Goal: Task Accomplishment & Management: Complete application form

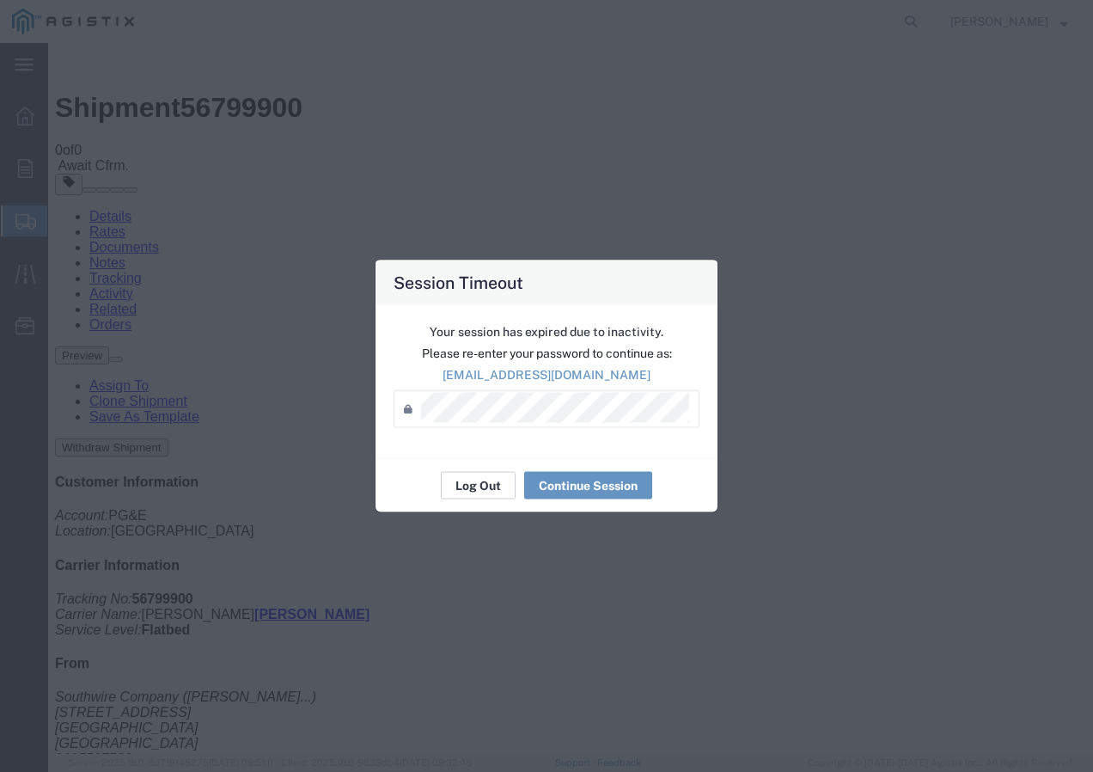
click at [467, 477] on button "Log Out" at bounding box center [478, 485] width 75 height 27
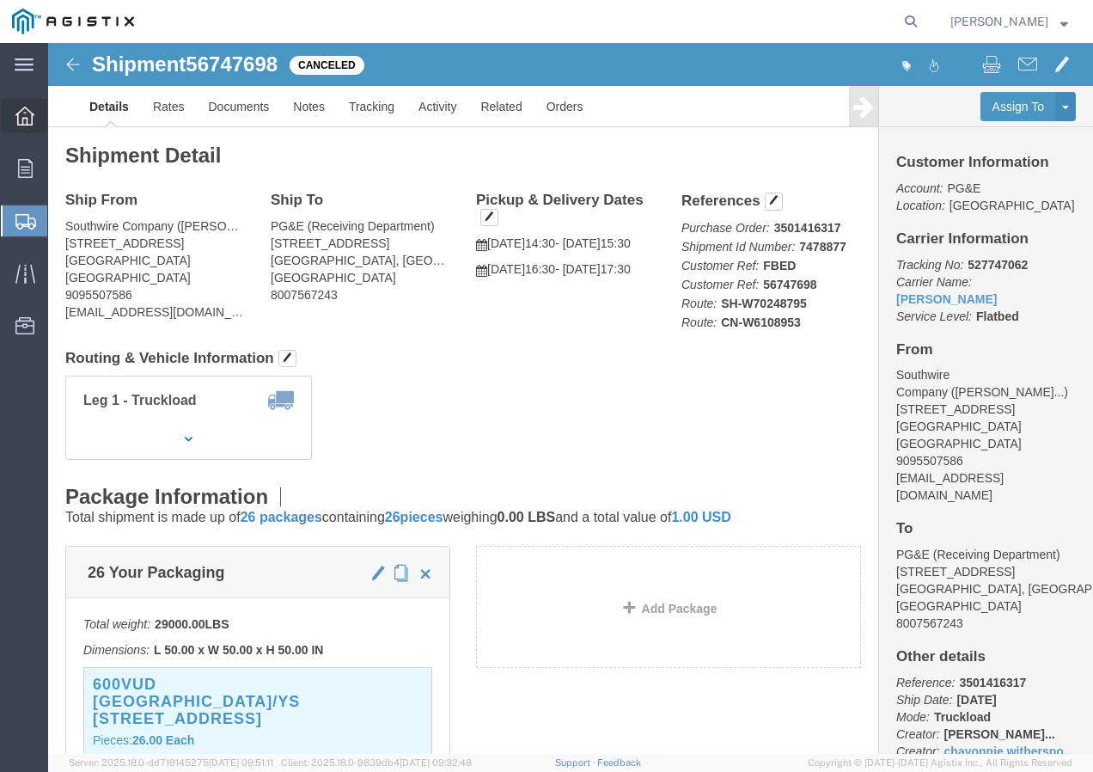
click at [27, 125] on icon at bounding box center [24, 116] width 19 height 19
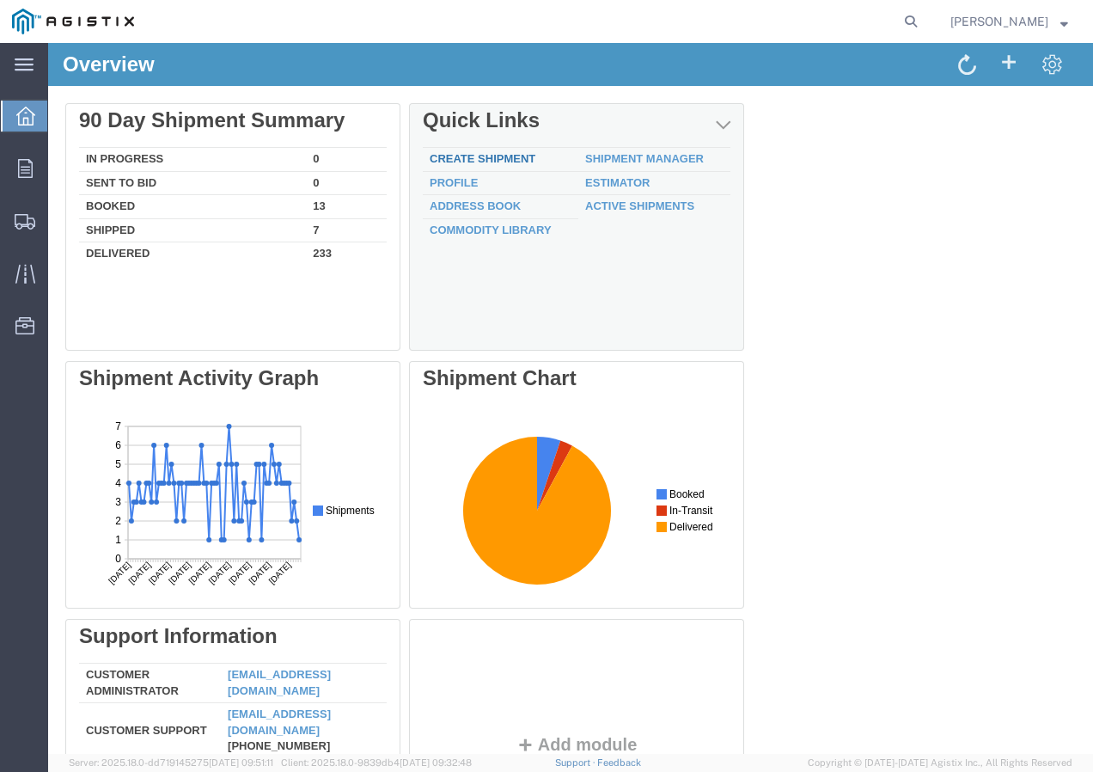
click at [485, 160] on link "Create Shipment" at bounding box center [483, 158] width 106 height 13
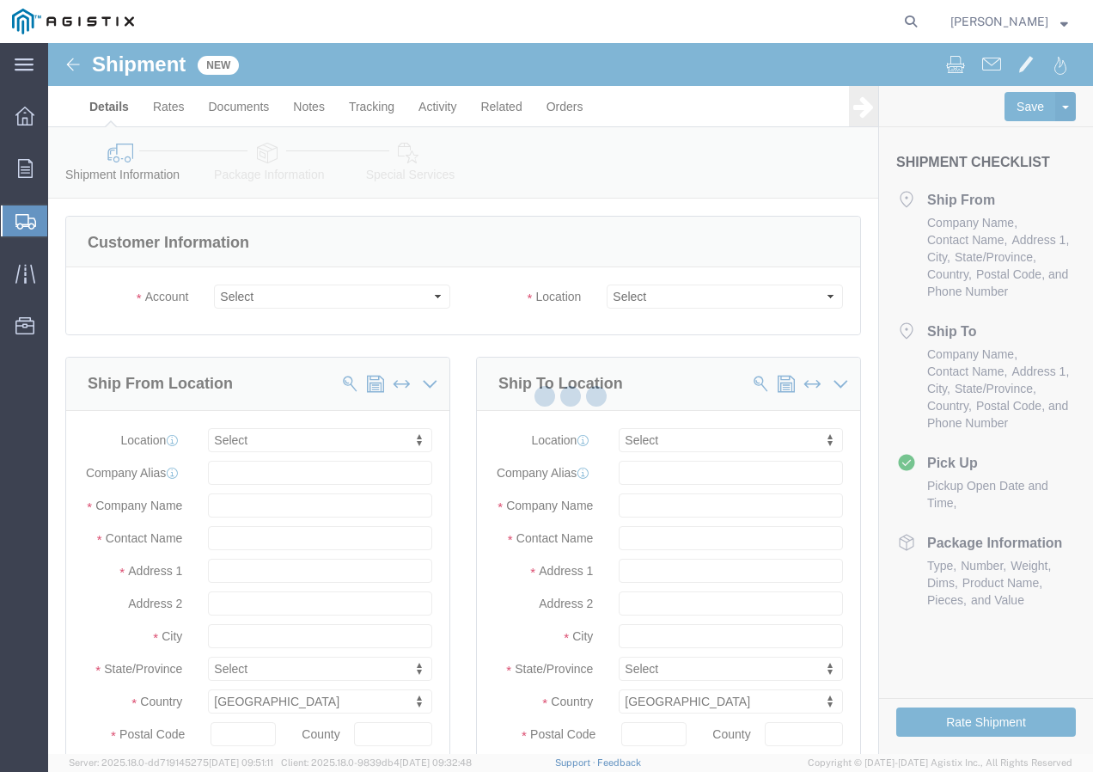
select select
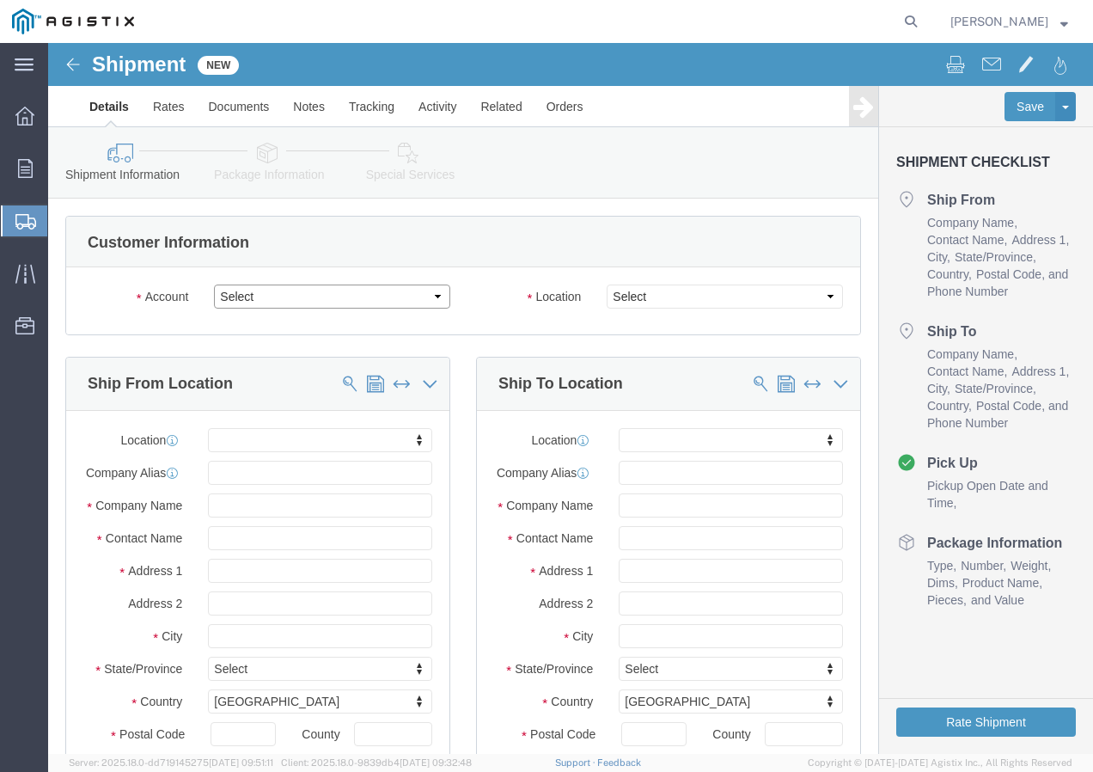
click select "Select PG&E Southwire Company"
select select "9596"
click select "Select PG&E Southwire Company"
select select "PURCHORD"
select select
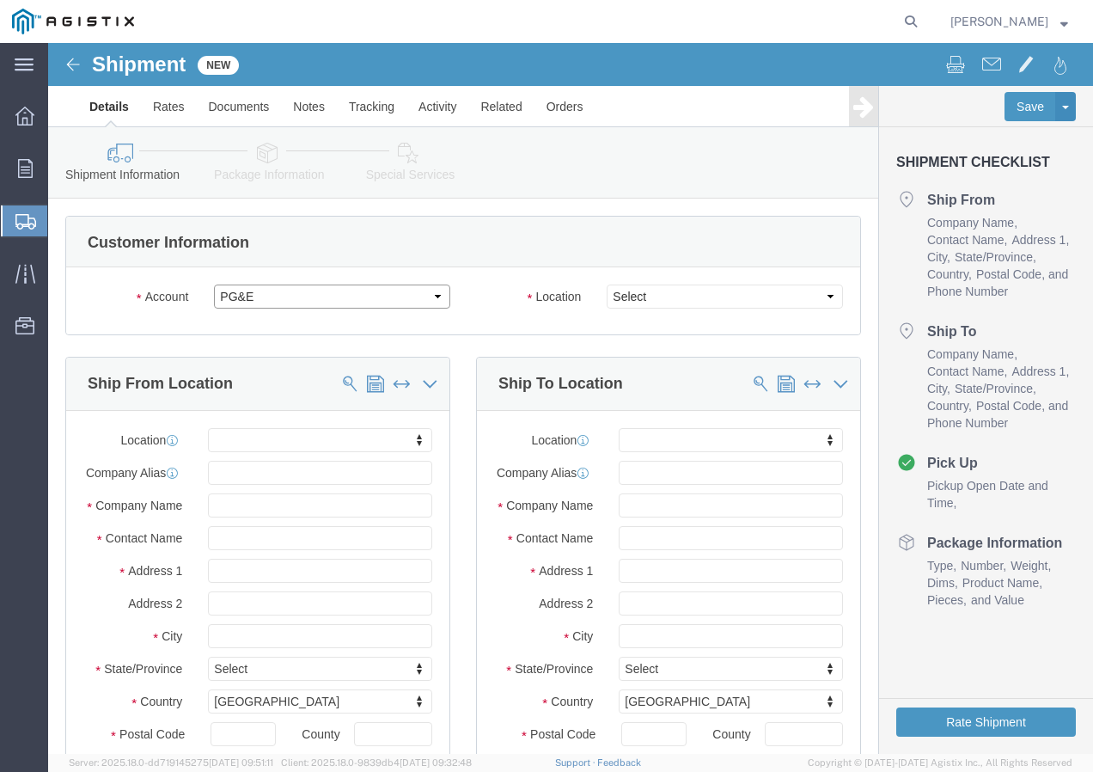
select select
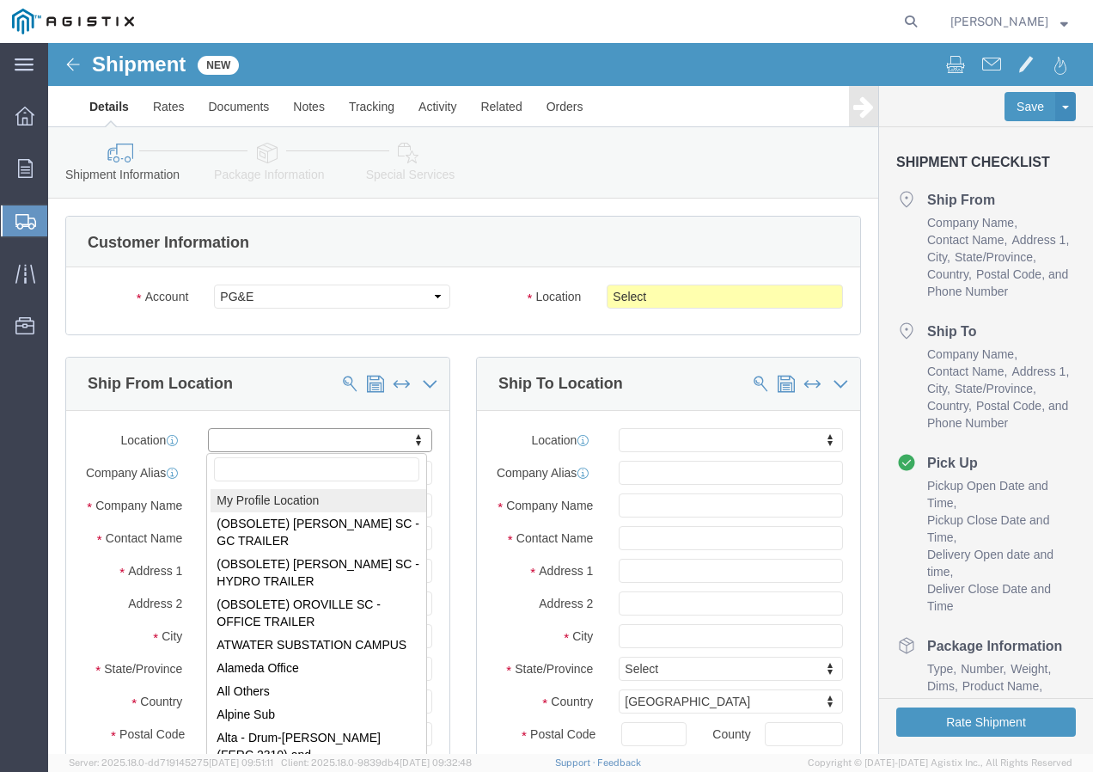
select select "MYPROFILE"
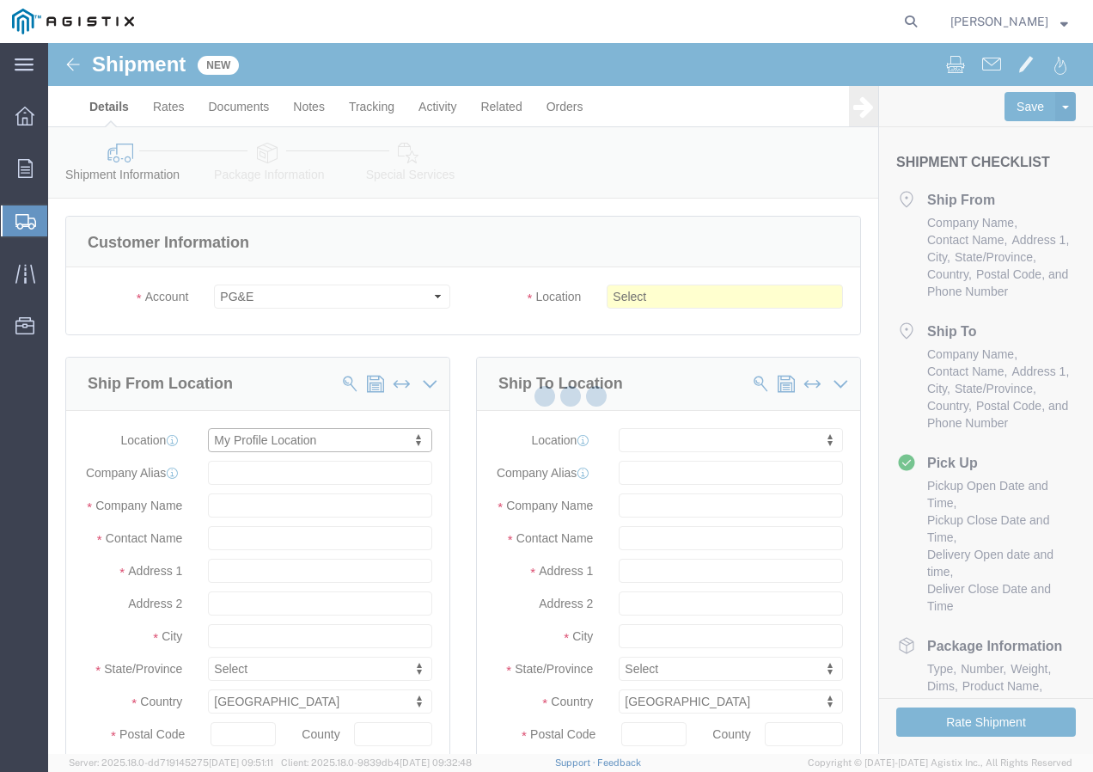
type input "Southwire Company"
type input "[PERSON_NAME]"
type input "[STREET_ADDRESS]"
type input "Fontana"
type input "92337"
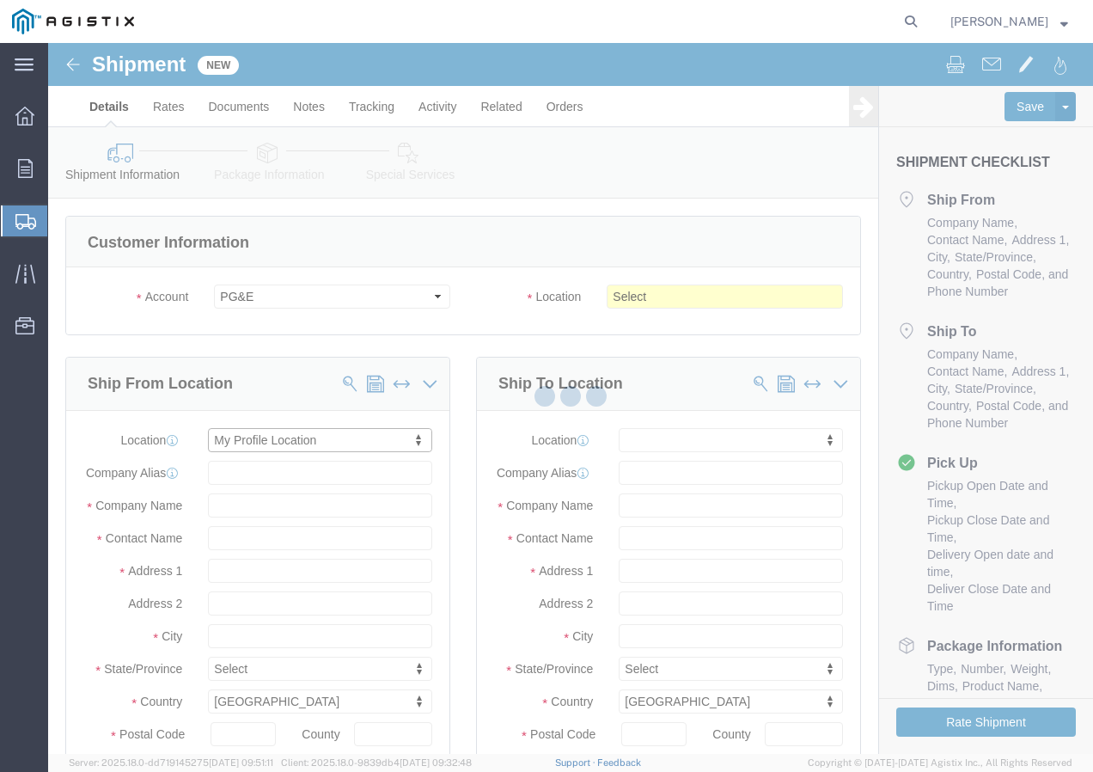
type input "9095507586"
type input "[EMAIL_ADDRESS][DOMAIN_NAME]"
checkbox input "true"
select select "CA"
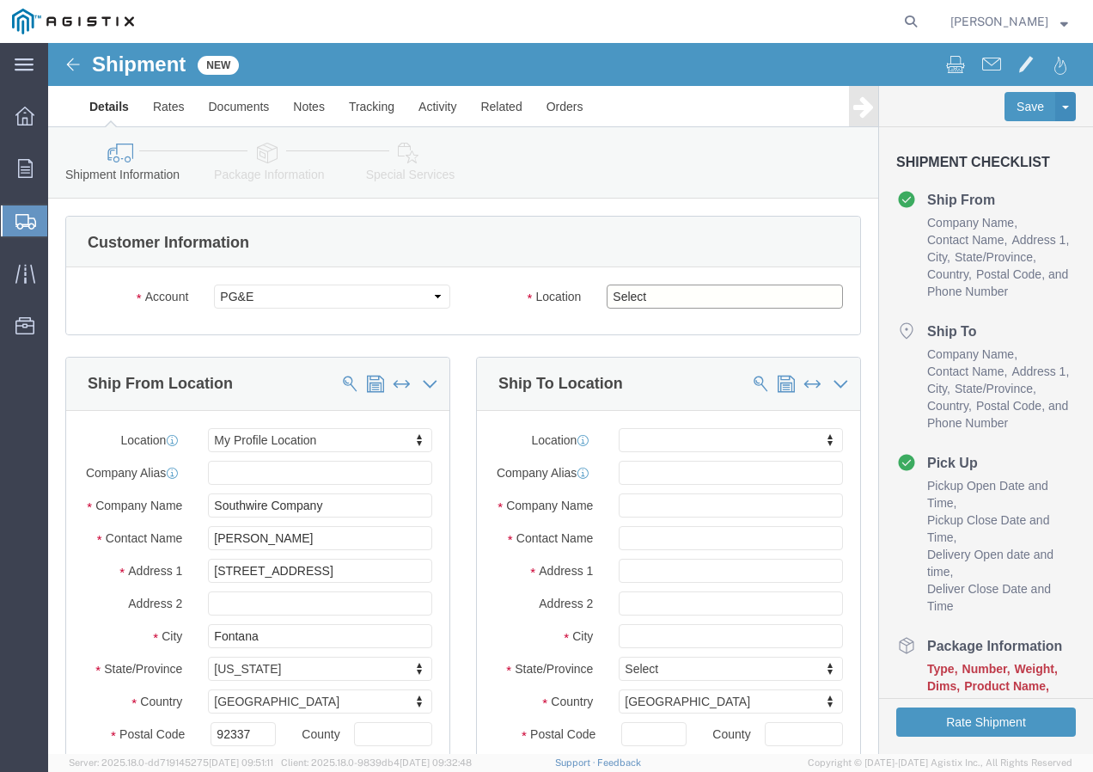
click select "Select All Others [GEOGRAPHIC_DATA] [GEOGRAPHIC_DATA] [GEOGRAPHIC_DATA] [GEOGRA…"
select select "19996"
click select "Select All Others [GEOGRAPHIC_DATA] [GEOGRAPHIC_DATA] [GEOGRAPHIC_DATA] [GEOGRA…"
click button
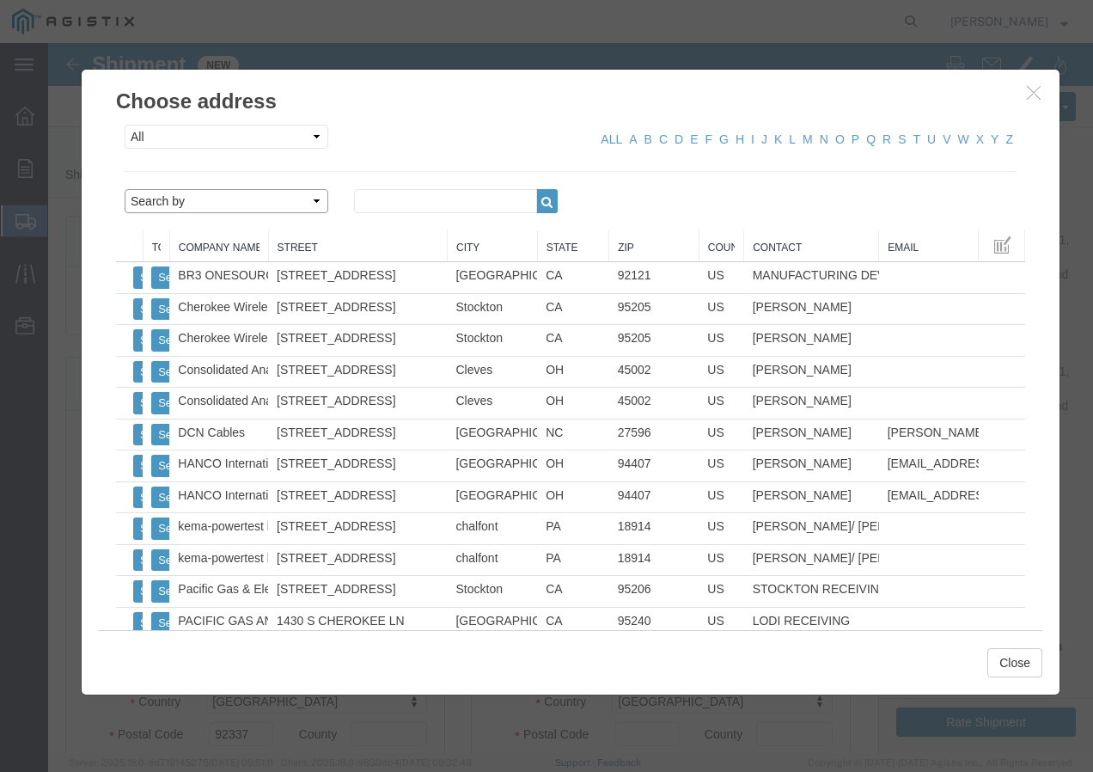
click select "Search by Address Book Name City Company Name Contact Name Country CustomerAlia…"
select select "city"
click select "Search by Address Book Name City Company Name Contact Name Country CustomerAlia…"
click input "text"
type input "wheatland"
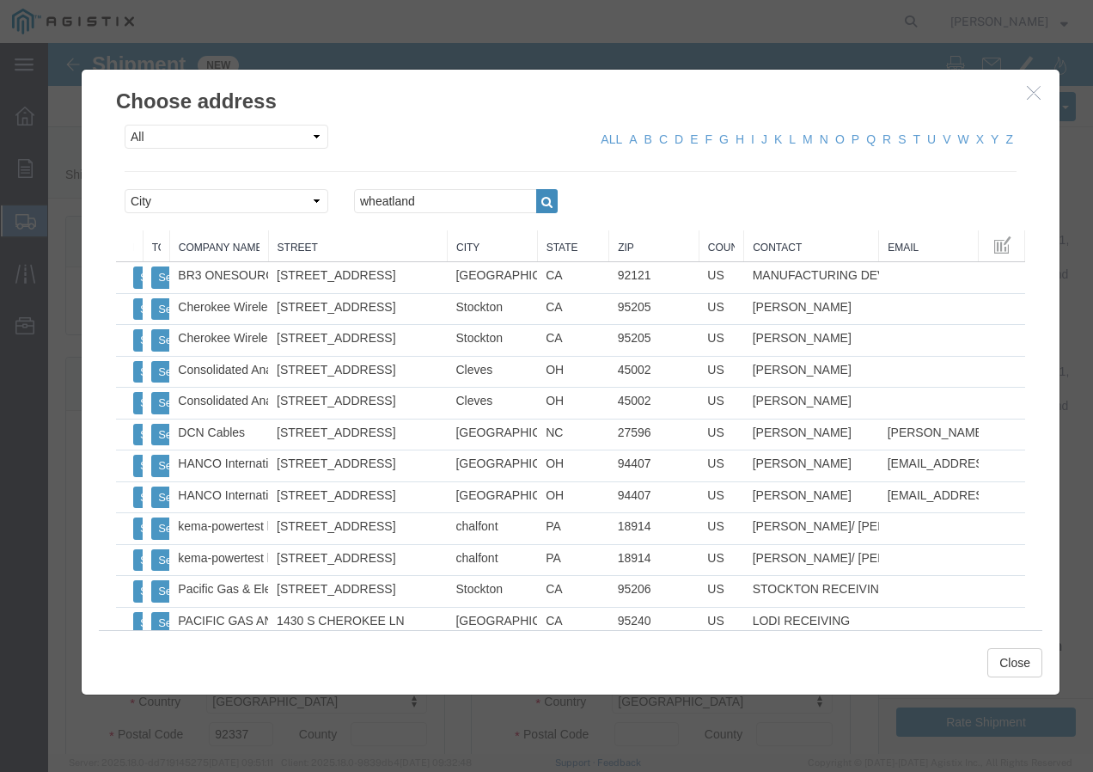
click icon "button"
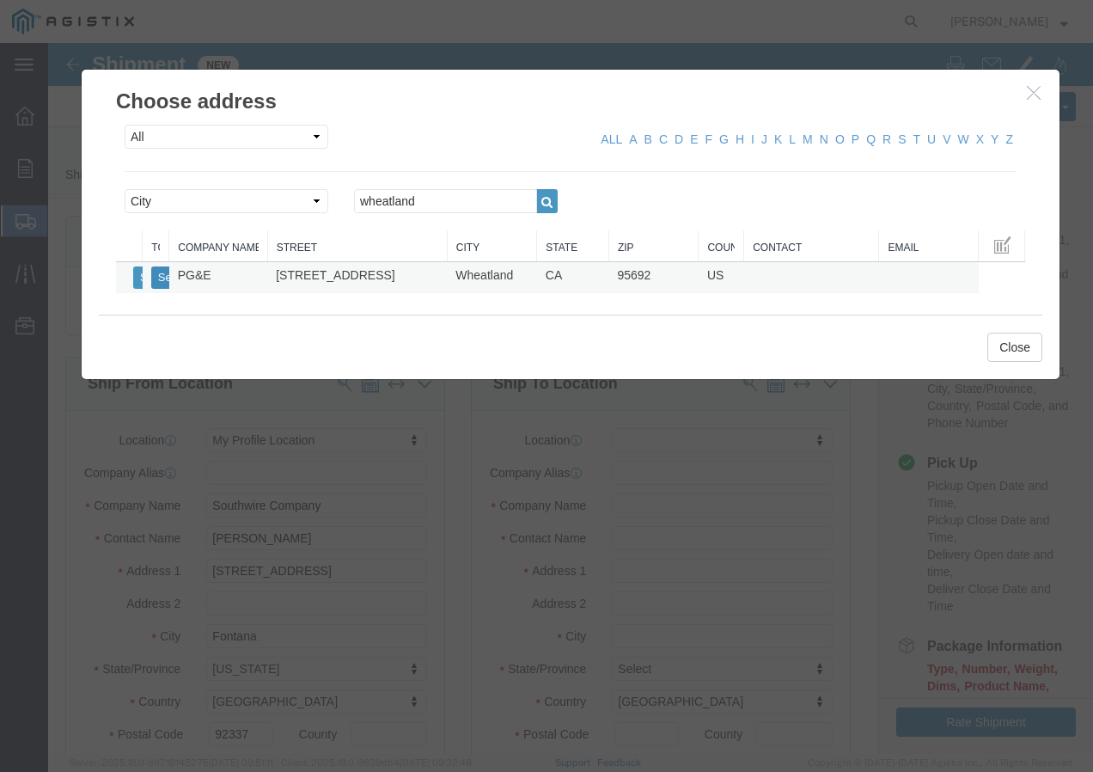
click button "Select"
select select
type input "PG&E"
type input "[STREET_ADDRESS]"
type input "Wheatland"
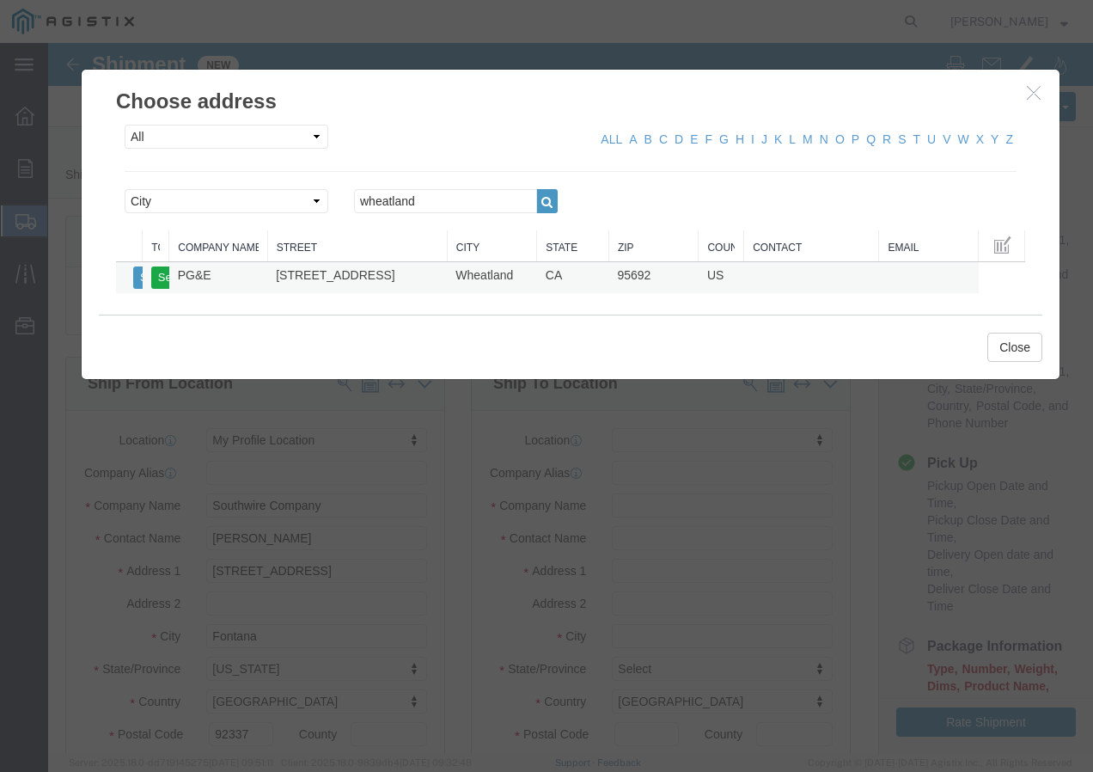
type input "95692"
select select "CA"
click button "Close"
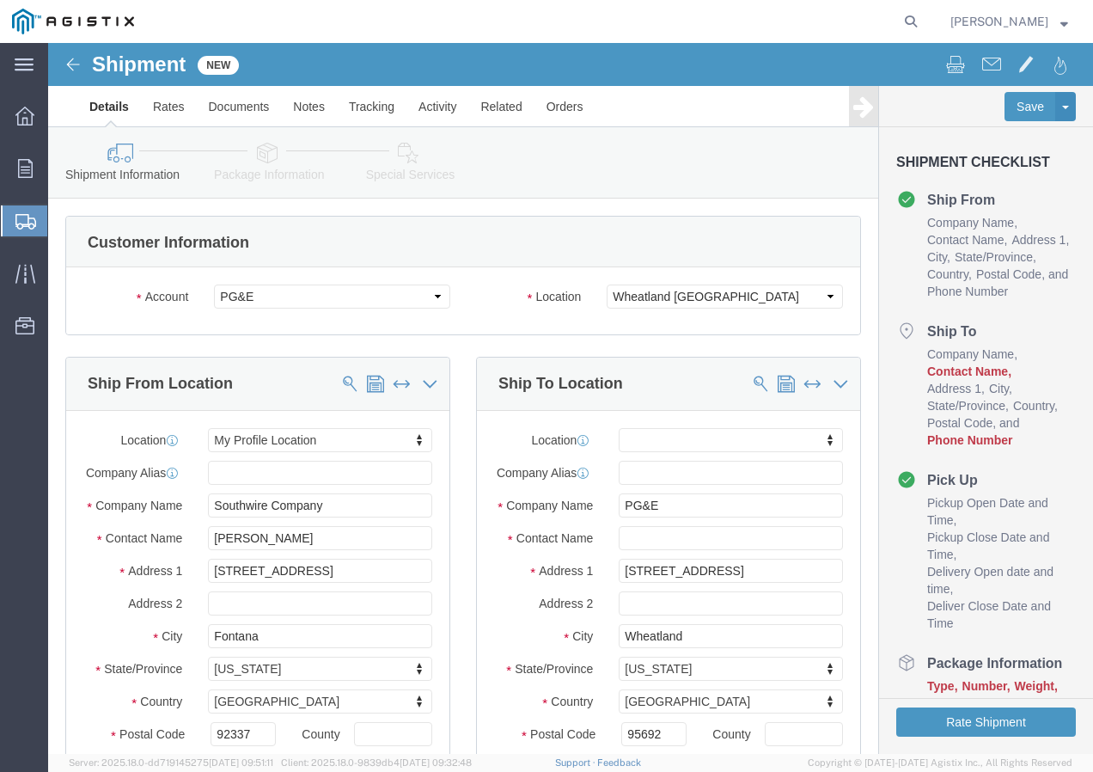
click div "Location My Profile Location (OBSOLETE) [PERSON_NAME] SC - GC TRAILER (OBSOLETE…"
click input "text"
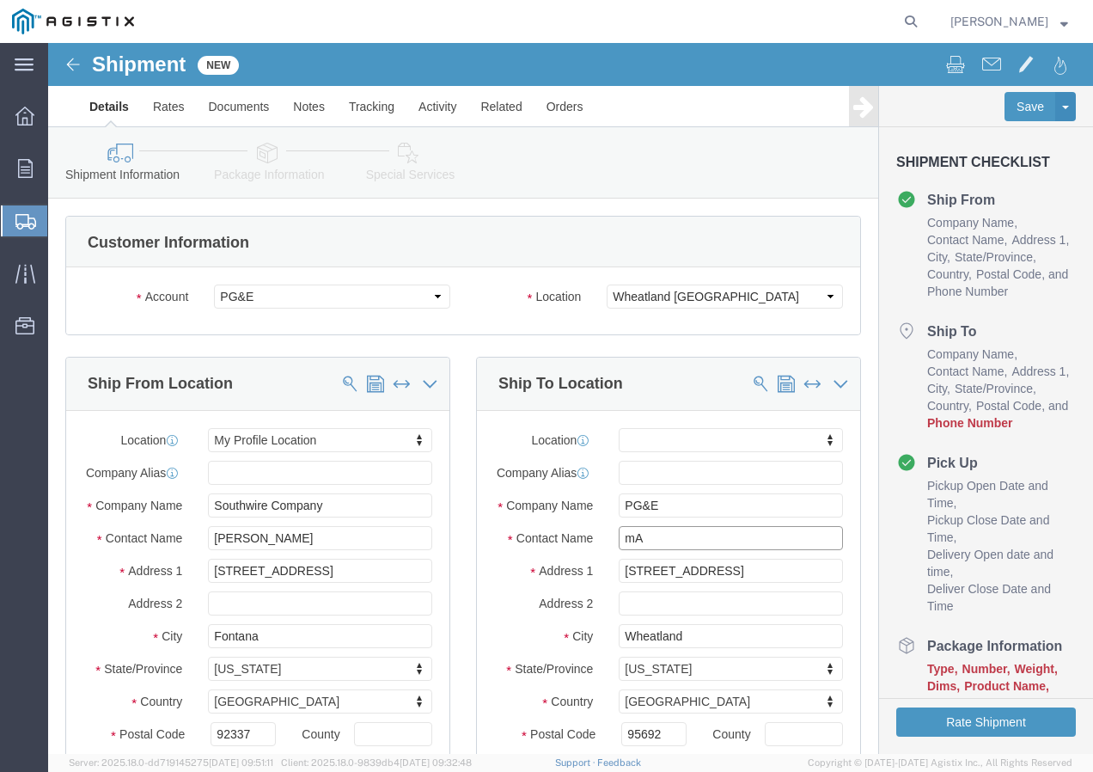
type input "m"
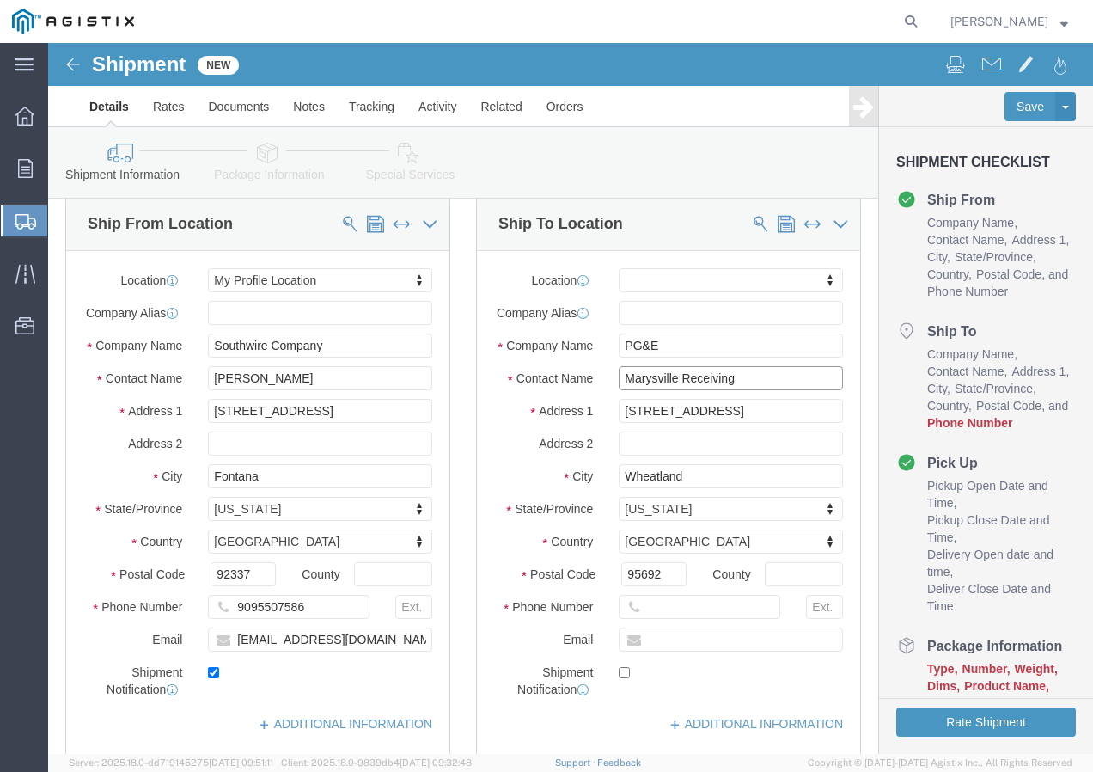
scroll to position [172, 0]
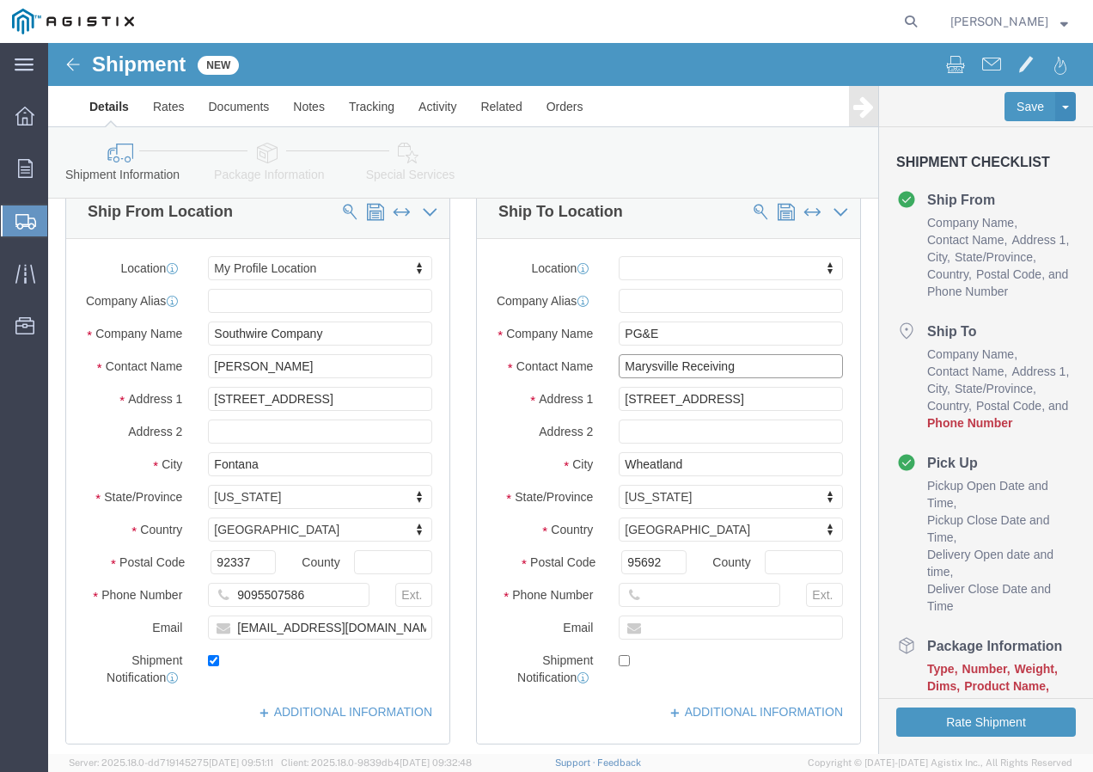
type input "Marysville Receiving"
click input "text"
paste input "9167493050"
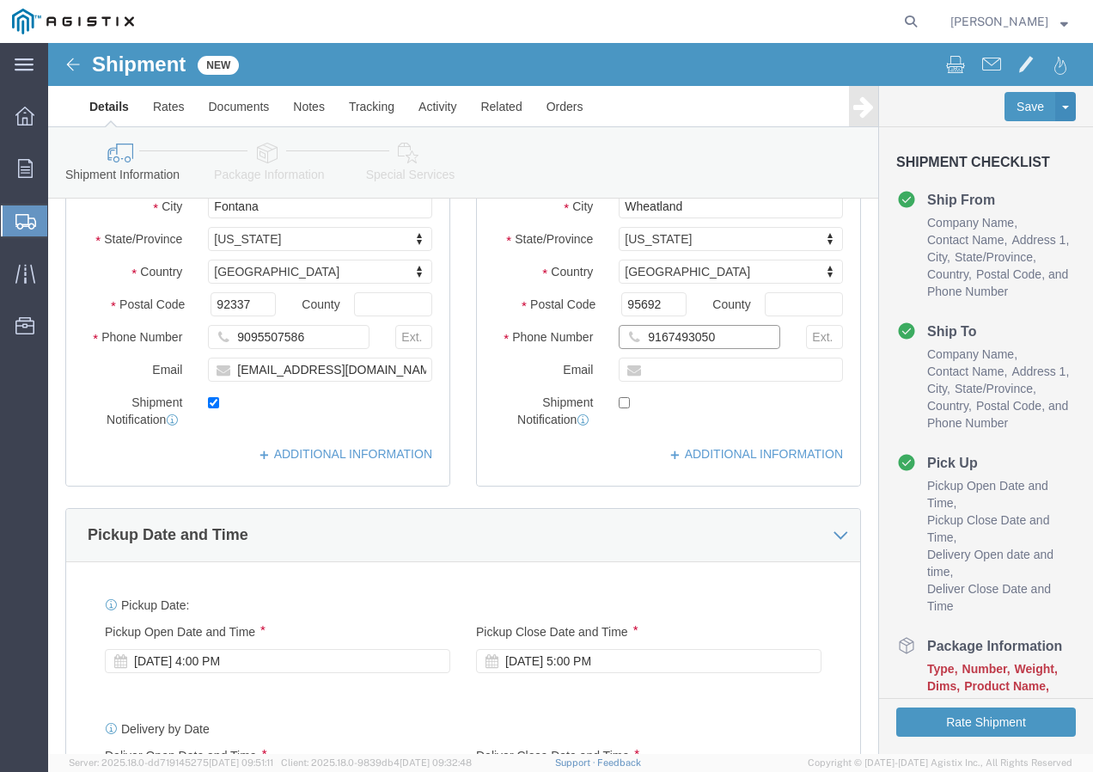
scroll to position [516, 0]
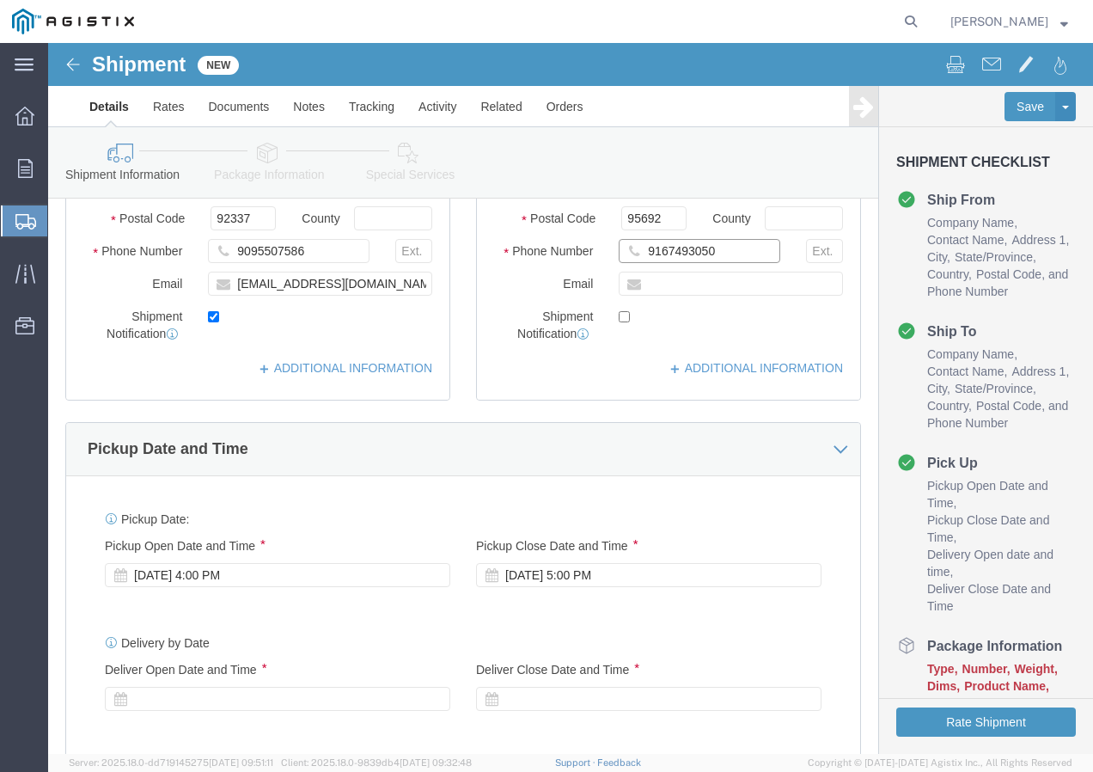
type input "9167493050"
click div "[DATE] 4:00 PM"
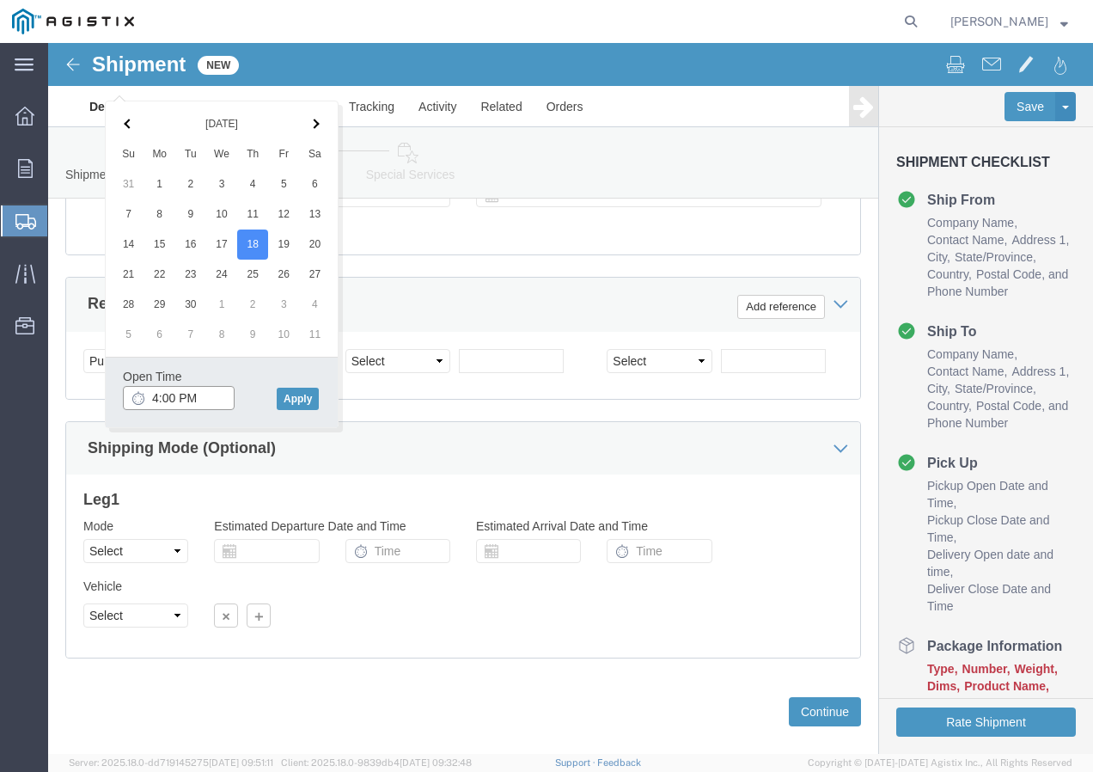
click input "4:00 PM"
type input "11:30 am"
click button "Apply"
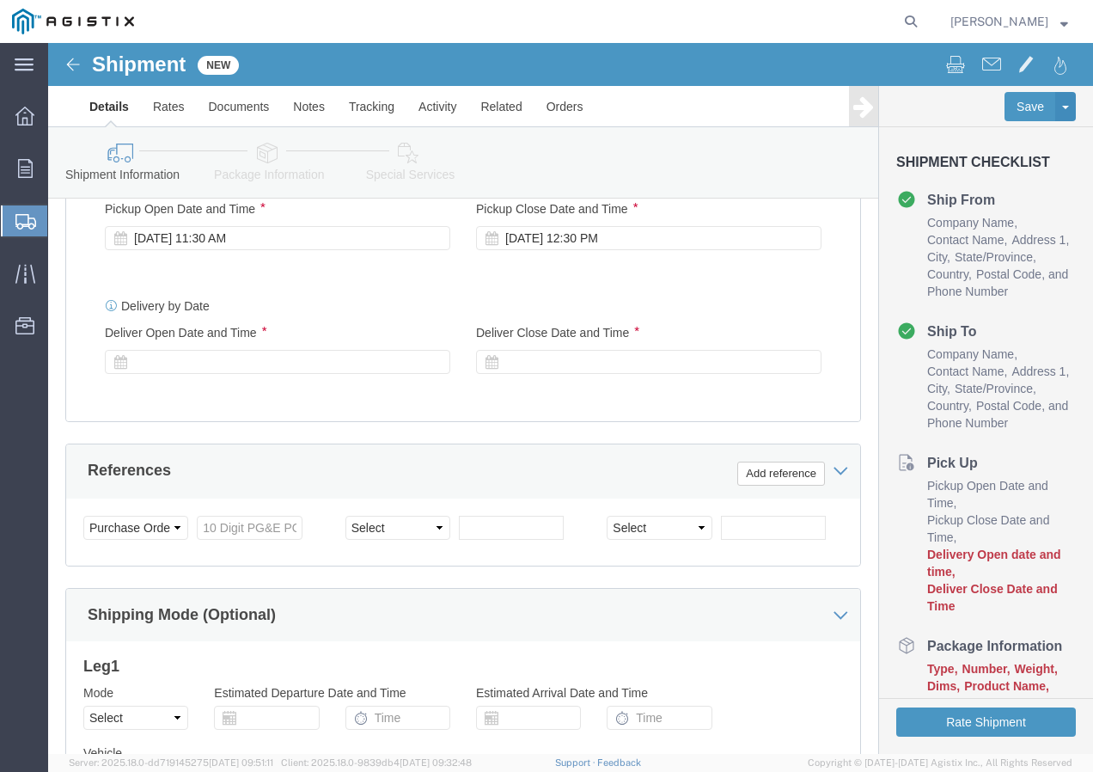
scroll to position [847, 0]
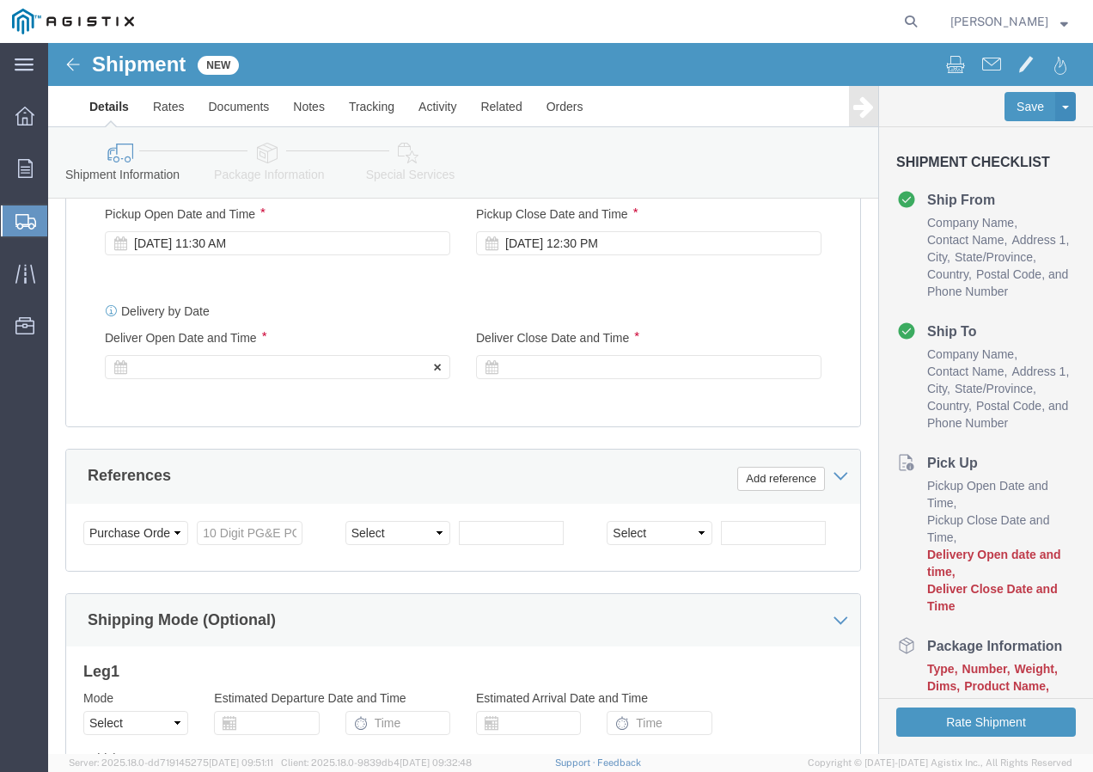
click div
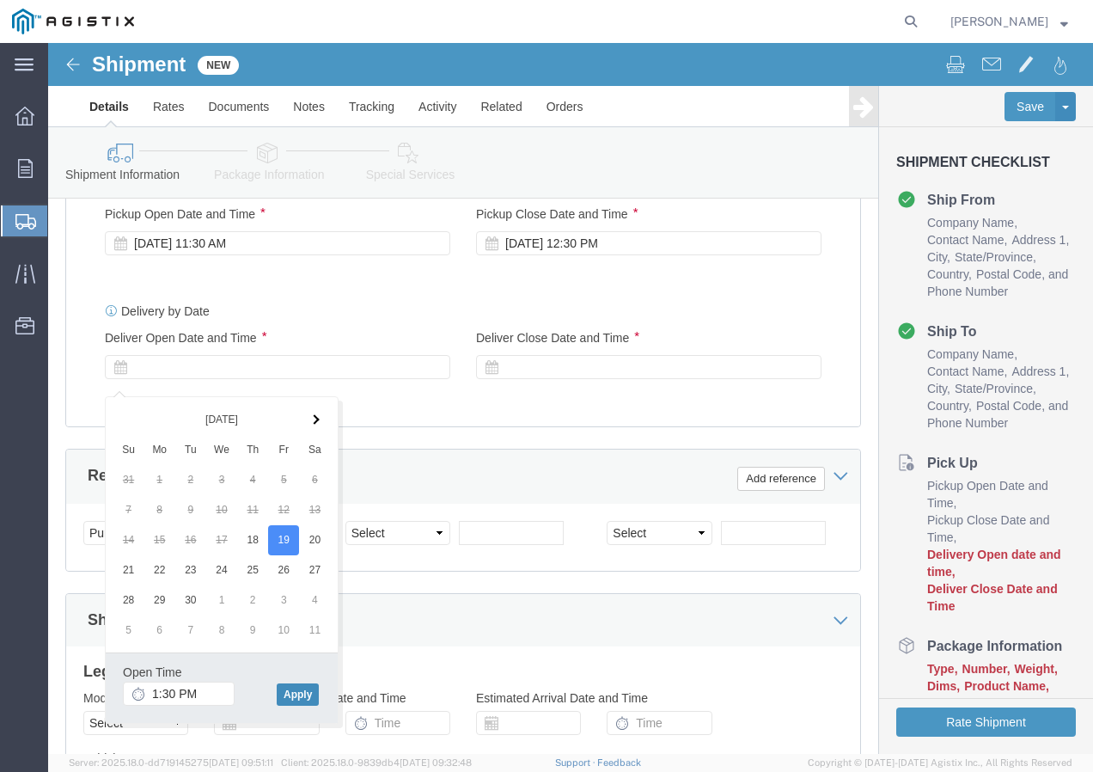
click button "Apply"
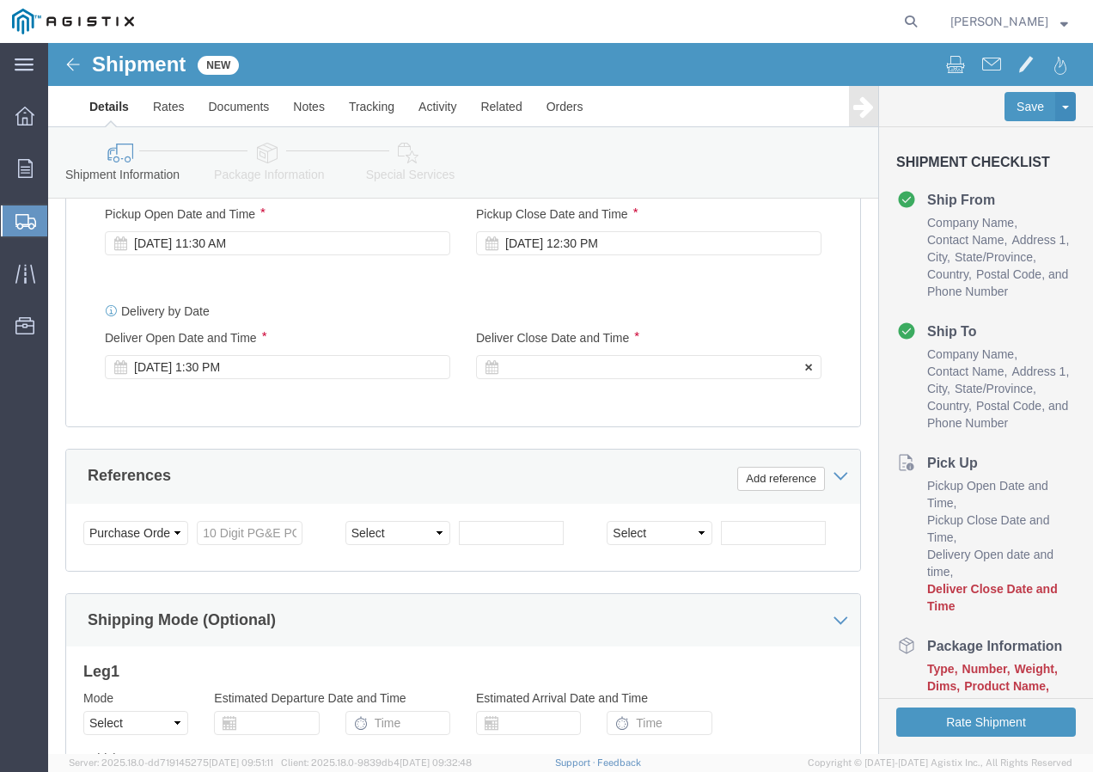
click div
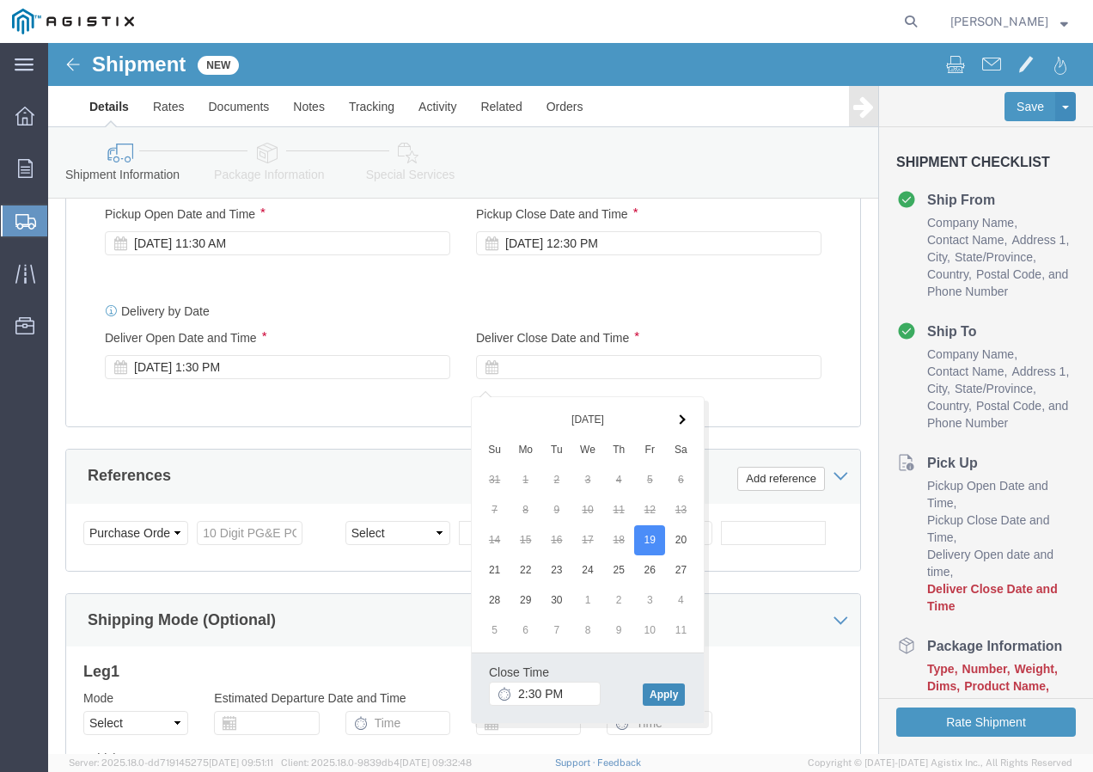
click button "Apply"
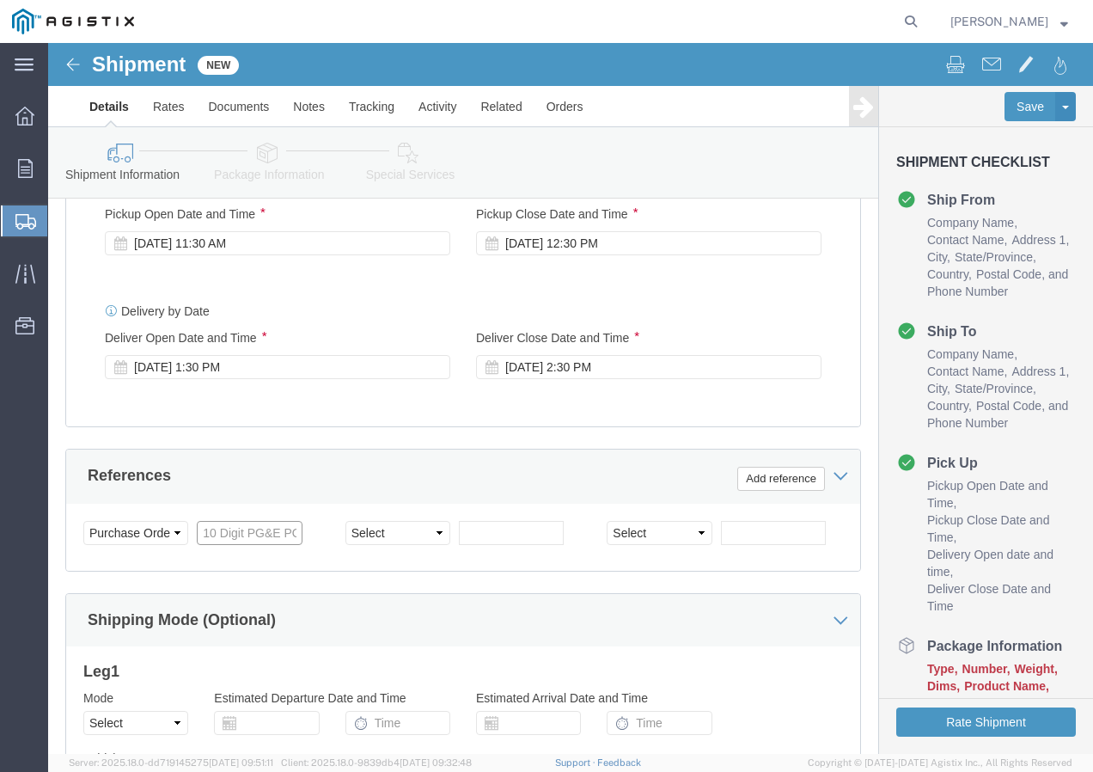
click input "text"
paste input "3501411377"
type input "3501411377"
click select "Select Account Type Activity ID Airline Appointment Number ASN Batch Request # …"
select select "SHIPMENTIDNUM"
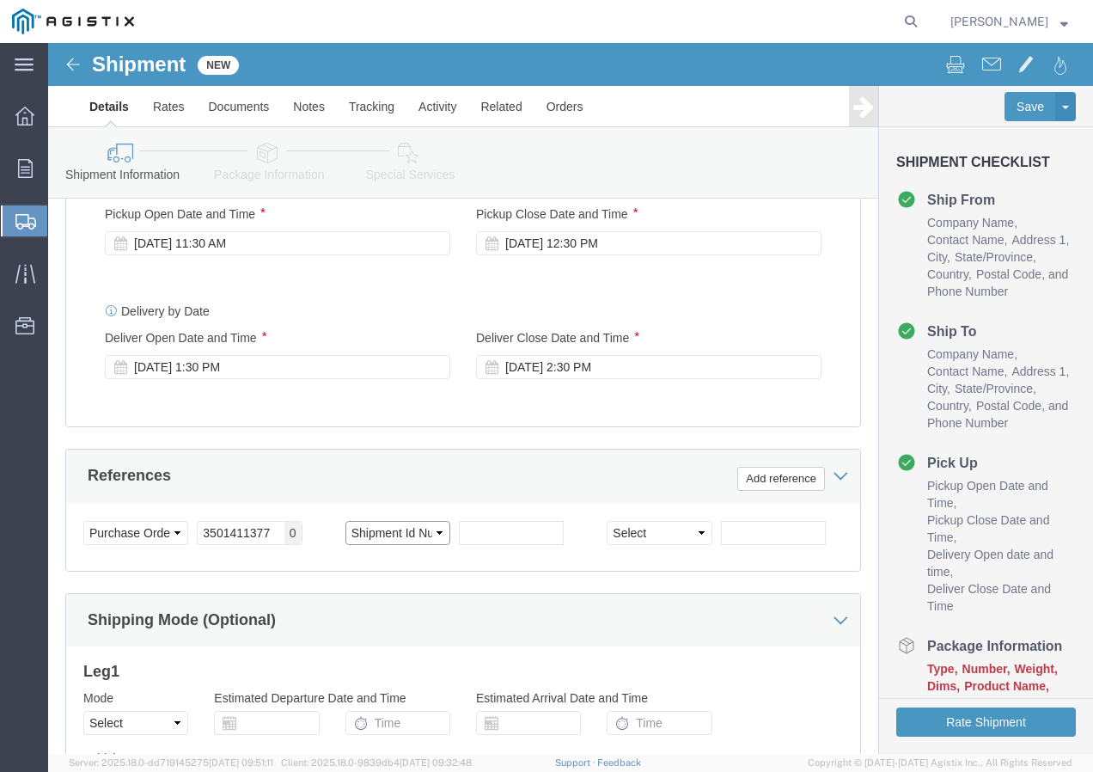
click select "Select Account Type Activity ID Airline Appointment Number ASN Batch Request # …"
click input "text"
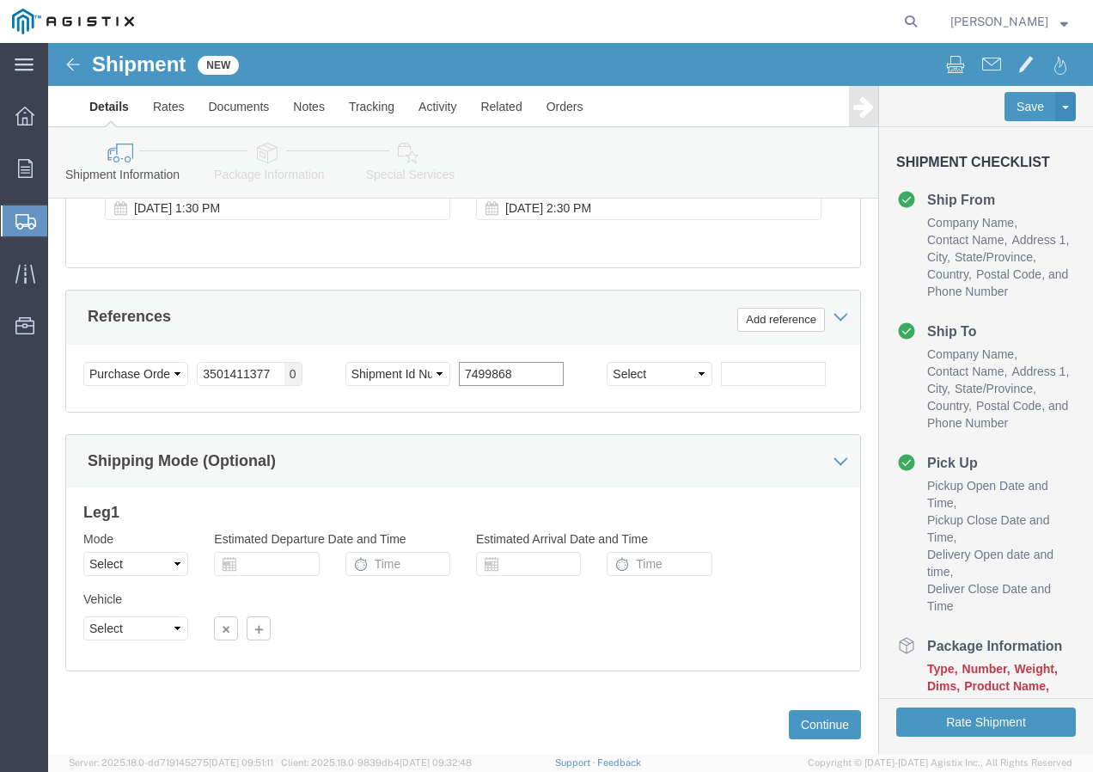
scroll to position [1019, 0]
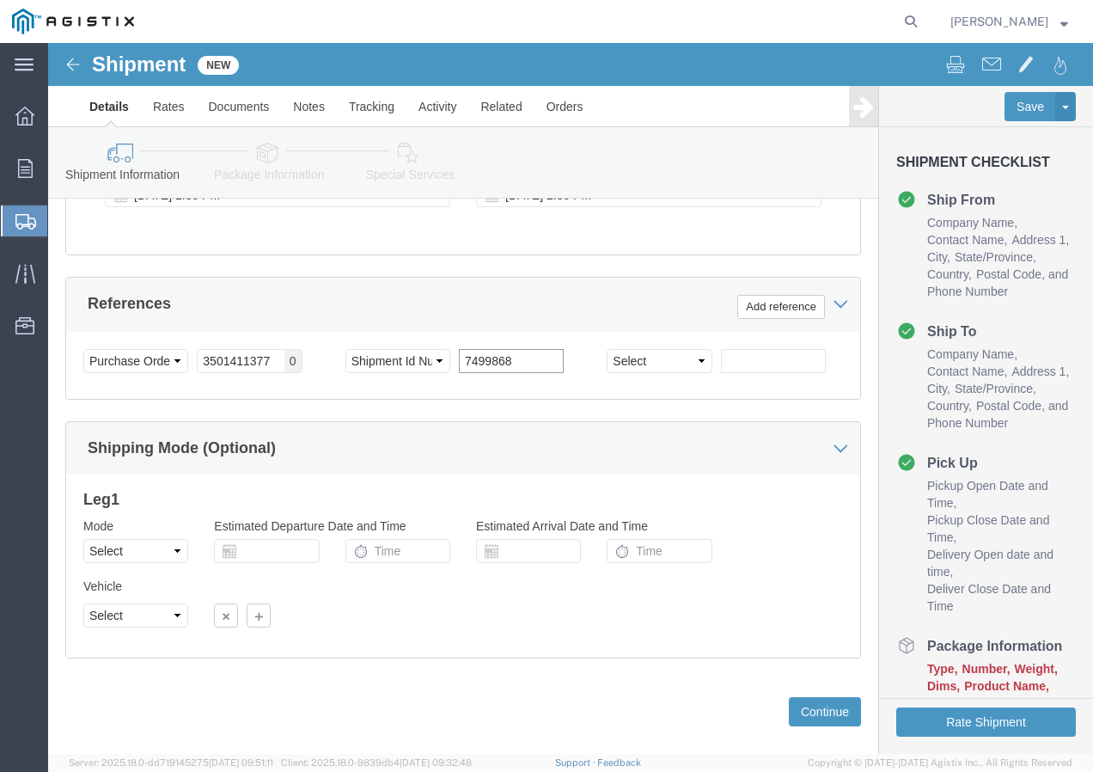
type input "7499868"
click select "Select Air Less than Truckload Multi-Leg Ocean Freight Rail Small Parcel Truckl…"
select select "TL"
click select "Select Air Less than Truckload Multi-Leg Ocean Freight Rail Small Parcel Truckl…"
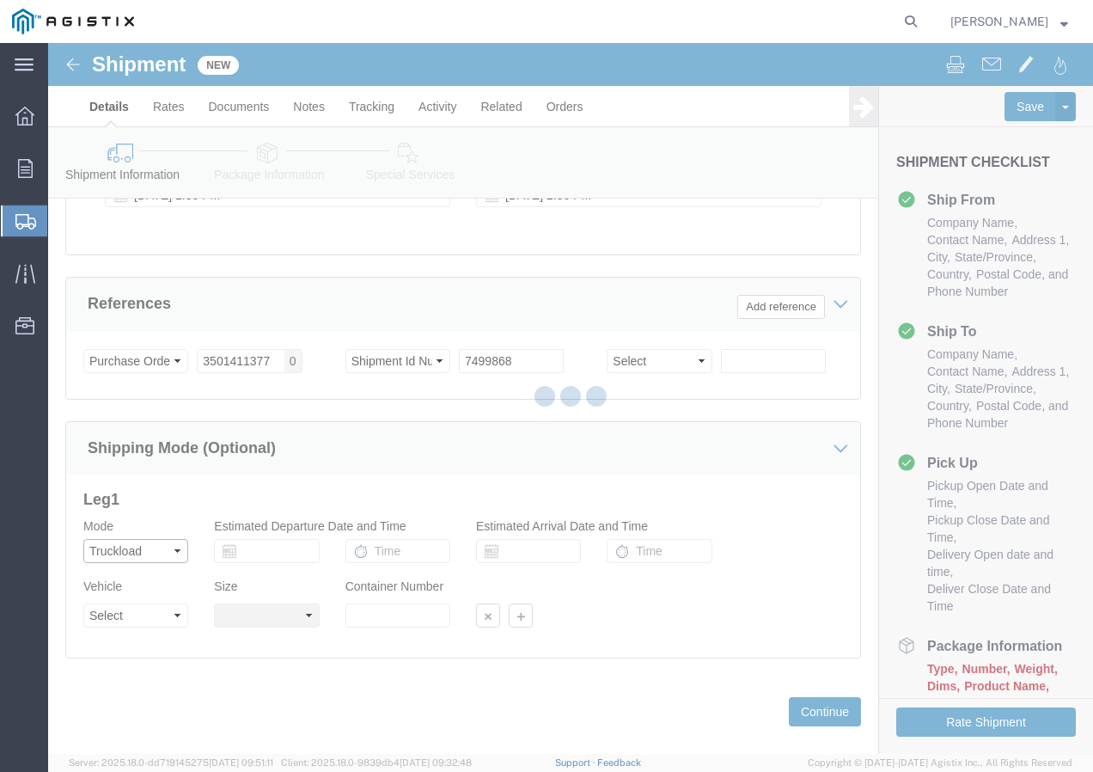
select select
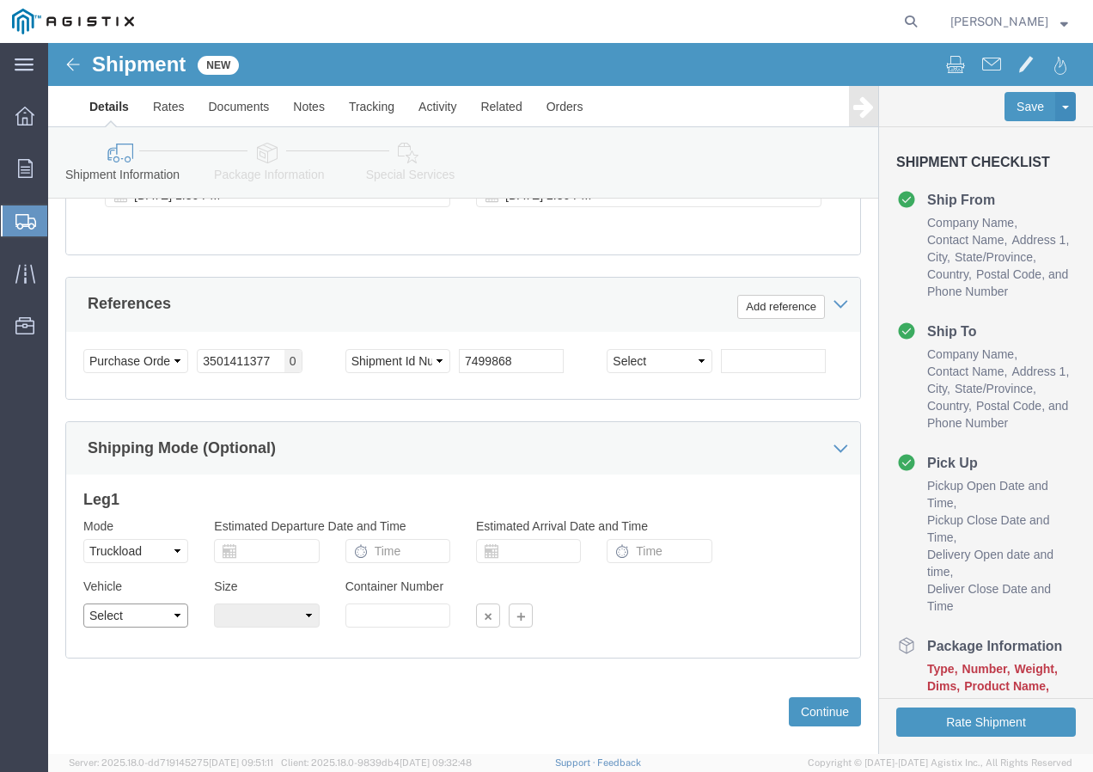
click select "Select 1-Ton (PSS) 10 Wheel 10 Yard Dump Truck 20 Yard Dump Truck Bobtail Botto…"
select select "FLBD"
click select "Select 1-Ton (PSS) 10 Wheel 10 Yard Dump Truck 20 Yard Dump Truck Bobtail Botto…"
click button "Continue"
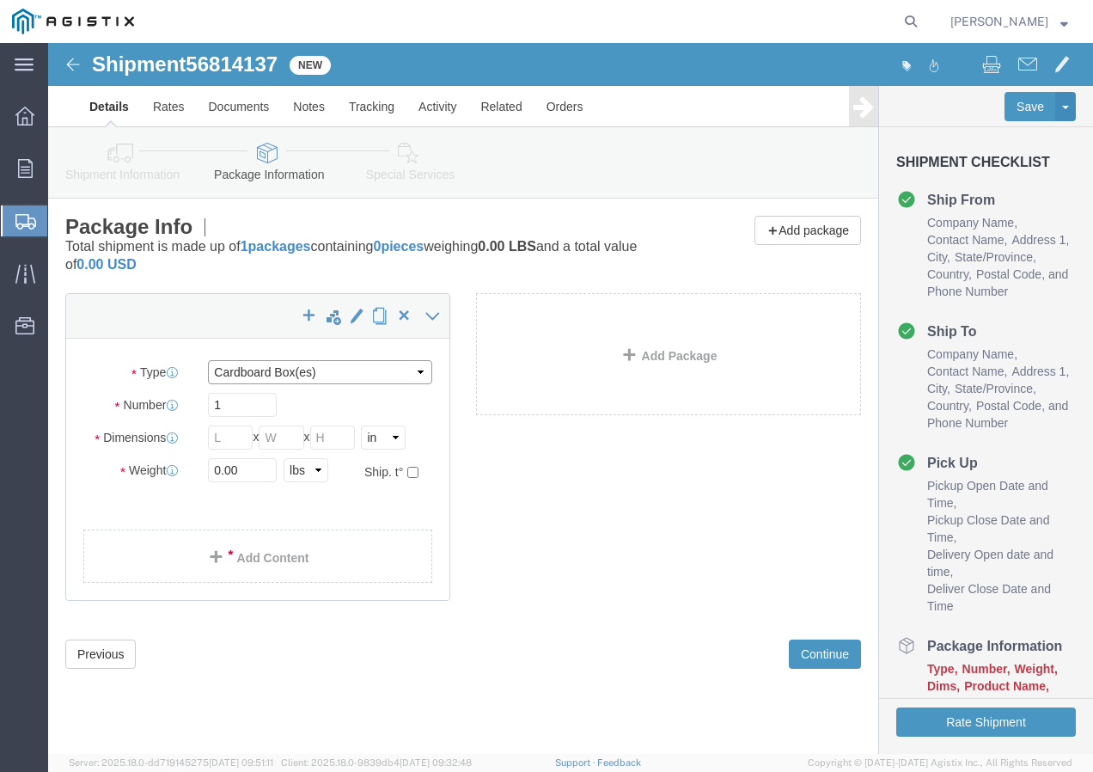
click select "Select Bulk Bundle(s) Cardboard Box(es) Carton(s) Crate(s) Drum(s) (Fiberboard)…"
select select "YRPK"
click select "Select Bulk Bundle(s) Cardboard Box(es) Carton(s) Crate(s) Drum(s) (Fiberboard)…"
click input "text"
type input "50"
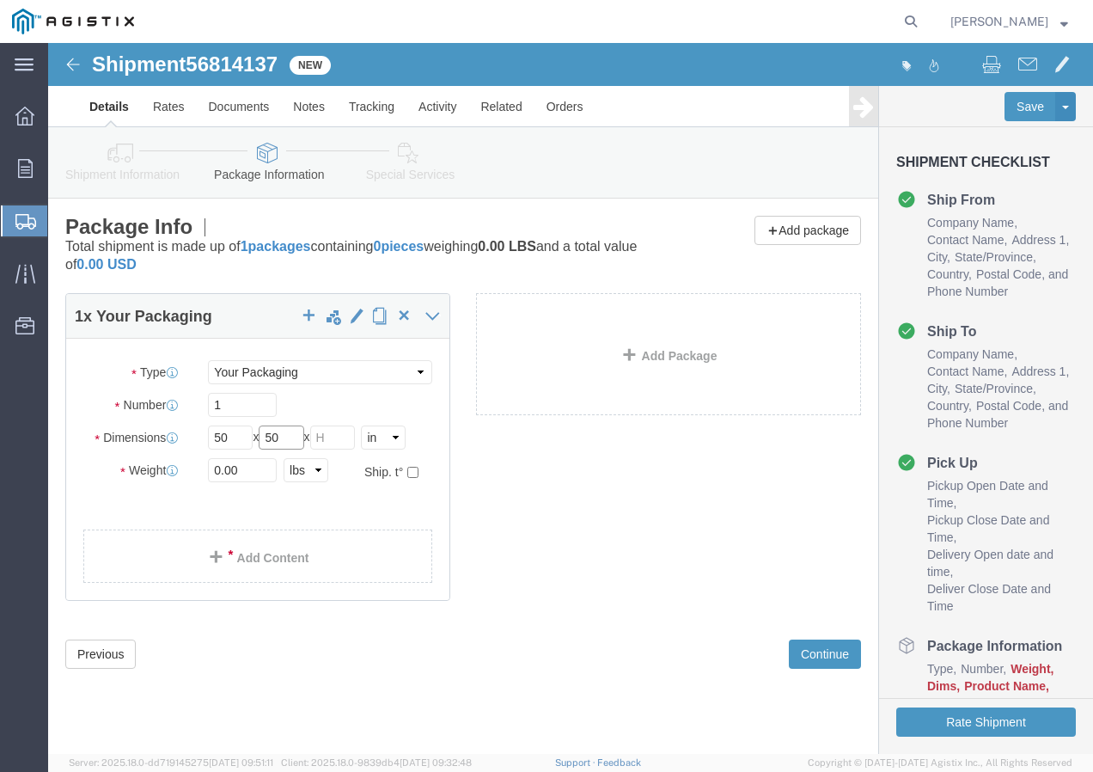
type input "50"
drag, startPoint x: 198, startPoint y: 418, endPoint x: 105, endPoint y: 447, distance: 97.9
click div "Package Type Select Bulk Bundle(s) Cardboard Box(es) Carton(s) Crate(s) Drum(s)…"
type input "35000"
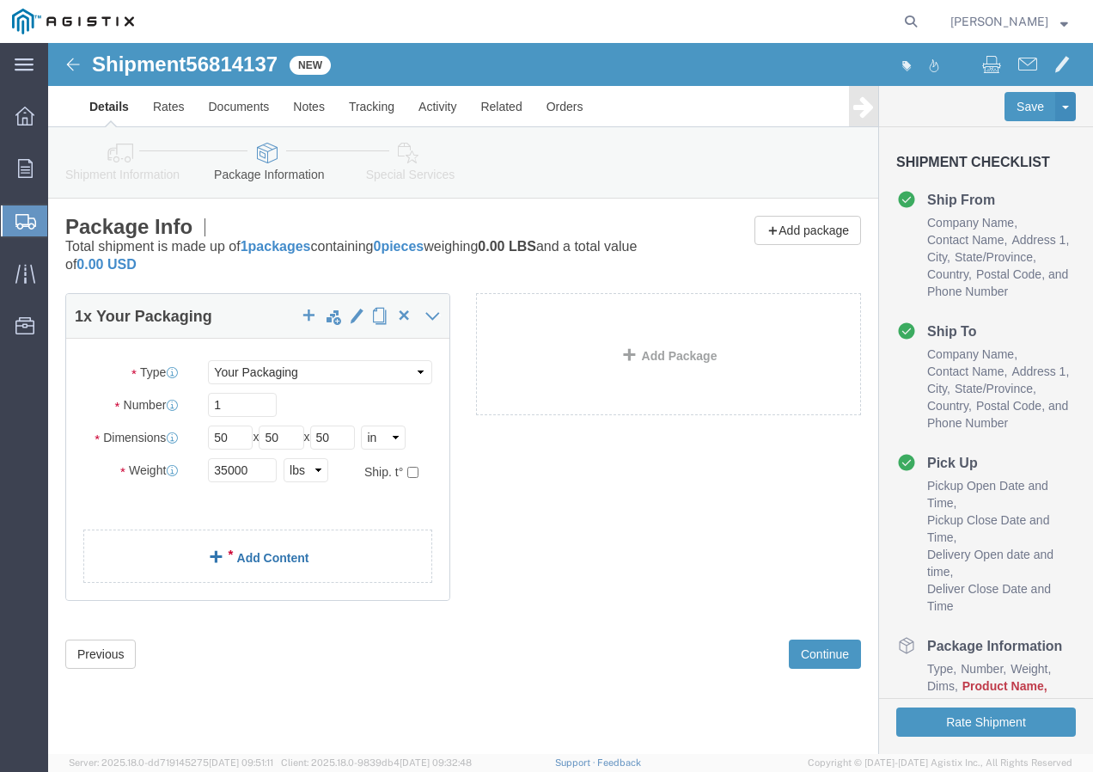
click link "Add Content"
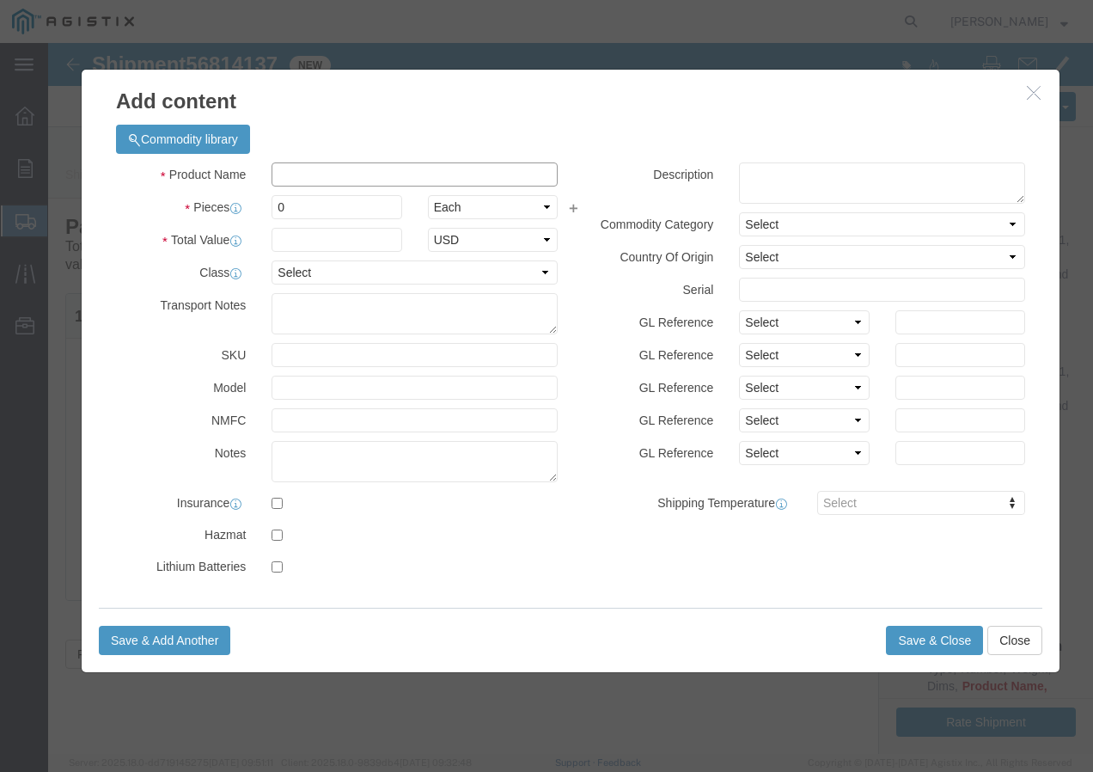
click input "text"
paste input "ACSR 2-7/1 SPARATE + 120pC"
type input "ACSR 2-7/1 SPARATE + 120pC"
click input "0"
type input "50"
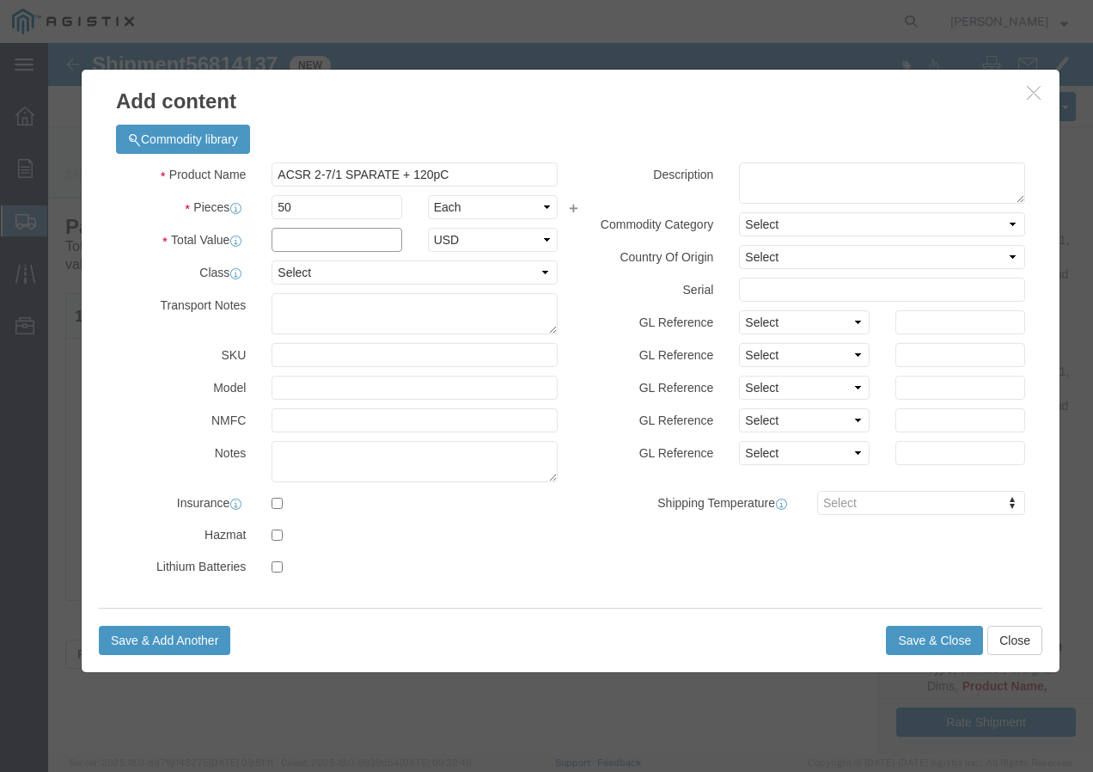
click input "text"
type input "1"
click select "Select 50 55 60 65 70 85 92.5 100 125 175 250 300 400"
select select "100"
click select "Select 50 55 60 65 70 85 92.5 100 125 175 250 300 400"
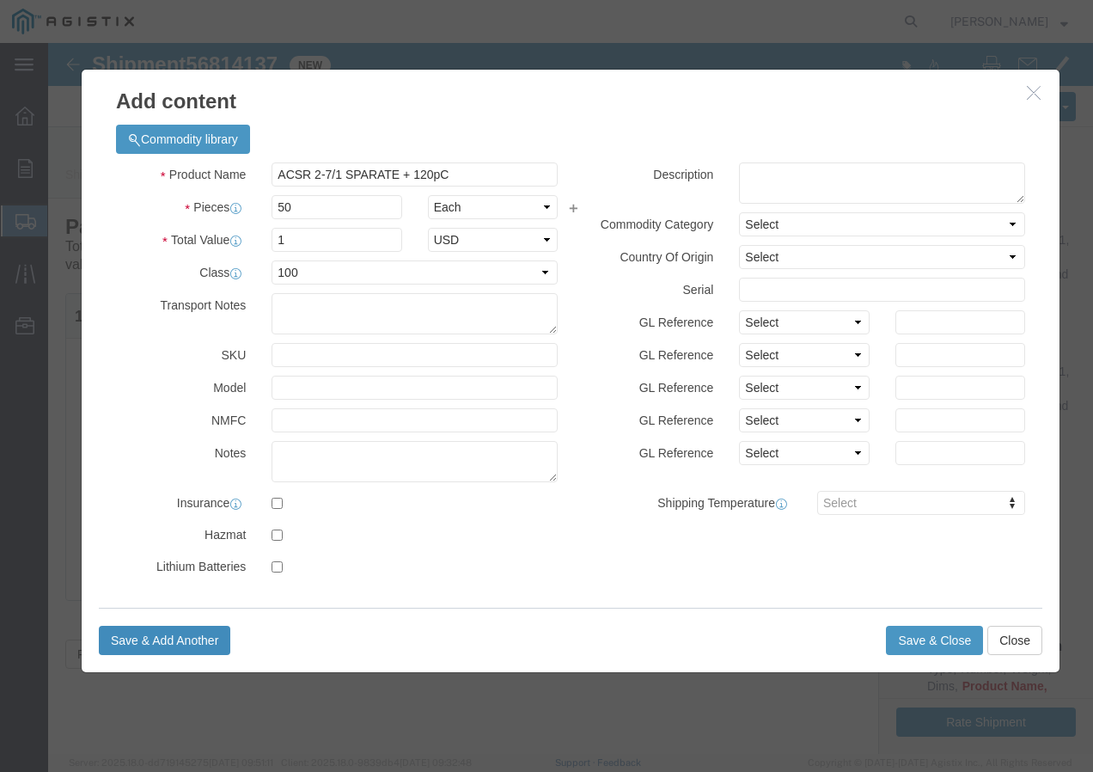
click button "Save & Add Another"
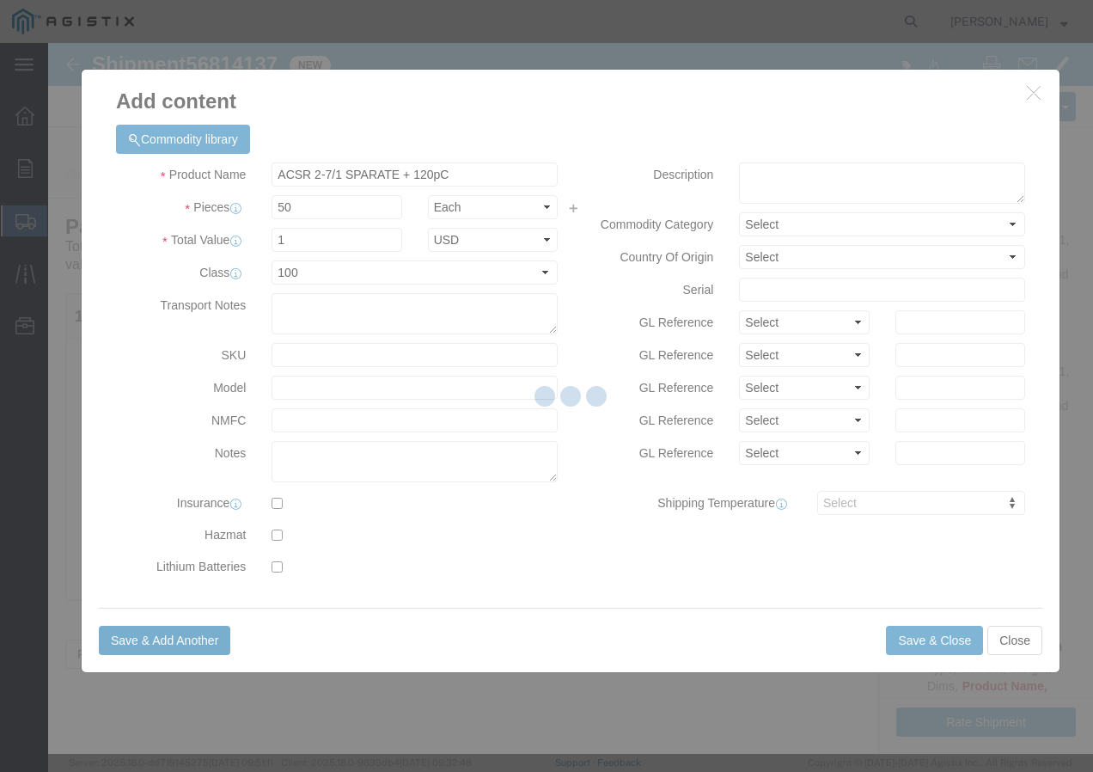
select select "EA"
select select
select select "USD"
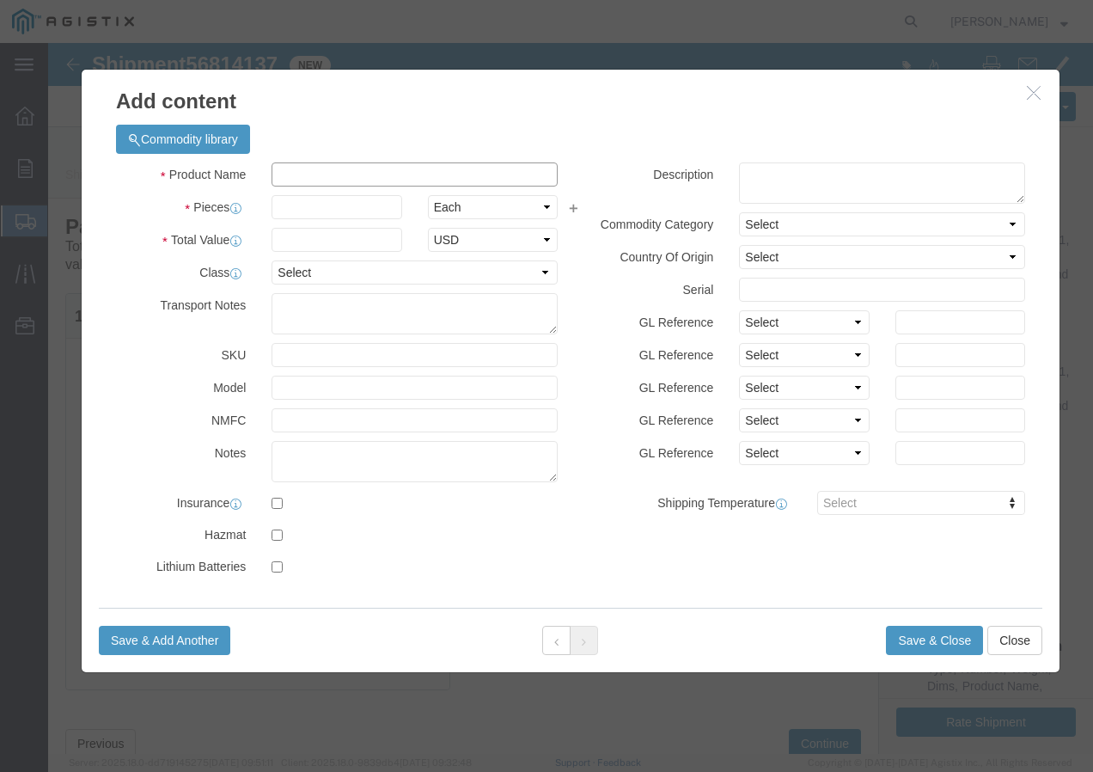
click input "text"
paste input "600VOH 6-7 AL POLY DUPLEX/PG&E 1000C"
type input "600VOH 6-7 AL POLY DUPLEX/PG&E 1000C"
click input "text"
type input "21"
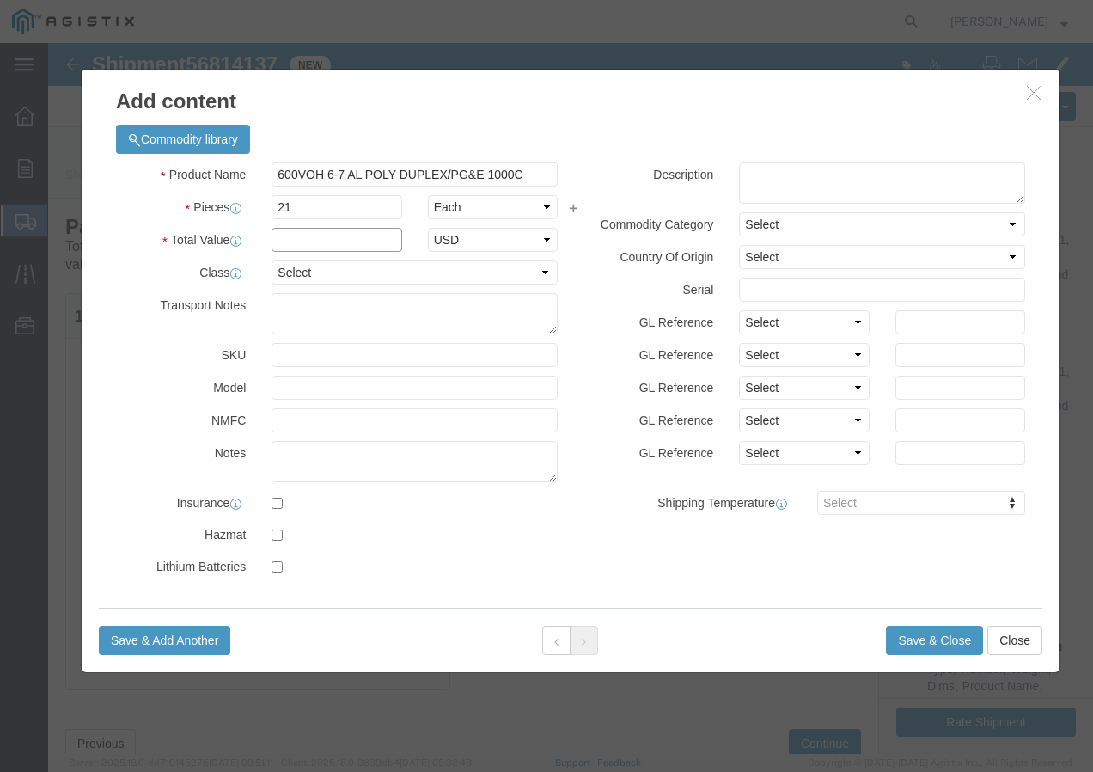
click input "text"
type input "1"
click select "Select 50 55 60 65 70 85 92.5 100 125 175 250 300 400"
select select "100"
click select "Select 50 55 60 65 70 85 92.5 100 125 175 250 300 400"
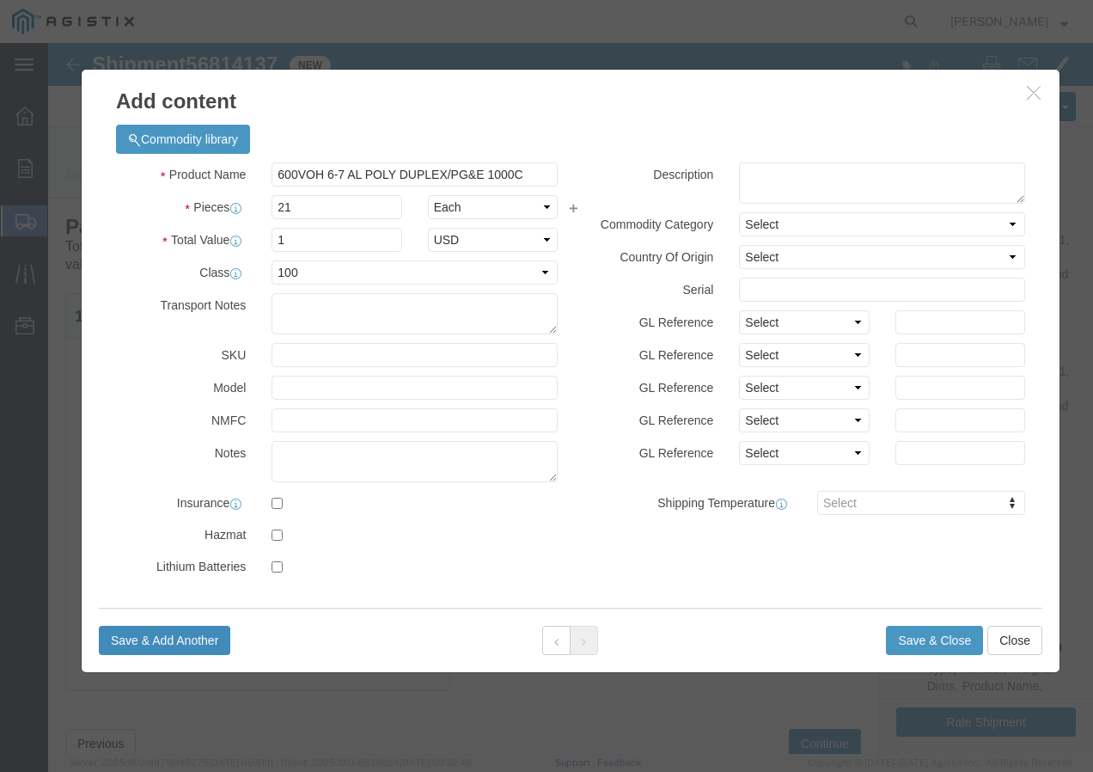
click button "Save & Add Another"
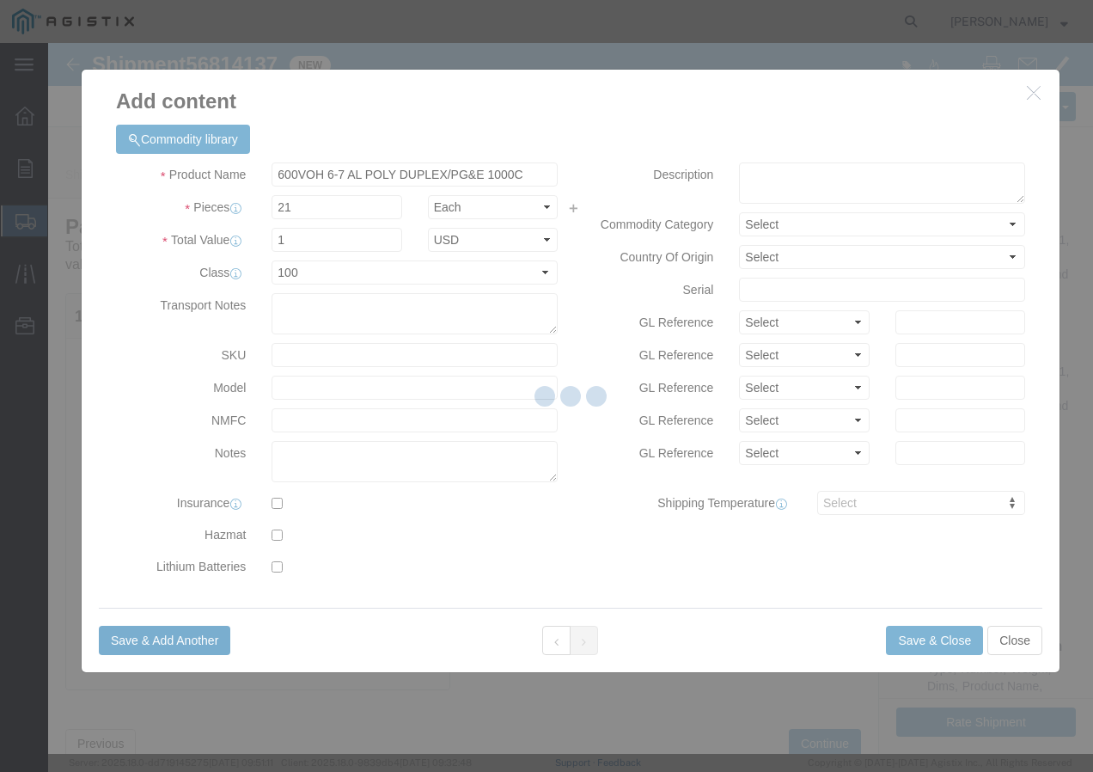
select select "EA"
select select
select select "USD"
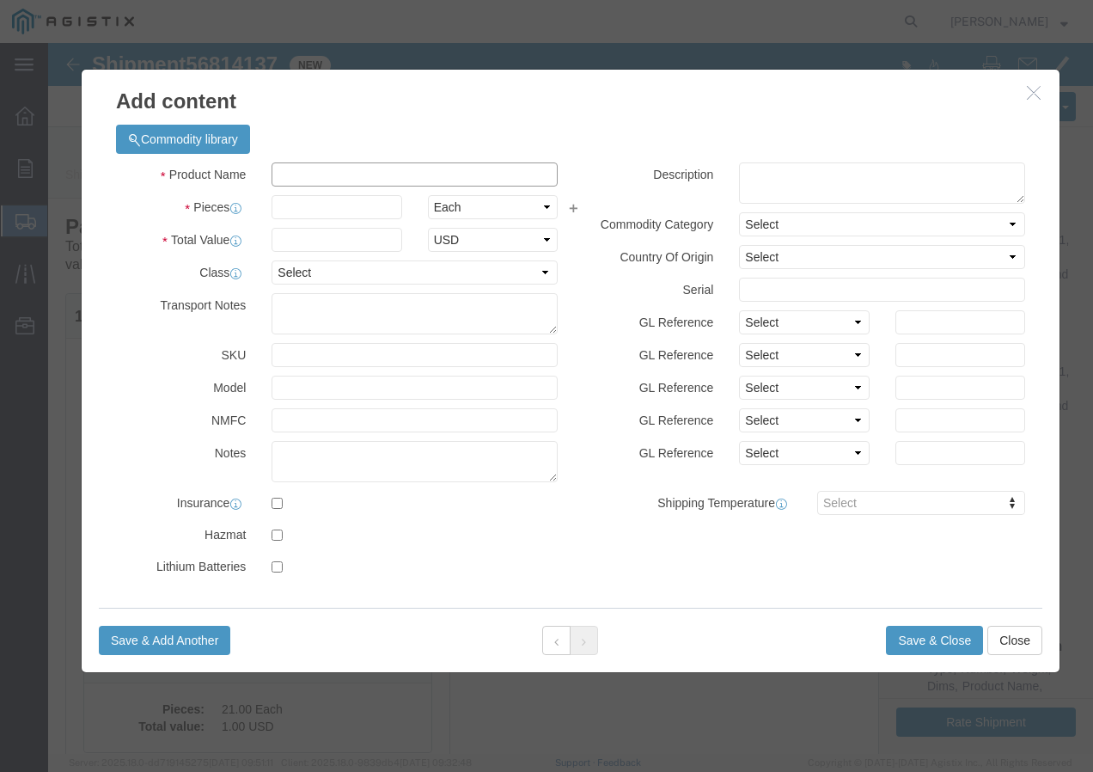
click input "text"
paste input "SSCC 250-37 CU THHN BK 600V 1200R"
type input "SSCC 250-37 CU THHN BK 600V 1200R"
click input "text"
type input "26"
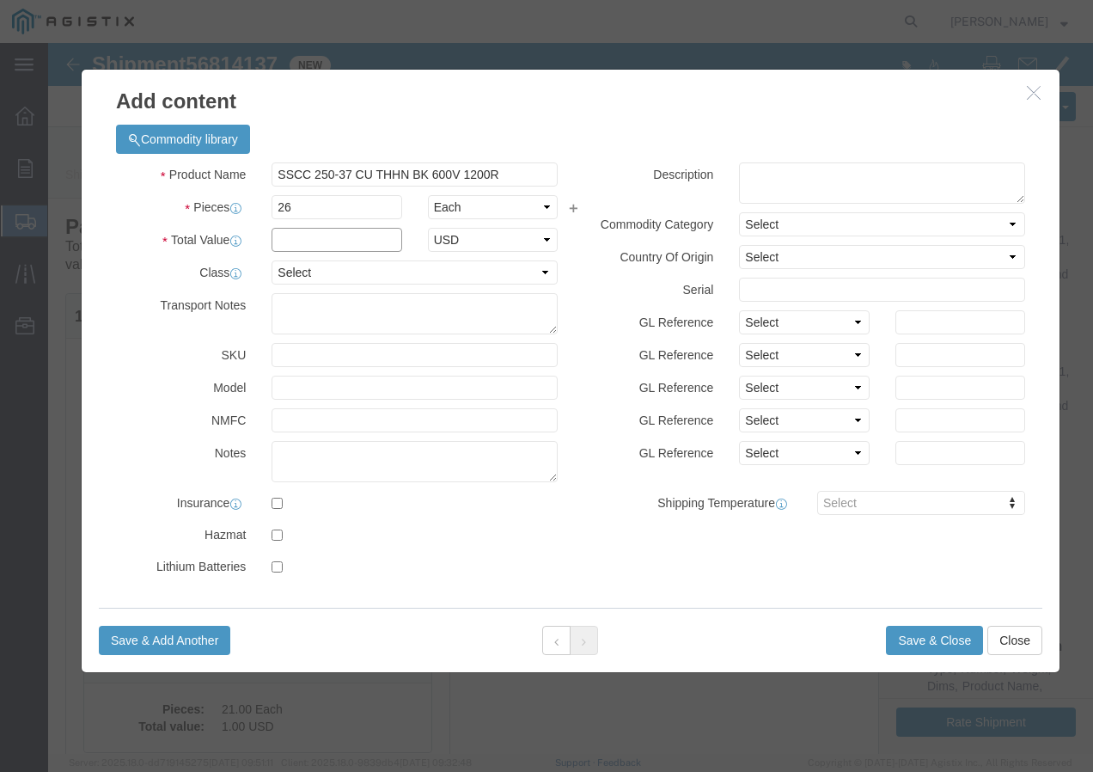
click input "text"
type input "1"
click select "Select 50 55 60 65 70 85 92.5 100 125 175 250 300 400"
select select "100"
click select "Select 50 55 60 65 70 85 92.5 100 125 175 250 300 400"
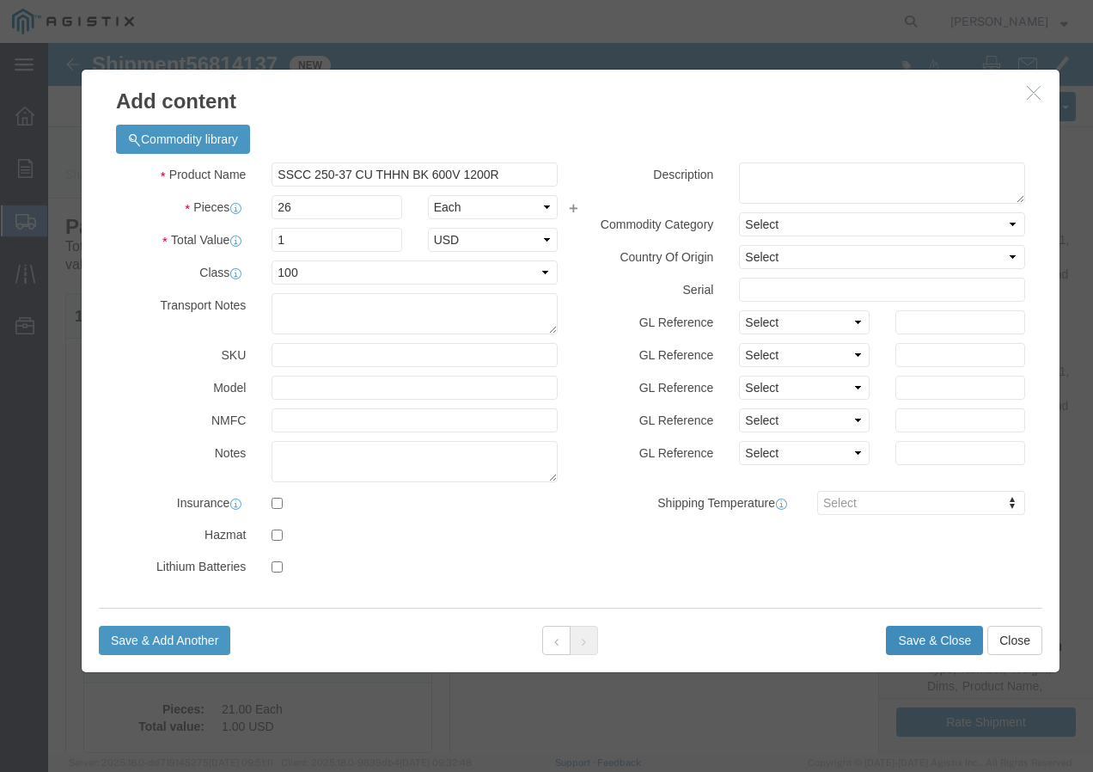
click button "Save & Close"
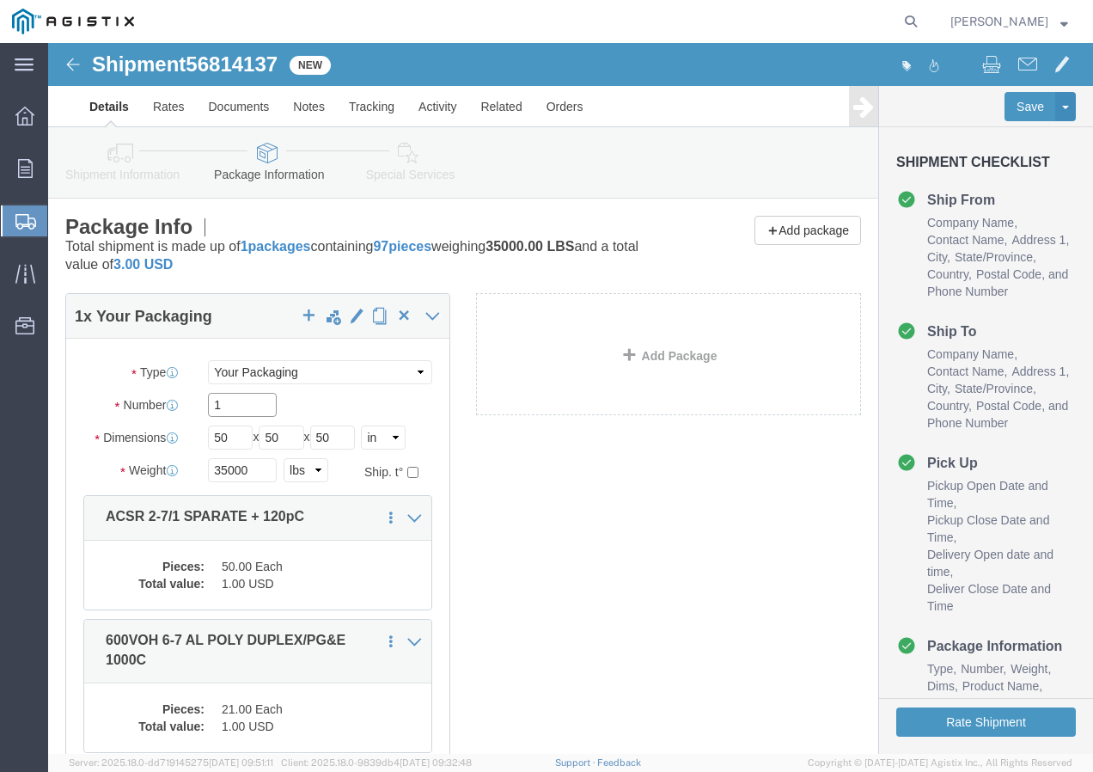
click input "1"
type input "97"
click button "Rate Shipment"
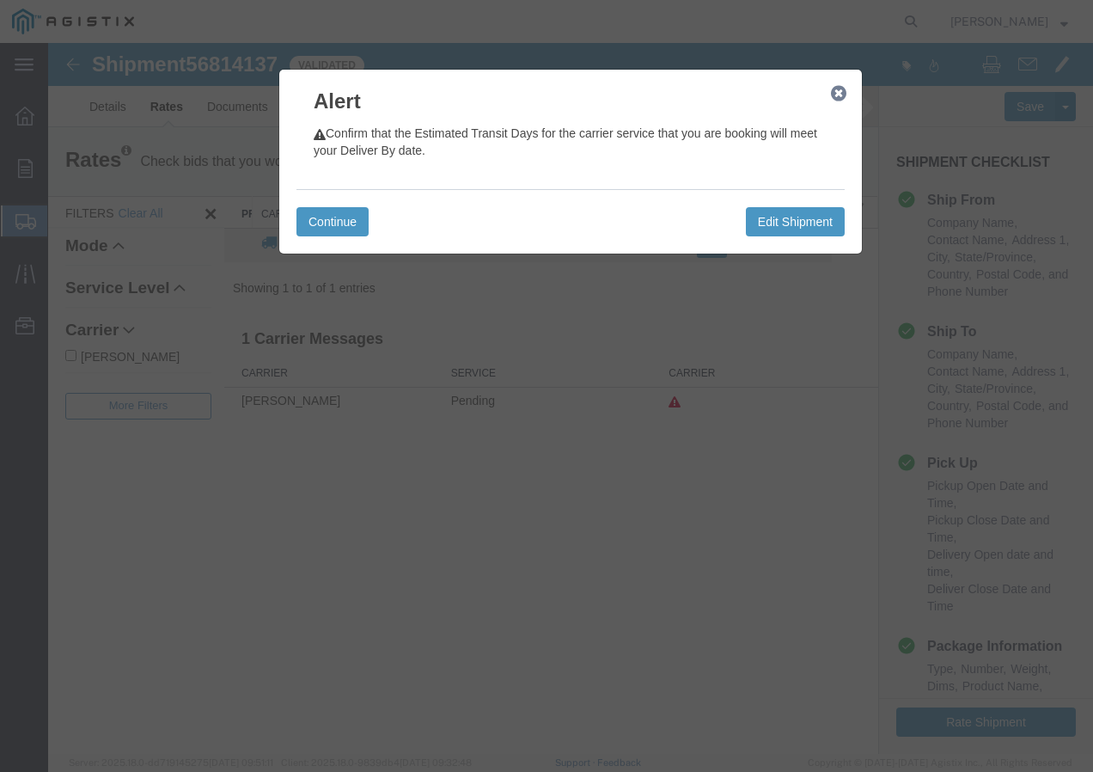
click at [837, 89] on icon "button" at bounding box center [838, 94] width 15 height 14
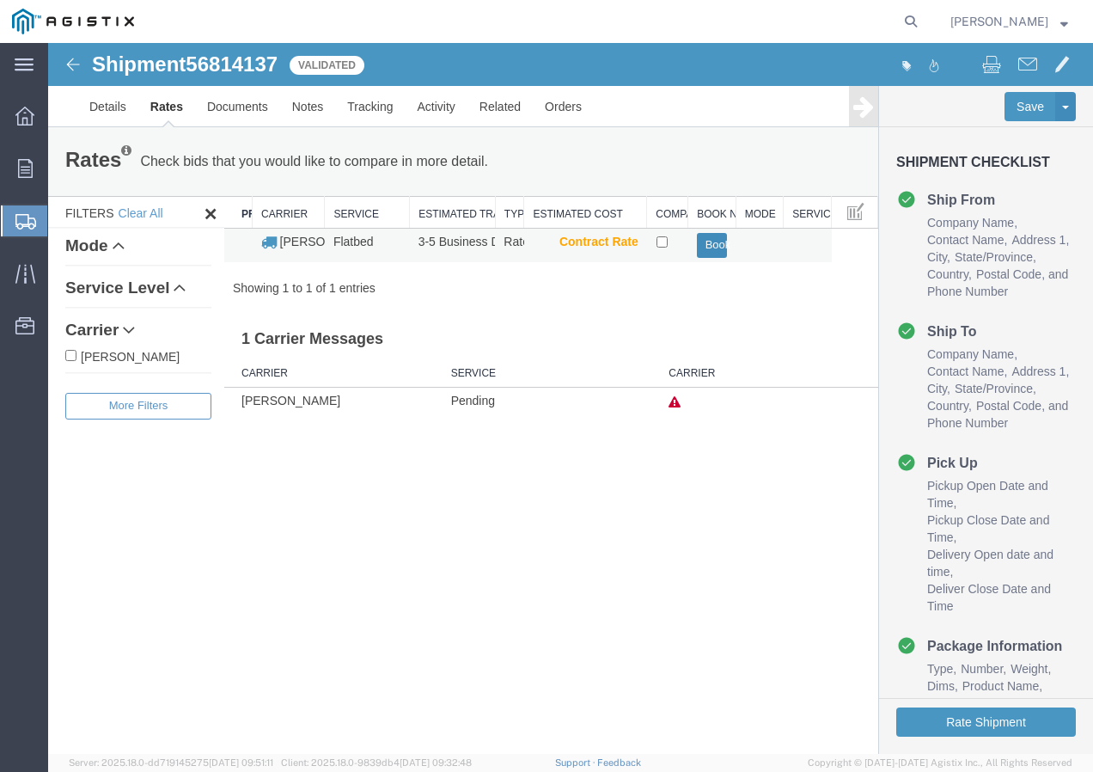
click at [715, 242] on button "Book" at bounding box center [712, 245] width 31 height 25
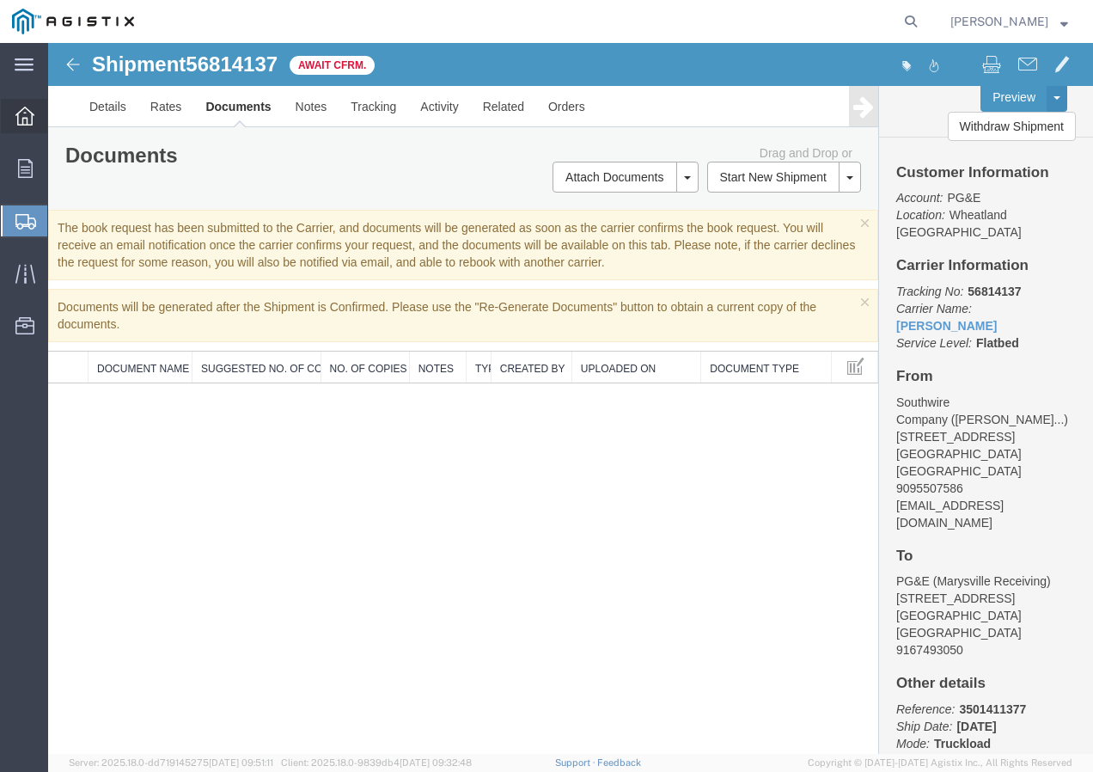
click at [26, 119] on icon at bounding box center [24, 116] width 19 height 19
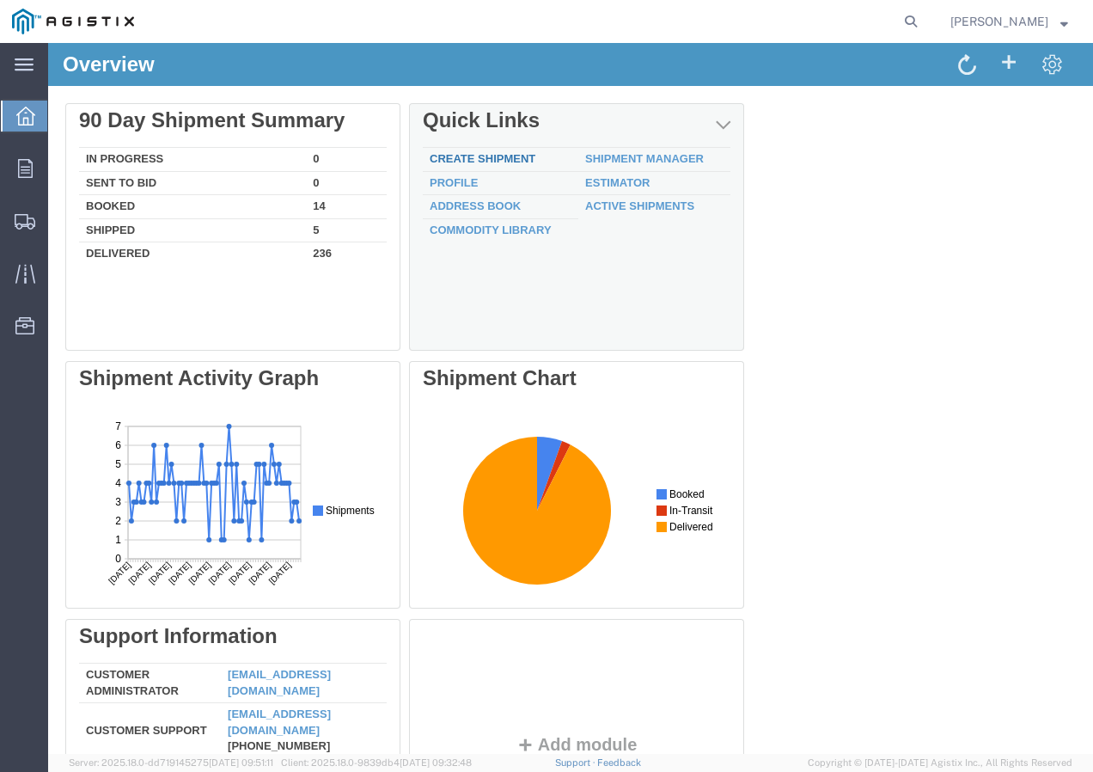
click at [495, 156] on link "Create Shipment" at bounding box center [483, 158] width 106 height 13
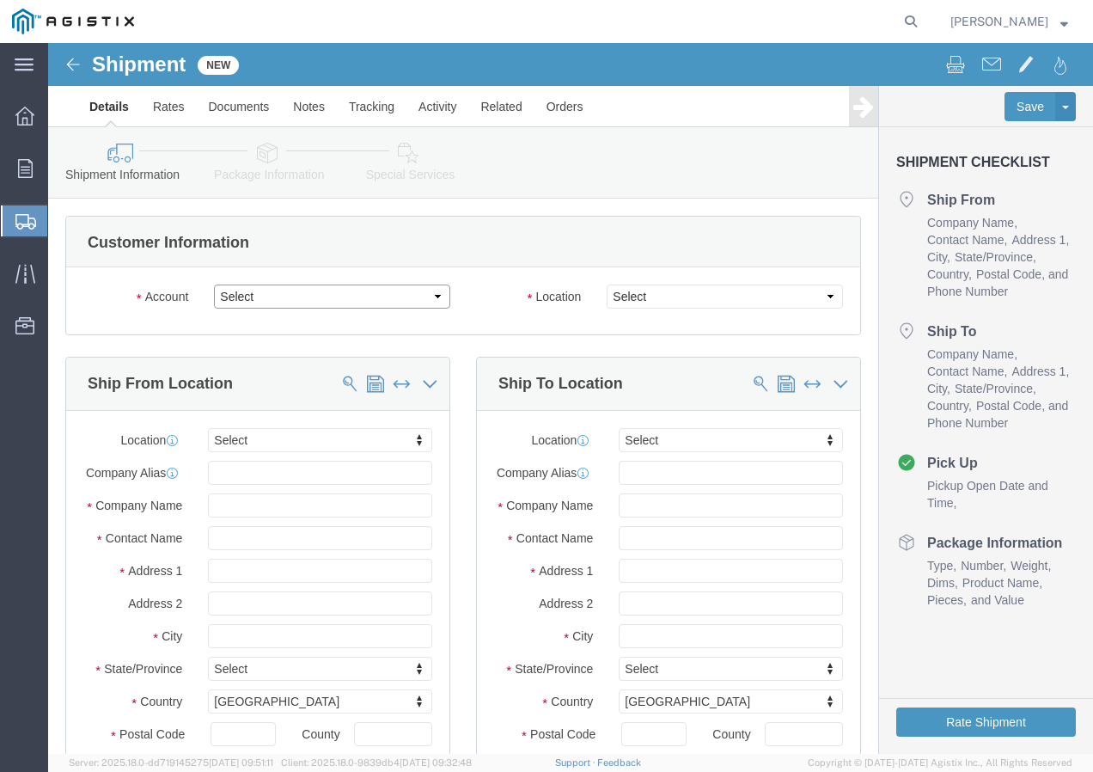
click select "Select PG&E Southwire Company"
select select "9596"
click select "Select PG&E Southwire Company"
select select "PURCHORD"
select select
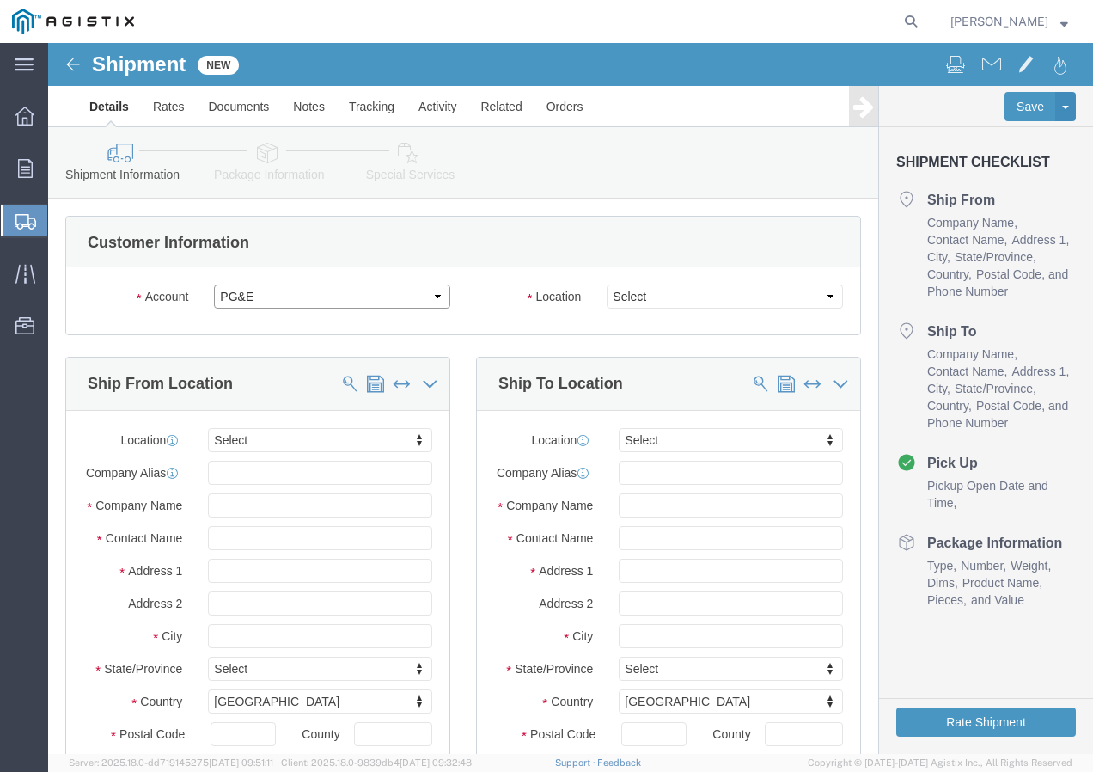
select select
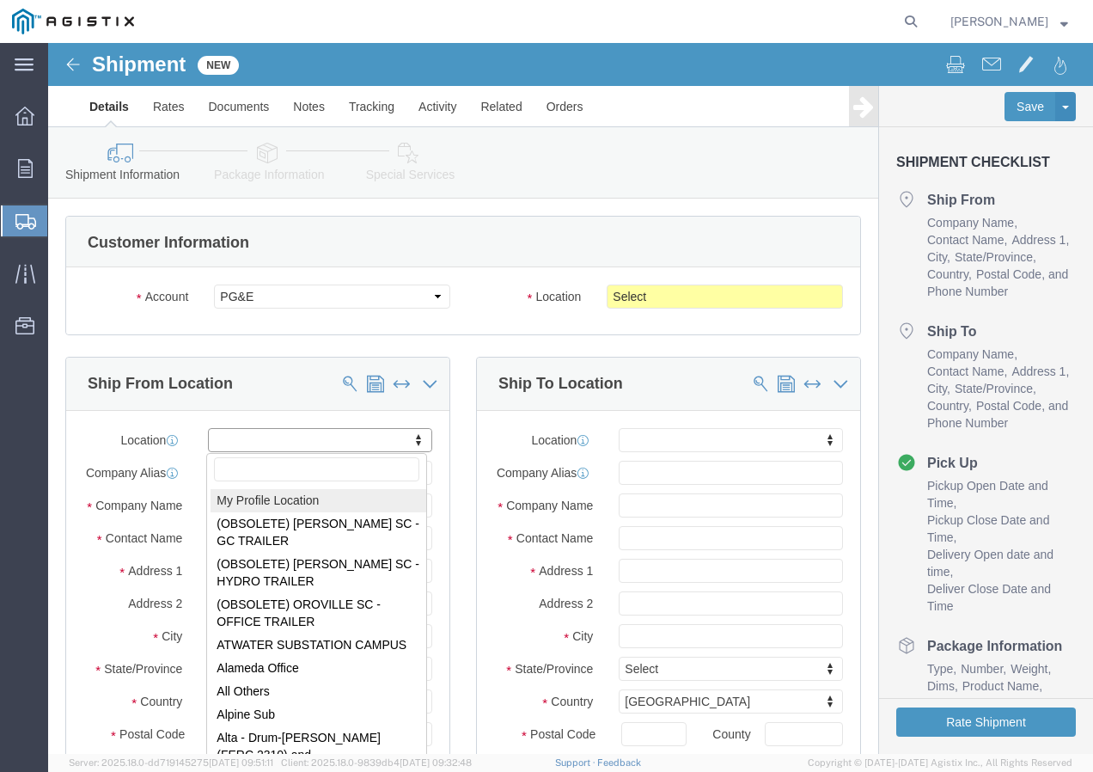
select select "MYPROFILE"
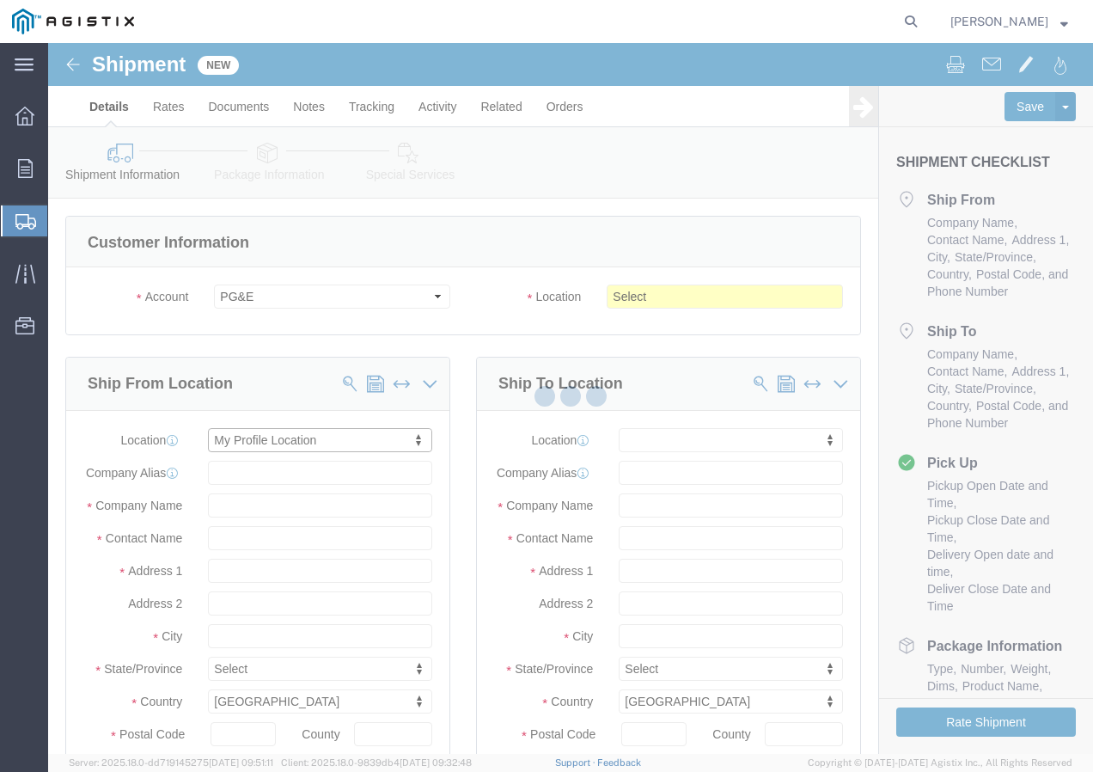
type input "Southwire Company"
type input "[PERSON_NAME]"
type input "[STREET_ADDRESS]"
type input "Fontana"
type input "92337"
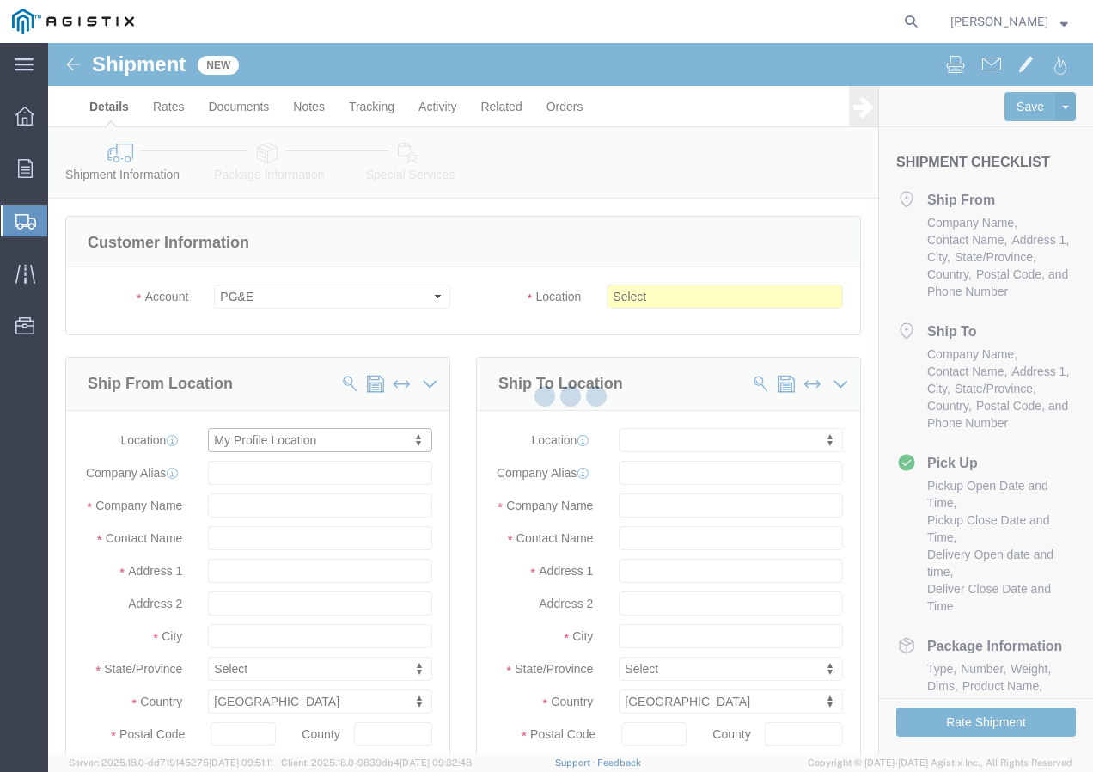
type input "9095507586"
type input "[EMAIL_ADDRESS][DOMAIN_NAME]"
checkbox input "true"
select select "CA"
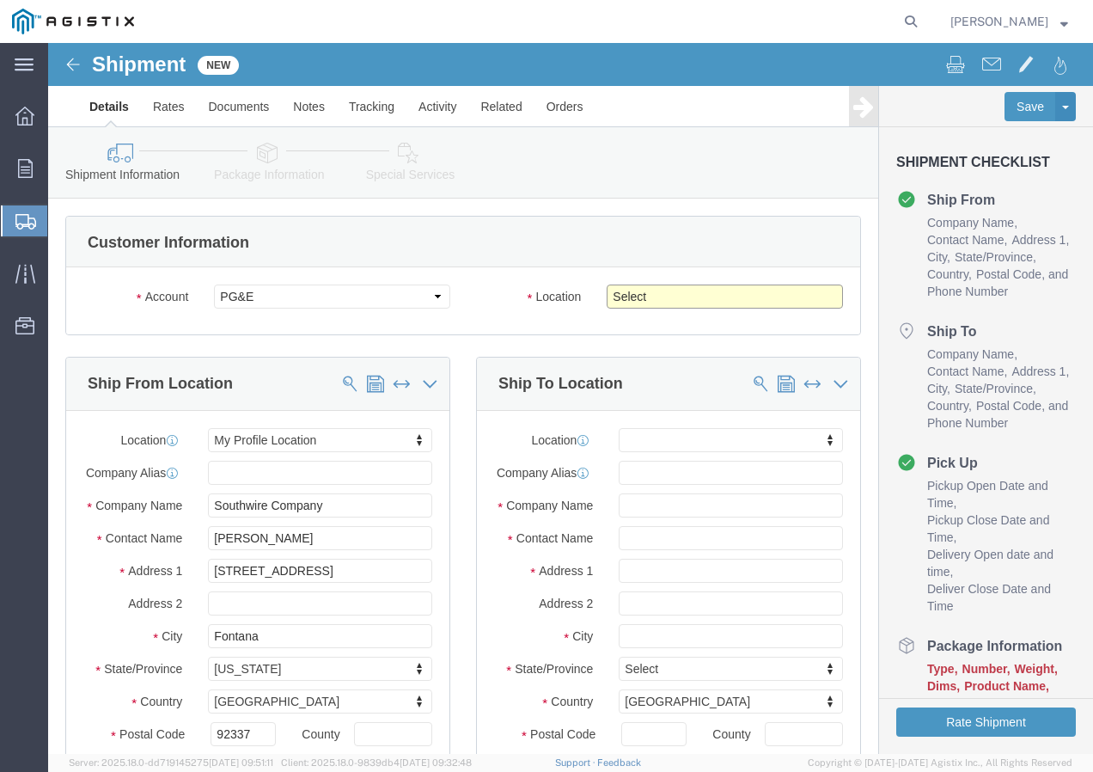
click select "Select All Others [GEOGRAPHIC_DATA] [GEOGRAPHIC_DATA] [GEOGRAPHIC_DATA] [GEOGRA…"
select select "19745"
click select "Select All Others [GEOGRAPHIC_DATA] [GEOGRAPHIC_DATA] [GEOGRAPHIC_DATA] [GEOGRA…"
click button
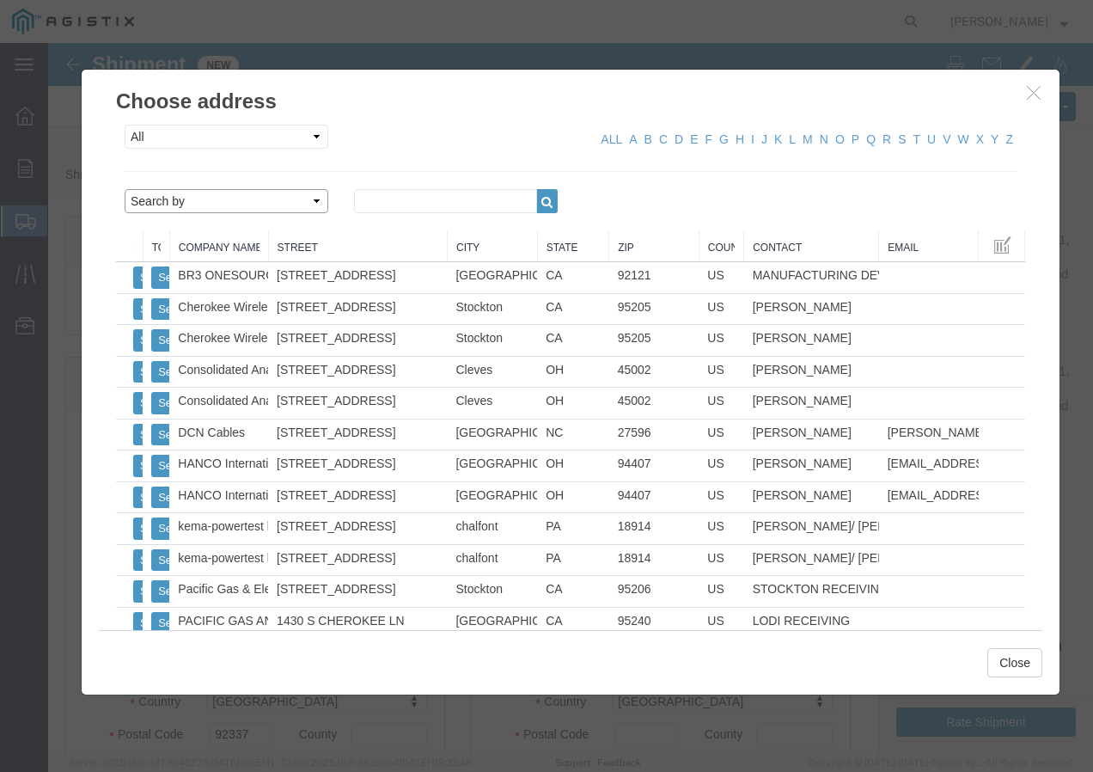
click select "Search by Address Book Name City Company Name Contact Name Country CustomerAlia…"
select select "city"
click select "Search by Address Book Name City Company Name Contact Name Country CustomerAlia…"
click input "text"
type input "[GEOGRAPHIC_DATA]"
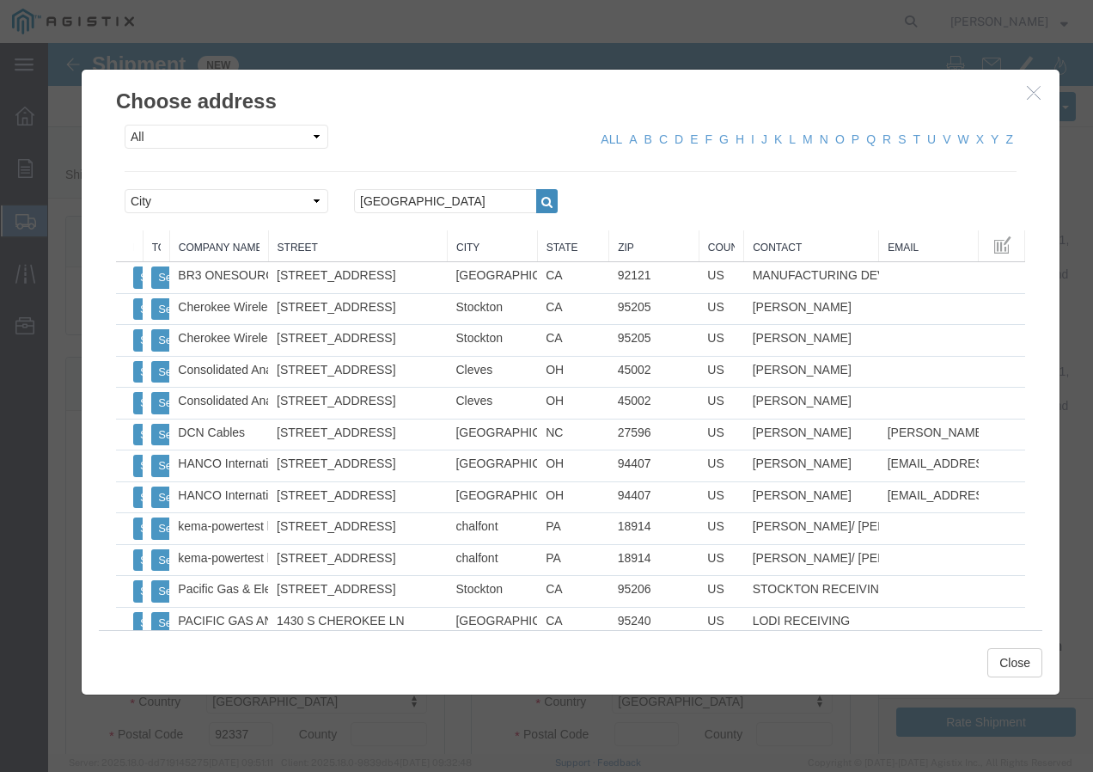
click icon "button"
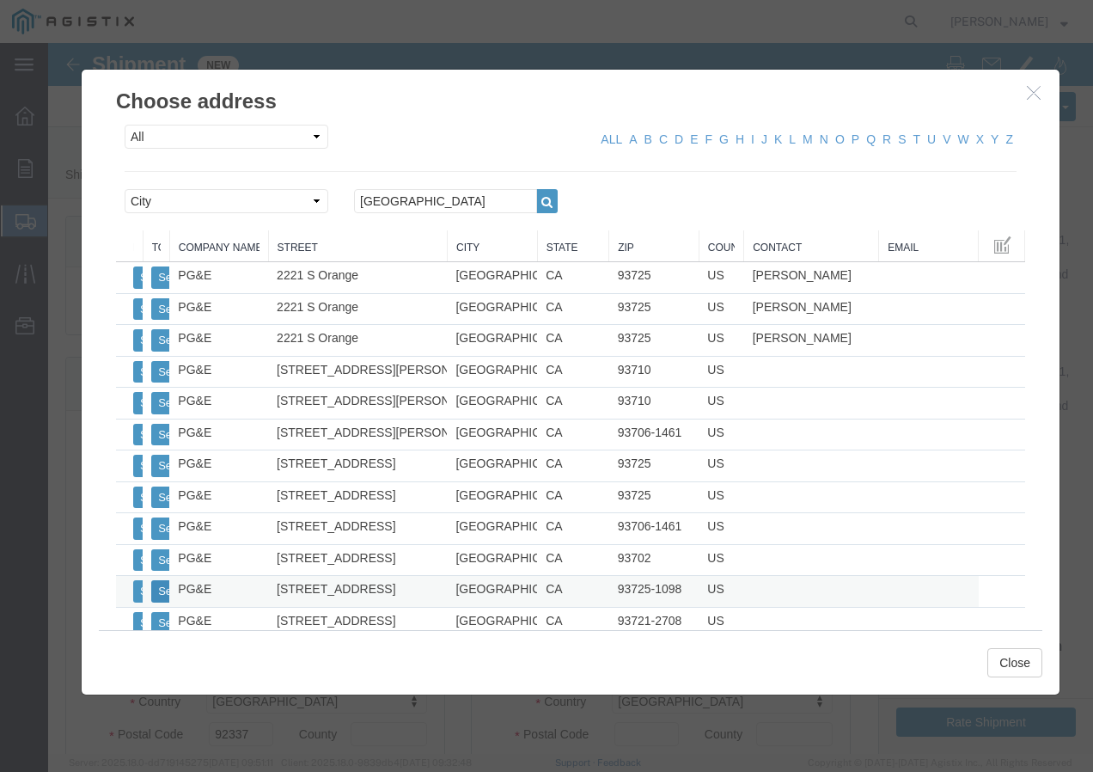
click button "Select"
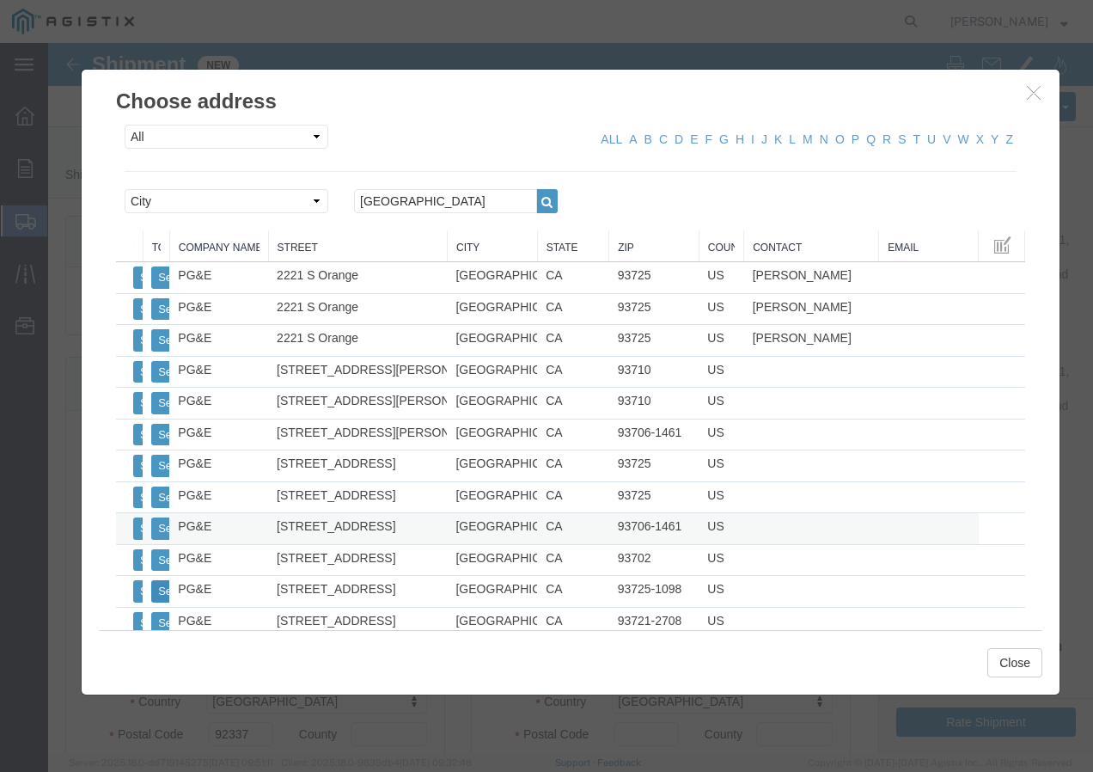
select select
type input "PG&E"
type input "[STREET_ADDRESS]"
type input "[GEOGRAPHIC_DATA]"
type input "93725-1098"
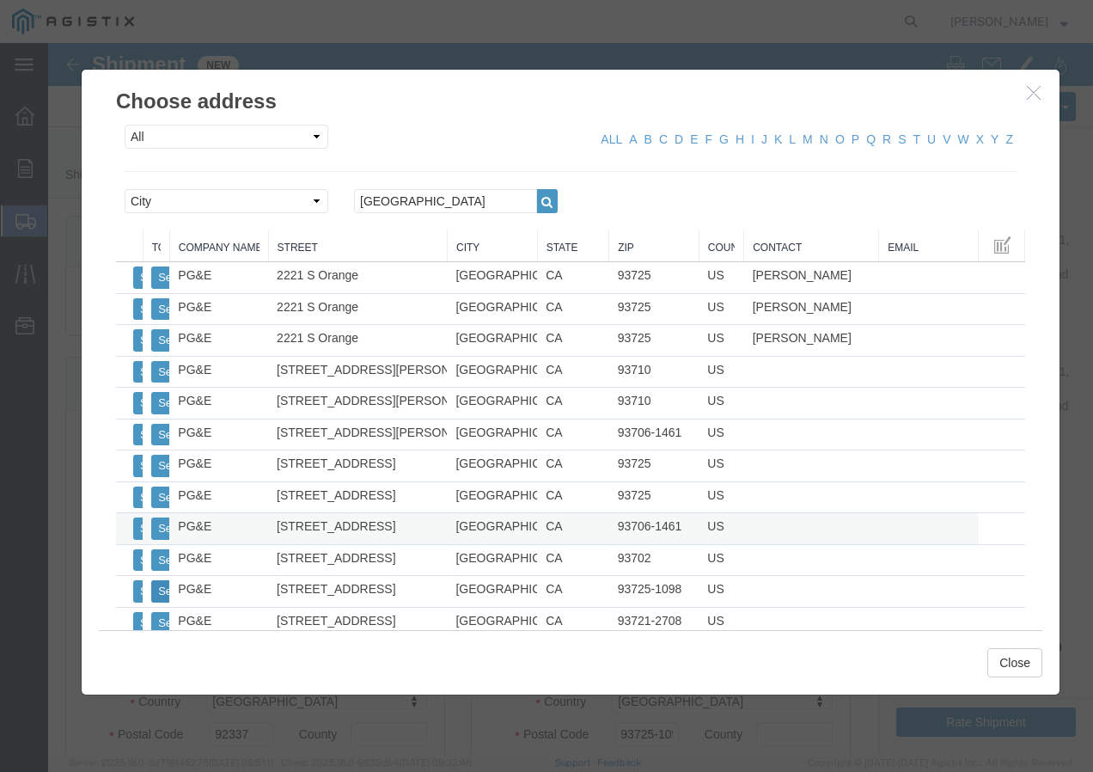
select select "CA"
click button "Close"
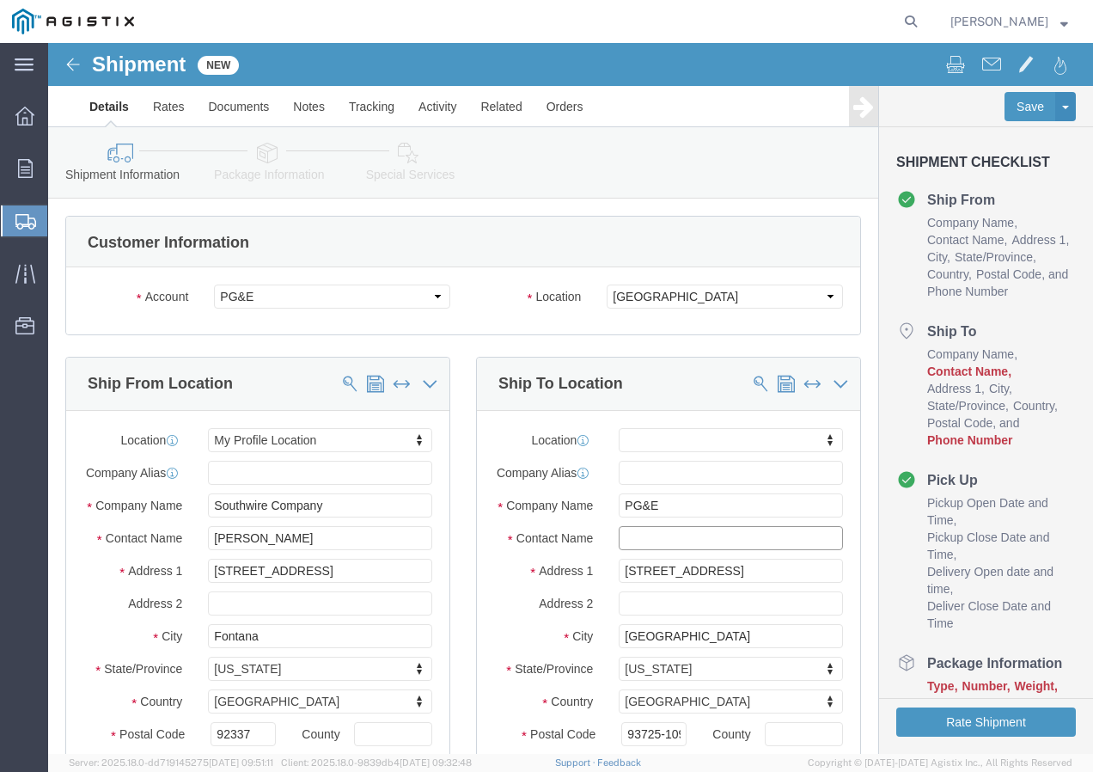
click input "text"
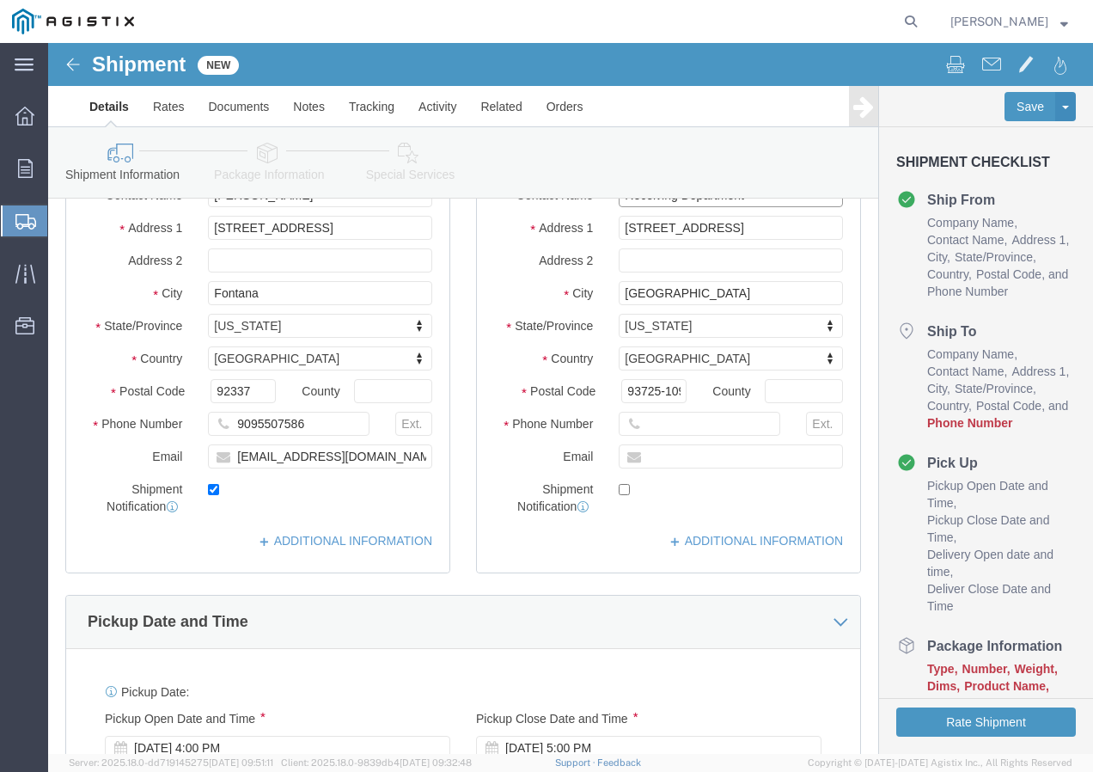
scroll to position [344, 0]
type input "Receiving Department"
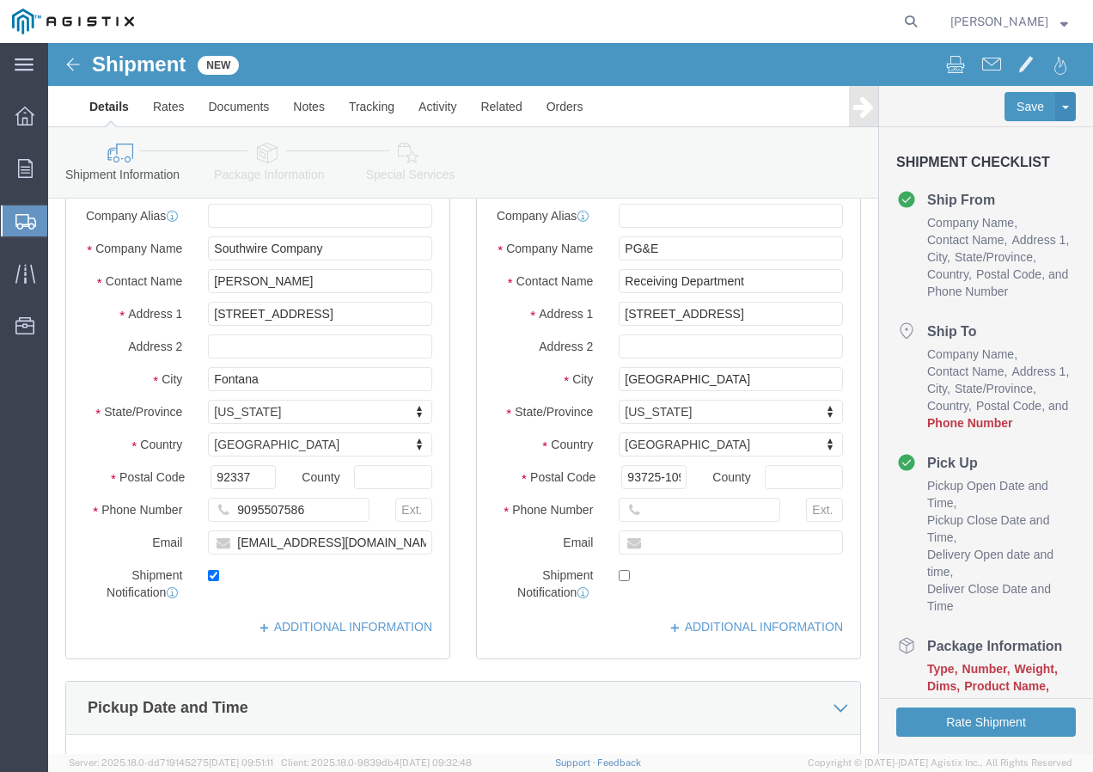
scroll to position [258, 0]
click input "text"
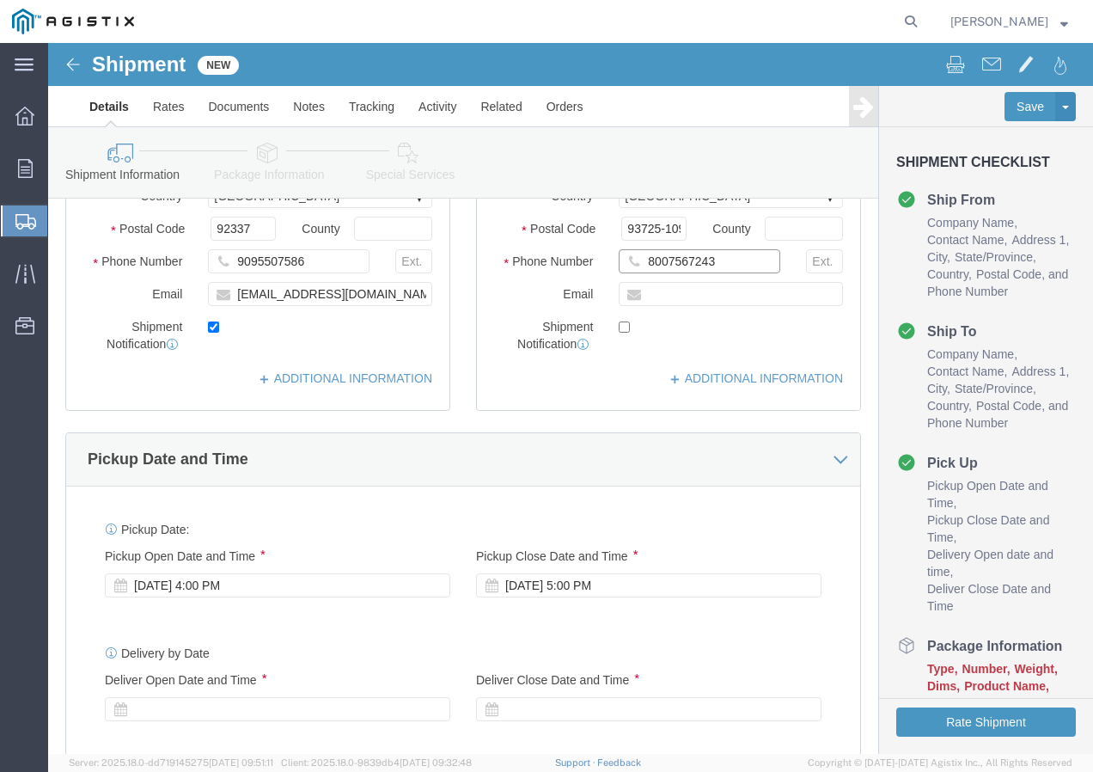
scroll to position [516, 0]
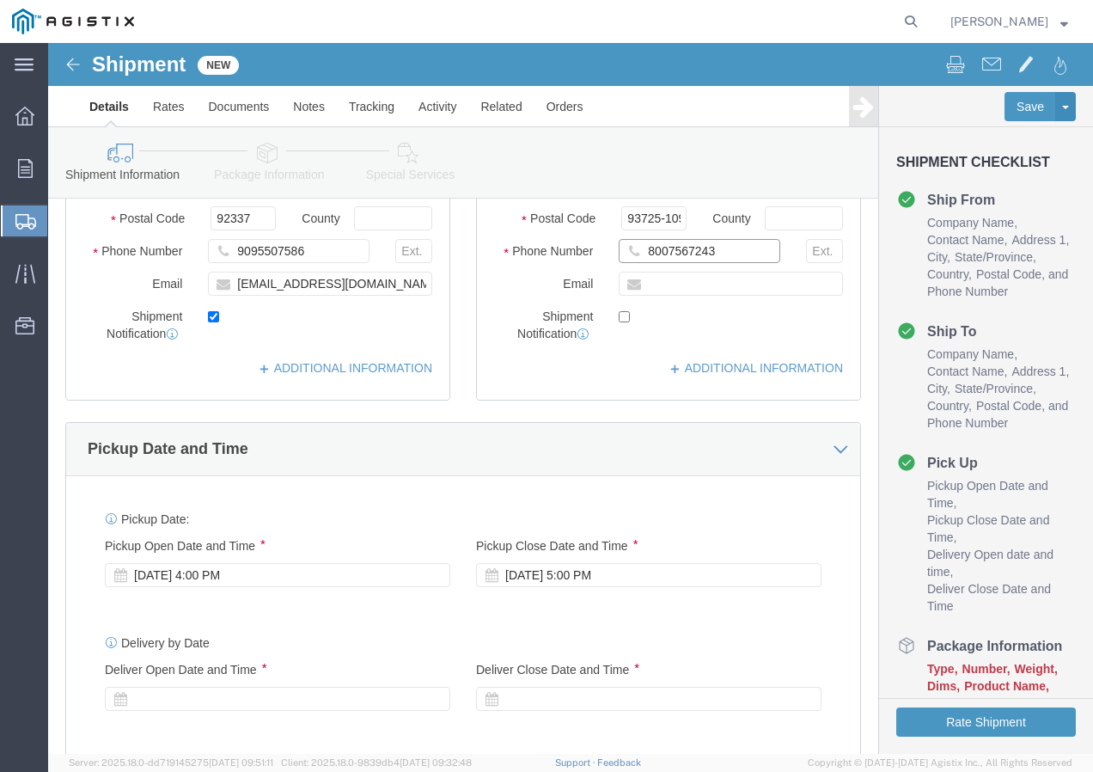
type input "8007567243"
click div "[DATE] 4:00 PM"
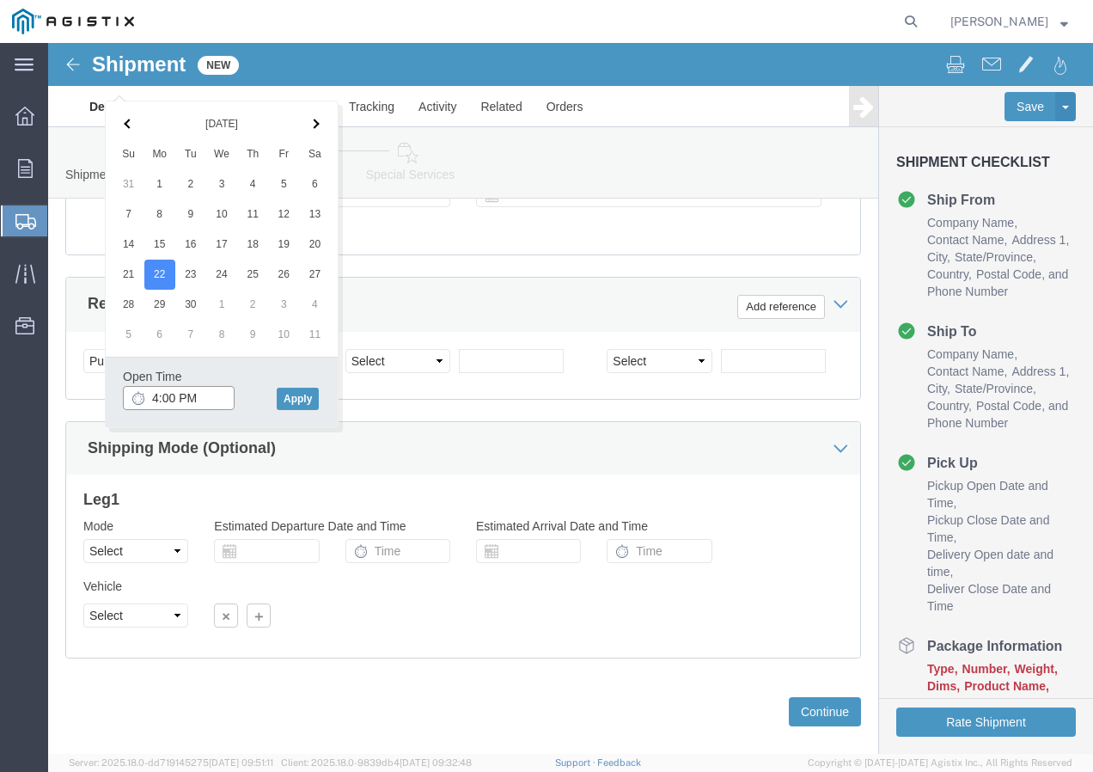
click input "4:00 PM"
type input "1:30 PM"
click button "Apply"
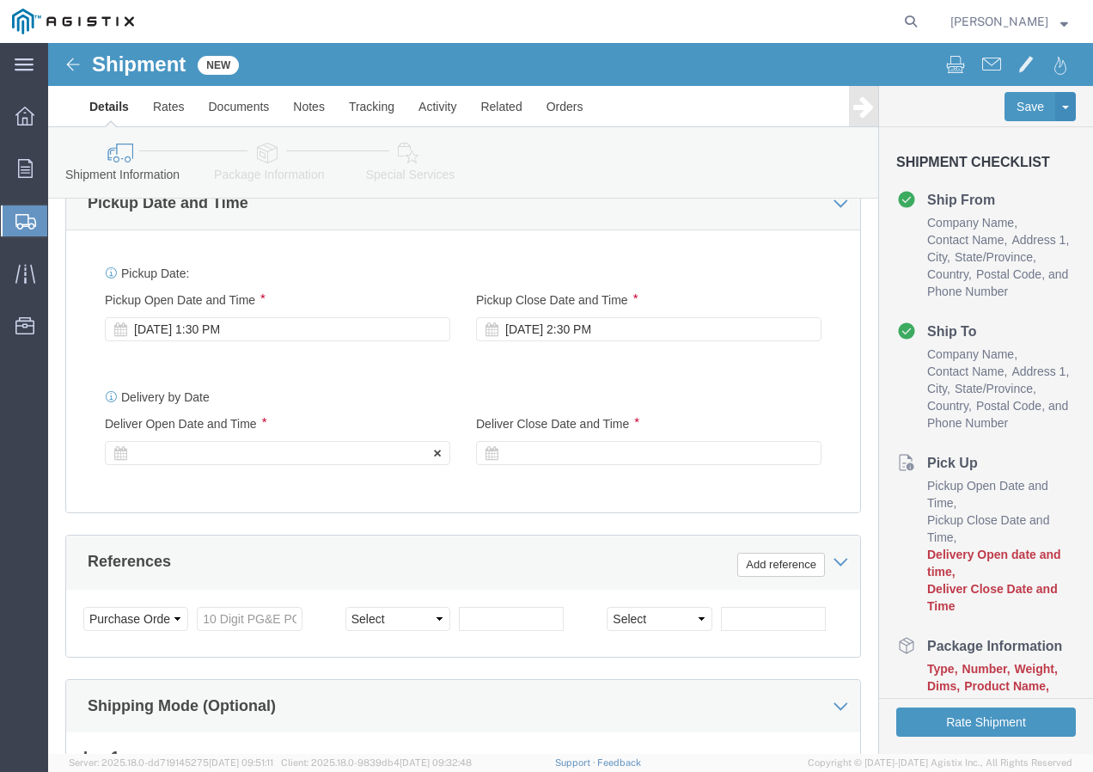
click div
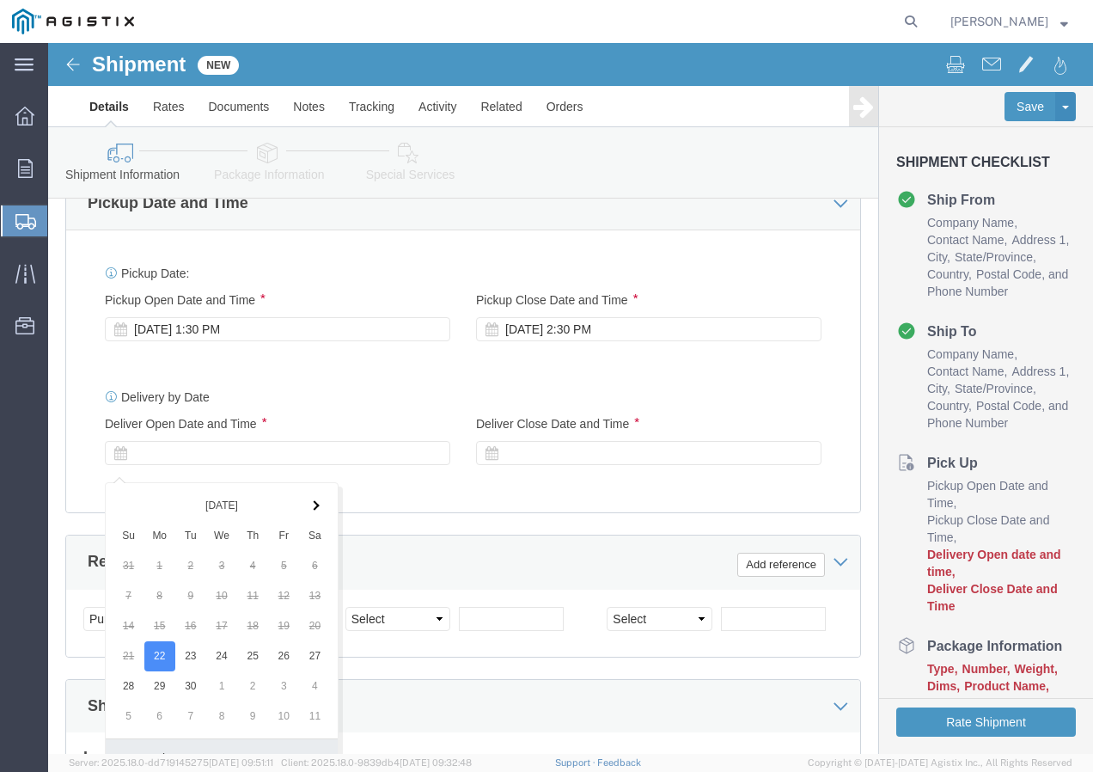
scroll to position [1058, 0]
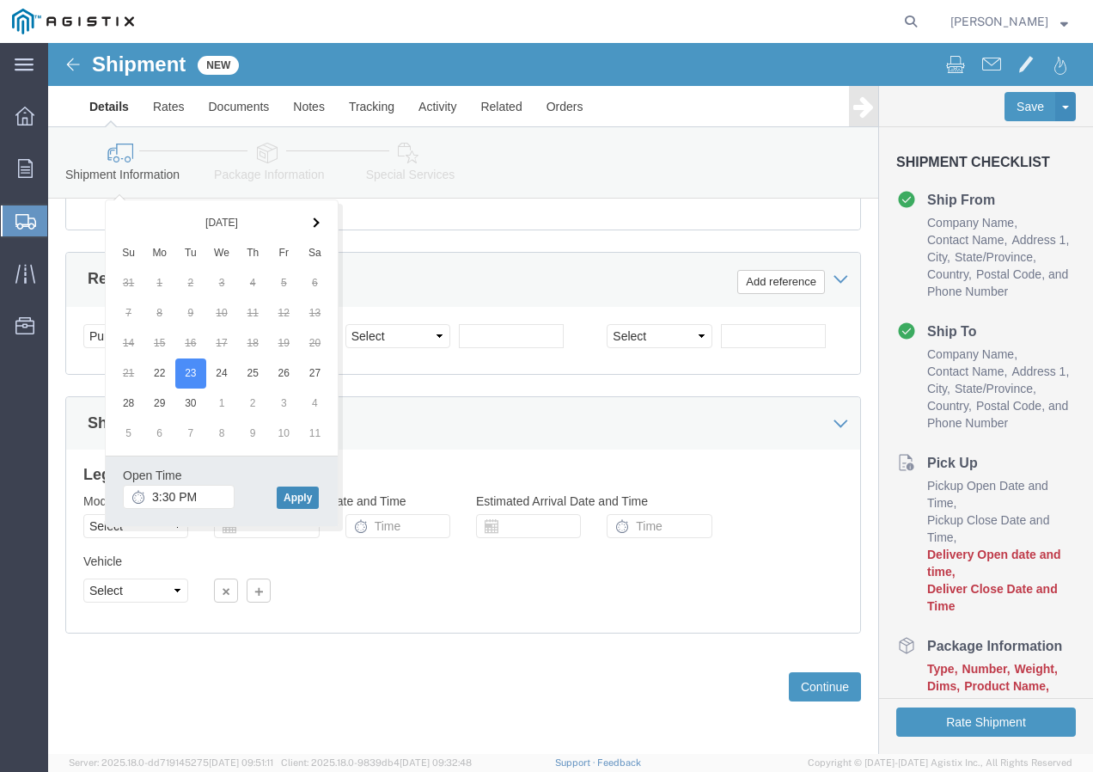
drag, startPoint x: 268, startPoint y: 436, endPoint x: 283, endPoint y: 425, distance: 17.9
click button "Apply"
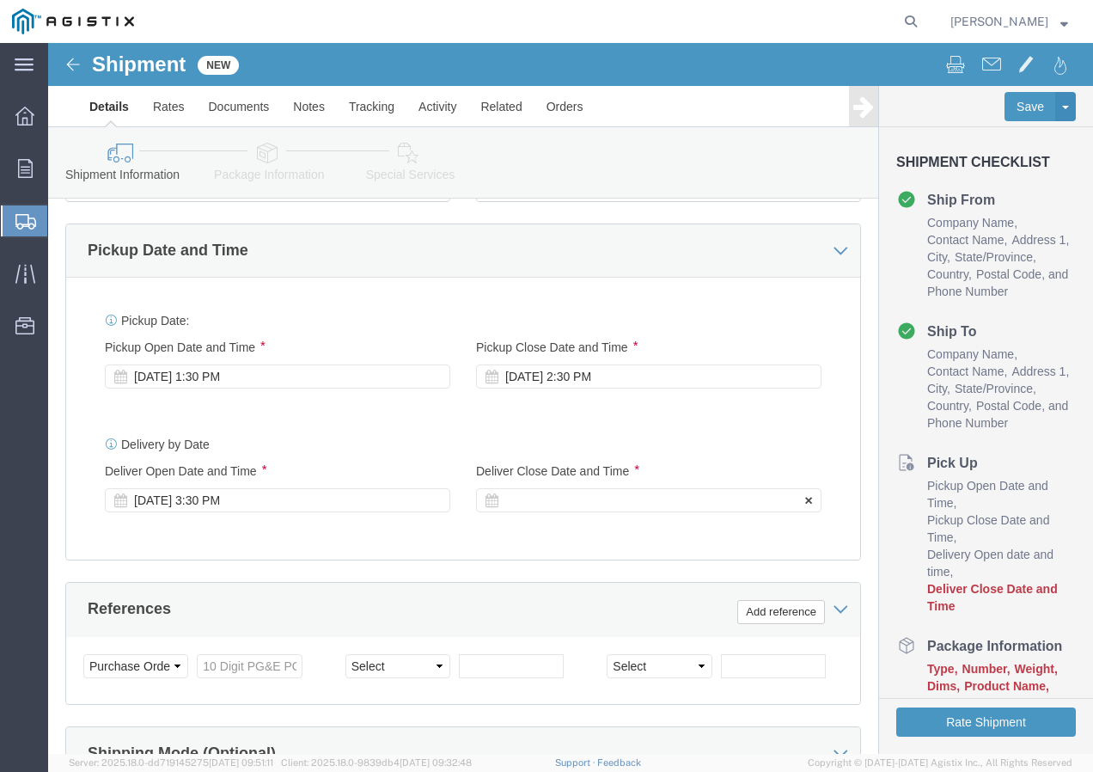
click div
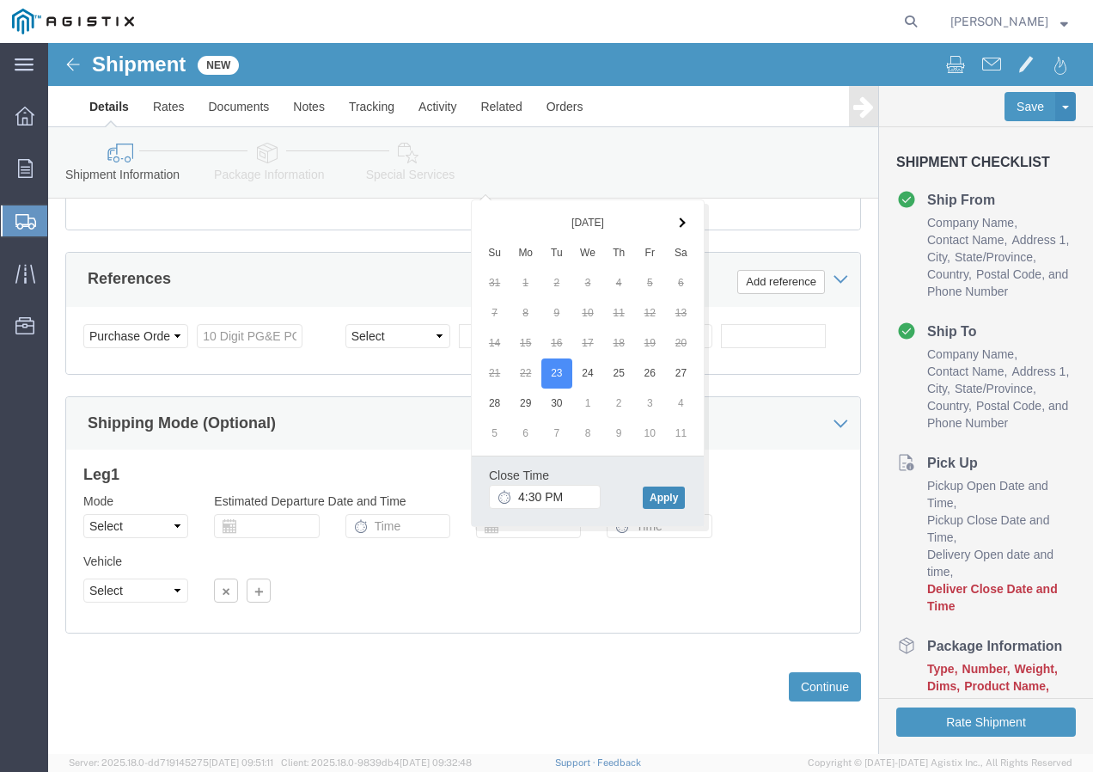
click button "Apply"
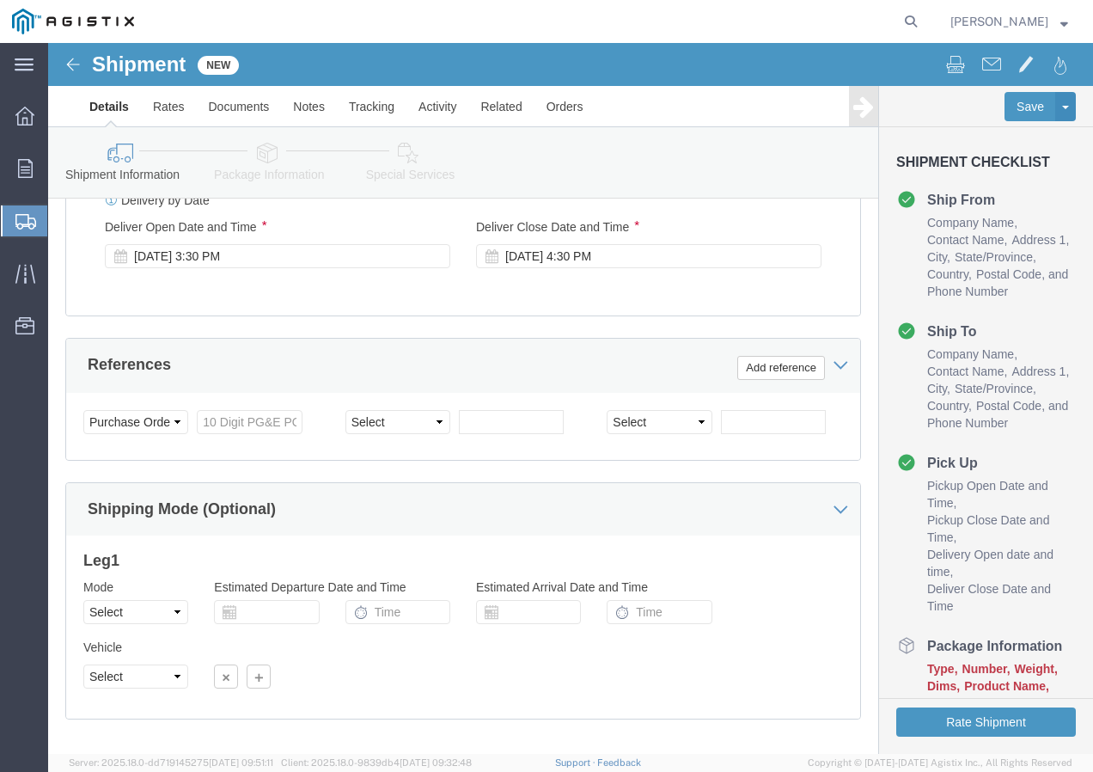
scroll to position [714, 0]
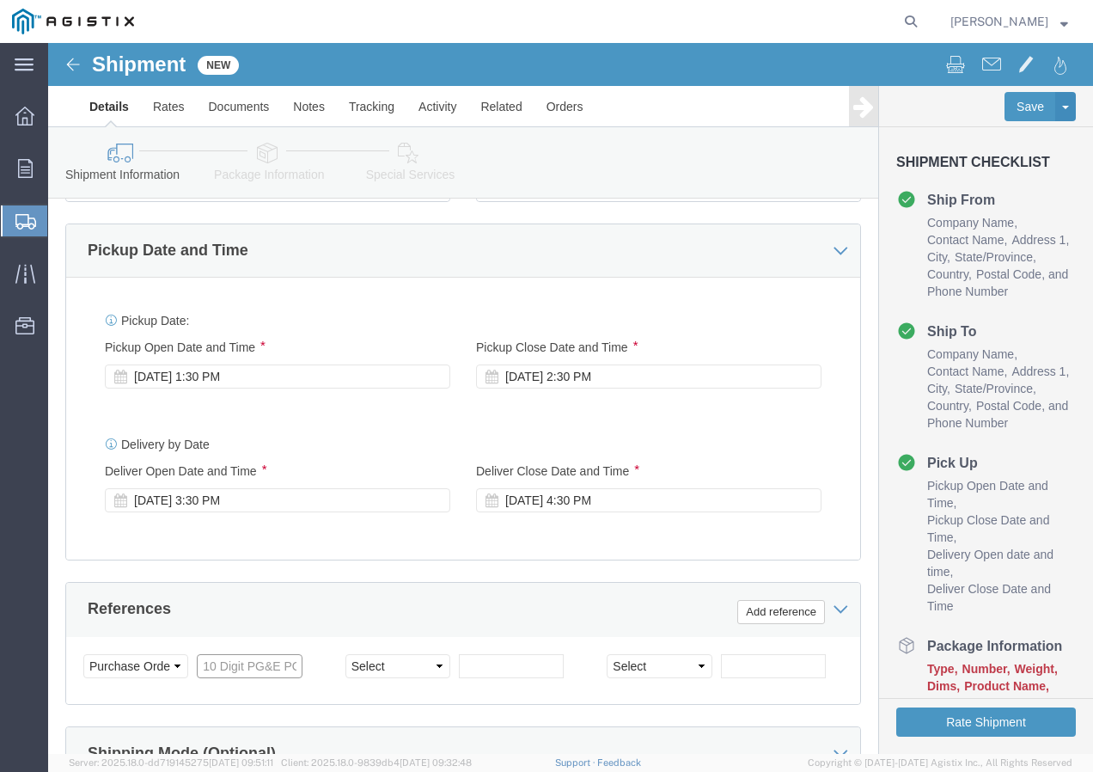
click input "text"
paste input "3501415532"
type input "3501415532"
click select "Select Account Type Activity ID Airline Appointment Number ASN Batch Request # …"
select select "SHIPMENTIDNUM"
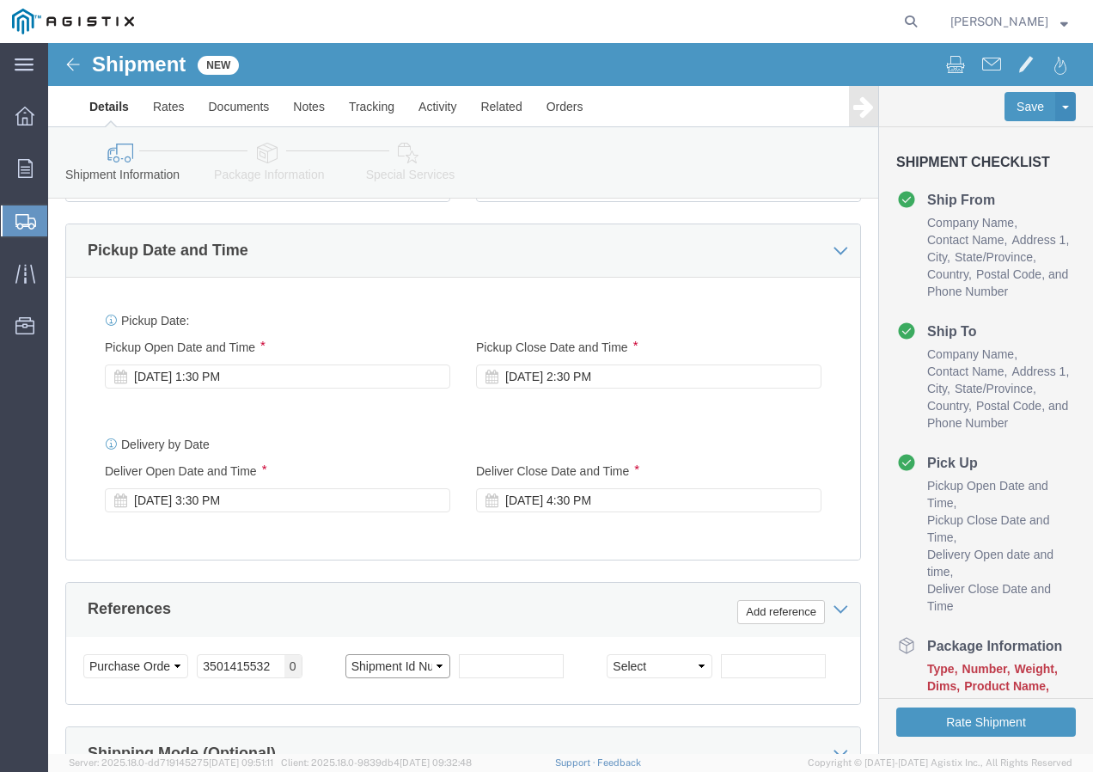
click select "Select Account Type Activity ID Airline Appointment Number ASN Batch Request # …"
drag, startPoint x: 468, startPoint y: 640, endPoint x: 791, endPoint y: 614, distance: 323.3
click input "text"
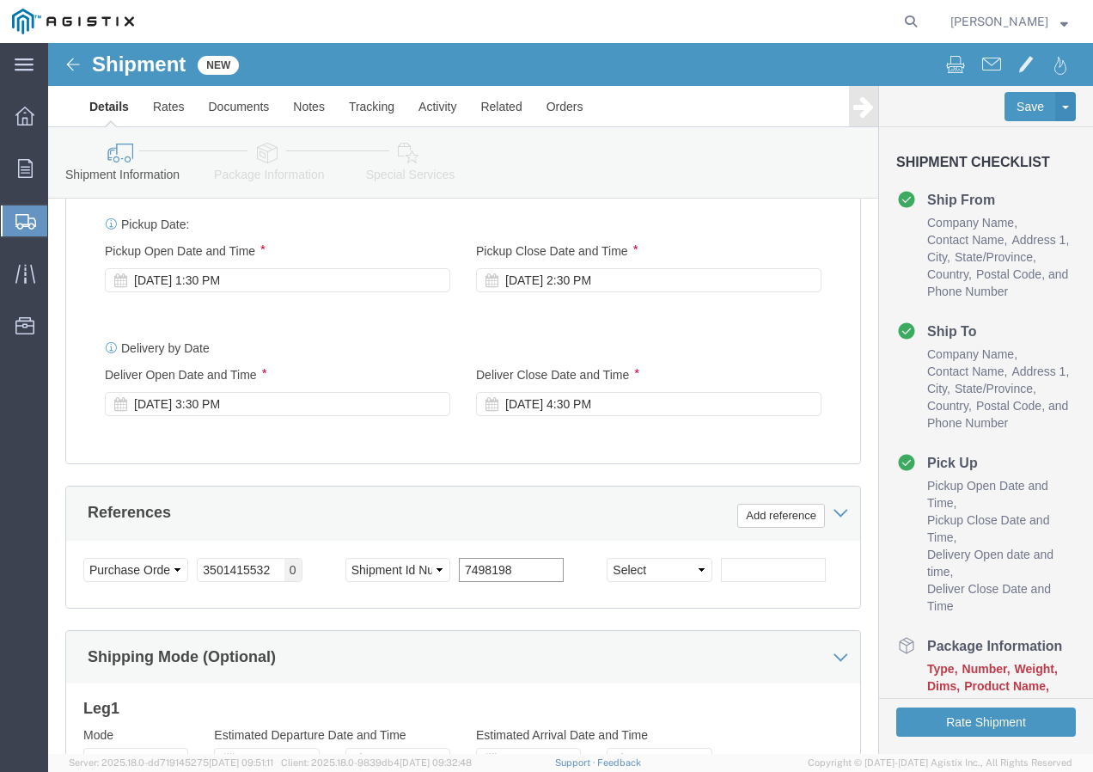
scroll to position [972, 0]
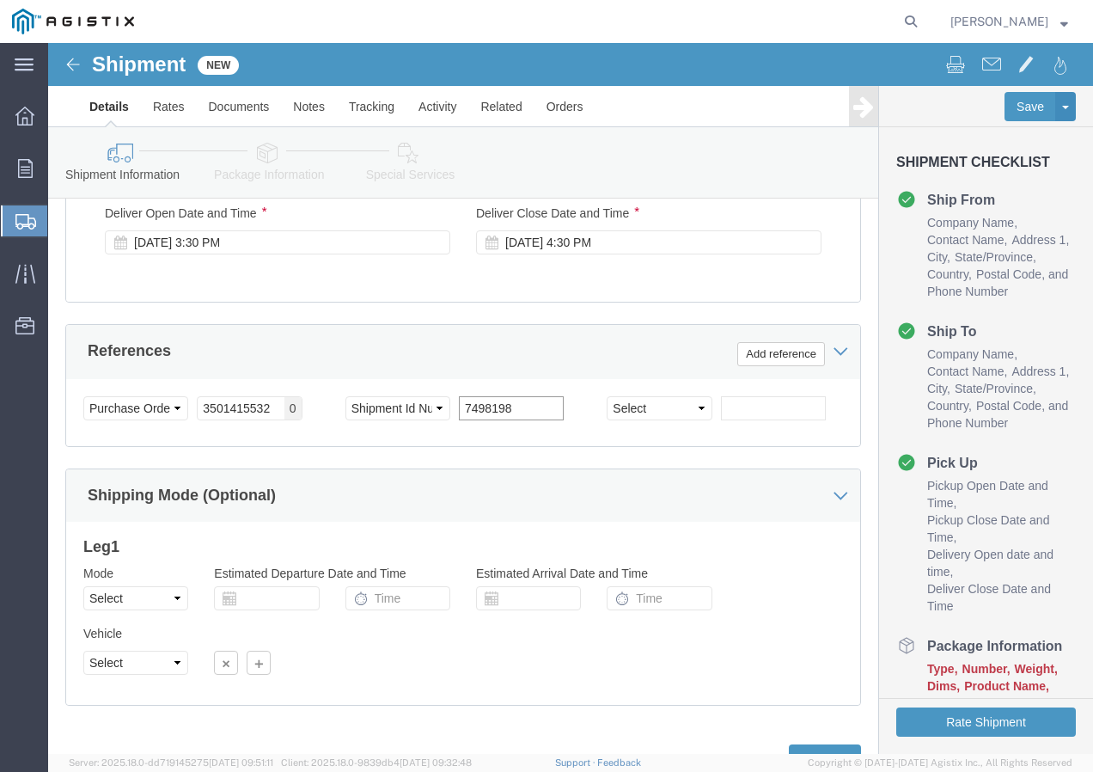
type input "7498198"
click select "Select Air Less than Truckload Multi-Leg Ocean Freight Rail Small Parcel Truckl…"
select select "TL"
click select "Select Air Less than Truckload Multi-Leg Ocean Freight Rail Small Parcel Truckl…"
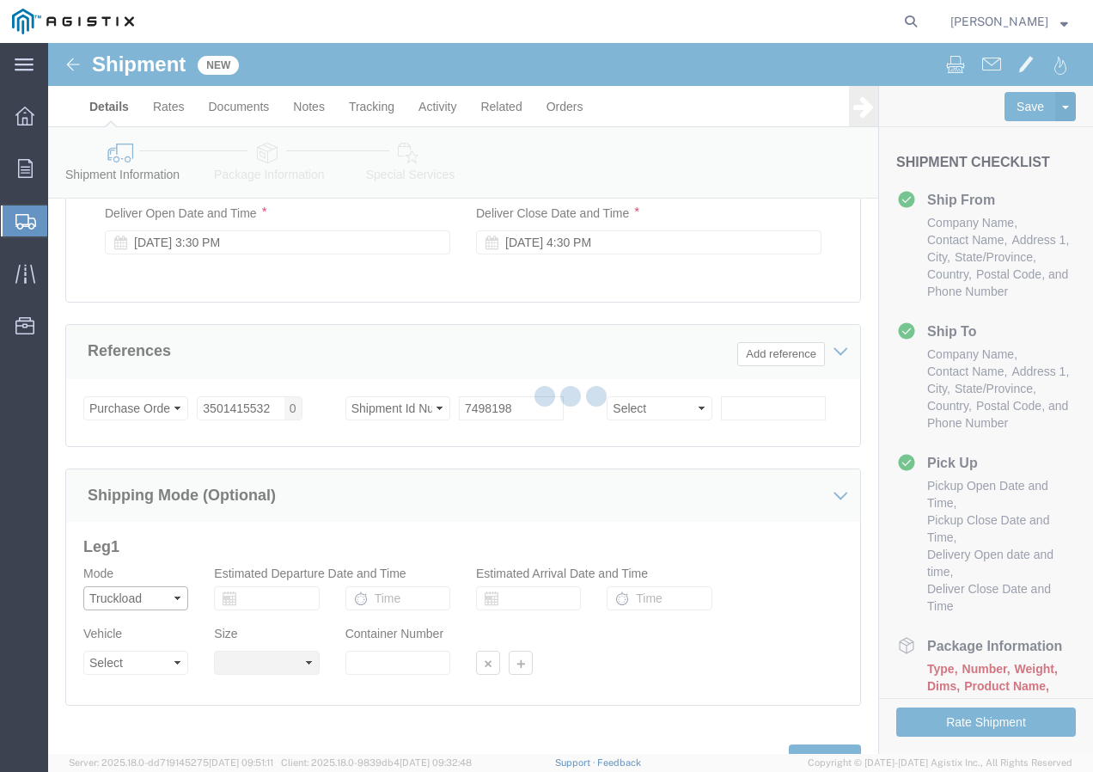
select select
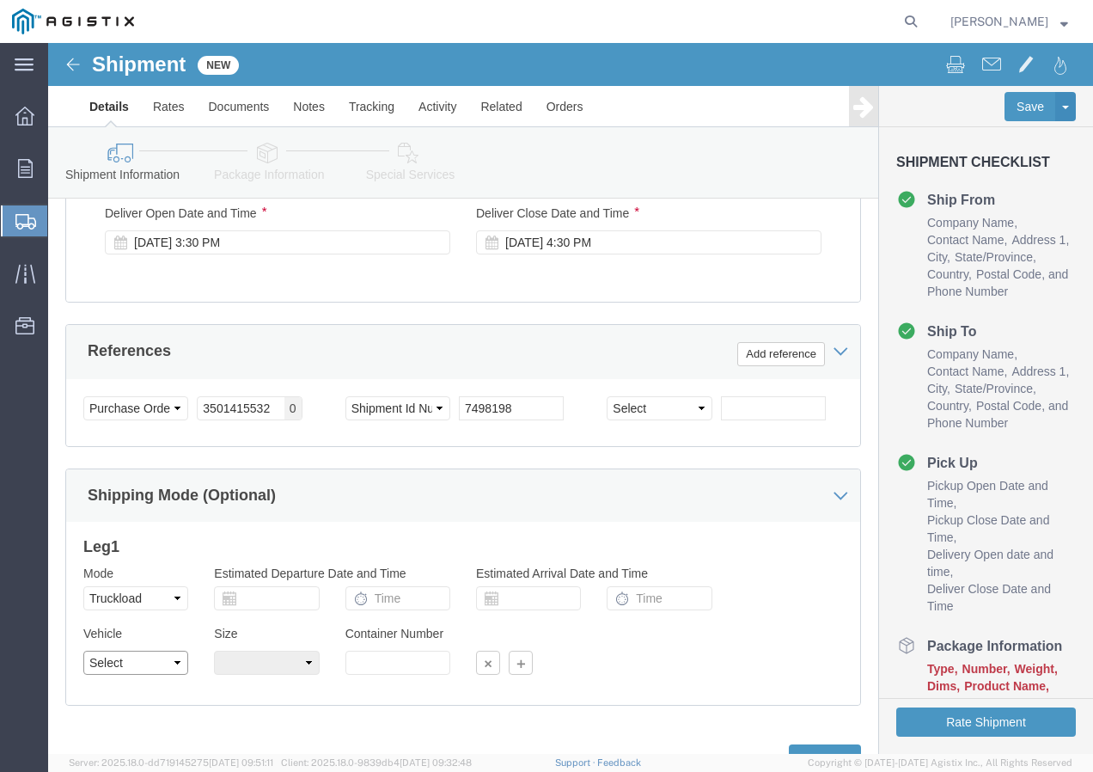
click select "Select 1-Ton (PSS) 10 Wheel 10 Yard Dump Truck 20 Yard Dump Truck Bobtail Botto…"
select select "FLBD"
click select "Select 1-Ton (PSS) 10 Wheel 10 Yard Dump Truck 20 Yard Dump Truck Bobtail Botto…"
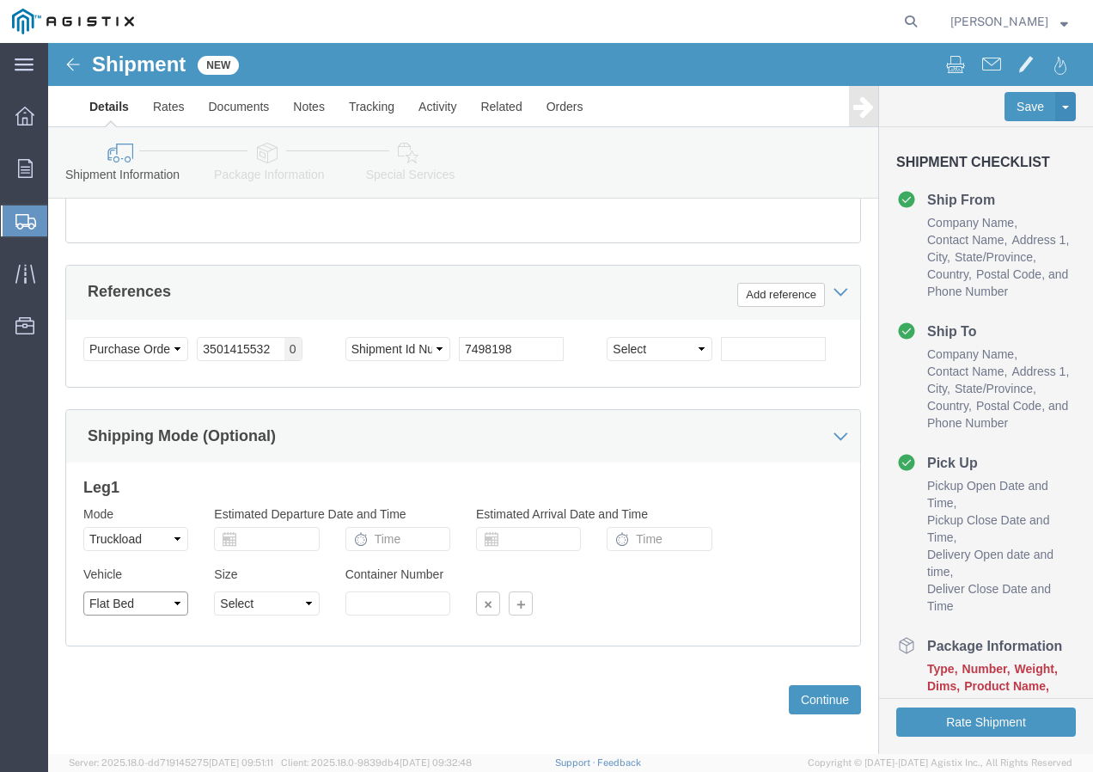
scroll to position [1058, 0]
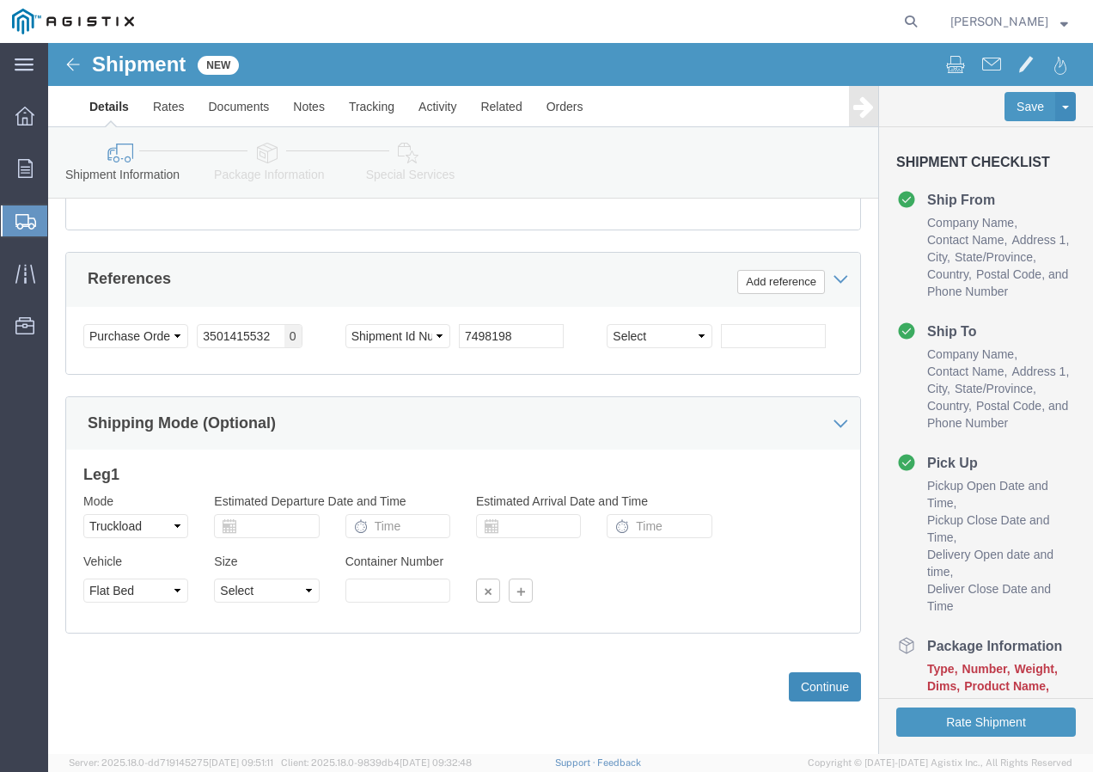
click button "Continue"
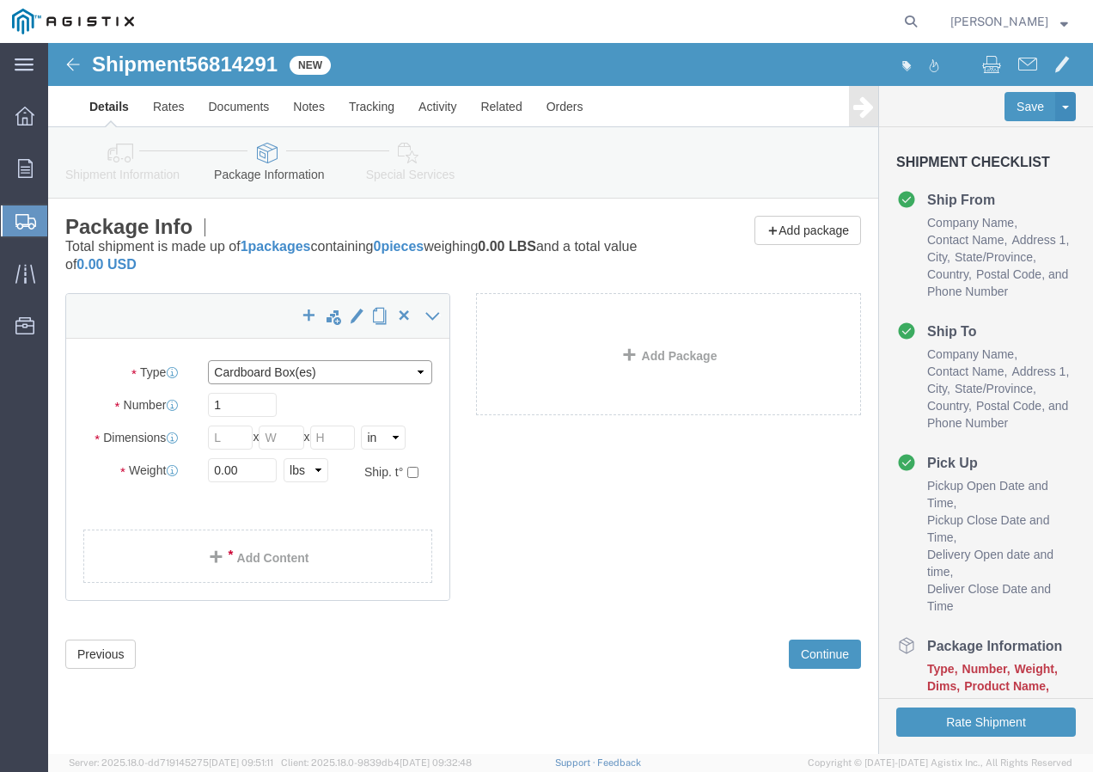
click select "Select Bulk Bundle(s) Cardboard Box(es) Carton(s) Crate(s) Drum(s) (Fiberboard)…"
select select "YRPK"
click select "Select Bulk Bundle(s) Cardboard Box(es) Carton(s) Crate(s) Drum(s) (Fiberboard)…"
click input "text"
type input "50"
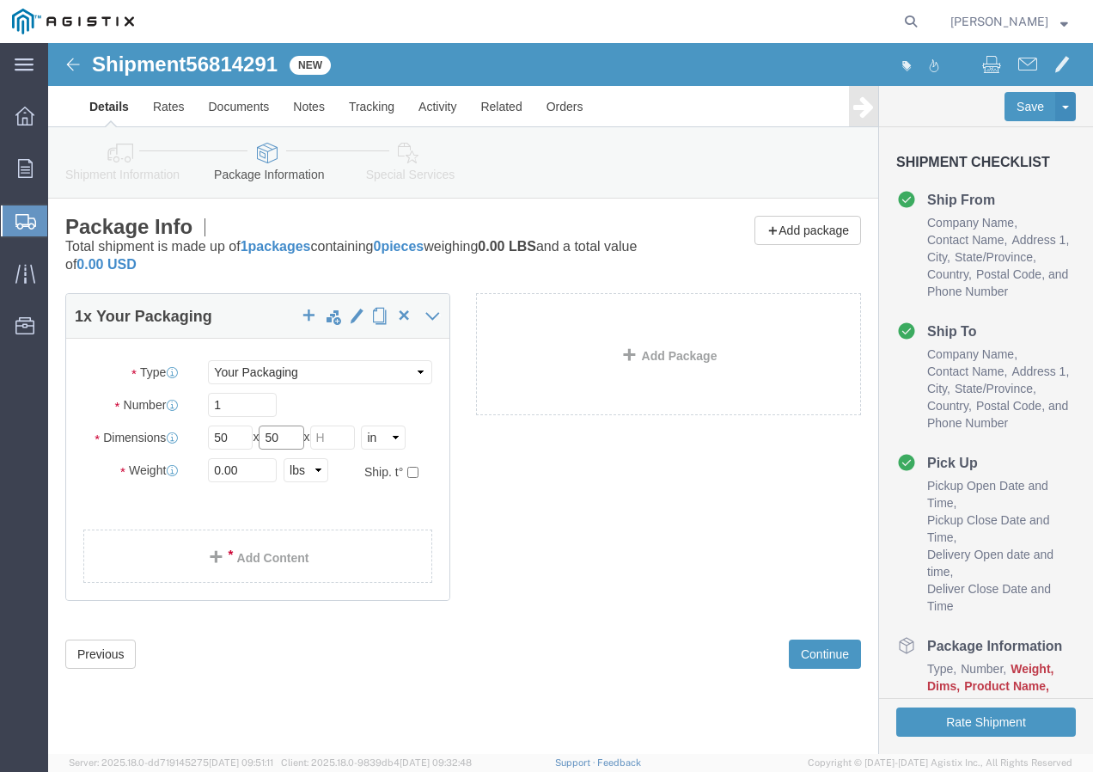
type input "50"
click div "Weight 0.00 Select kgs lbs Ship. t°"
type input "19000"
click link "Add Content"
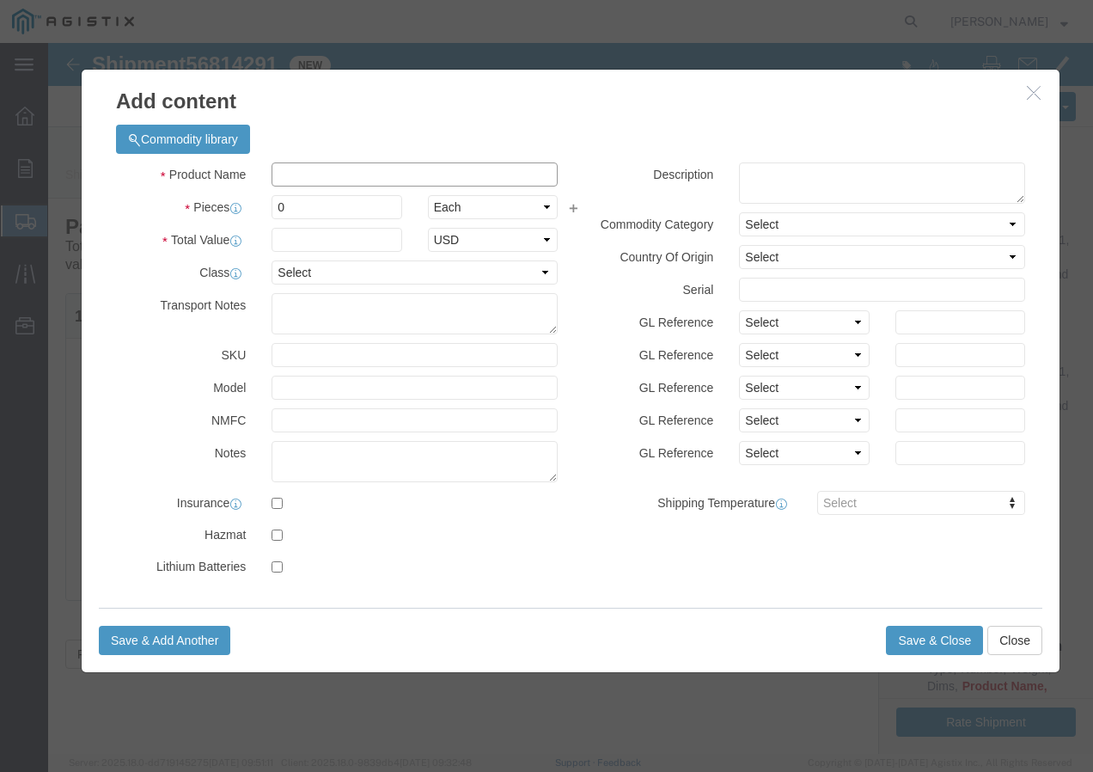
click input "text"
paste input "AAC 4/0-7 OXLIP 1400pR"
type input "AAC 4/0-7 OXLIP 1400pR"
click input "0"
type input "6"
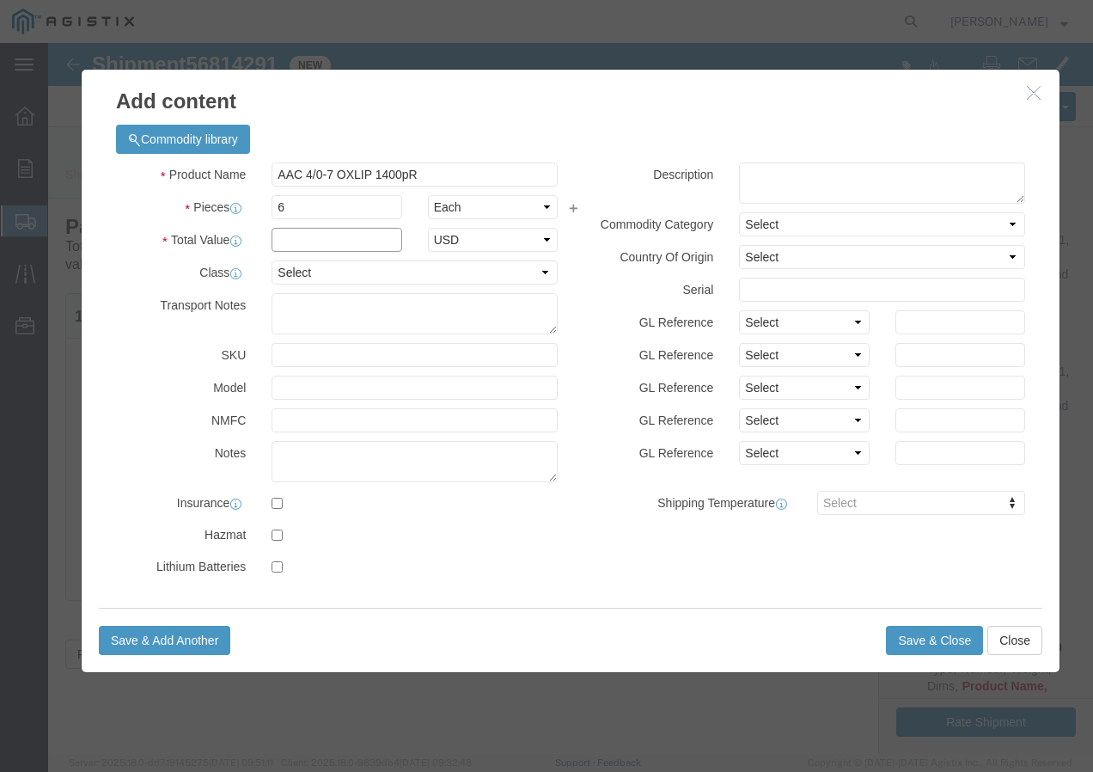
click input "text"
type input "1"
click select "Select 50 55 60 65 70 85 92.5 100 125 175 250 300 400"
select select "100"
click select "Select 50 55 60 65 70 85 92.5 100 125 175 250 300 400"
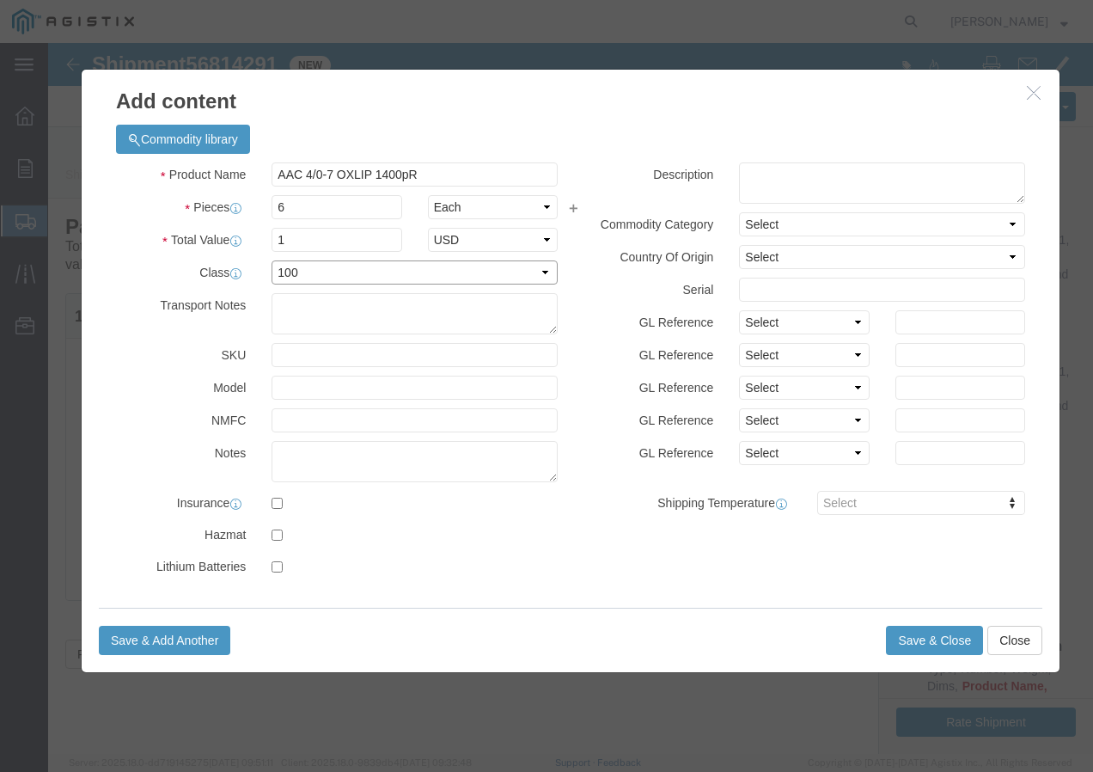
click select "Select 50 55 60 65 70 85 92.5 100 125 175 250 300 400"
click button "Save & Add Another"
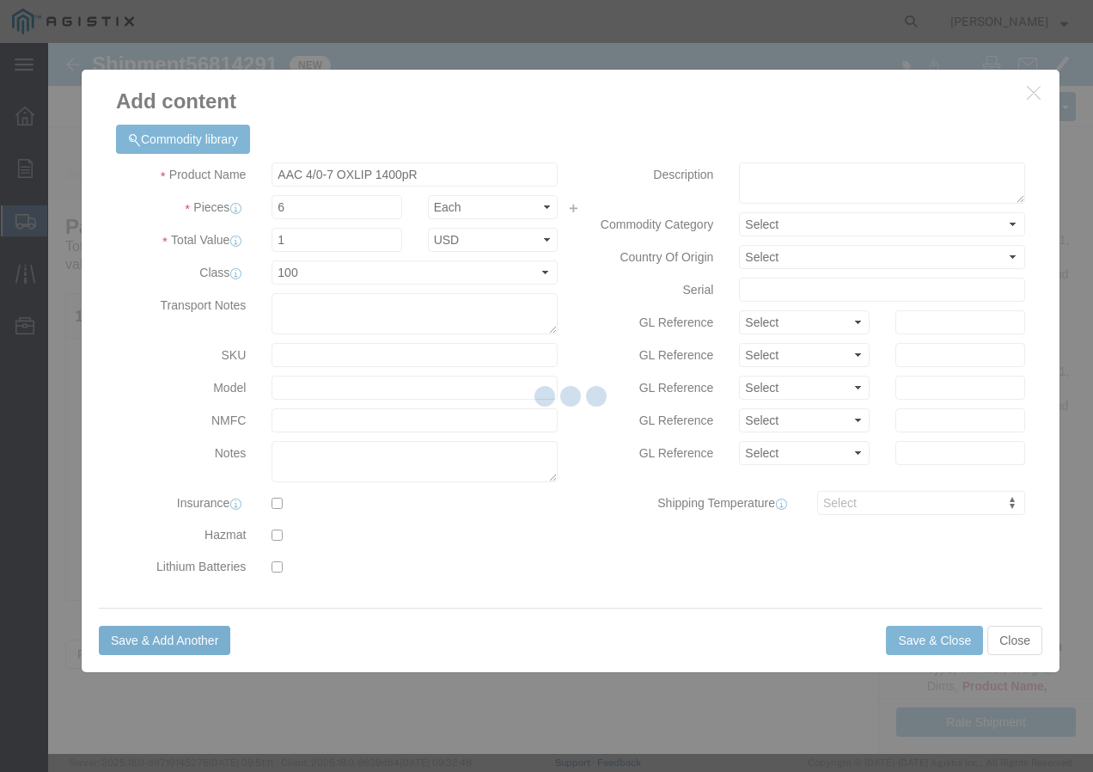
select select "EA"
select select
select select "USD"
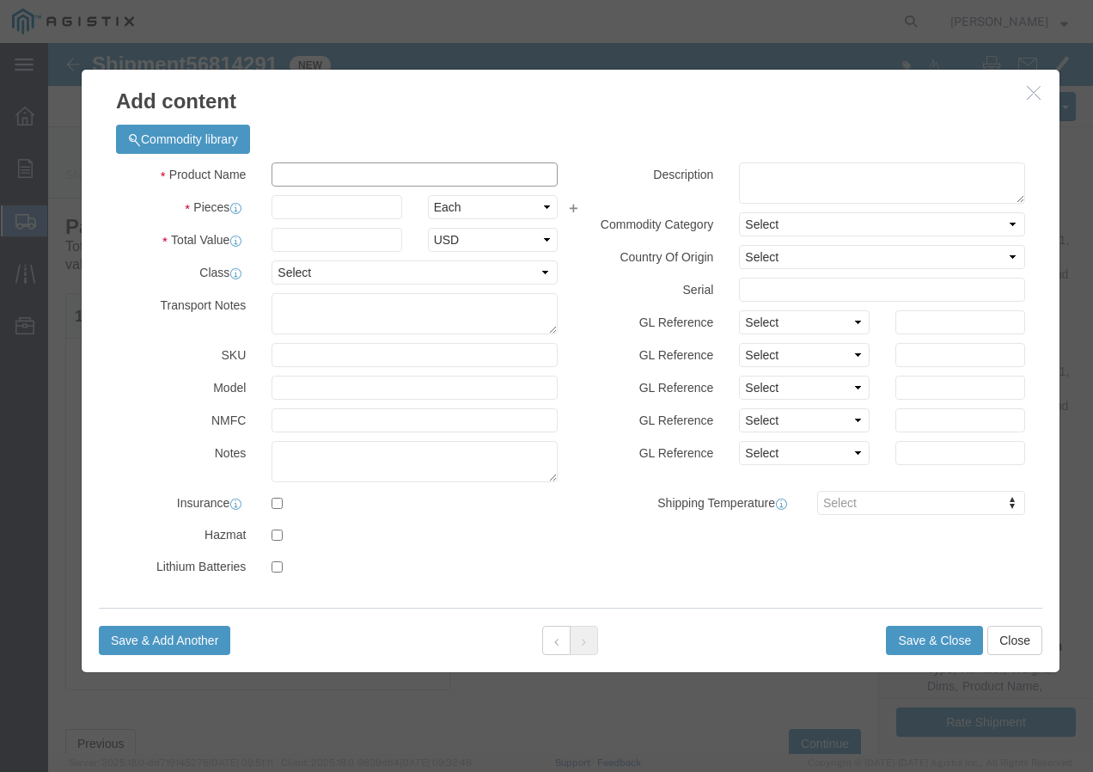
click input "text"
paste input "SSCC 10-7 CU 7/C XLP PVC 600V"
type input "SSCC 10-7 CU 7/C XLP PVC 600V"
click input "text"
type input "2"
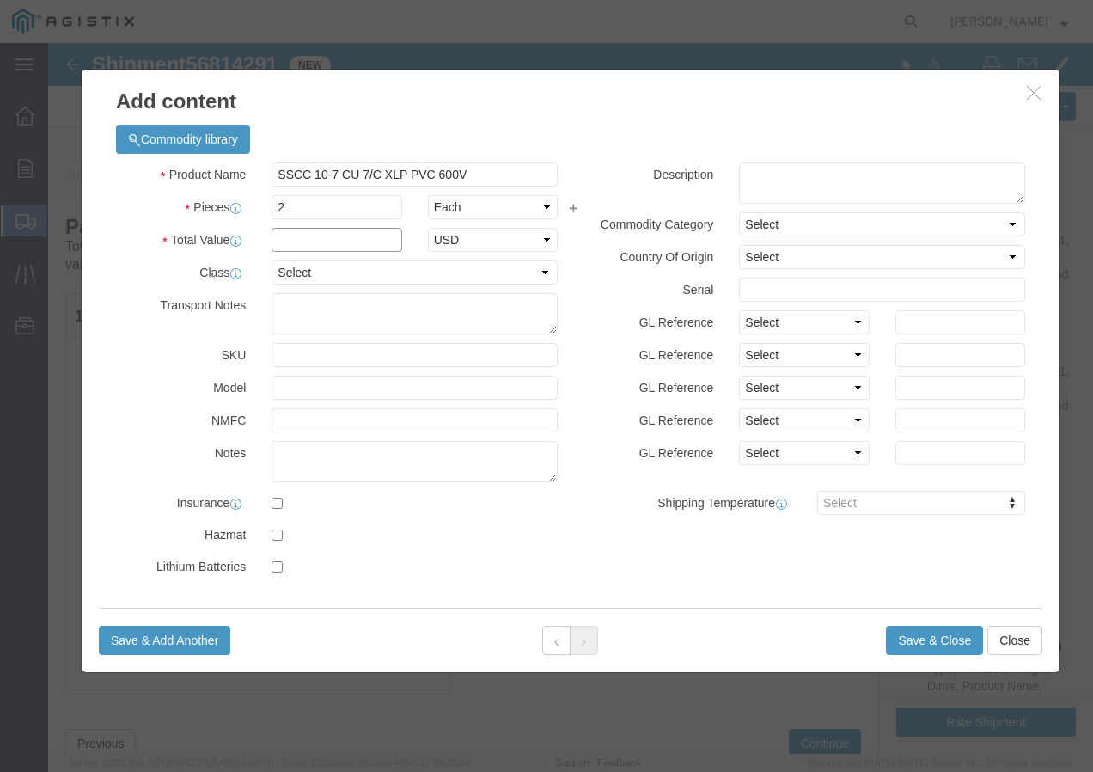
click input "text"
type input "1"
click select "Select 50 55 60 65 70 85 92.5 100 125 175 250 300 400"
select select "100"
click select "Select 50 55 60 65 70 85 92.5 100 125 175 250 300 400"
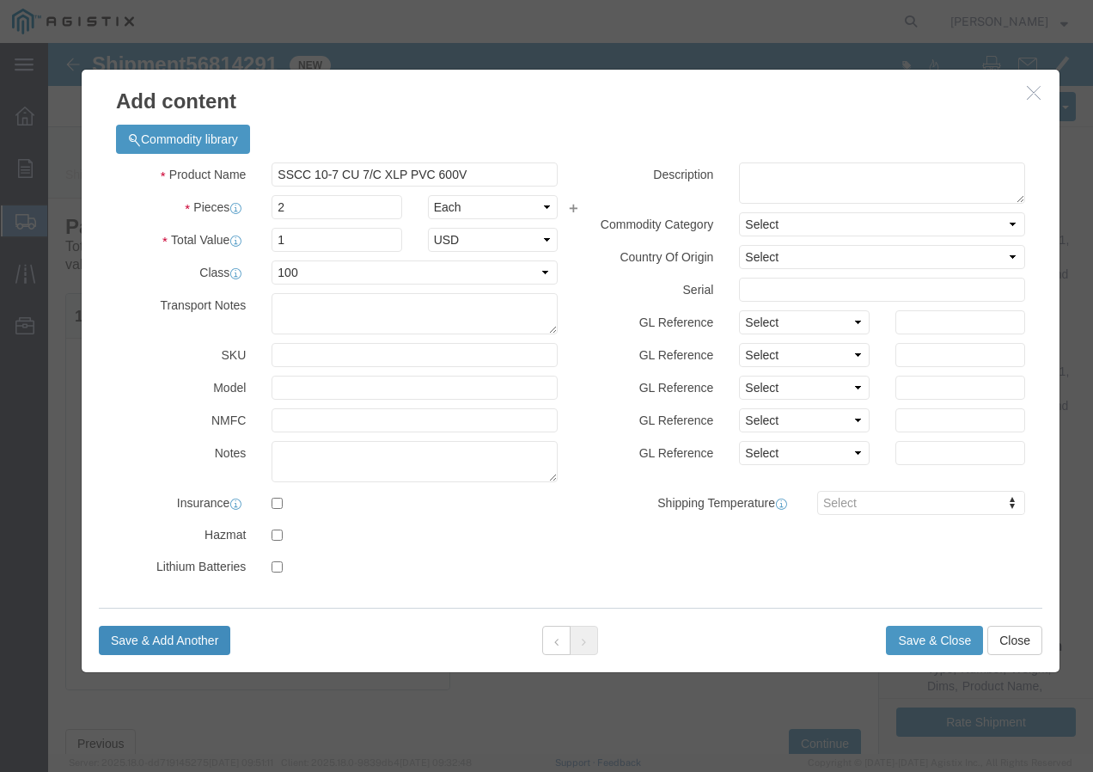
click button "Save & Add Another"
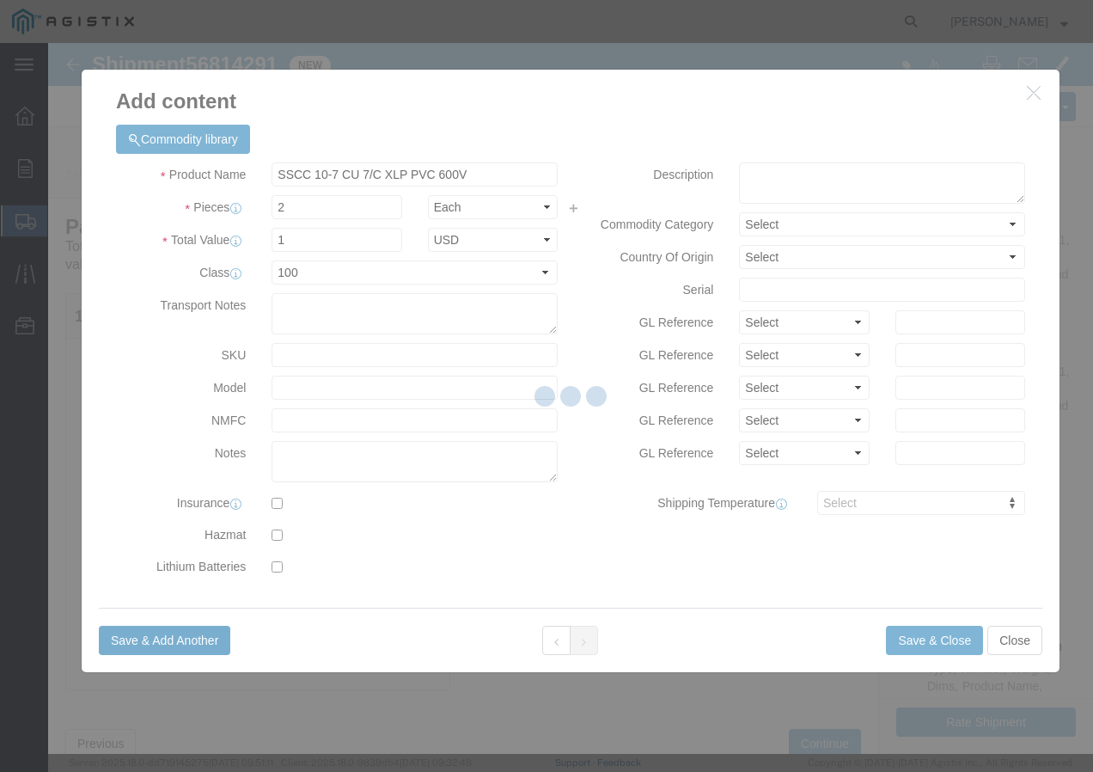
select select "EA"
select select
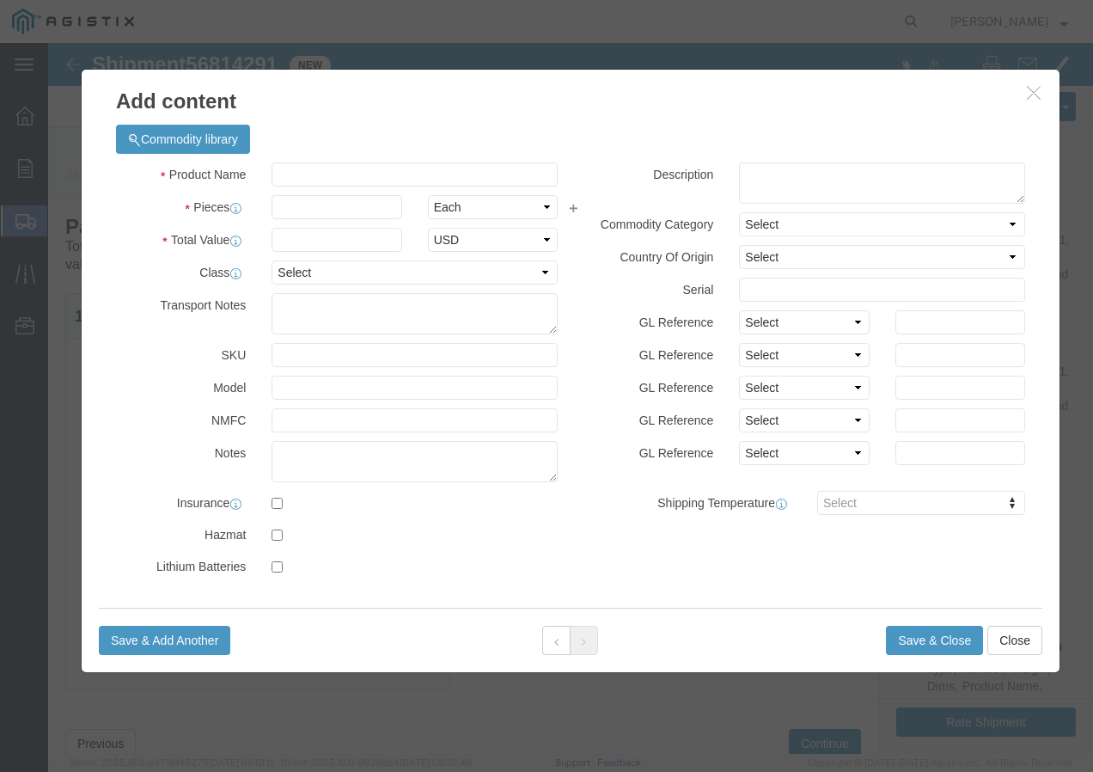
select select "USD"
click input "text"
paste input "AAC 4/0-7 OXLIP 1400pR"
type input "AAC 4/0-7 OXLIP 1400pR"
drag, startPoint x: 262, startPoint y: 166, endPoint x: 251, endPoint y: 170, distance: 12.0
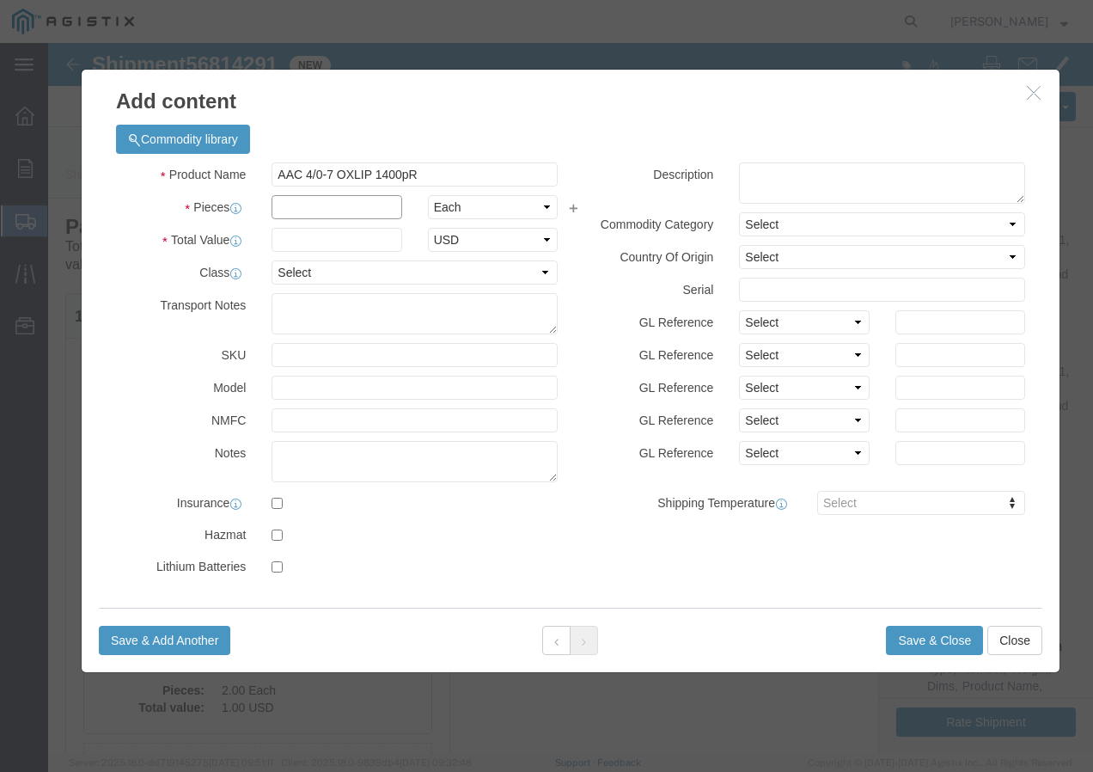
click input "text"
type input "3"
click input "text"
type input "1"
click select "Select 50 55 60 65 70 85 92.5 100 125 175 250 300 400"
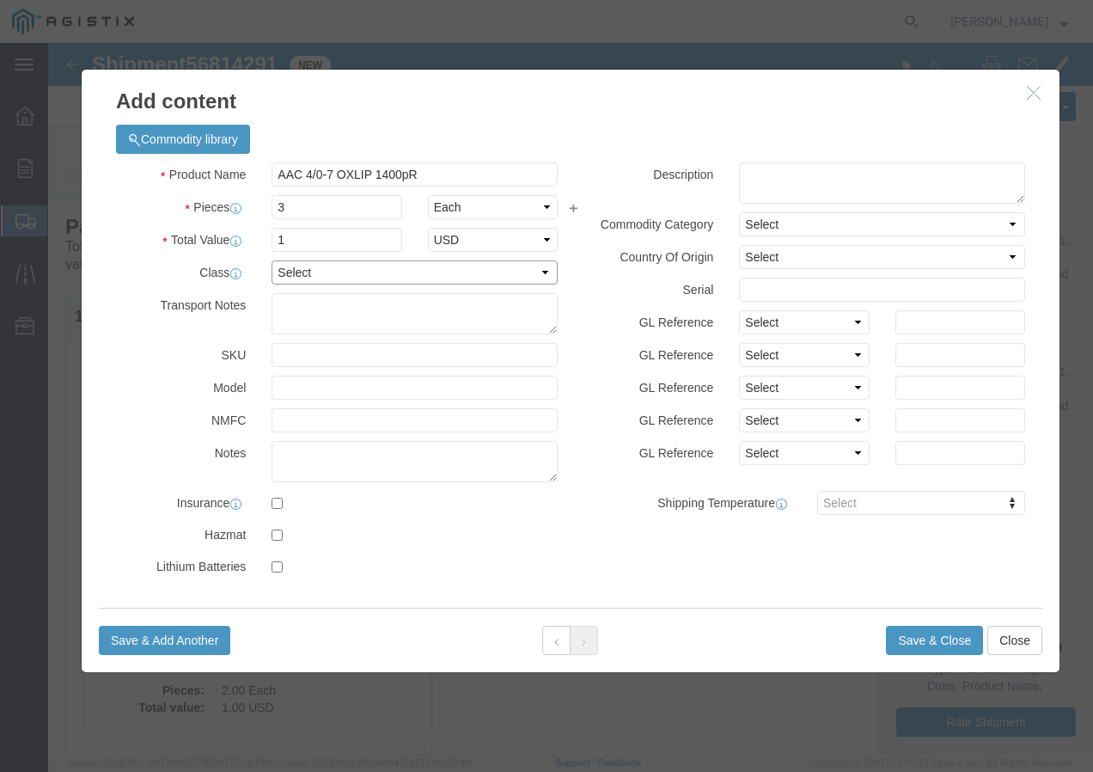
select select "100"
click select "Select 50 55 60 65 70 85 92.5 100 125 175 250 300 400"
click button "Save & Add Another"
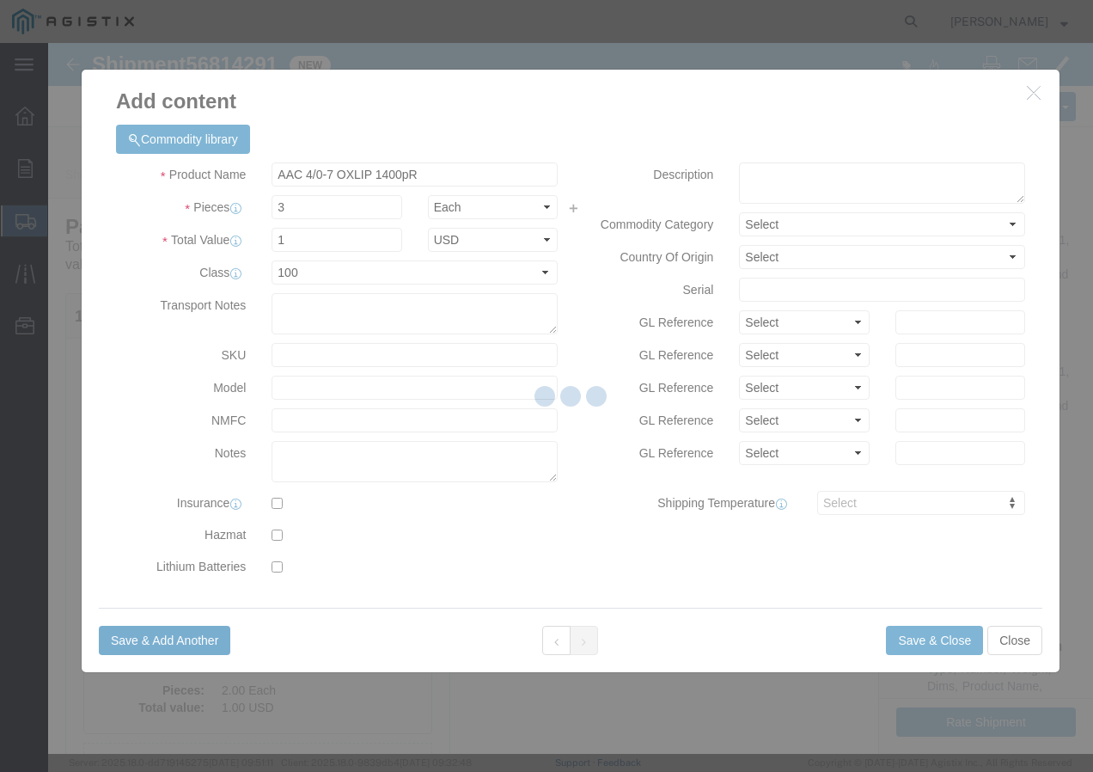
select select "EA"
select select
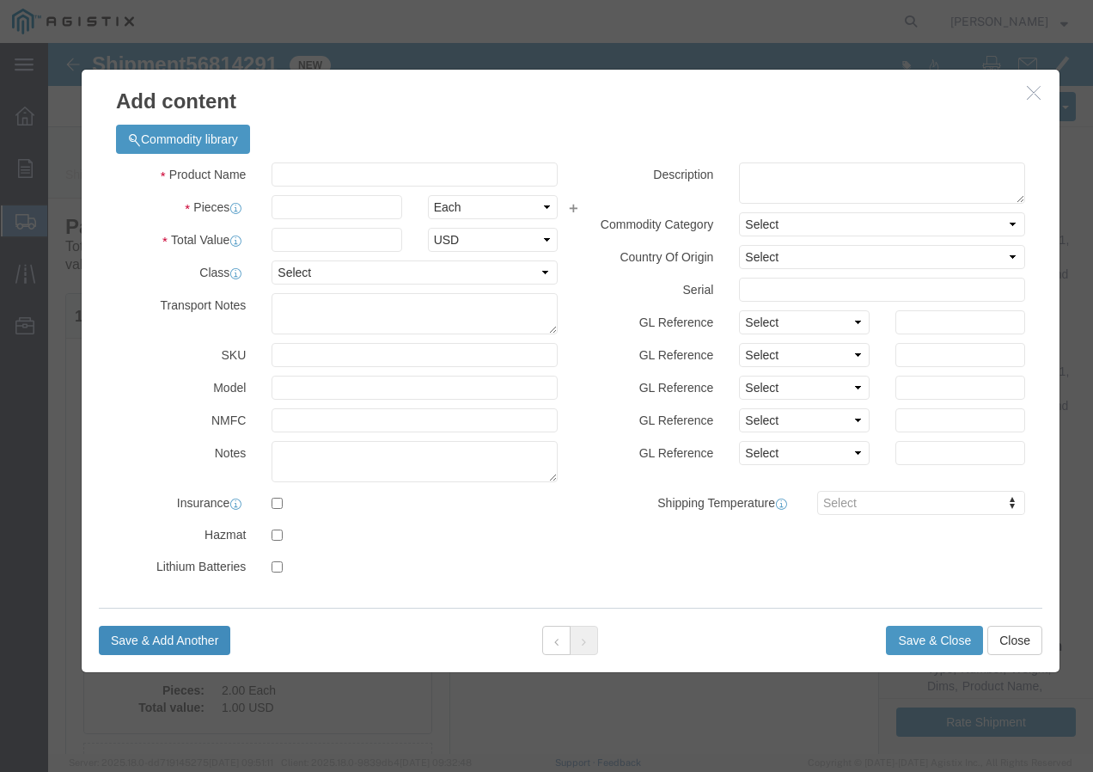
select select "USD"
click input "text"
paste input "AAC 4/0-7 OXLIP 1400pR"
type input "AAC 4/0-7 OXLIP 1400pR"
click input "text"
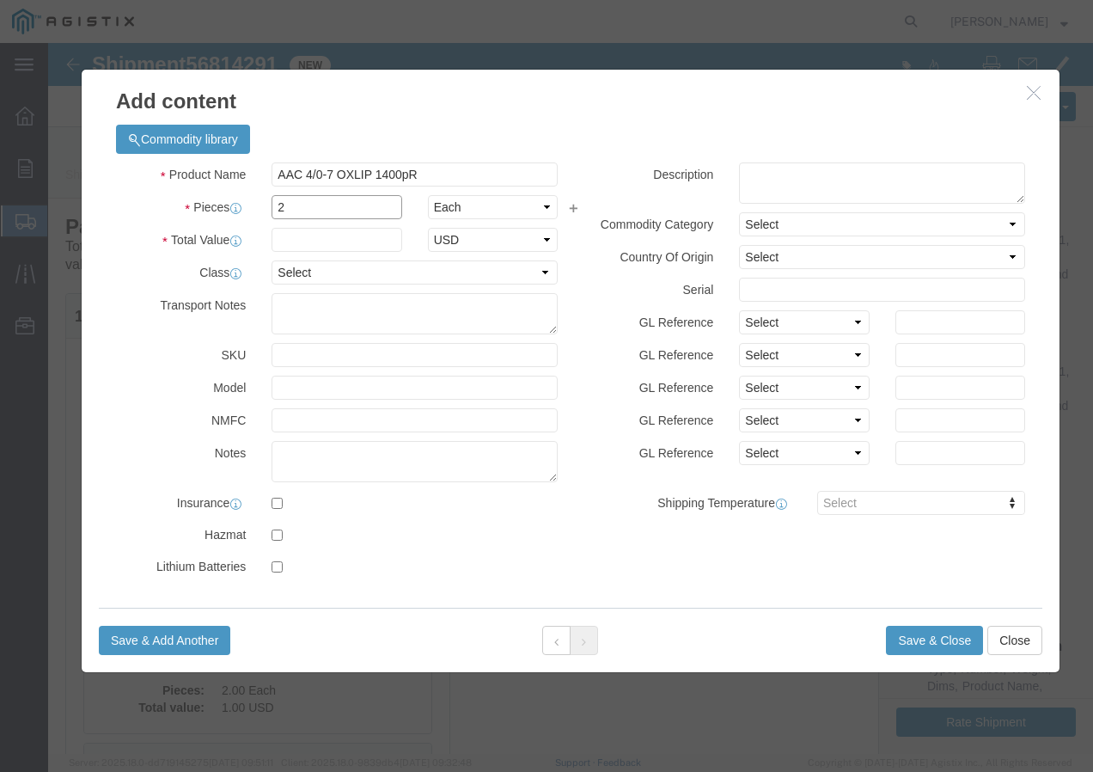
type input "2"
click input "text"
type input "1"
click select "Select 50 55 60 65 70 85 92.5 100 125 175 250 300 400"
select select "100"
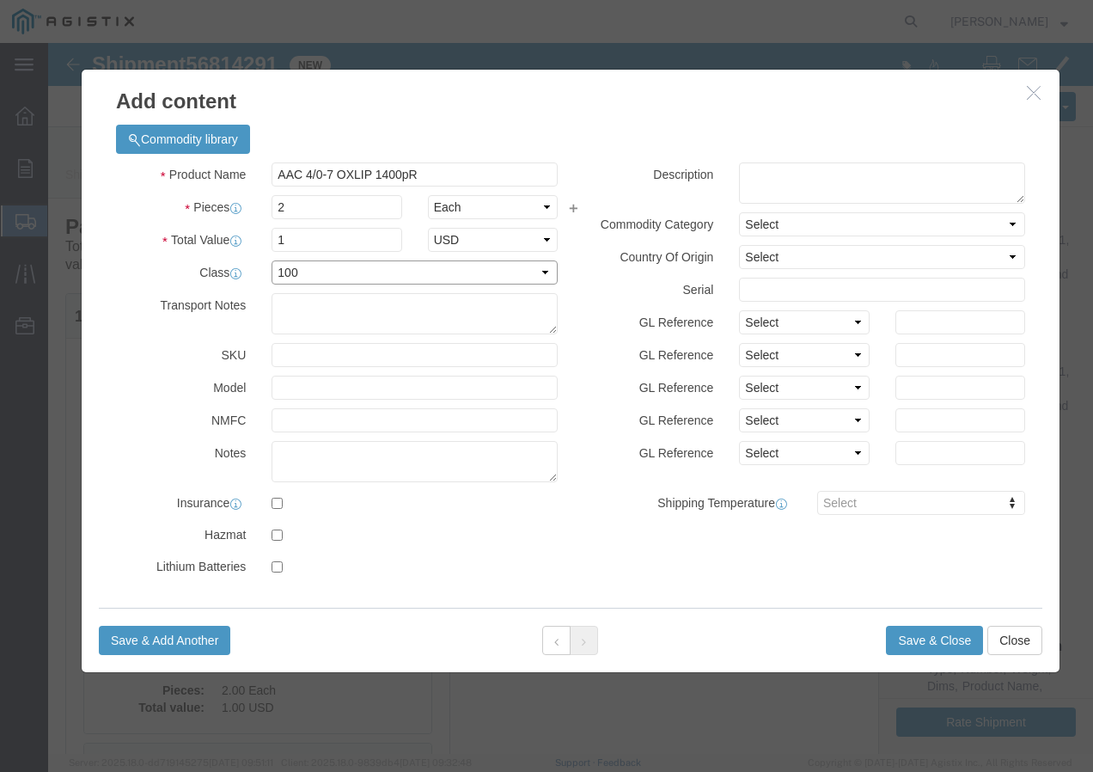
click select "Select 50 55 60 65 70 85 92.5 100 125 175 250 300 400"
click button "Save & Add Another"
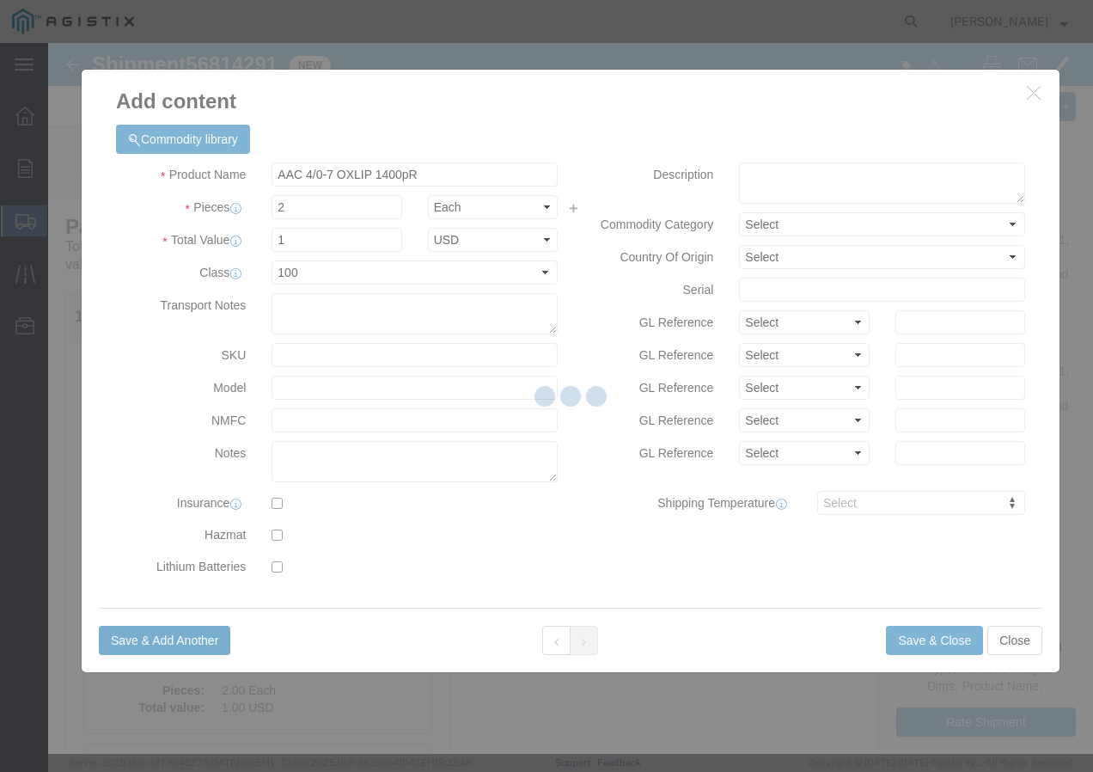
select select "EA"
select select
select select "USD"
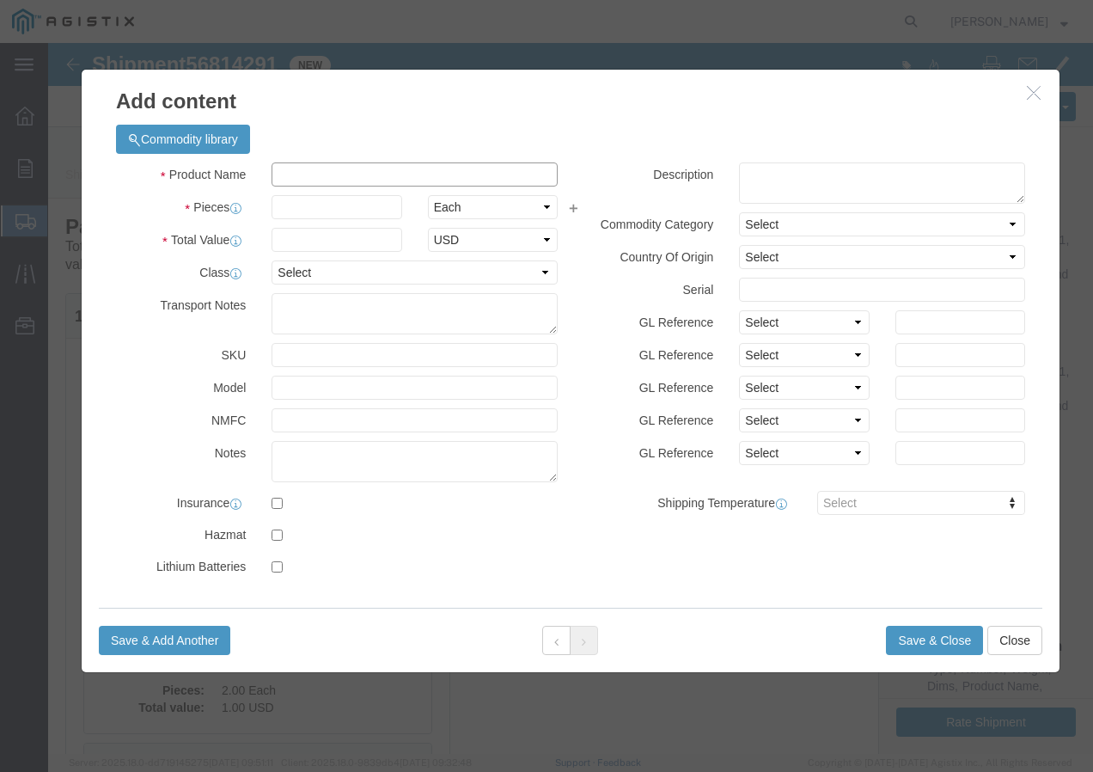
click input "text"
paste input "SSCC 10-7 CU 4C XLP PVC 600V 3kR"
drag, startPoint x: 422, startPoint y: 126, endPoint x: 148, endPoint y: 130, distance: 274.1
click div "Product Name SSCC 10-7 CU 4C XLP PVC 600V 3kR"
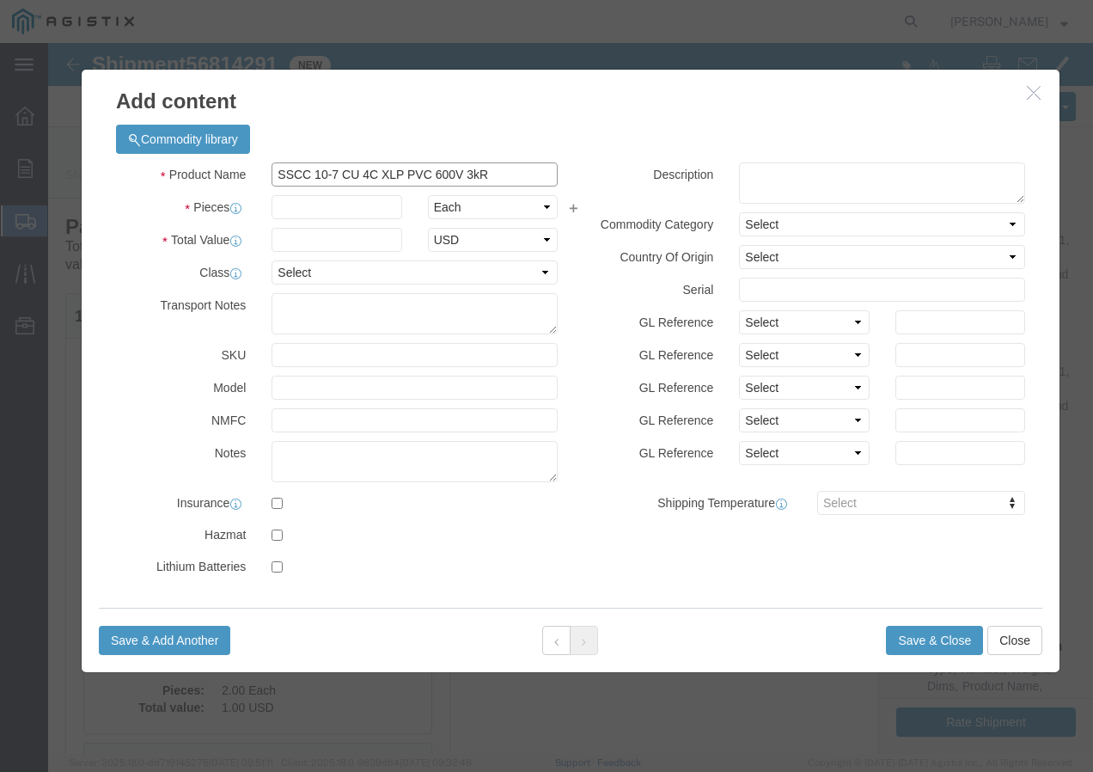
paste input "600VUD/Prl 4/C 1/0-18 Al+ 1000"
type input "600VUD/Prl 4/C 1/0-18 Al+ 1000R"
click input "text"
type input "1"
click input "text"
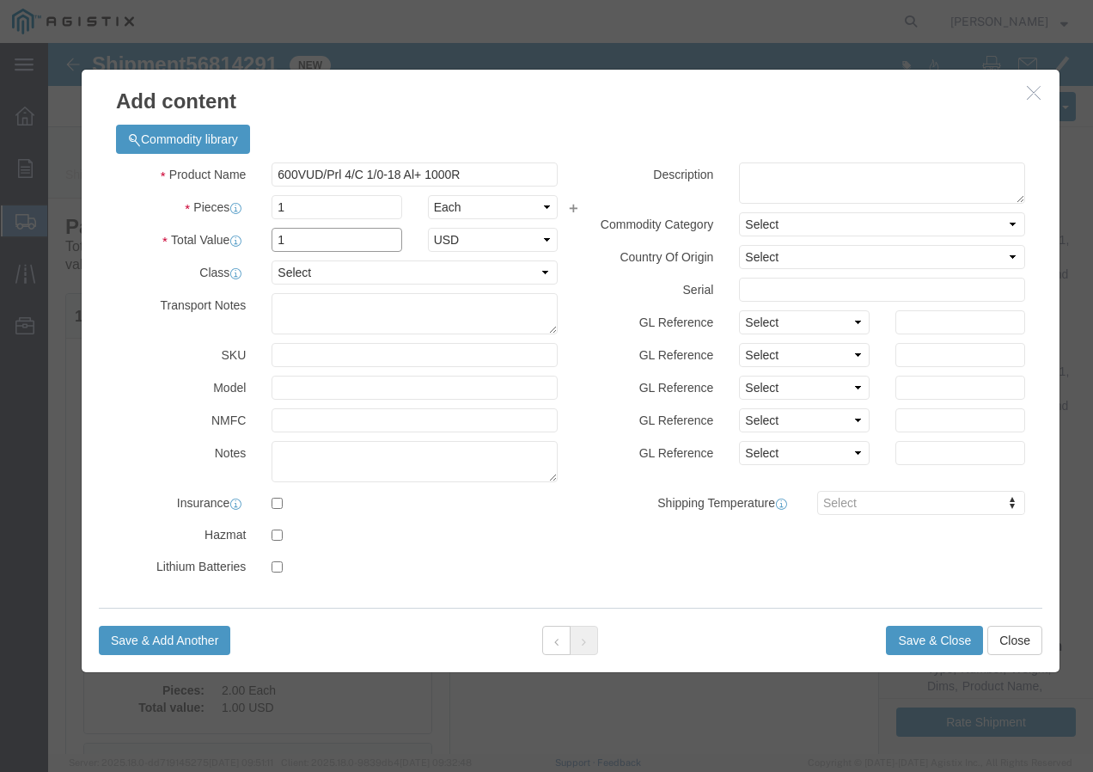
type input "1"
click select "Select 50 55 60 65 70 85 92.5 100 125 175 250 300 400"
select select "100"
click select "Select 50 55 60 65 70 85 92.5 100 125 175 250 300 400"
click button "Save & Close"
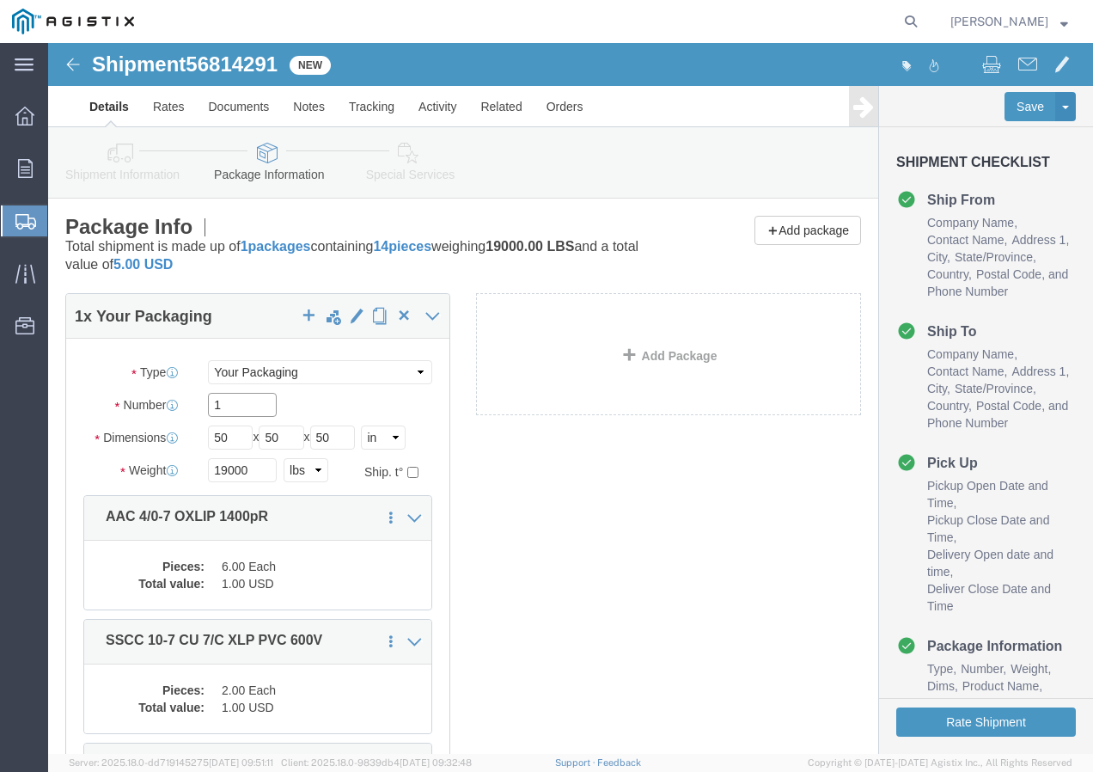
click input "1"
type input "14"
click div "1 x Your Packaging Package Type Select Bulk Bundle(s) Cardboard Box(es) Carton(…"
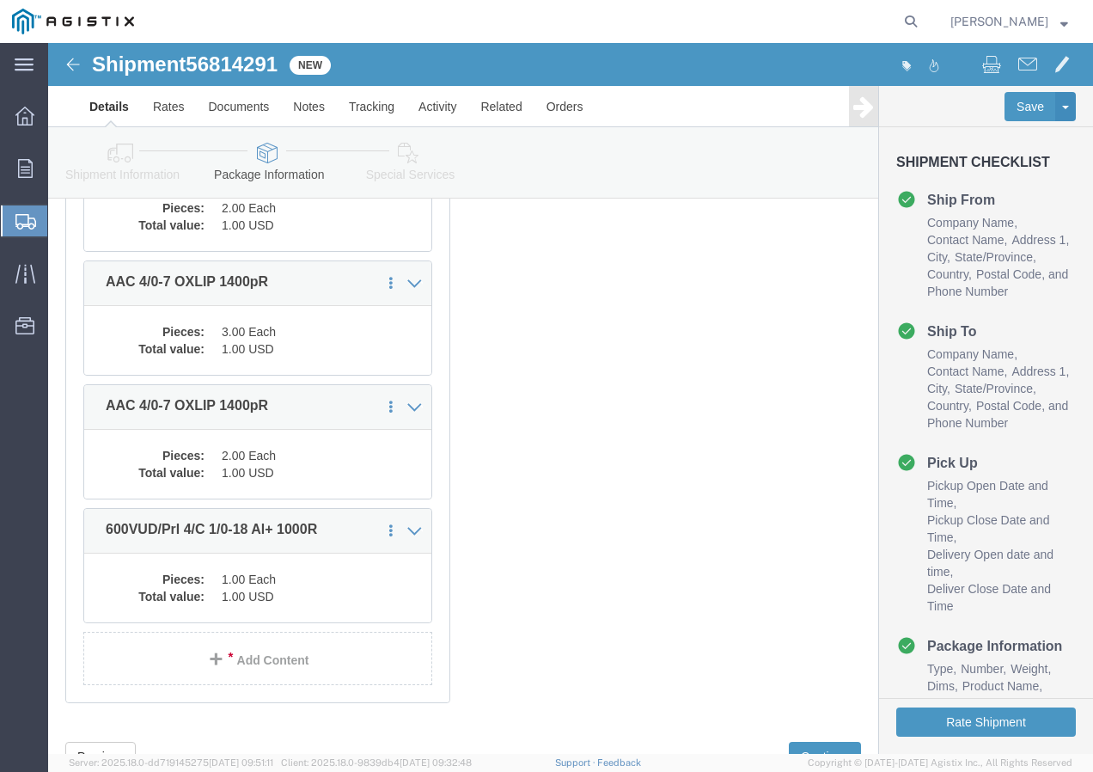
scroll to position [516, 0]
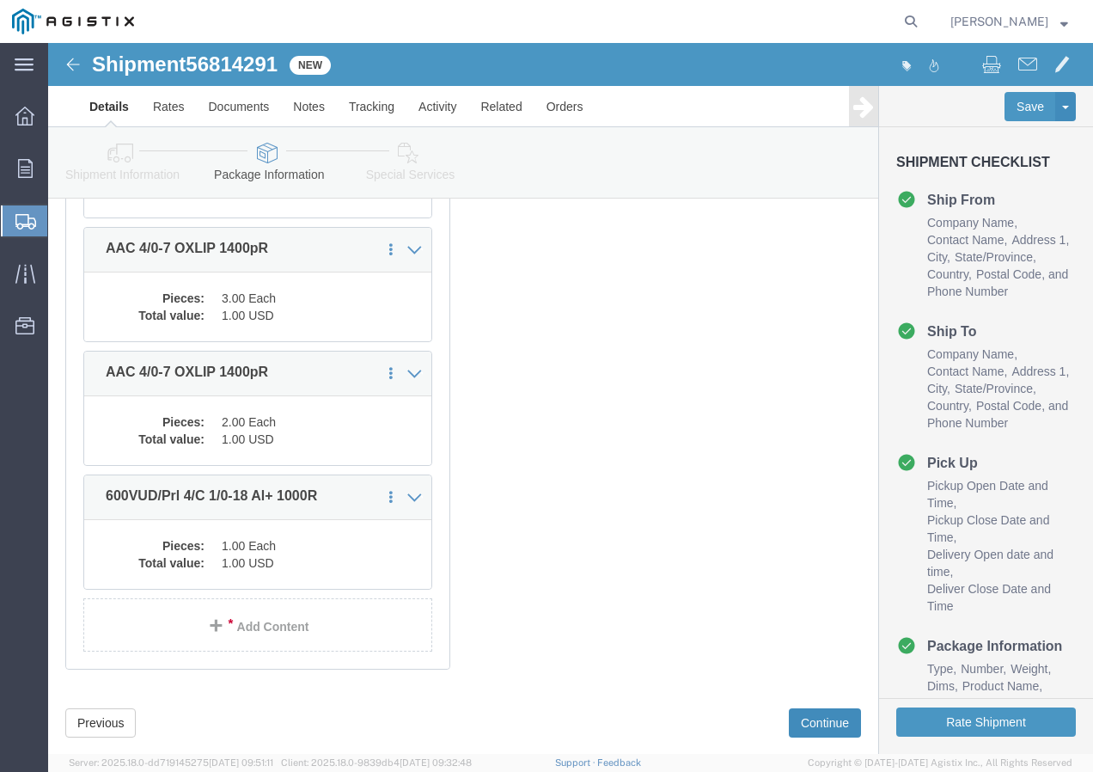
click button "Continue"
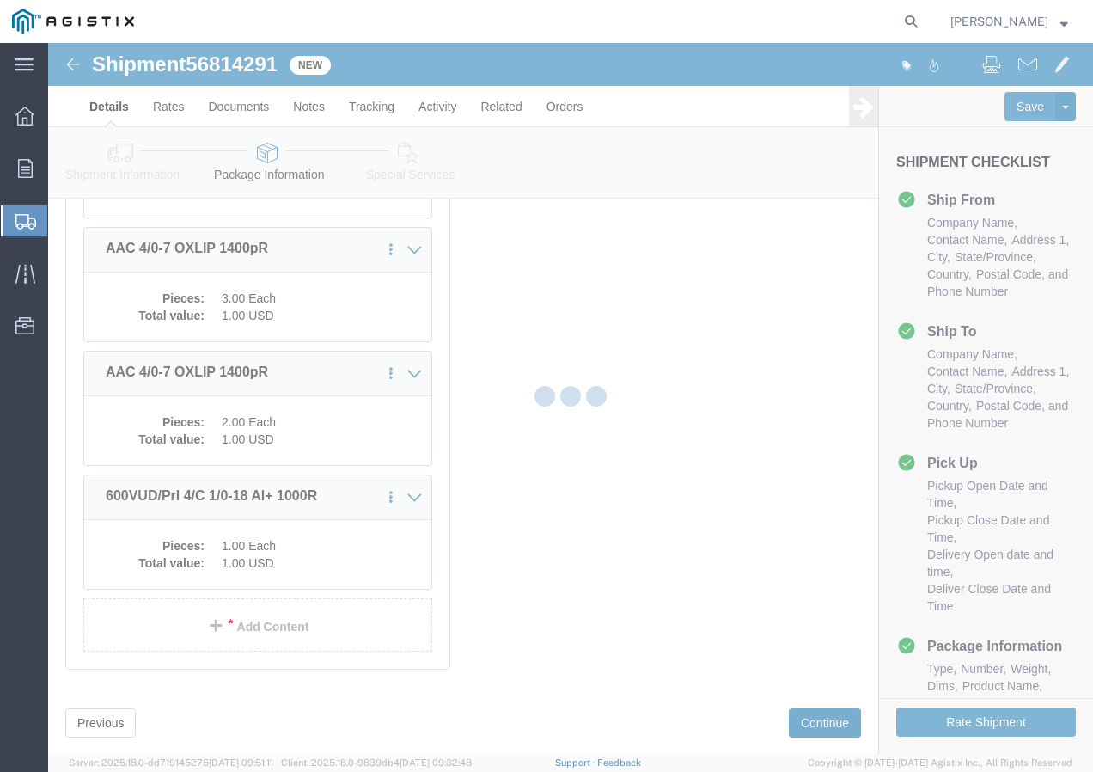
select select
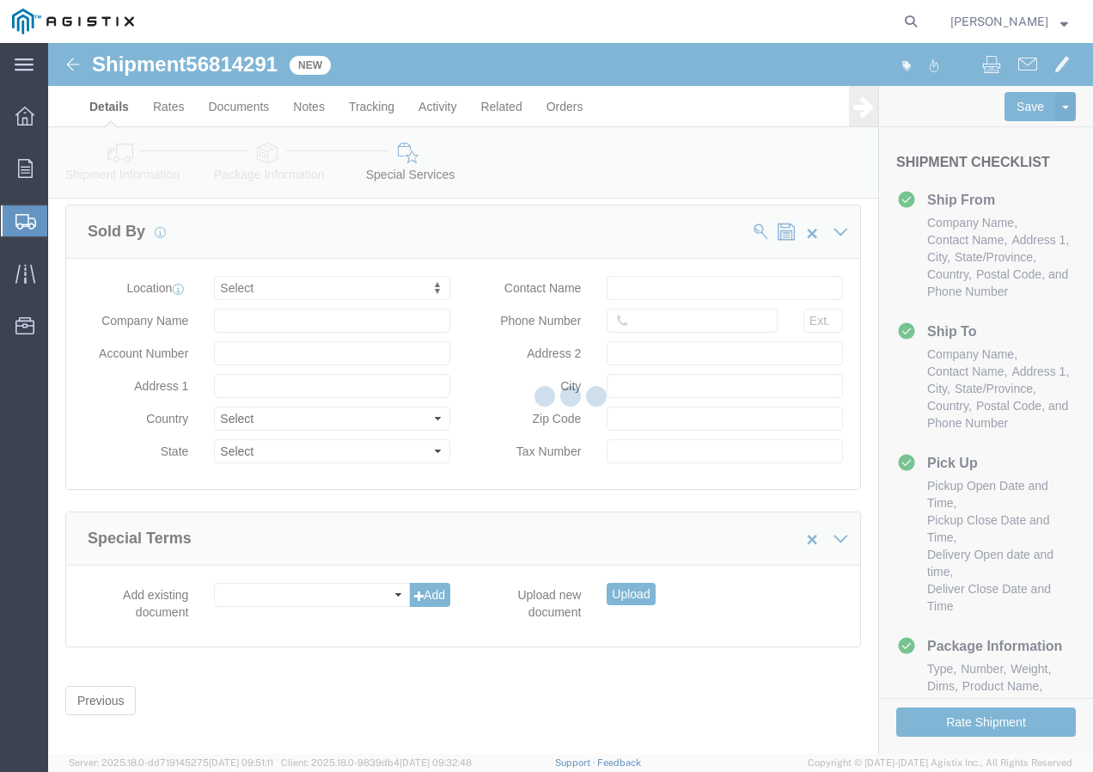
scroll to position [1669, 0]
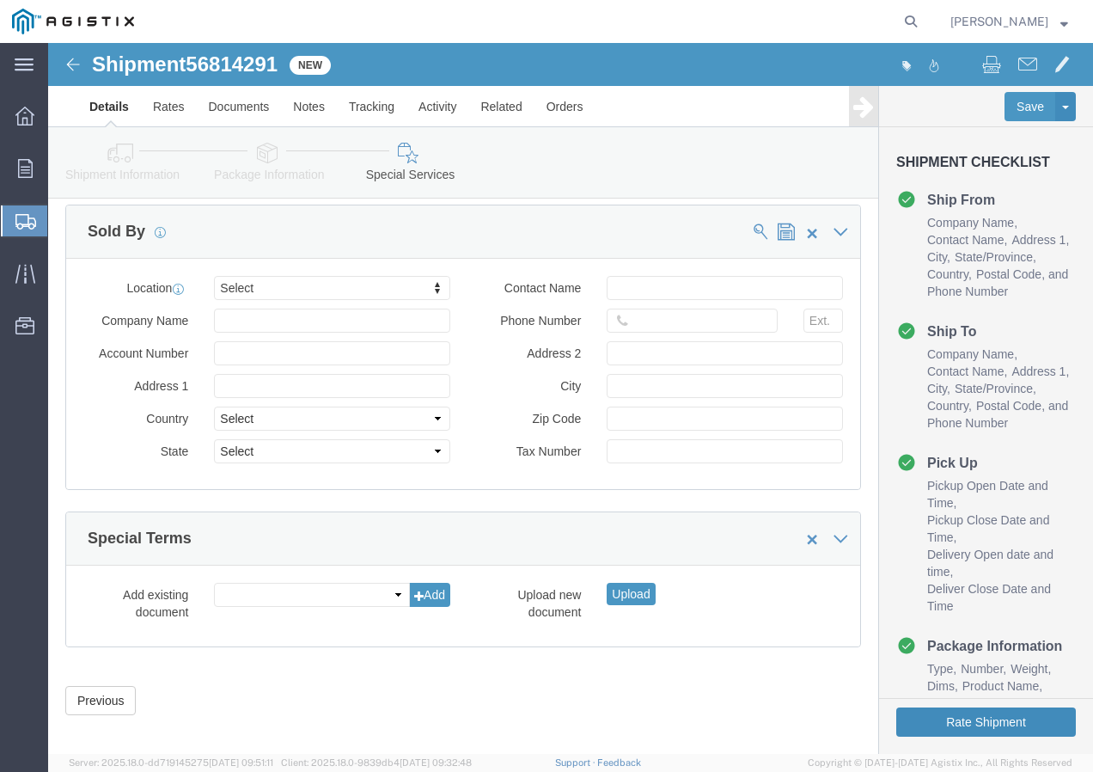
click button "Rate Shipment"
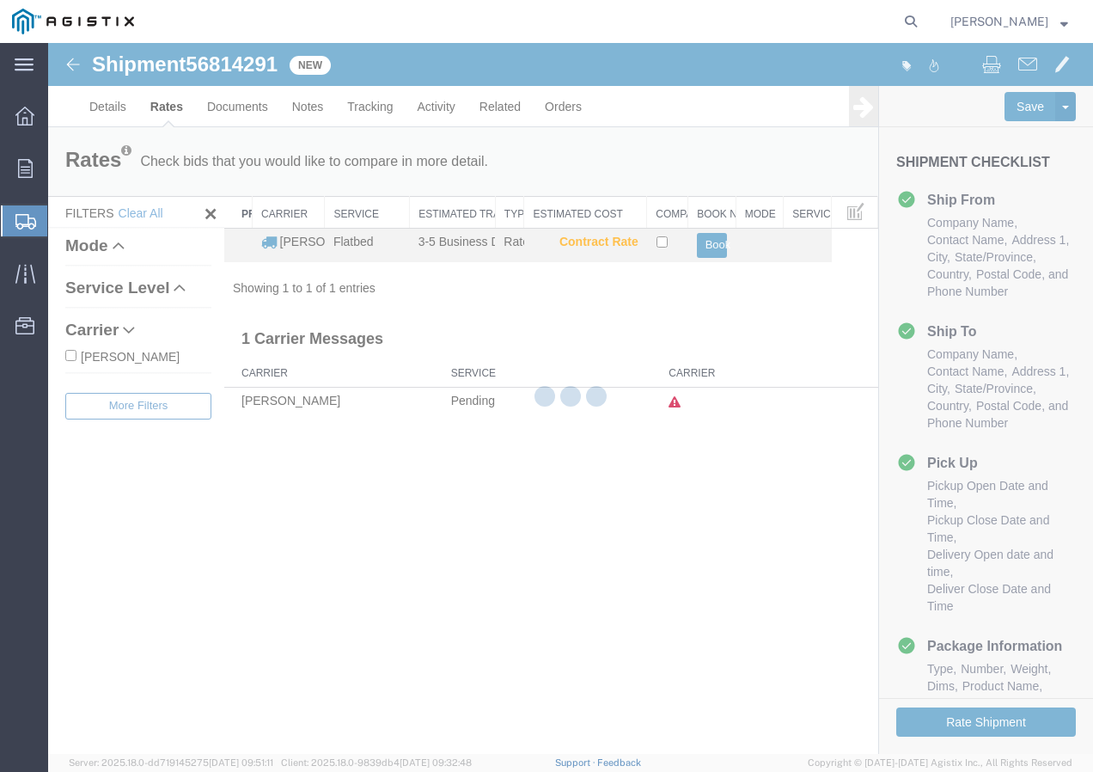
scroll to position [0, 0]
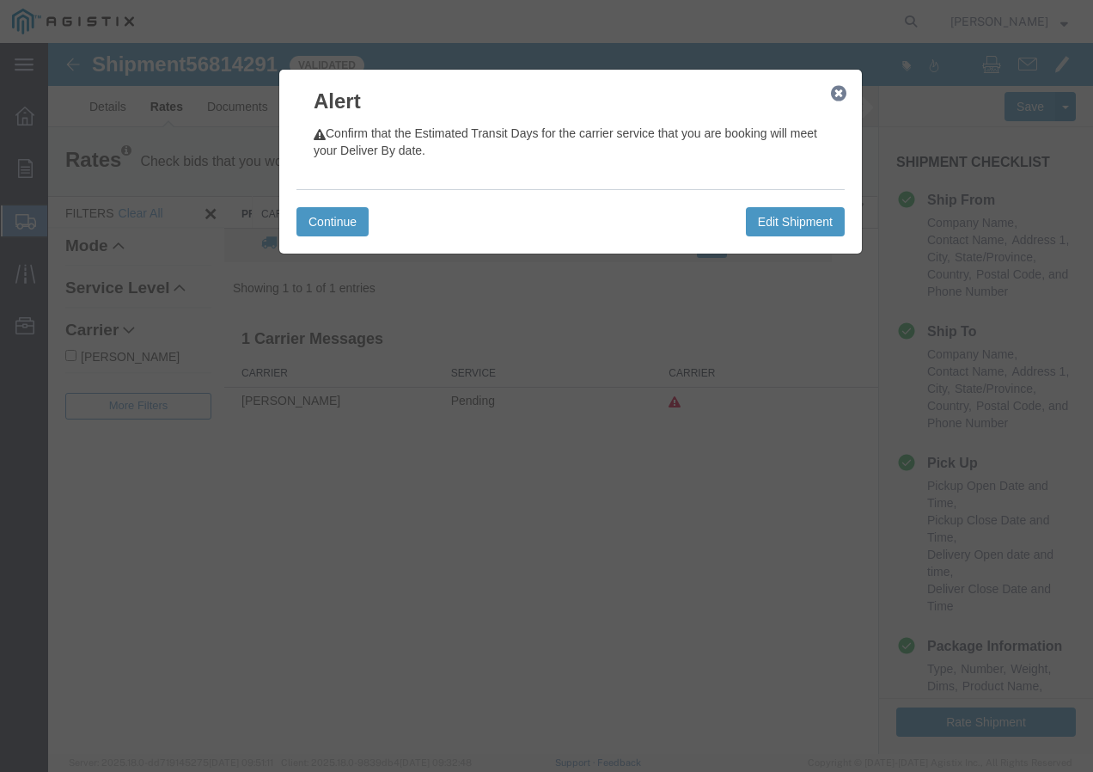
click at [837, 98] on icon "button" at bounding box center [838, 94] width 15 height 14
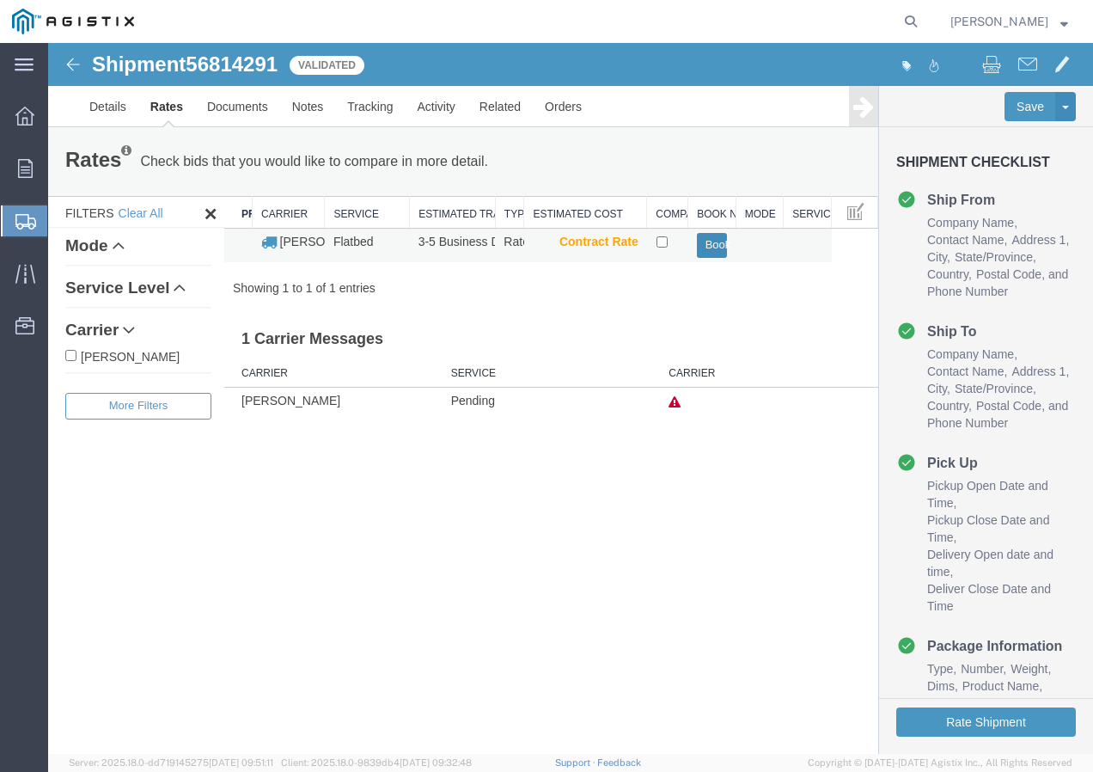
click at [711, 243] on button "Book" at bounding box center [712, 245] width 31 height 25
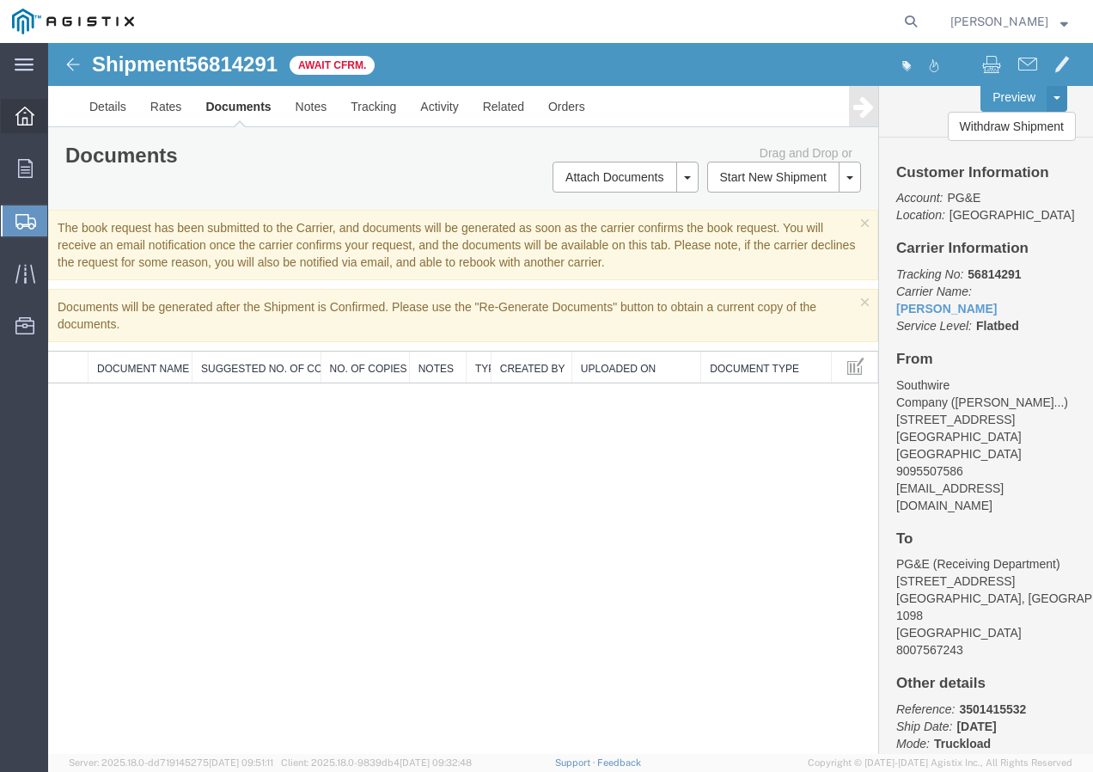
click at [29, 120] on icon at bounding box center [24, 116] width 19 height 19
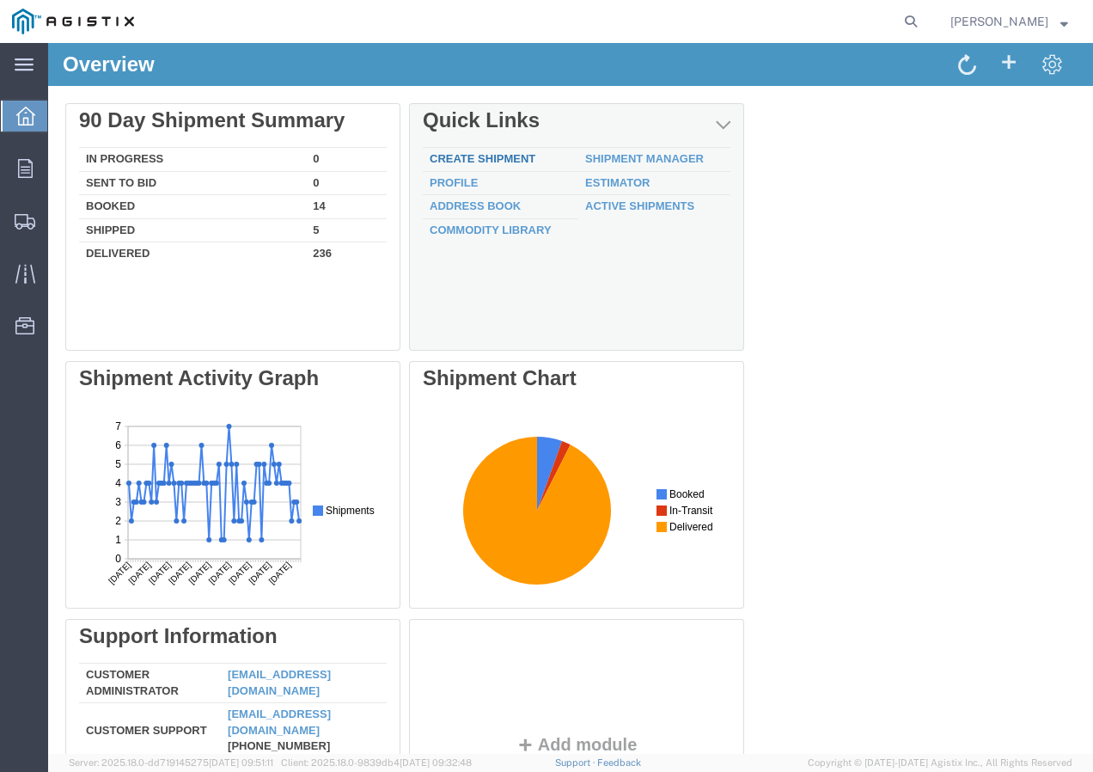
click at [489, 158] on link "Create Shipment" at bounding box center [483, 158] width 106 height 13
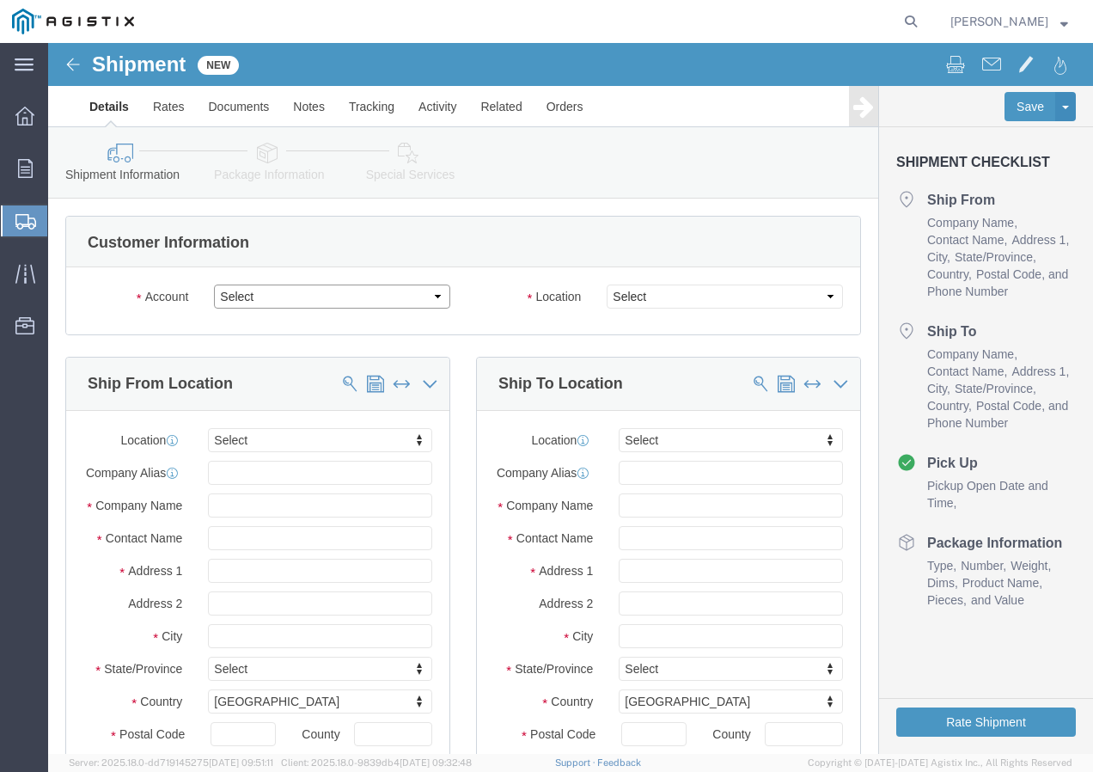
click select "Select PG&E Southwire Company"
select select "9596"
click select "Select PG&E Southwire Company"
select select "PURCHORD"
select select
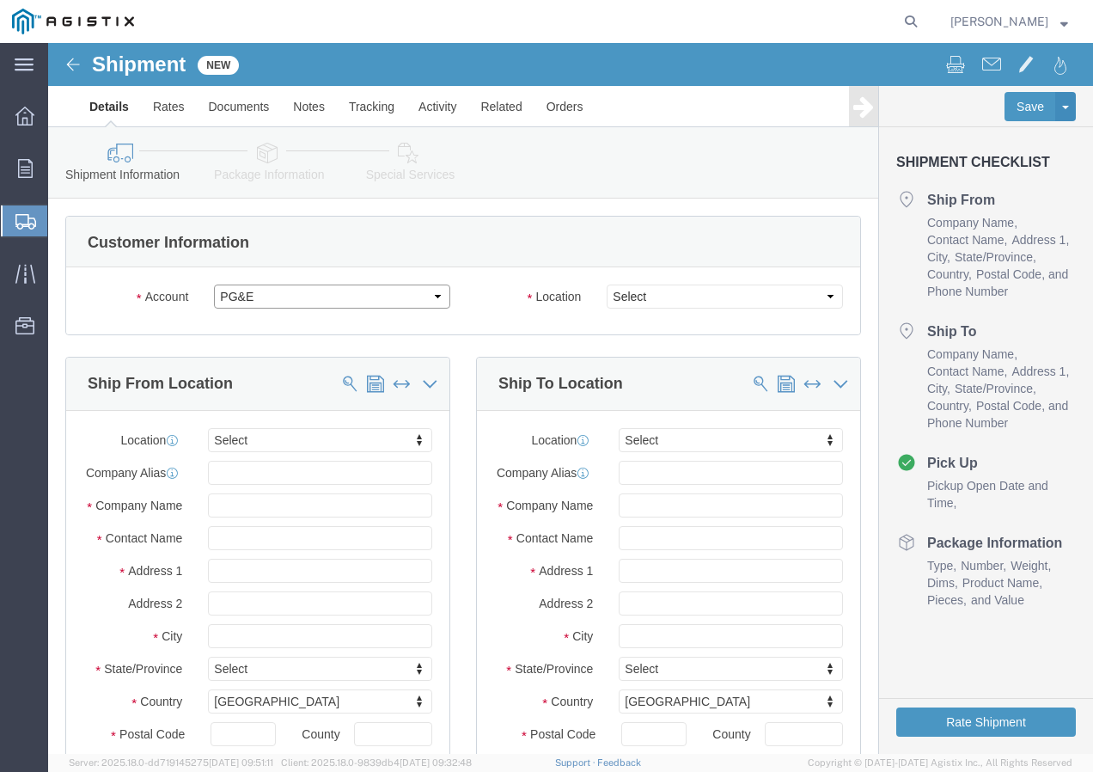
select select
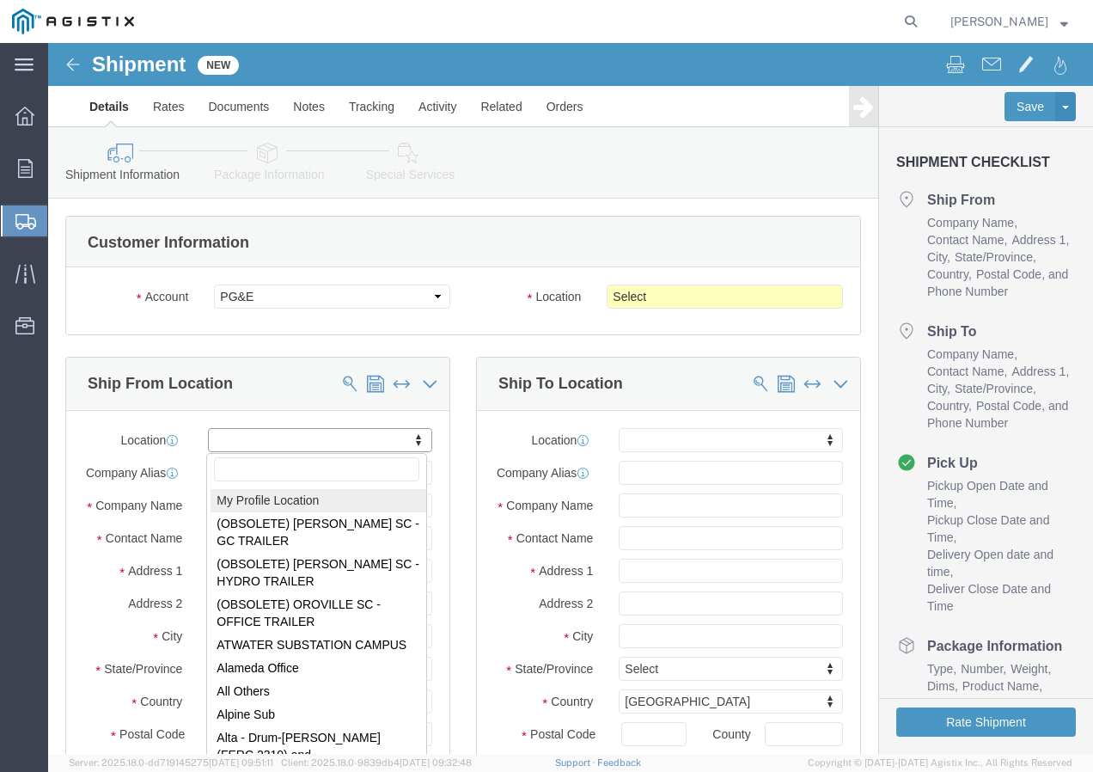
select select "MYPROFILE"
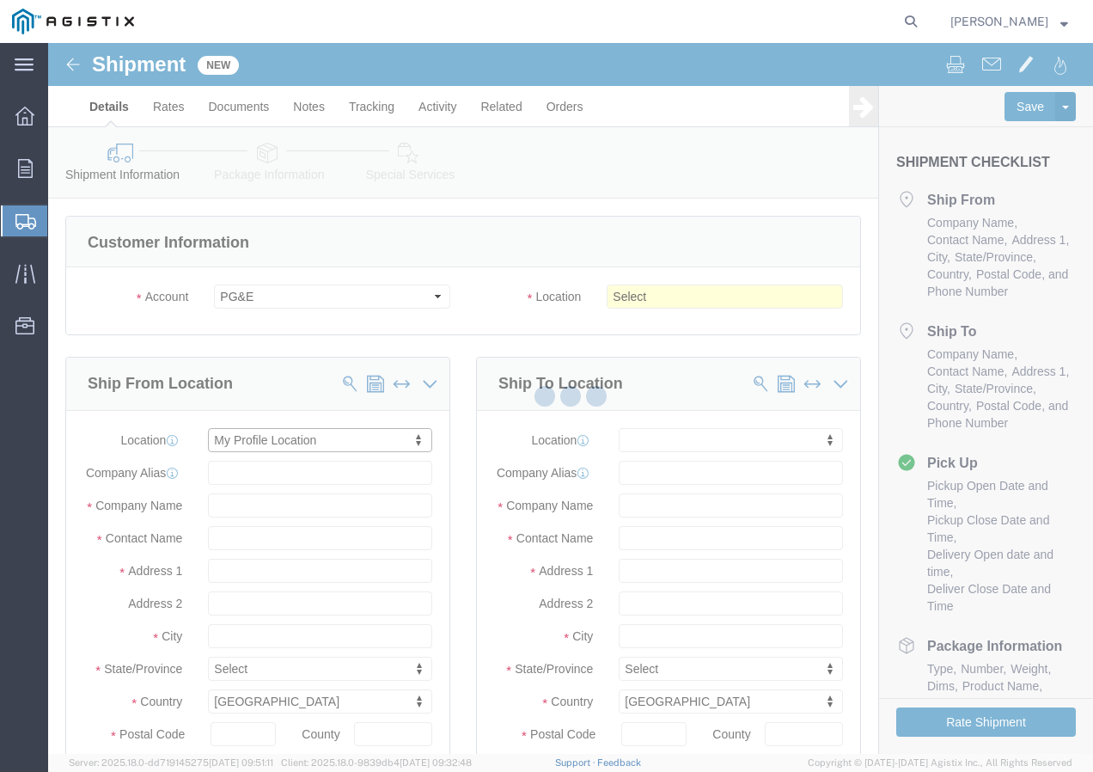
type input "Southwire Company"
type input "[PERSON_NAME]"
type input "[STREET_ADDRESS]"
type input "Fontana"
type input "92337"
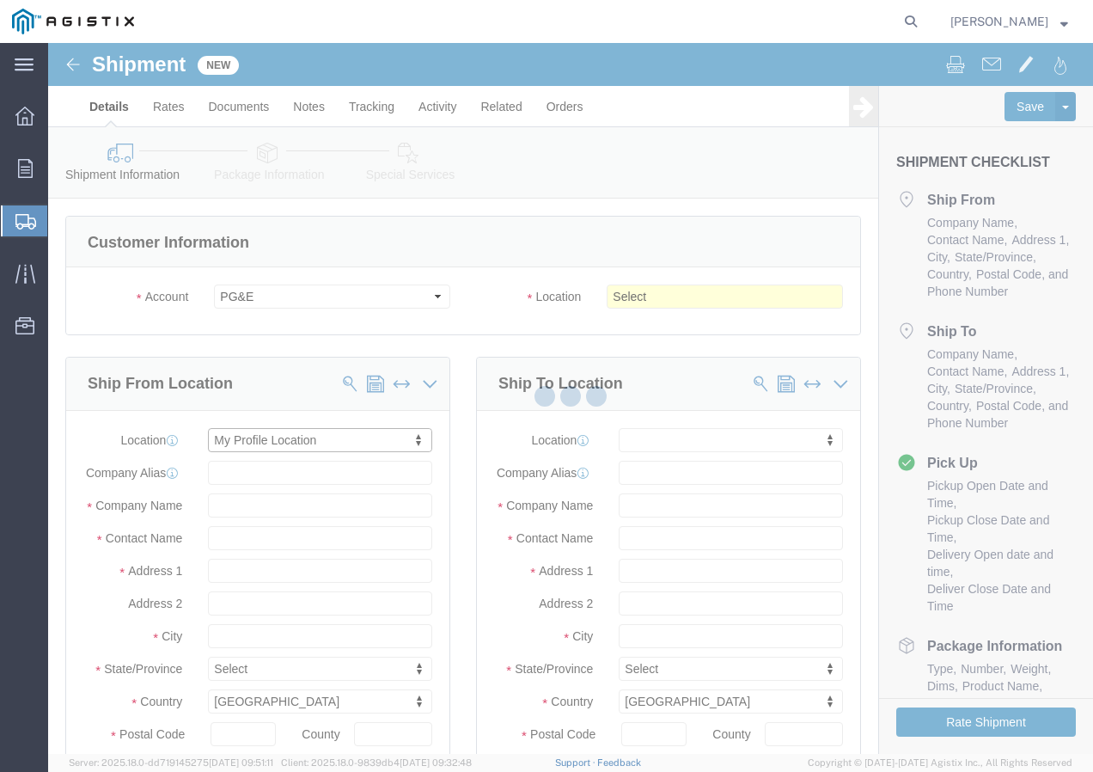
type input "9095507586"
type input "[EMAIL_ADDRESS][DOMAIN_NAME]"
checkbox input "true"
select select "CA"
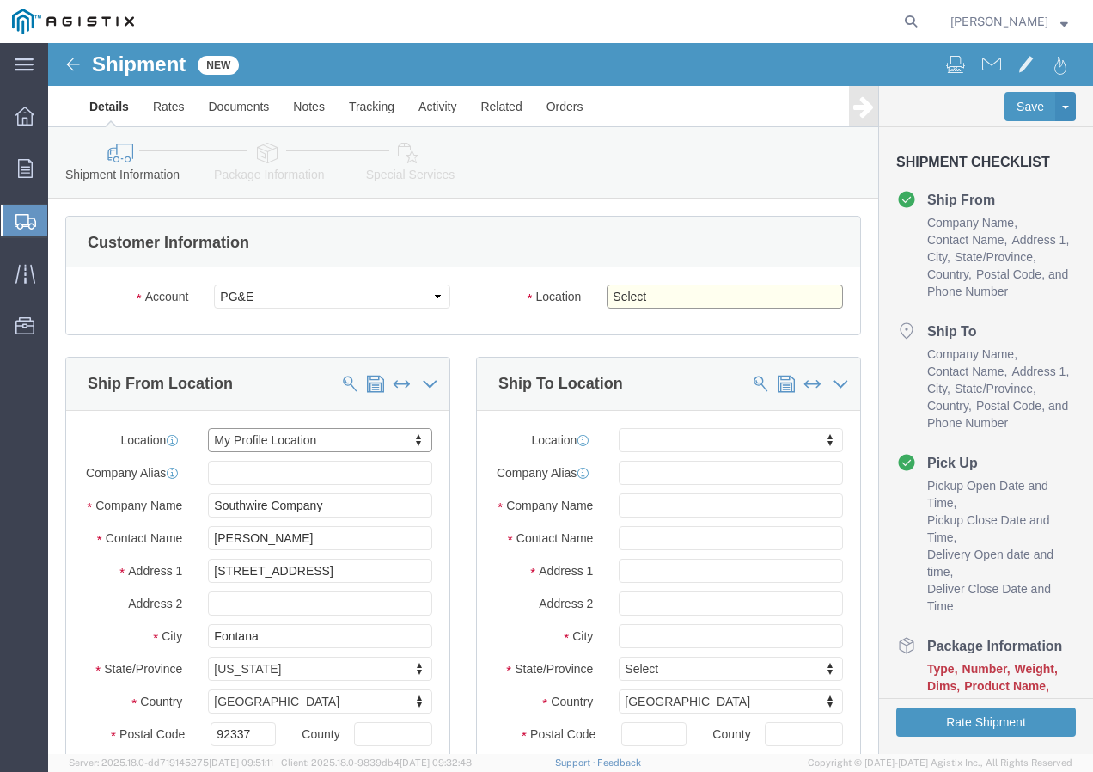
click select "Select All Others [GEOGRAPHIC_DATA] [GEOGRAPHIC_DATA] [GEOGRAPHIC_DATA] [GEOGRA…"
select select "19745"
click select "Select All Others [GEOGRAPHIC_DATA] [GEOGRAPHIC_DATA] [GEOGRAPHIC_DATA] [GEOGRA…"
click span
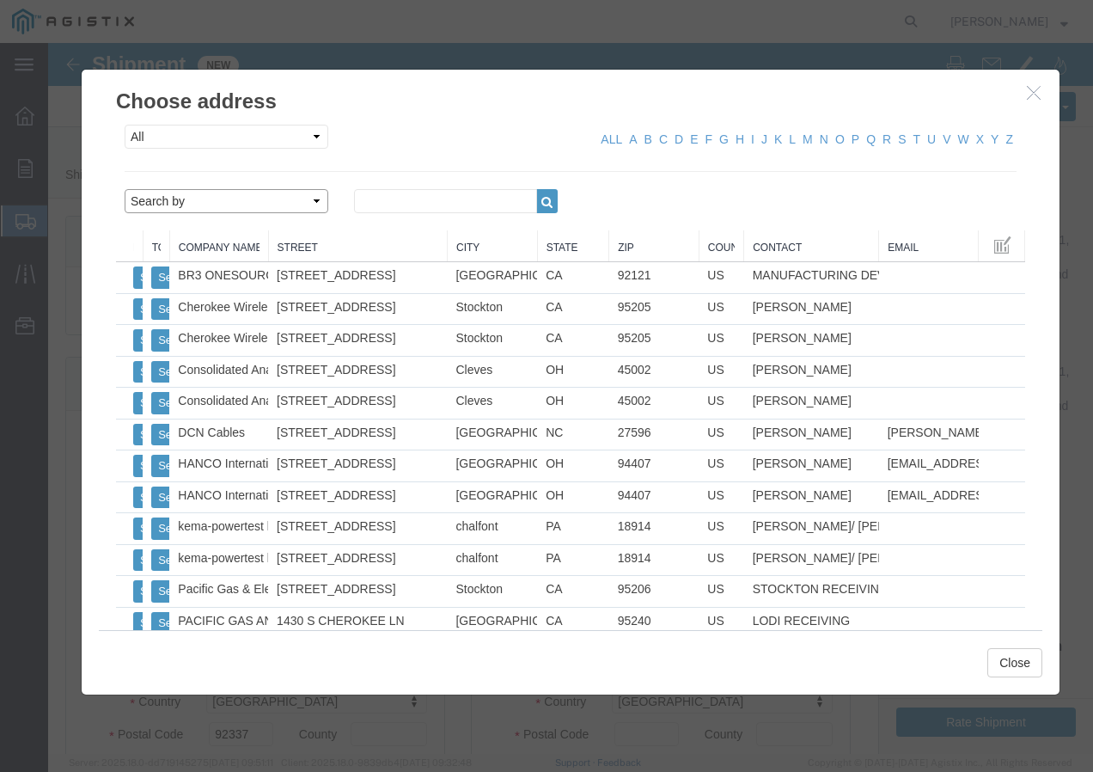
click select "Search by Address Book Name City Company Name Contact Name Country CustomerAlia…"
select select "city"
click select "Search by Address Book Name City Company Name Contact Name Country CustomerAlia…"
click input "text"
type input "[GEOGRAPHIC_DATA]"
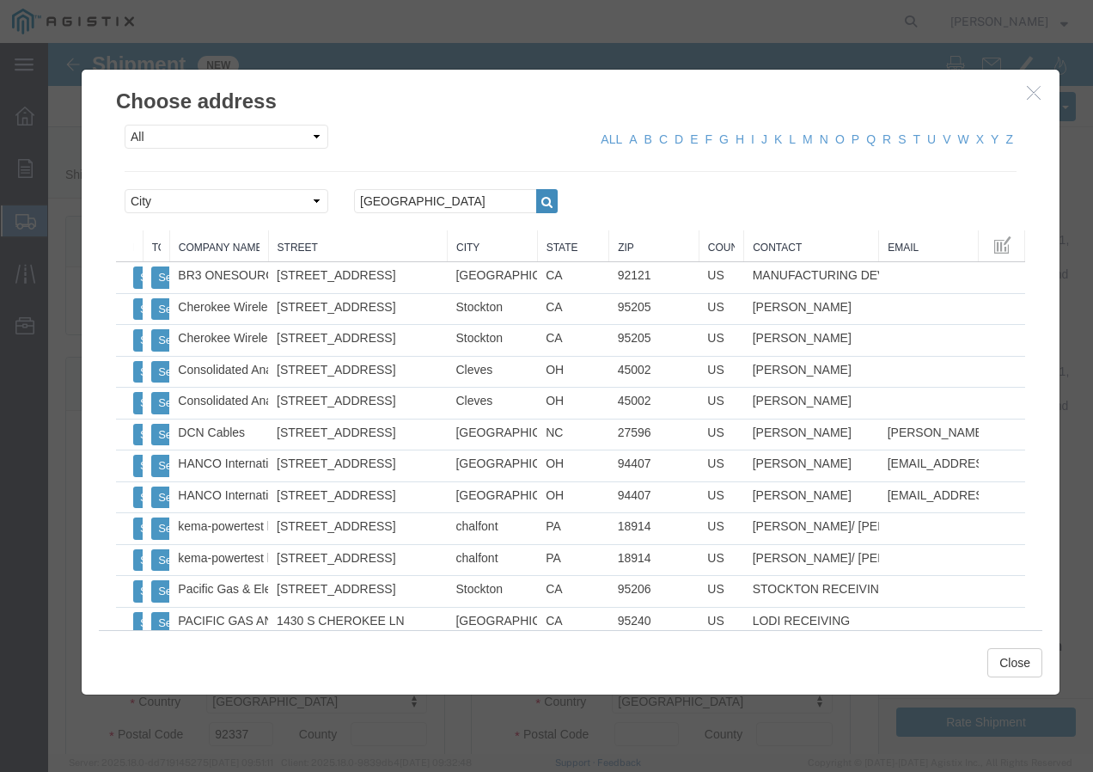
click icon "button"
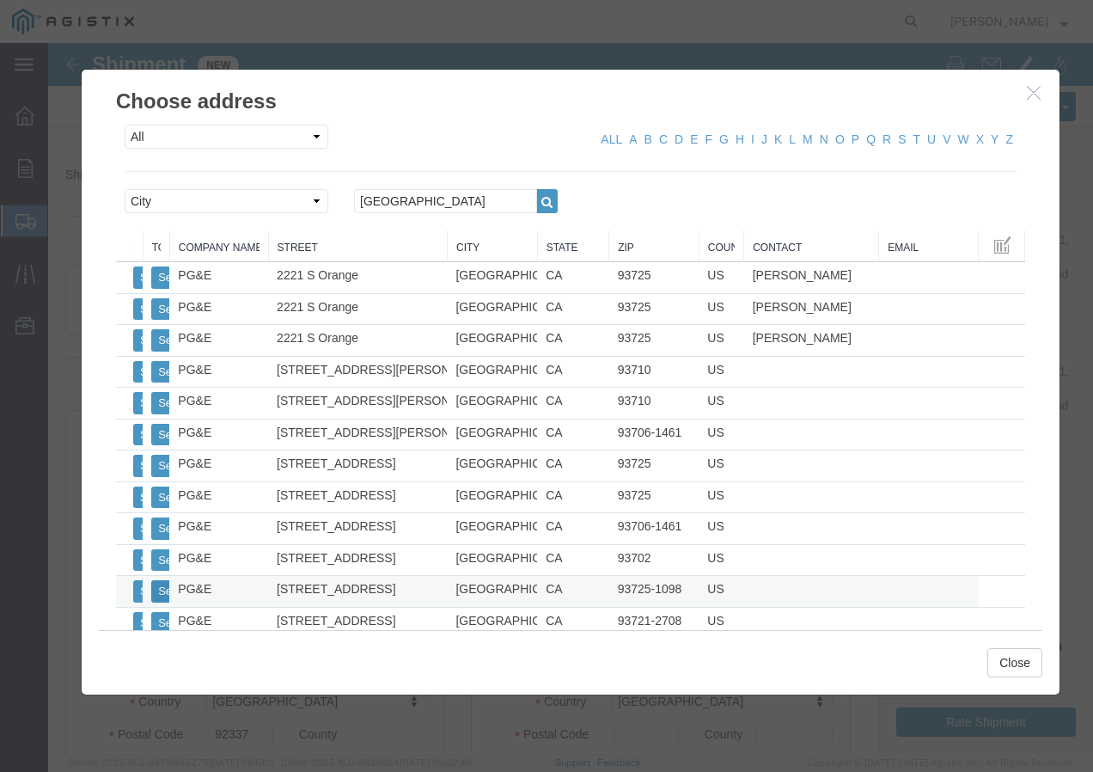
click button "Select"
select select
type input "PG&E"
type input "[STREET_ADDRESS]"
type input "[GEOGRAPHIC_DATA]"
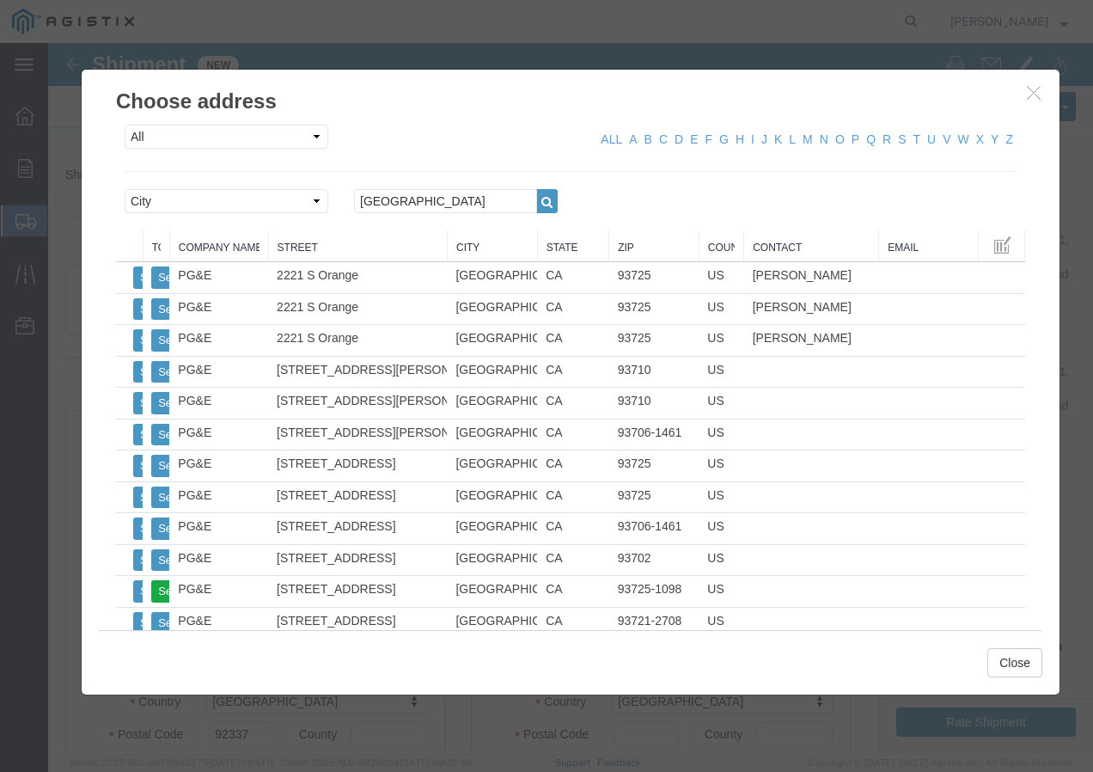
type input "93725-1098"
select select "CA"
click button "Close"
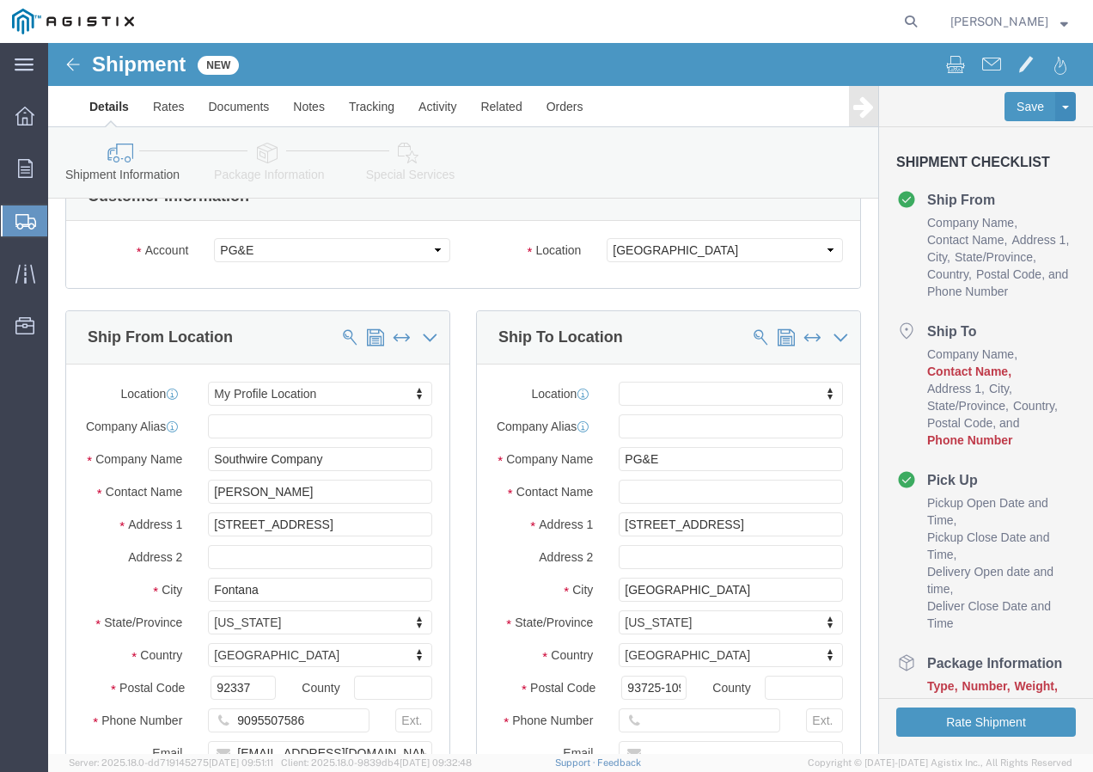
scroll to position [86, 0]
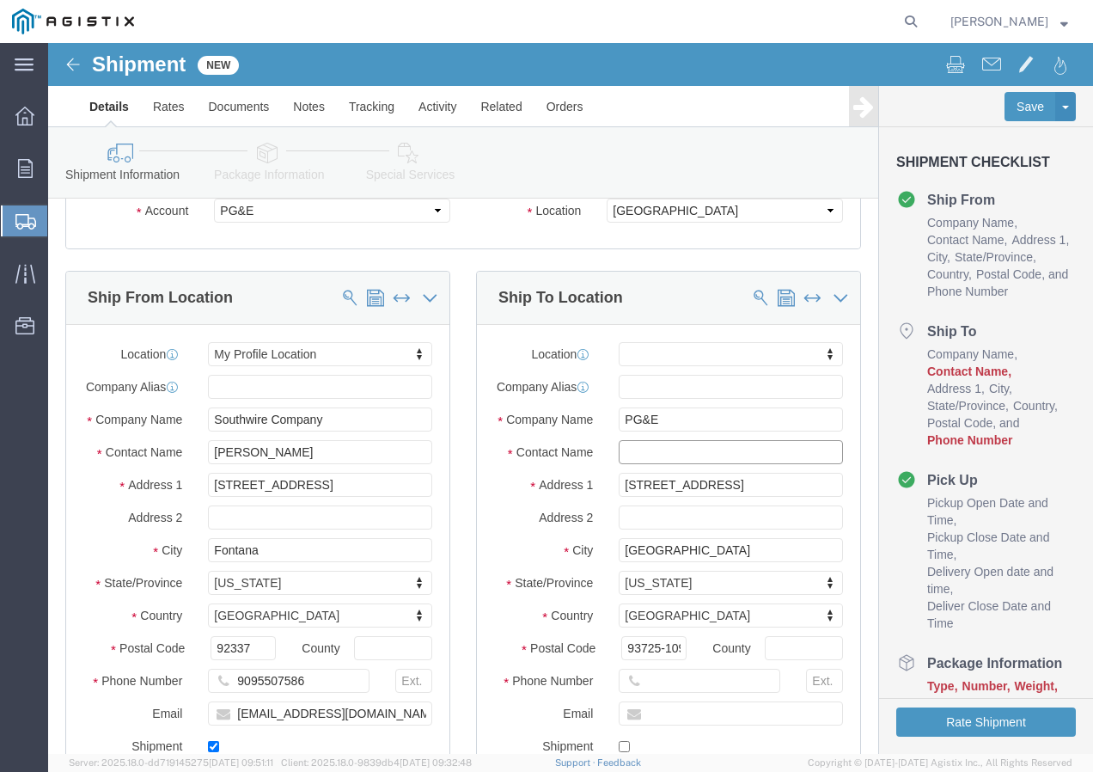
click input "text"
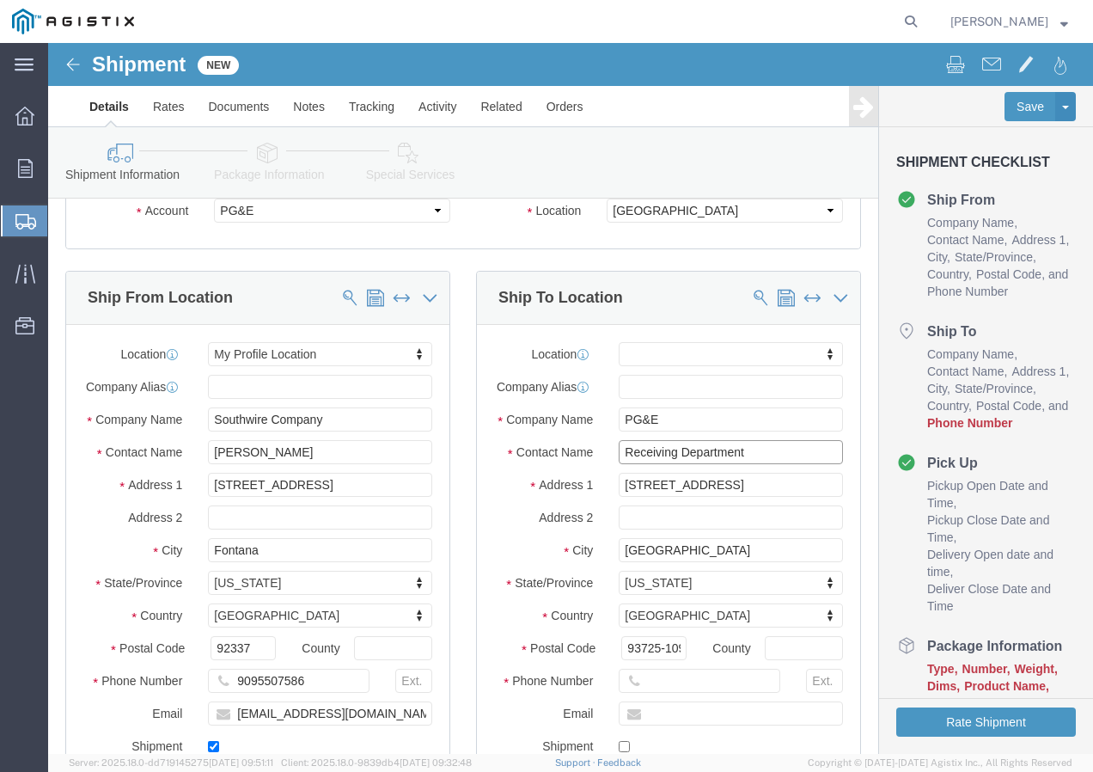
type input "Receiving Department"
click input "text"
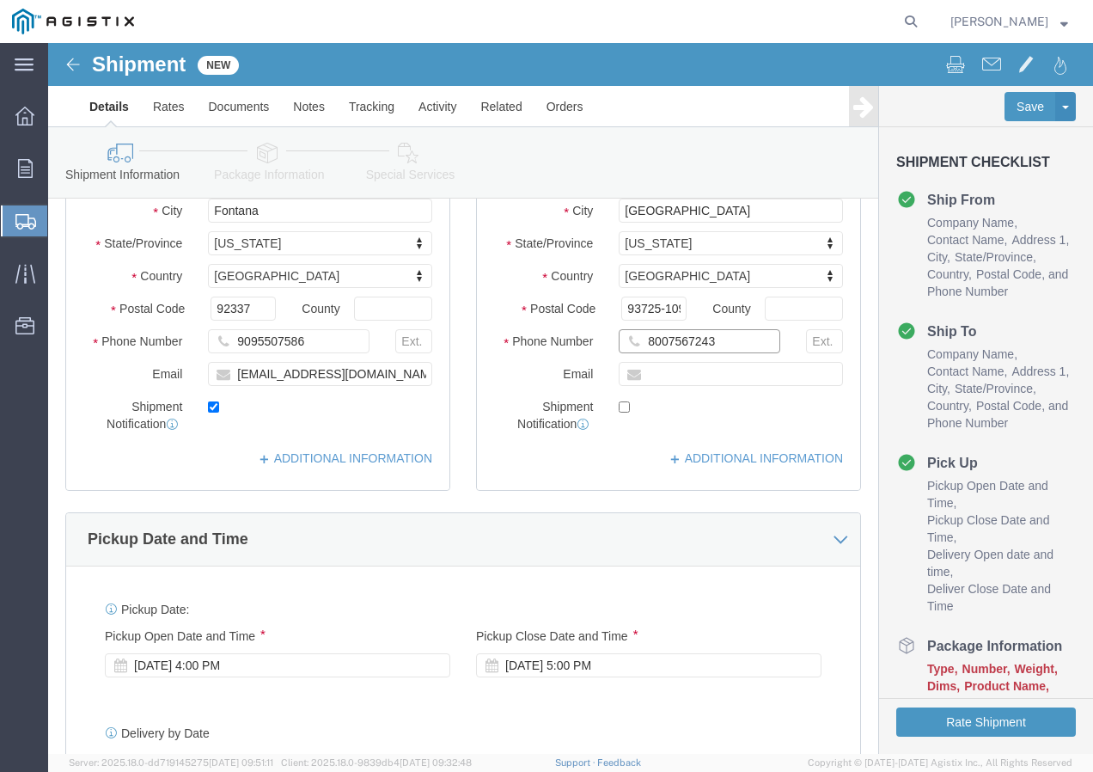
scroll to position [516, 0]
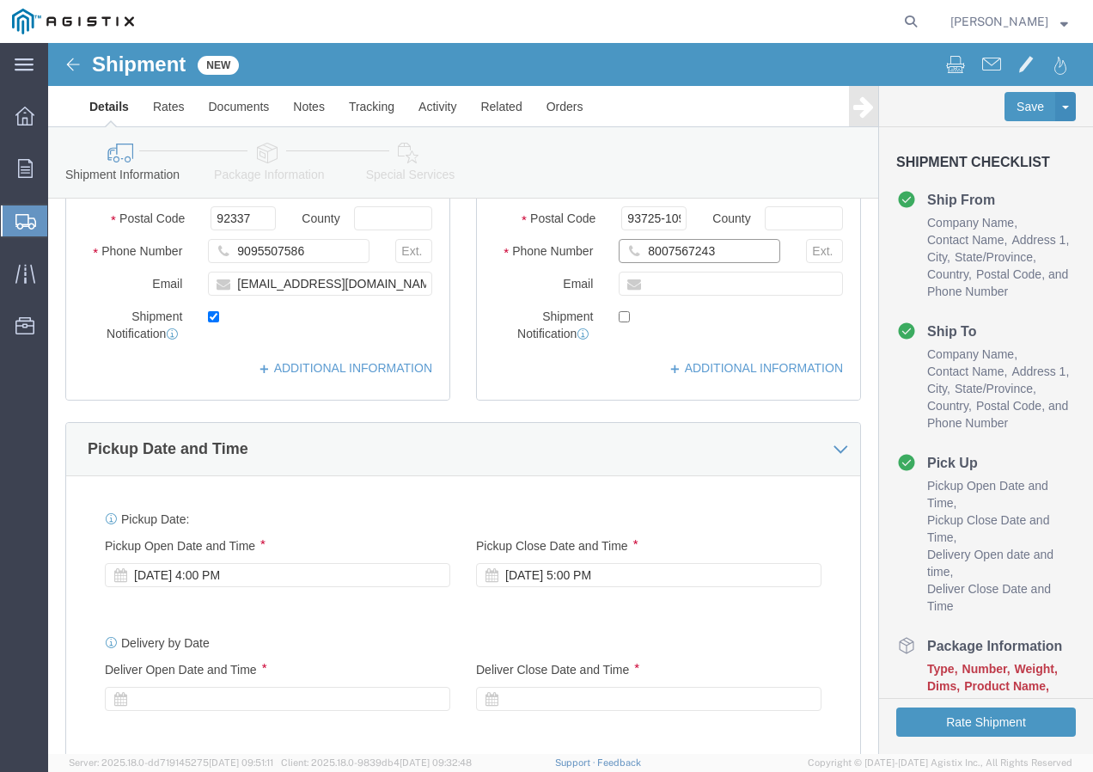
type input "8007567243"
click div "[DATE] 4:00 PM"
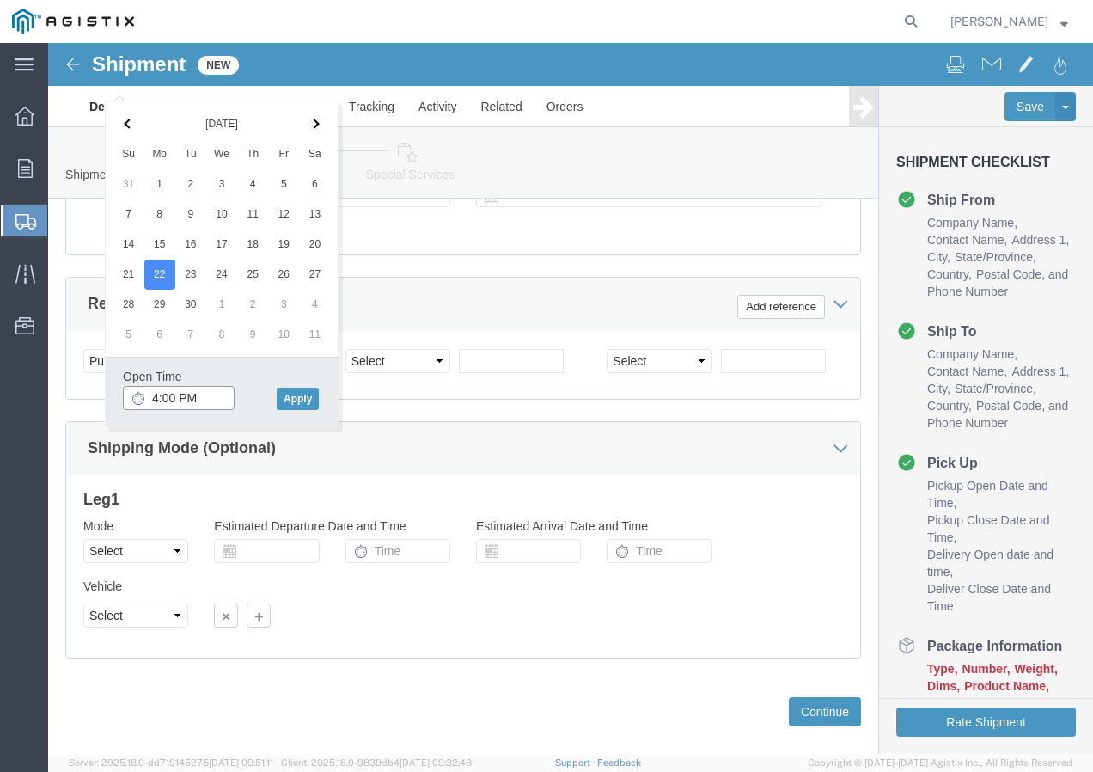
click input "4:00 PM"
type input "2:30 PM"
click button "Apply"
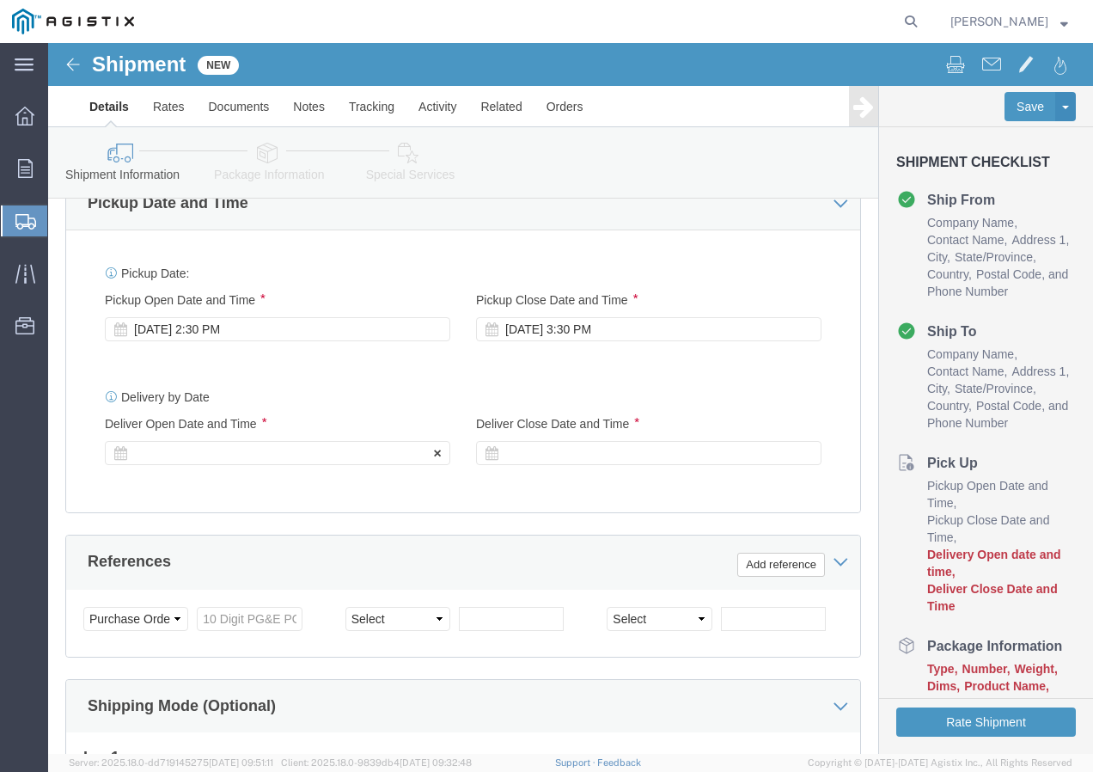
click div
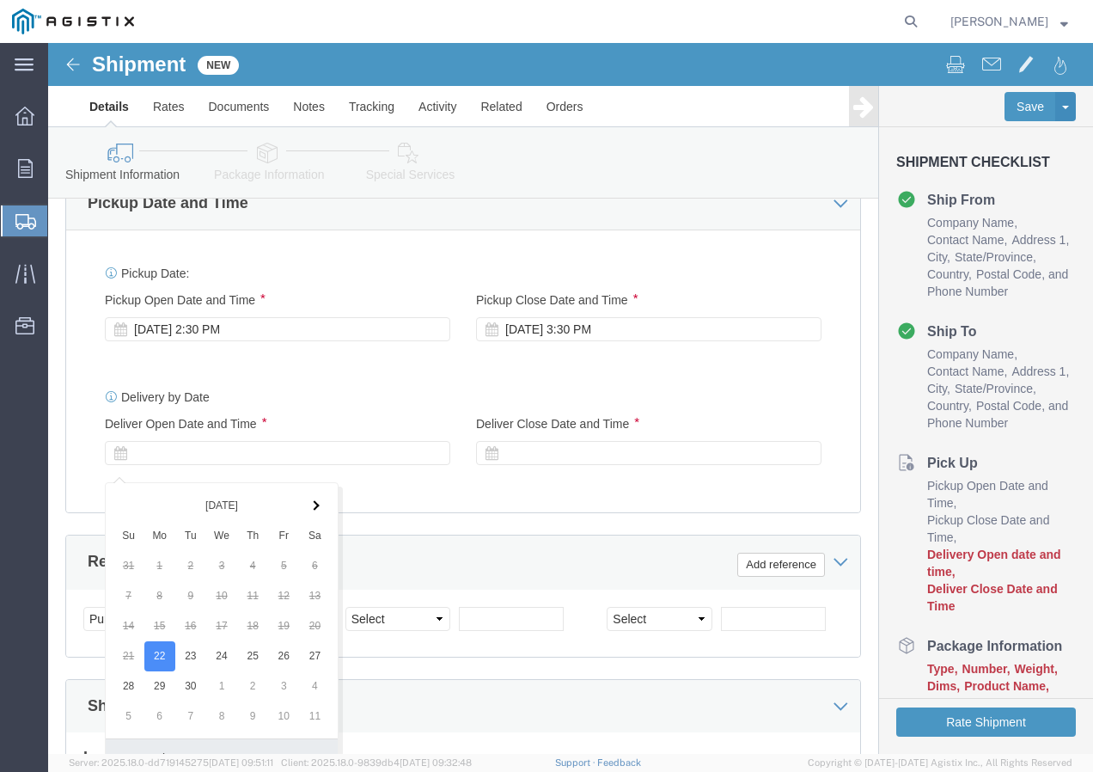
scroll to position [1058, 0]
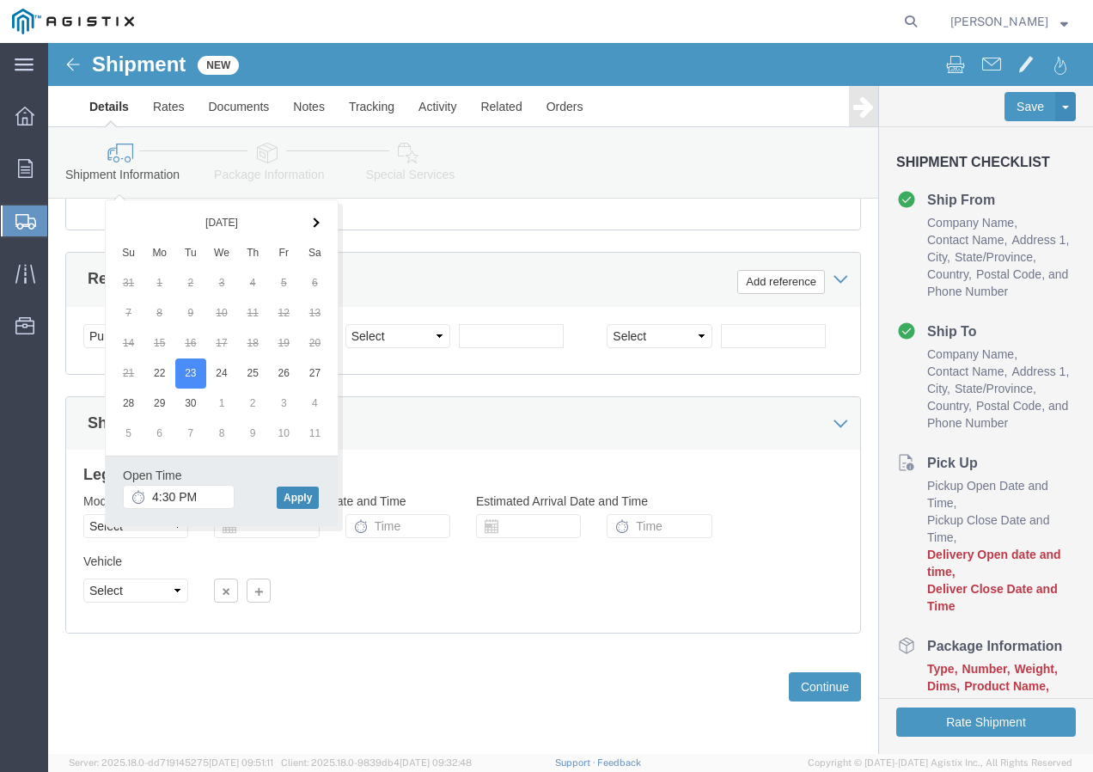
click button "Apply"
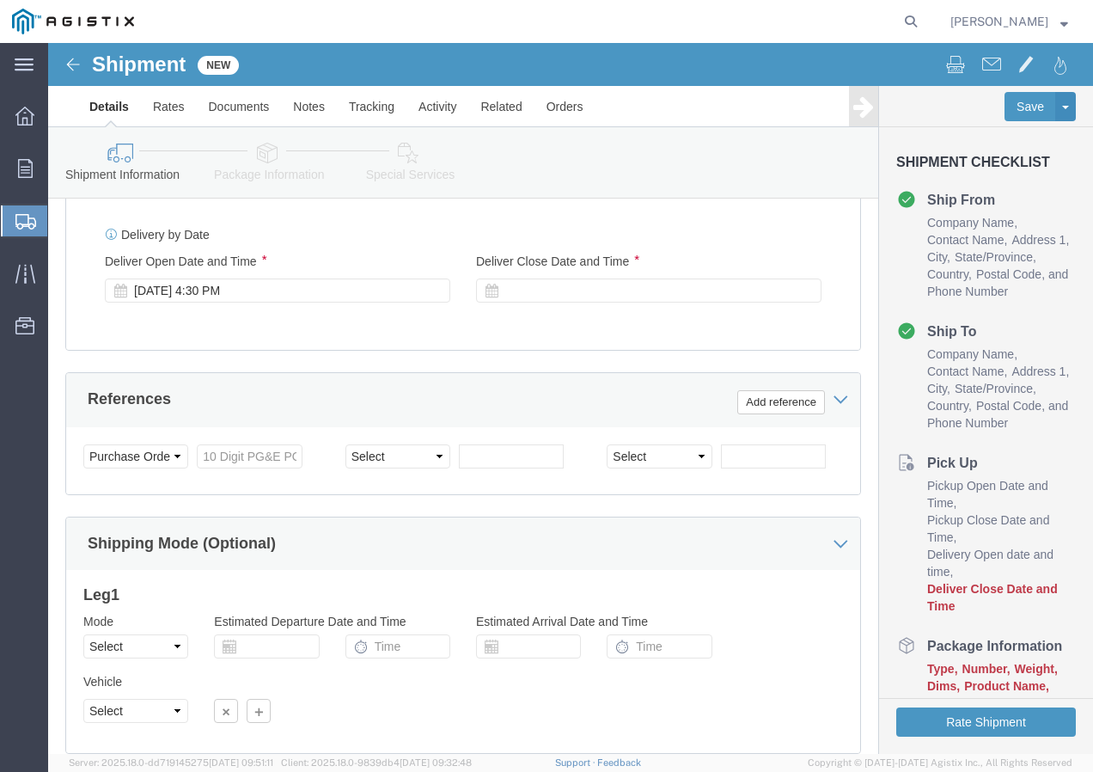
scroll to position [886, 0]
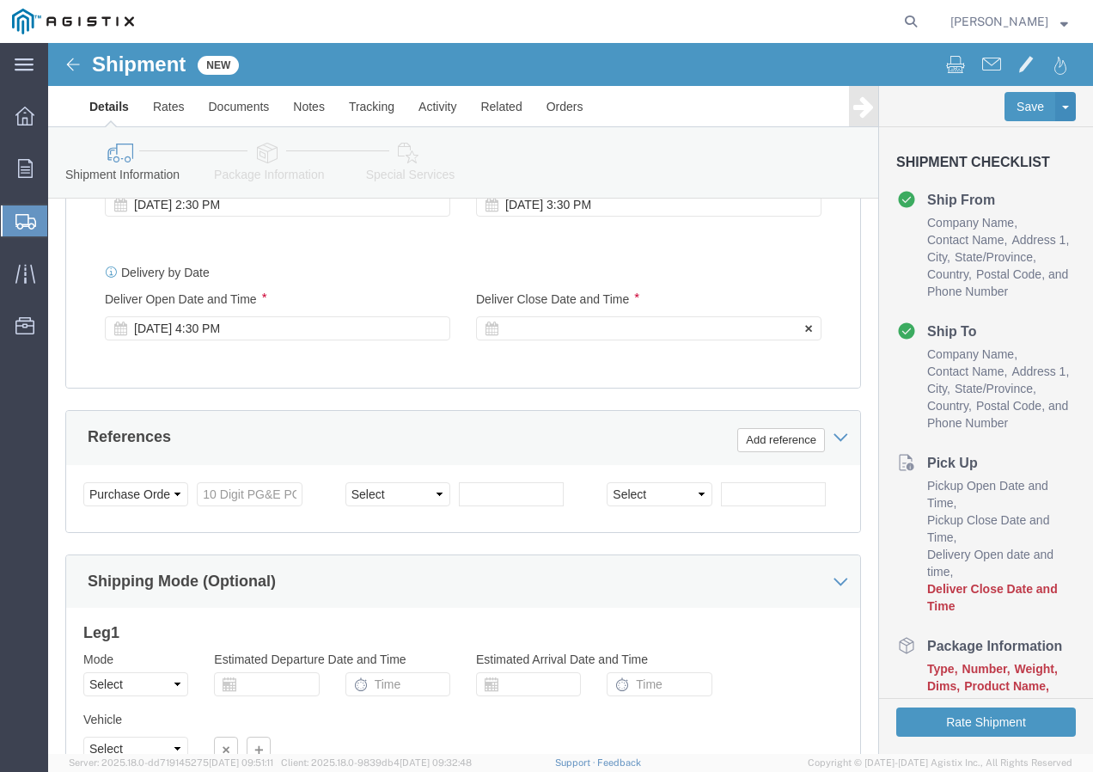
click div
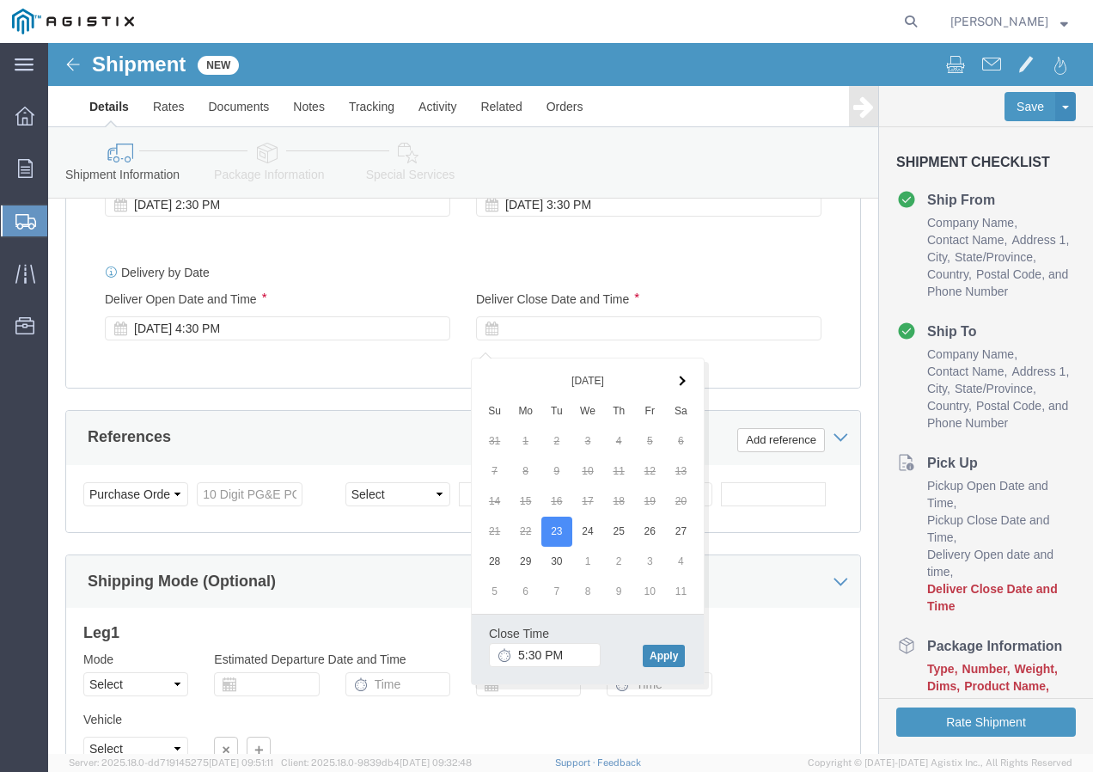
click button "Apply"
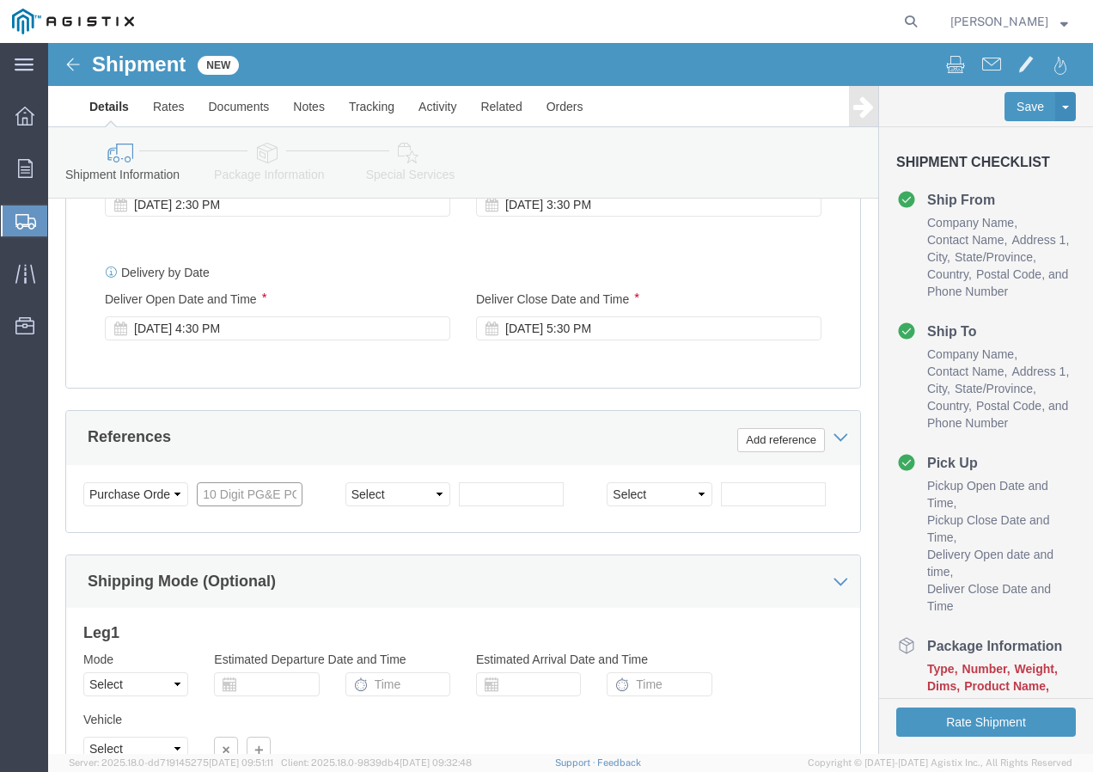
drag, startPoint x: 182, startPoint y: 459, endPoint x: 192, endPoint y: 460, distance: 9.5
click input "text"
paste input "3501378942"
type input "3501378942"
click select "Select Account Type Activity ID Airline Appointment Number ASN Batch Request # …"
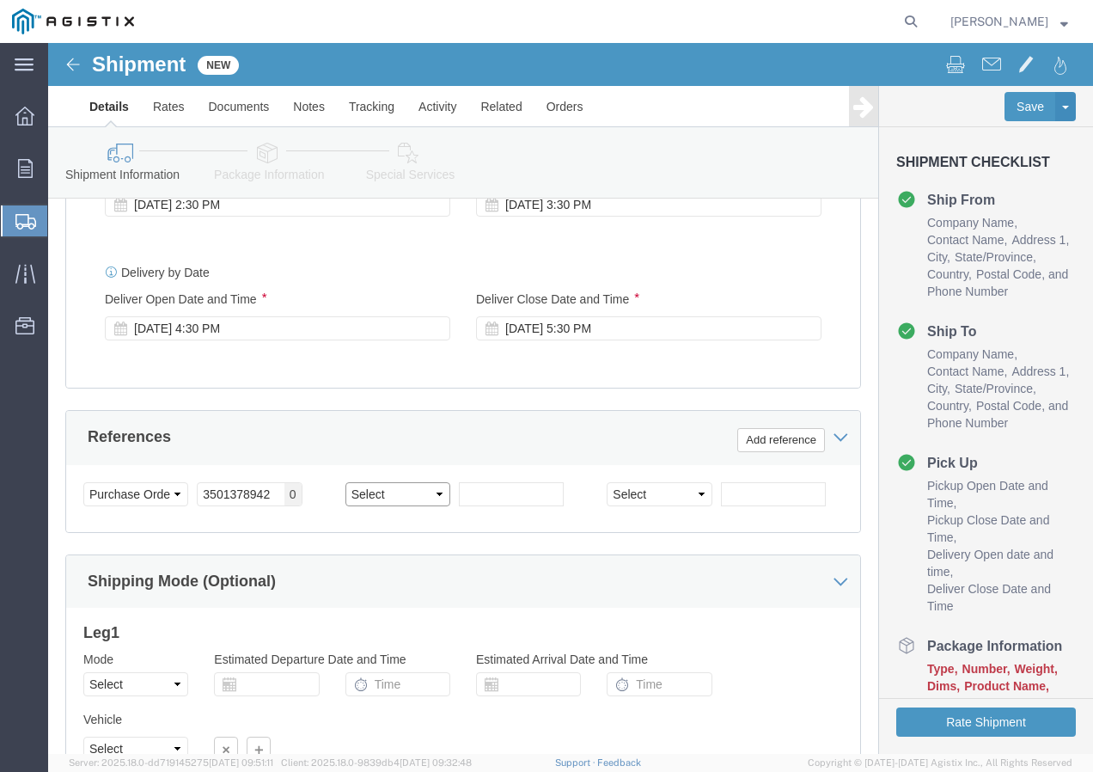
select select "SHIPMENTIDNUM"
click select "Select Account Type Activity ID Airline Appointment Number ASN Batch Request # …"
click input "text"
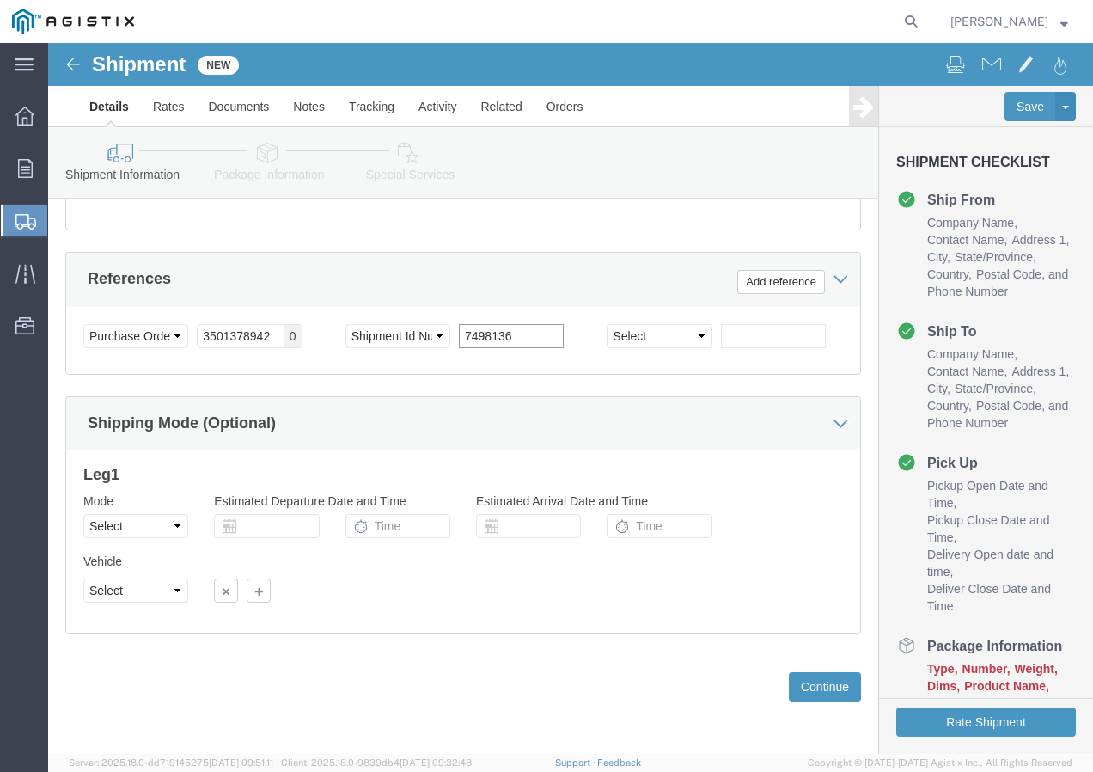
scroll to position [1058, 0]
type input "7498136"
click select "Select Air Less than Truckload Multi-Leg Ocean Freight Rail Small Parcel Truckl…"
select select "TL"
click select "Select Air Less than Truckload Multi-Leg Ocean Freight Rail Small Parcel Truckl…"
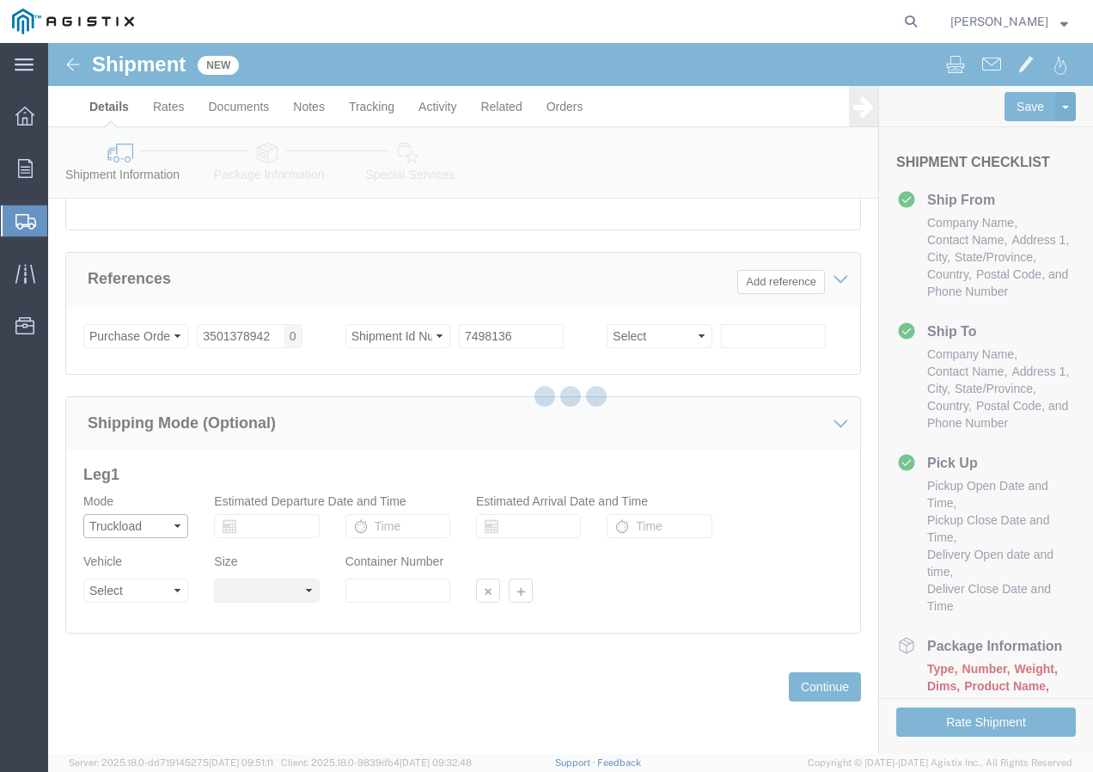
select select
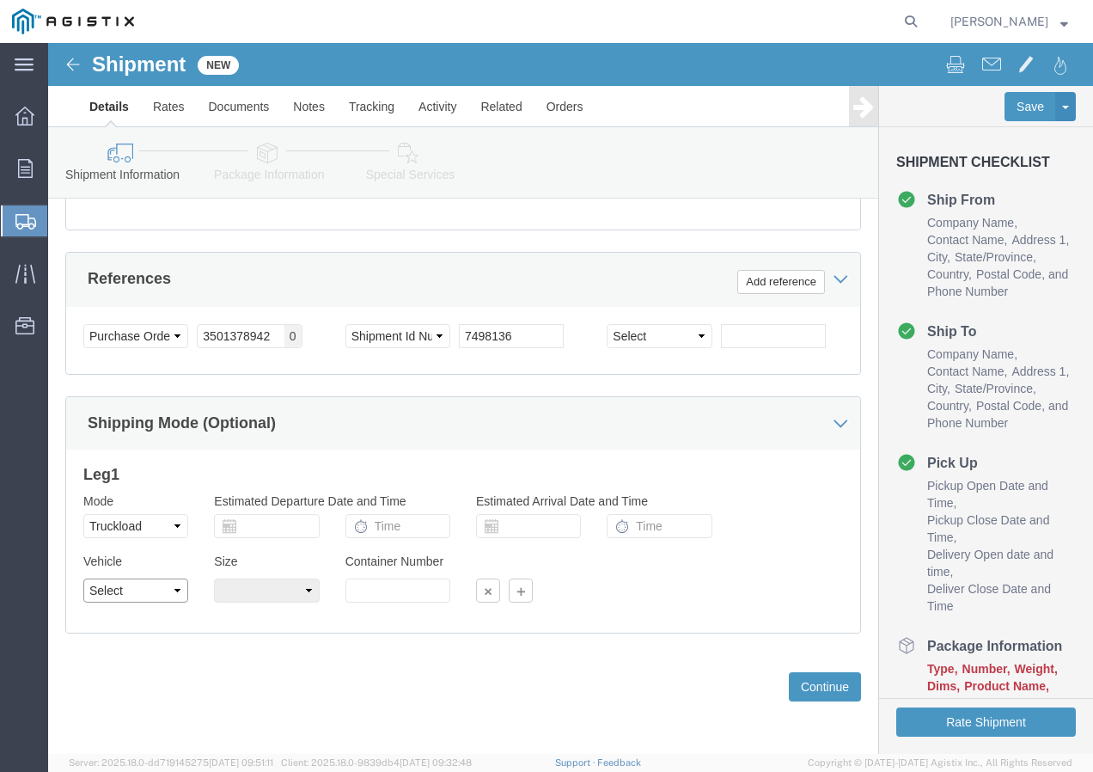
click select "Select 1-Ton (PSS) 10 Wheel 10 Yard Dump Truck 20 Yard Dump Truck Bobtail Botto…"
select select "FLBD"
click select "Select 1-Ton (PSS) 10 Wheel 10 Yard Dump Truck 20 Yard Dump Truck Bobtail Botto…"
click button "Continue"
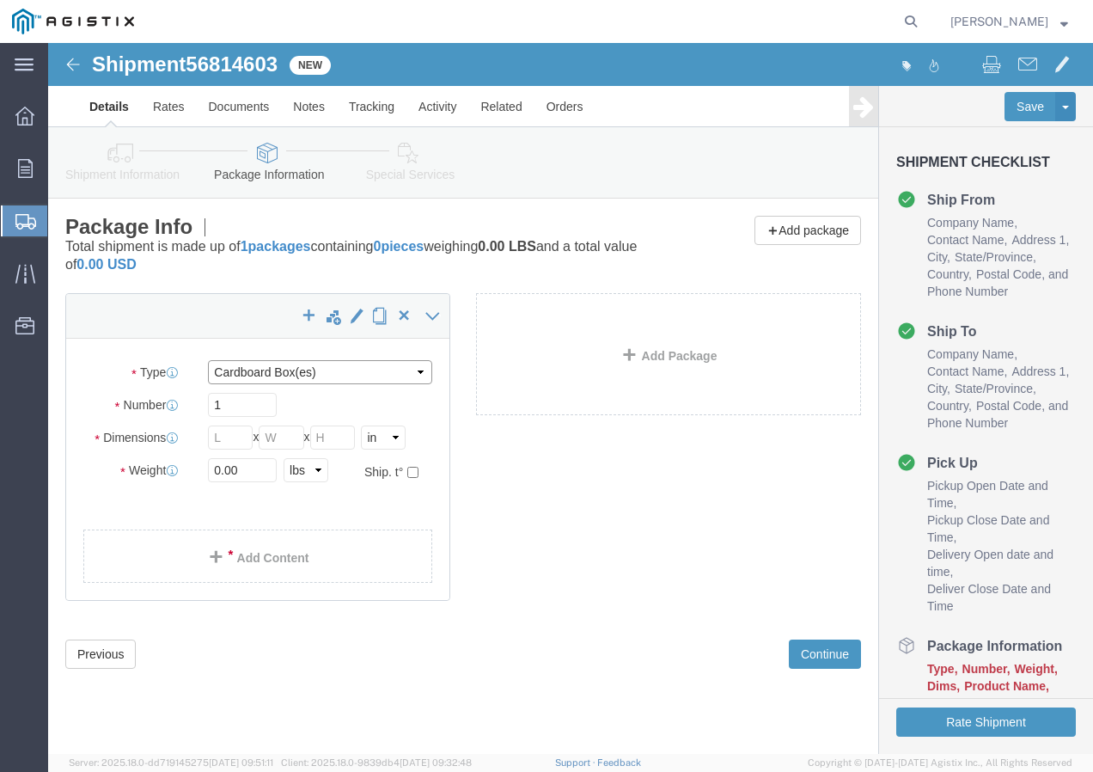
click select "Select Bulk Bundle(s) Cardboard Box(es) Carton(s) Crate(s) Drum(s) (Fiberboard)…"
select select "YRPK"
click select "Select Bulk Bundle(s) Cardboard Box(es) Carton(s) Crate(s) Drum(s) (Fiberboard)…"
click input "text"
type input "50"
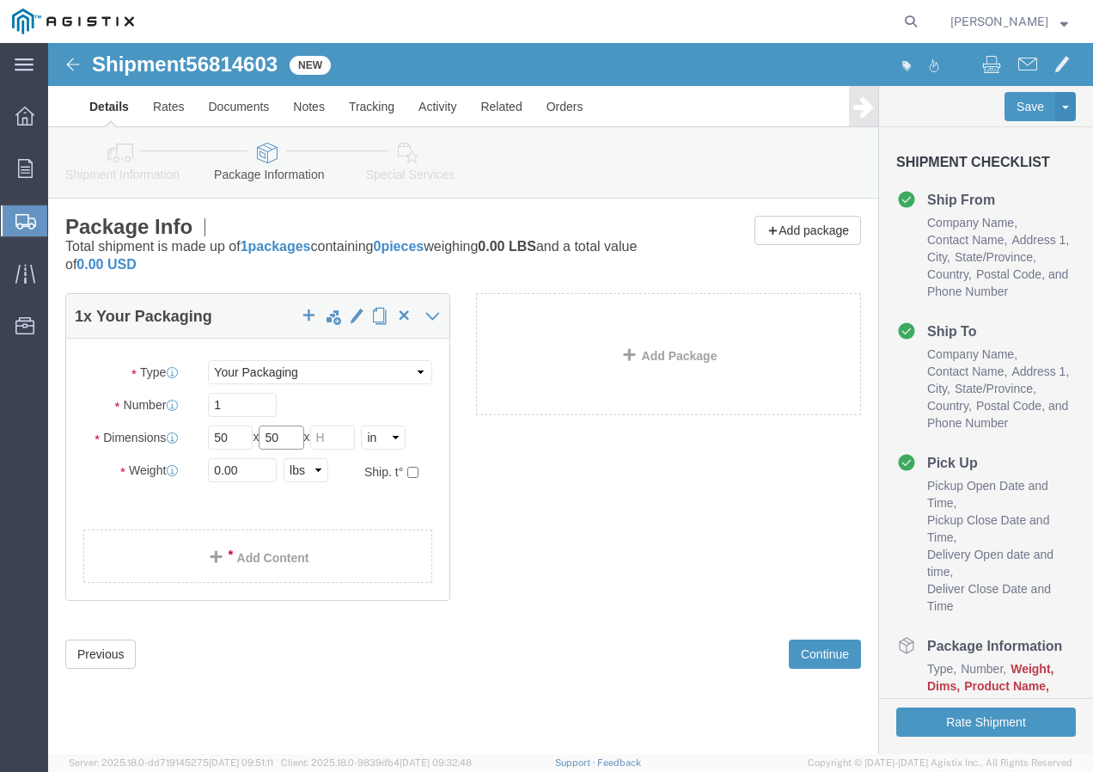
type input "50"
drag, startPoint x: 135, startPoint y: 437, endPoint x: 108, endPoint y: 438, distance: 26.7
click div "Weight 0.00 Select kgs lbs Ship. t°"
type input "17000"
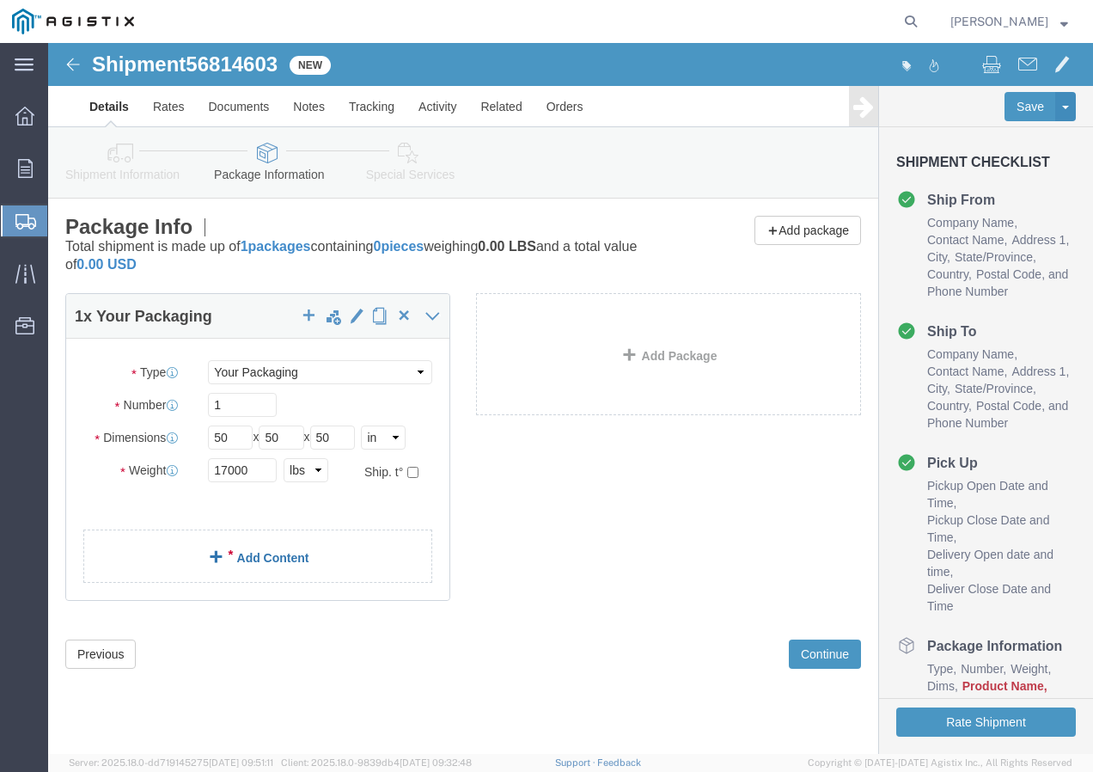
click link "Add Content"
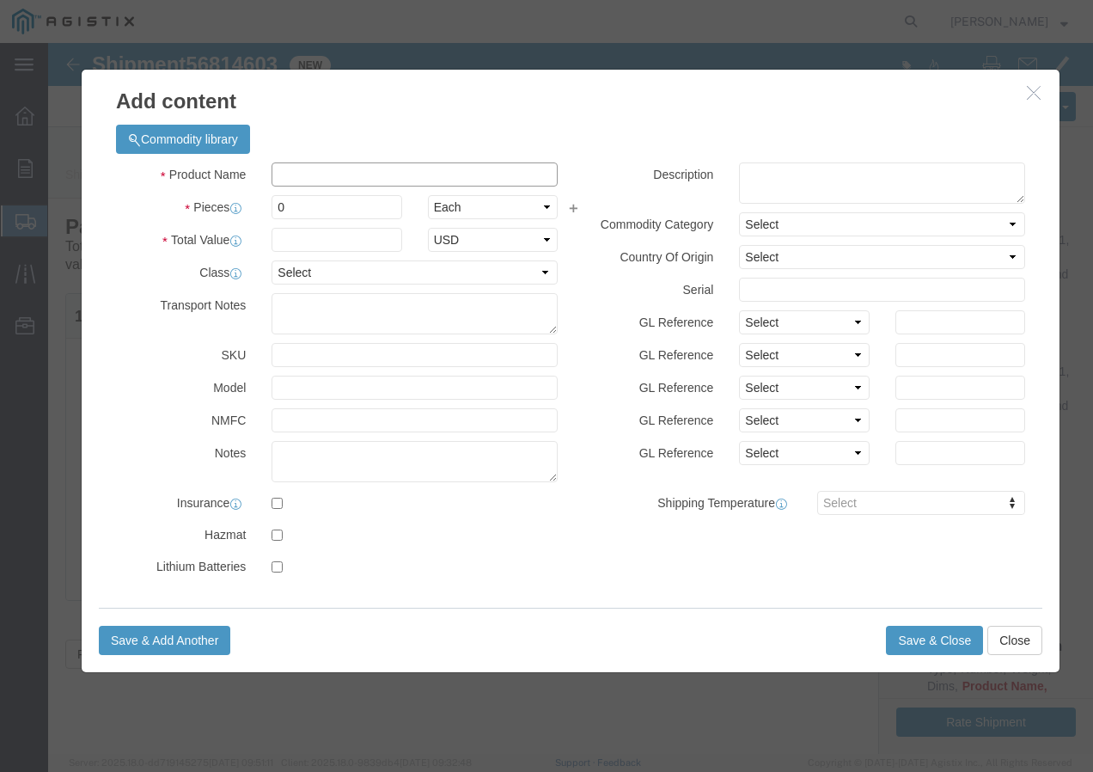
click input "text"
paste input "RHW 500 Str Cu 2000V+ 3kR"
type input "RHW 500 Str Cu 2000V+ 3kR"
click input "0"
type input "3"
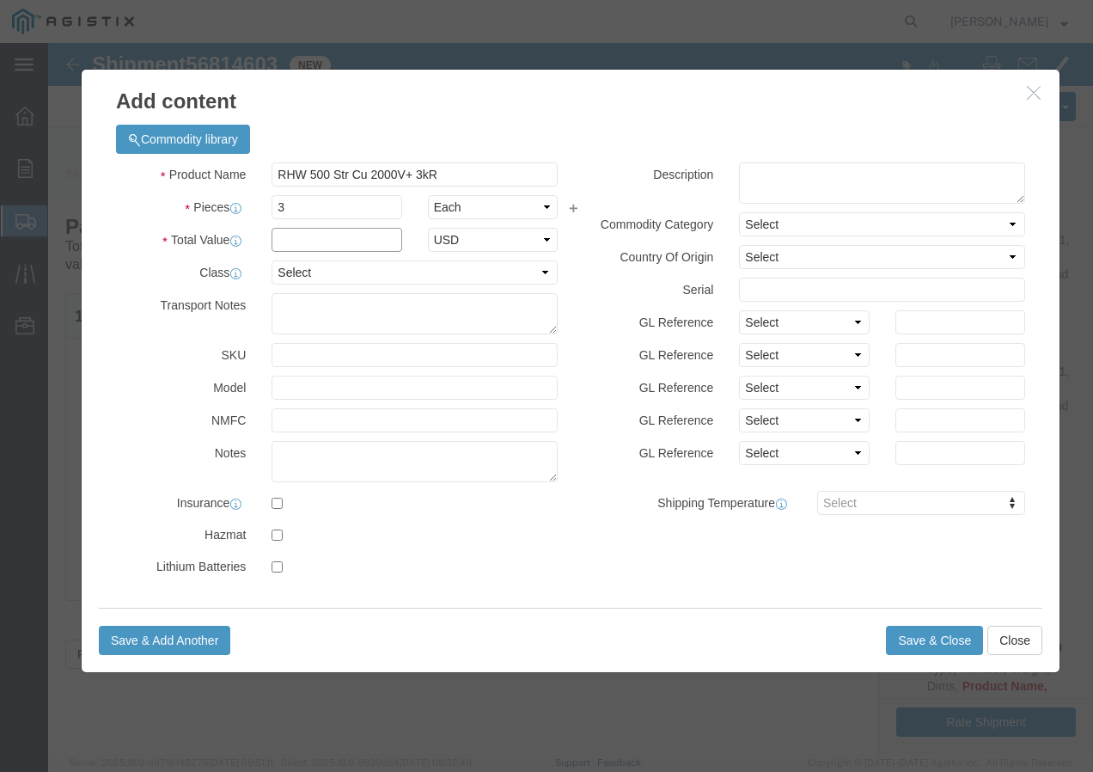
click input "text"
type input "1"
click select "Select 50 55 60 65 70 85 92.5 100 125 175 250 300 400"
select select "100"
click select "Select 50 55 60 65 70 85 92.5 100 125 175 250 300 400"
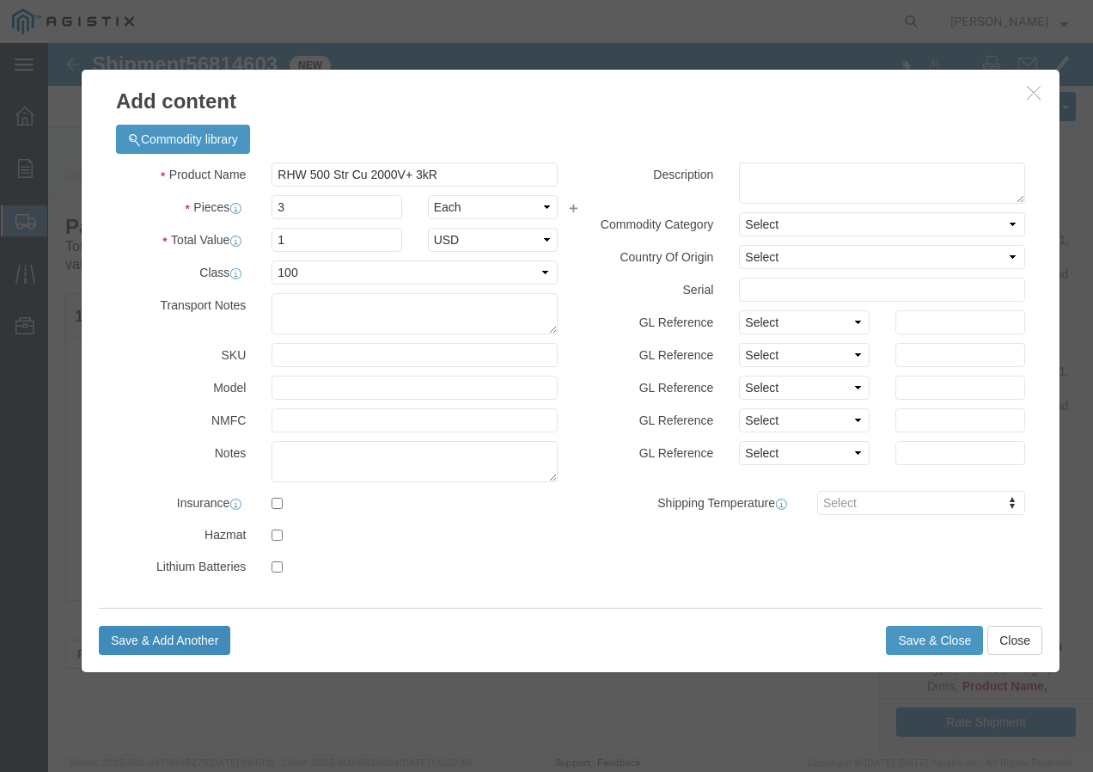
click button "Save & Add Another"
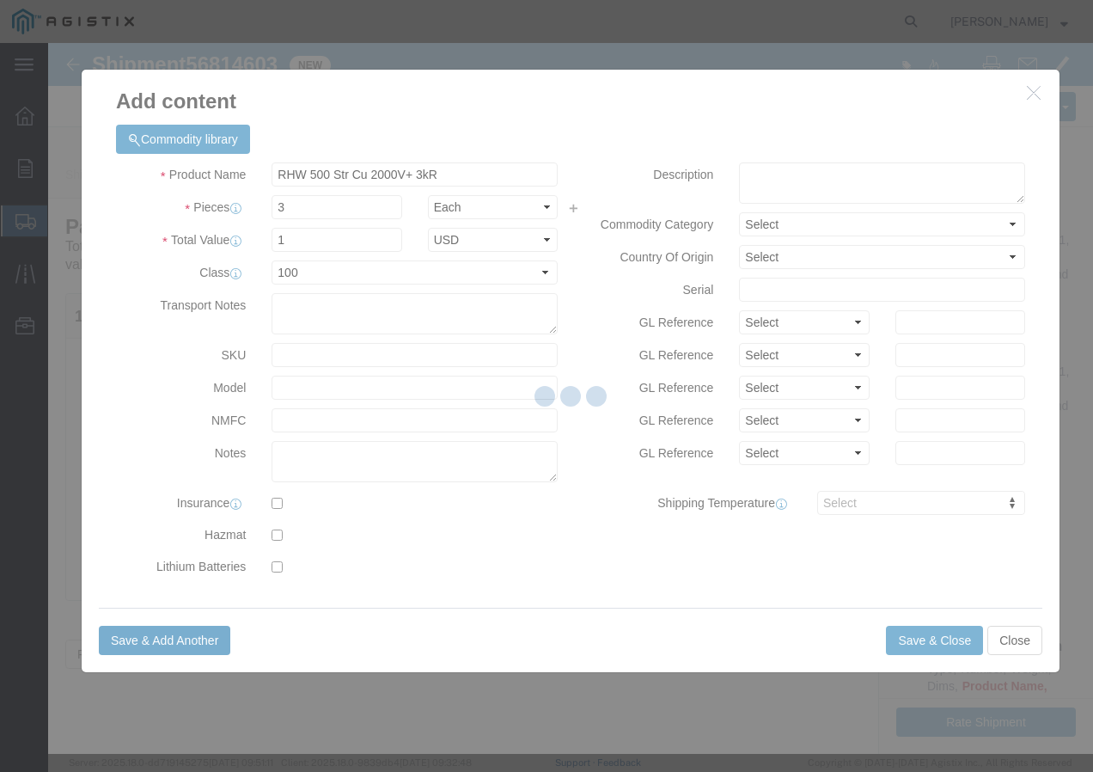
select select "EA"
select select
select select "USD"
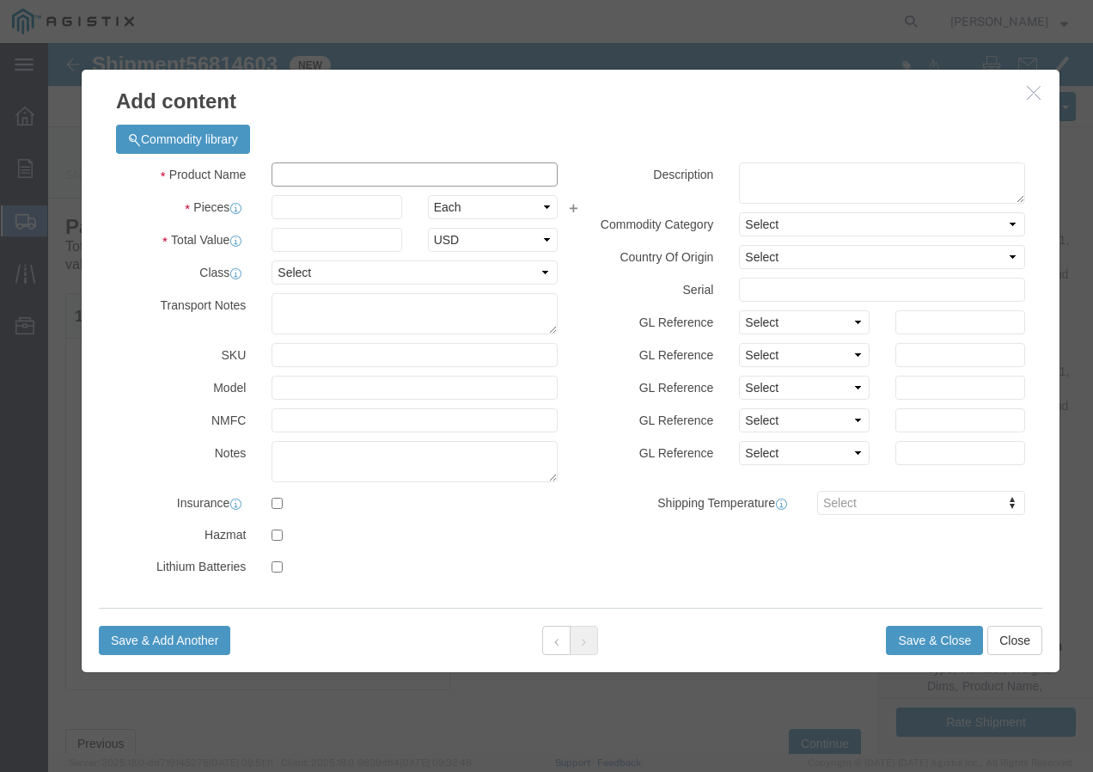
click input "text"
paste input "CCU/LLDPE 4 SOL SD CU 60 MILS 171R"
type input "CCU/LLDPE 4 SOL SD CU 60 MILS 171R"
click input "text"
type input "32"
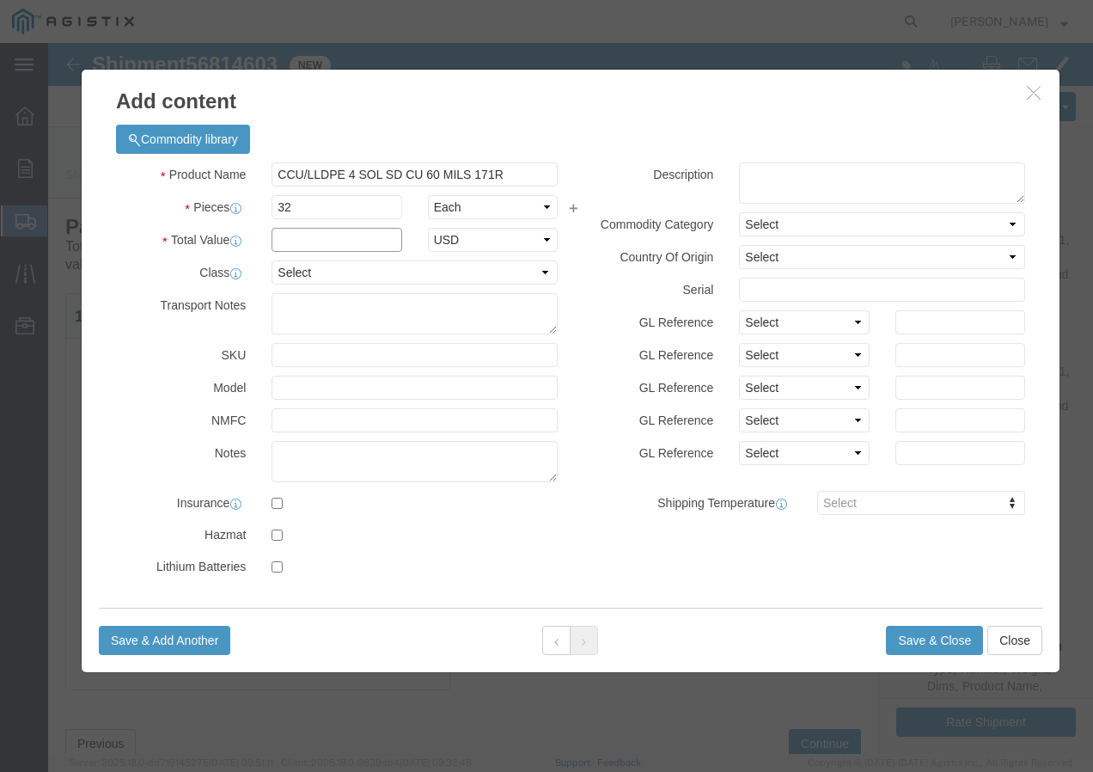
click input "text"
type input "1"
click select "Select 50 55 60 65 70 85 92.5 100 125 175 250 300 400"
click button "Save & Add Another"
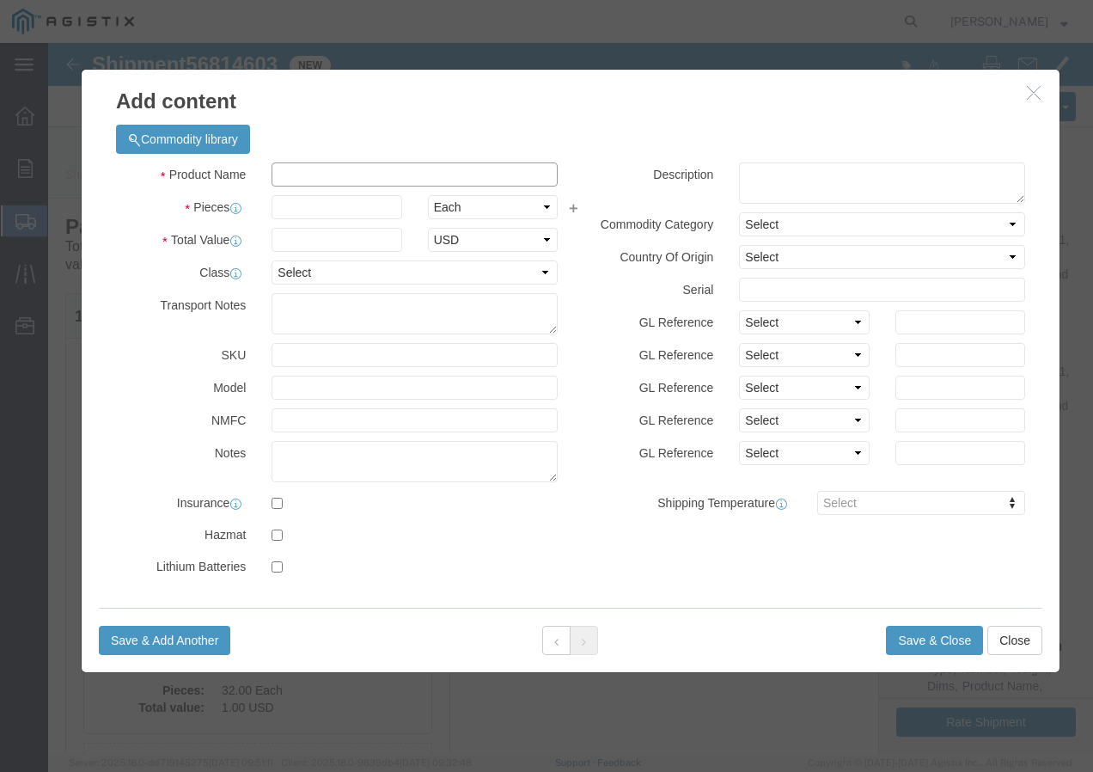
click input "text"
paste input "SSCC 10-7 CU 2C XLP PVC Bn 600V+"
drag, startPoint x: 463, startPoint y: 132, endPoint x: 192, endPoint y: 130, distance: 270.7
click div "Product Name SSCC 10-7 CU 2C XLP PVC Bn 600V+"
paste input "4-7 CU 4C XLP CPE-TP 600V"
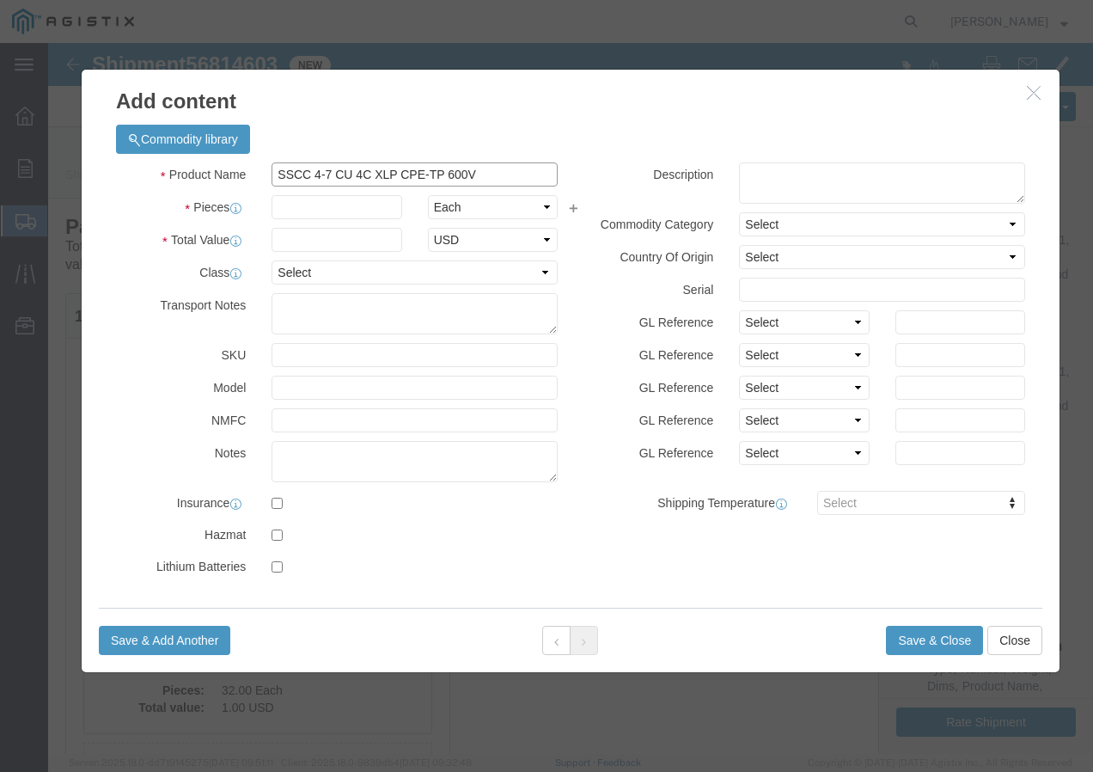
drag, startPoint x: 455, startPoint y: 130, endPoint x: 118, endPoint y: 129, distance: 336.8
click div "Product Name SSCC 4-7 CU 4C XLP CPE-TP 600V"
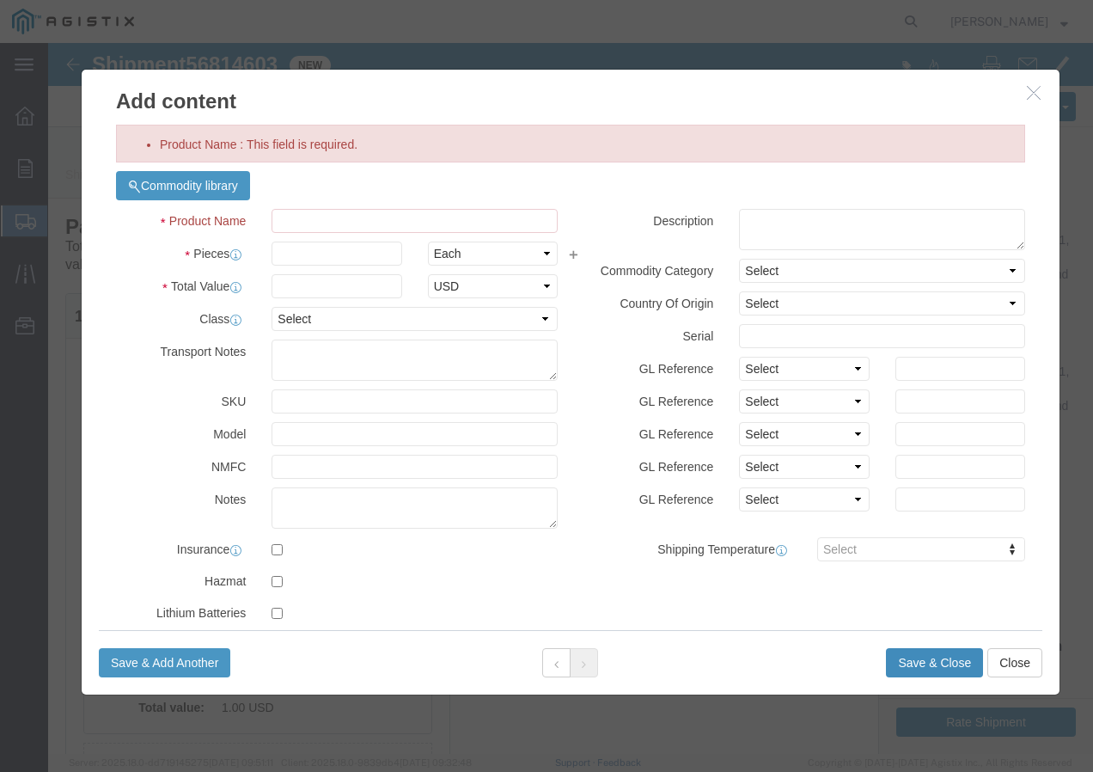
click button "Save & Close"
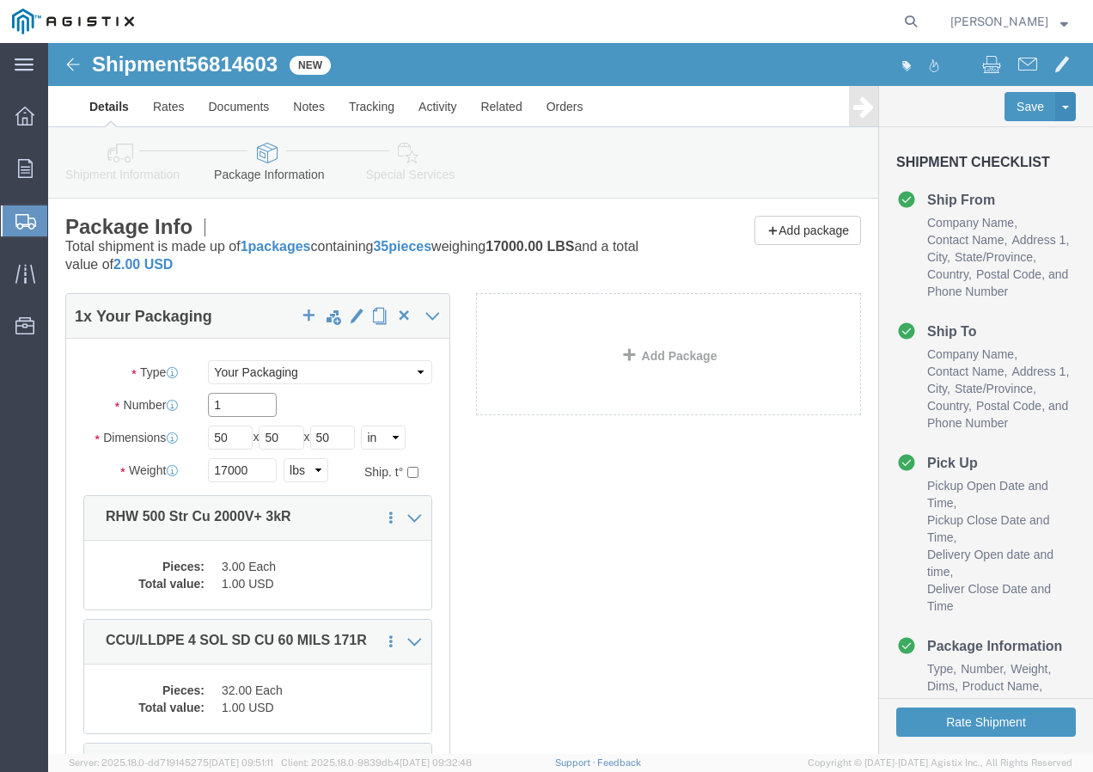
click input "1"
click button "Rate Shipment"
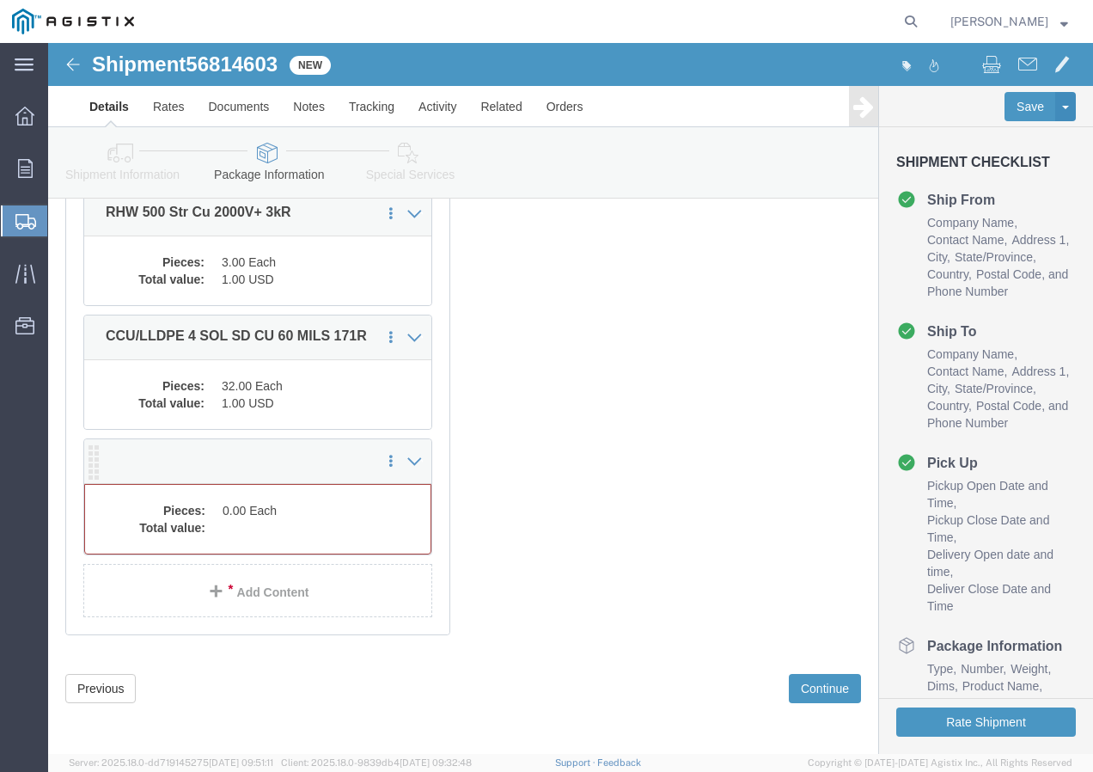
scroll to position [411, 0]
click icon
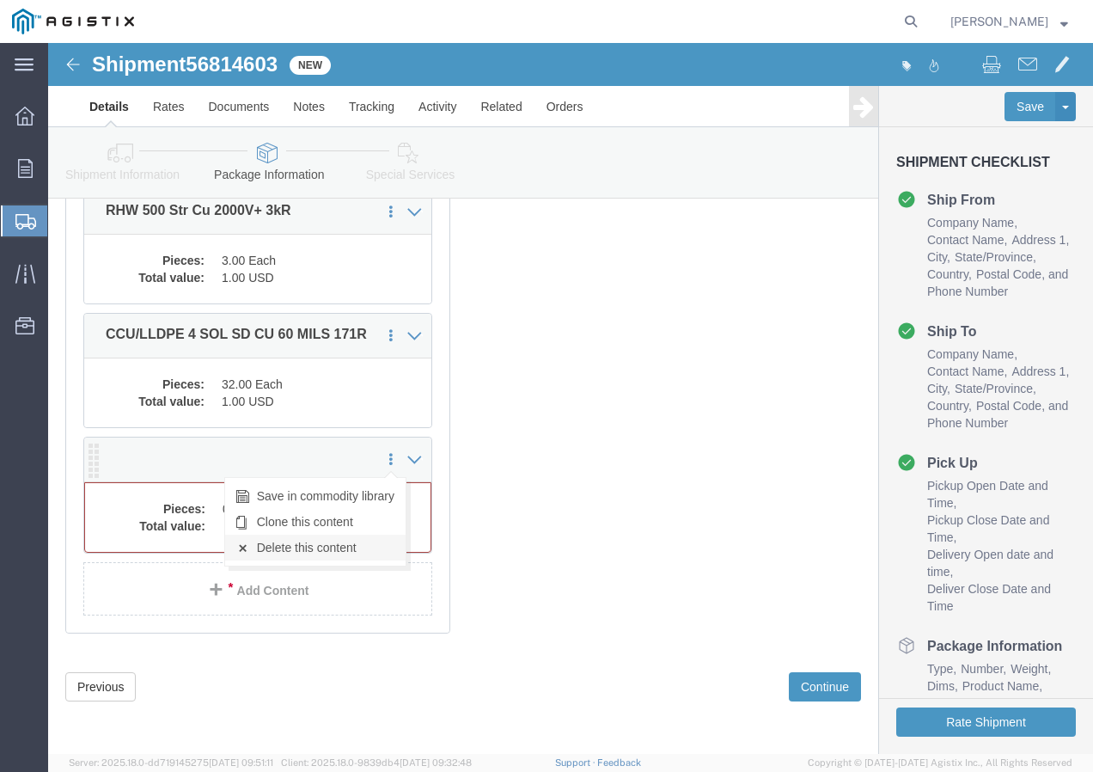
click link "Delete this content"
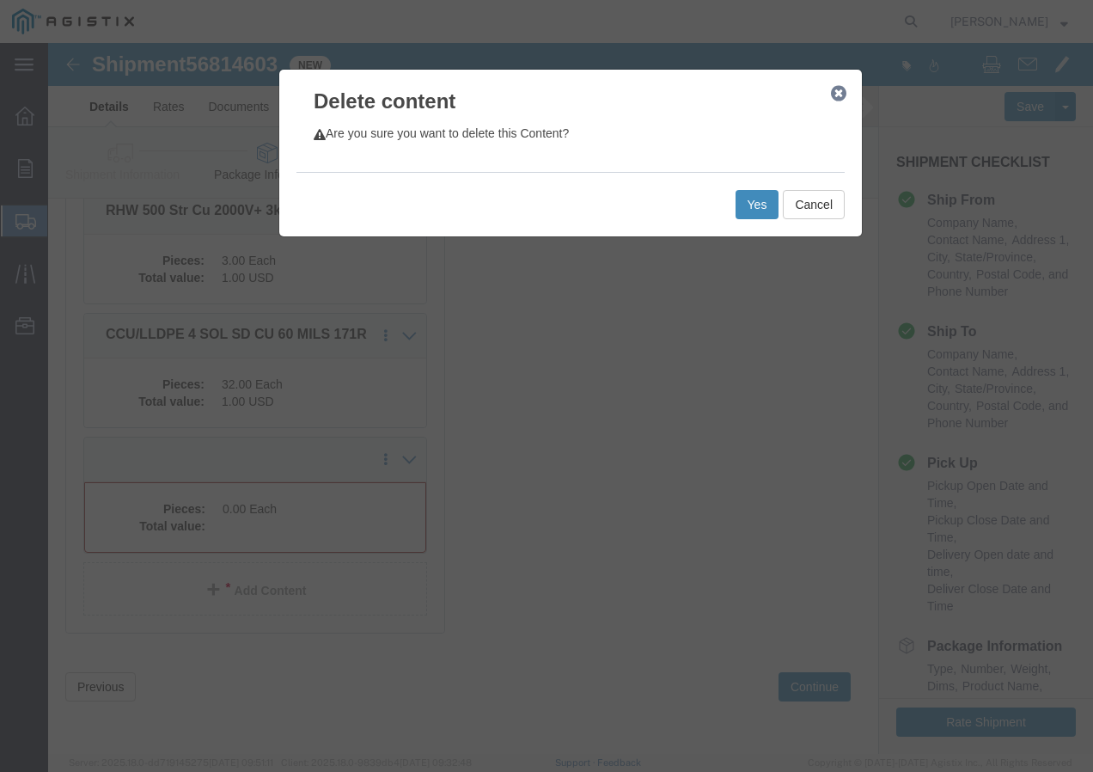
click button "Yes"
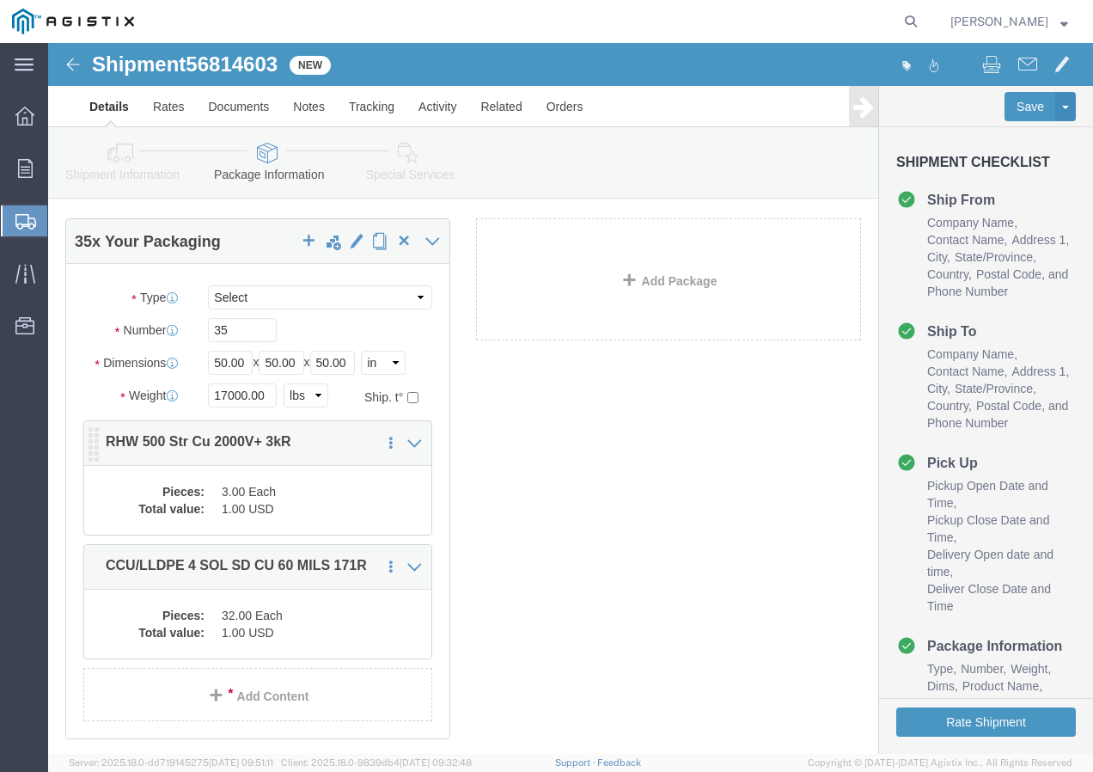
scroll to position [27, 0]
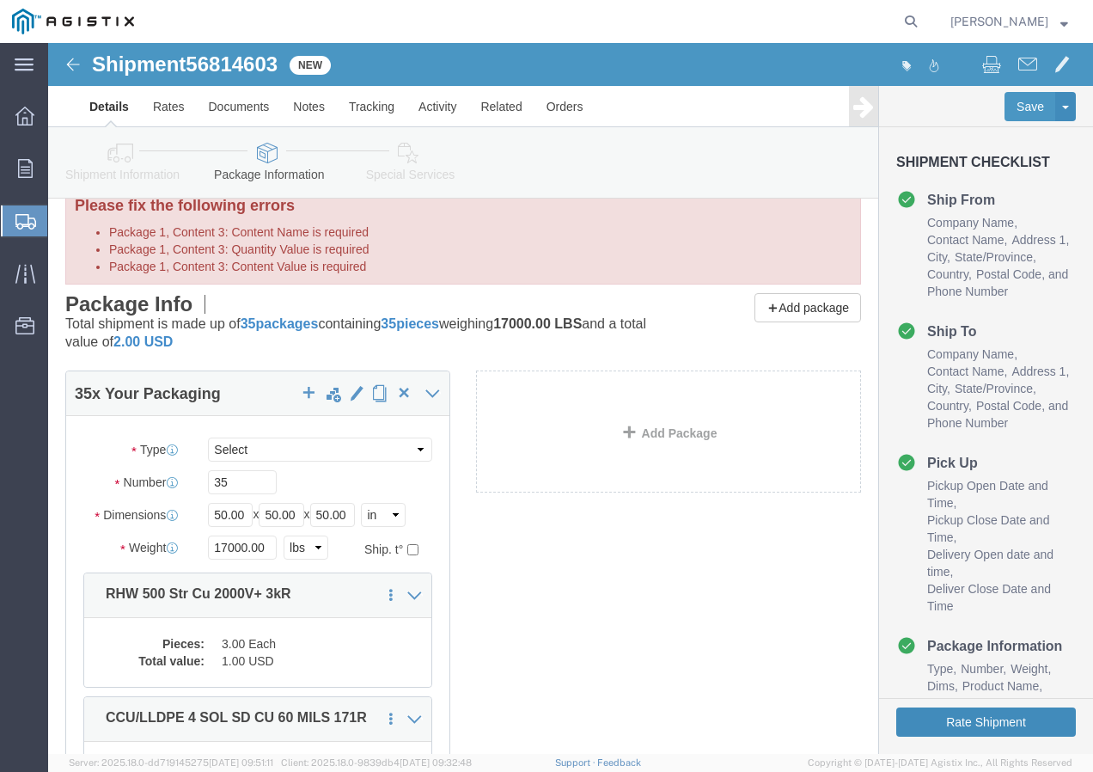
click button "Rate Shipment"
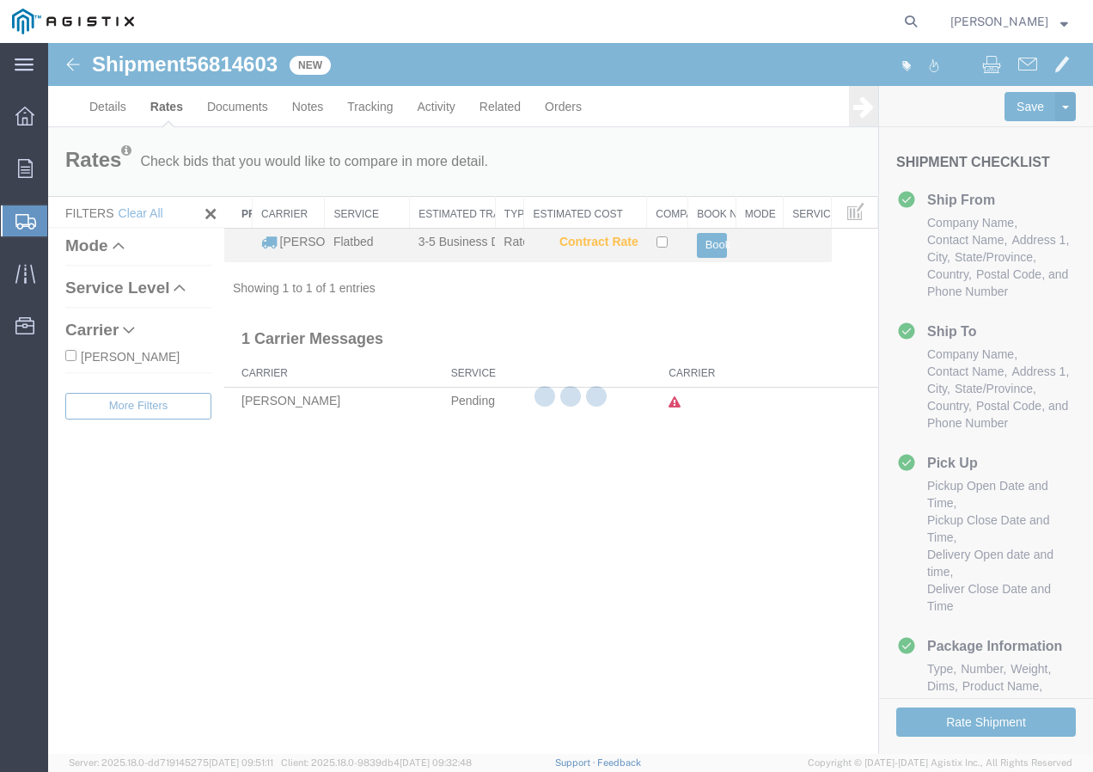
scroll to position [0, 0]
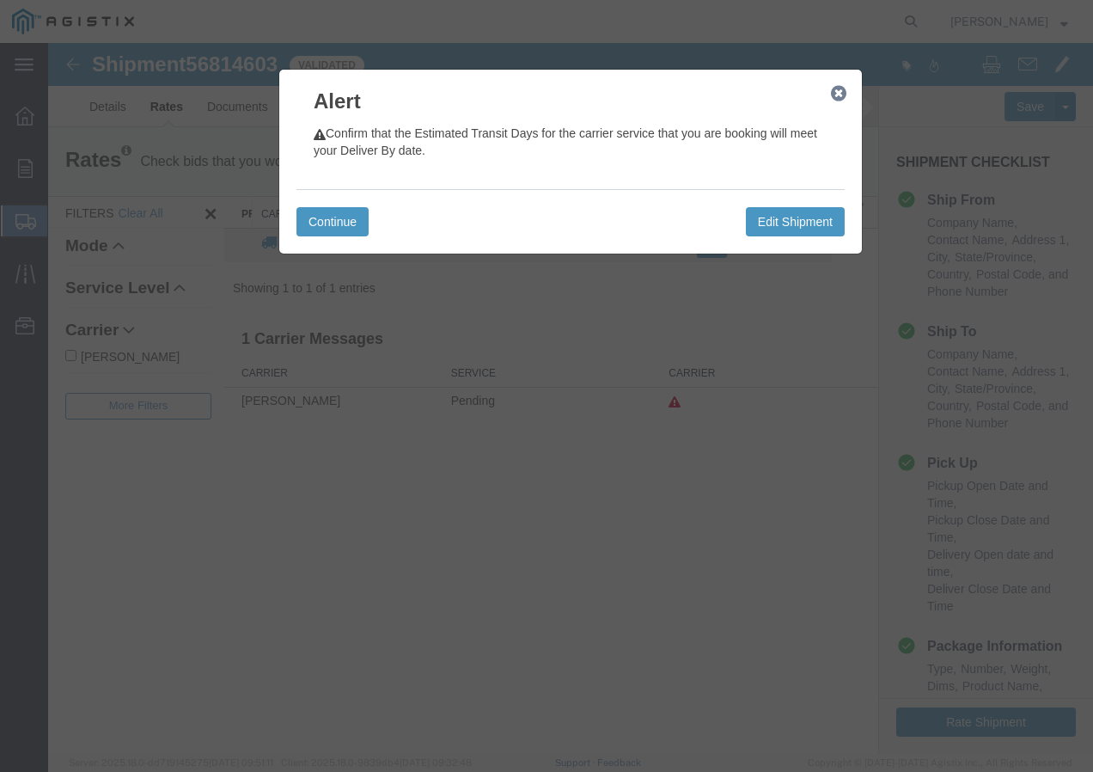
click at [844, 93] on icon "button" at bounding box center [838, 94] width 15 height 14
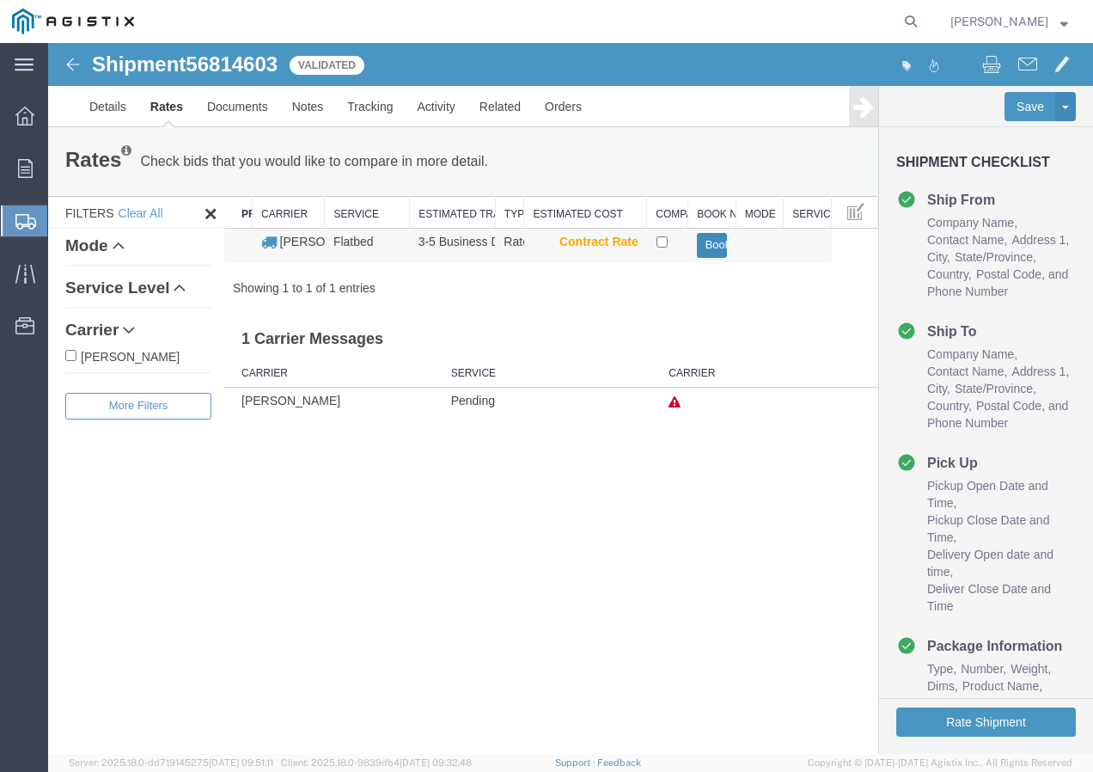
click at [725, 239] on button "Book" at bounding box center [712, 245] width 31 height 25
